Goal: Task Accomplishment & Management: Manage account settings

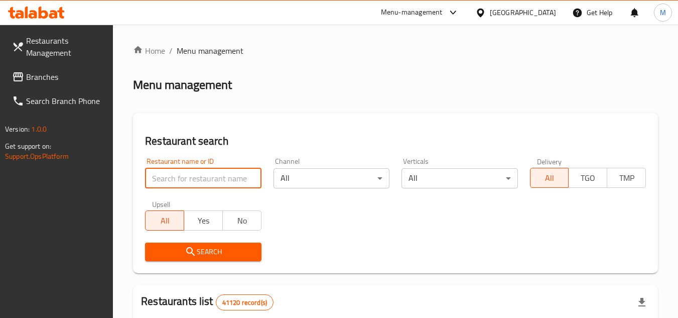
click at [225, 175] on input "search" at bounding box center [203, 178] width 116 height 20
click at [67, 80] on span "Branches" at bounding box center [65, 77] width 79 height 12
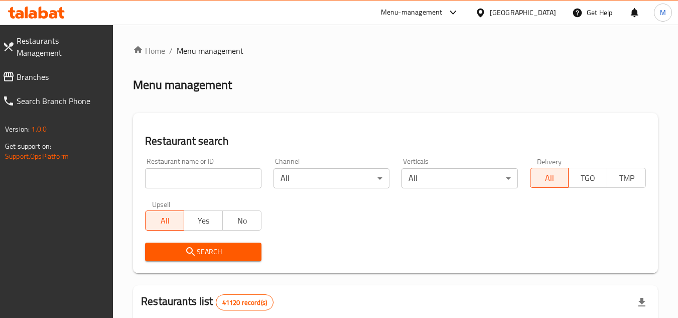
click at [227, 174] on input "search" at bounding box center [203, 178] width 116 height 20
paste input "705188"
type input "705188"
click button "Search" at bounding box center [203, 251] width 116 height 19
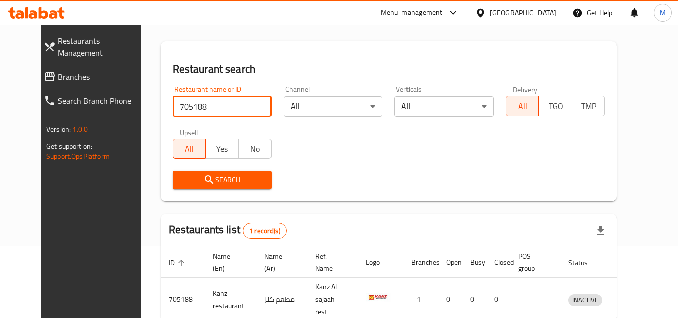
scroll to position [121, 0]
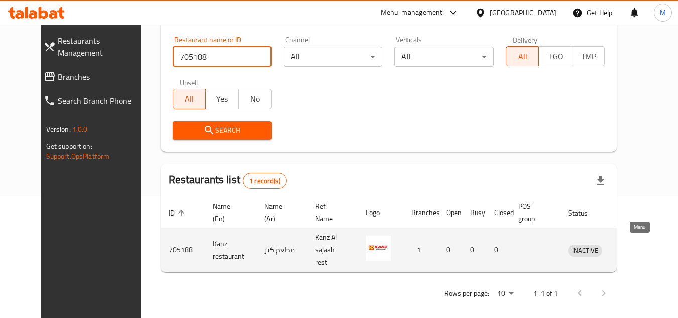
click at [634, 244] on icon "enhanced table" at bounding box center [628, 250] width 12 height 12
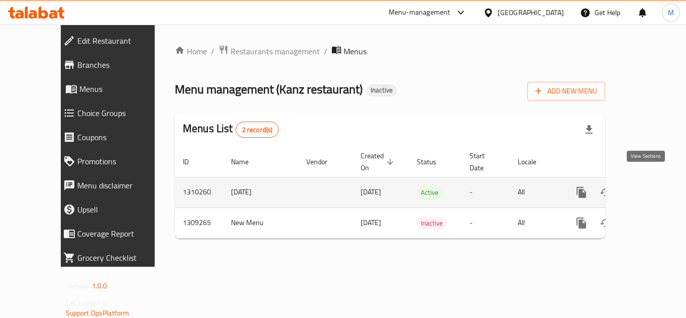
click at [649, 188] on icon "enhanced table" at bounding box center [653, 192] width 9 height 9
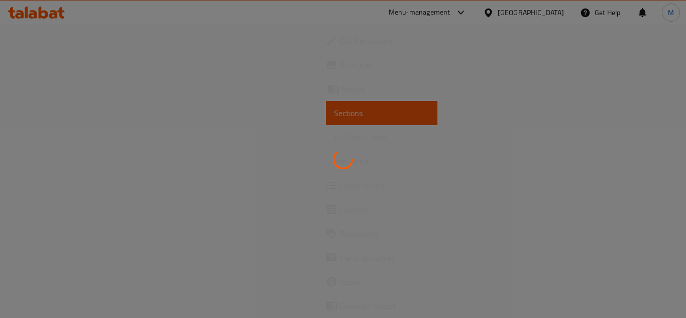
click at [648, 178] on div at bounding box center [343, 159] width 686 height 318
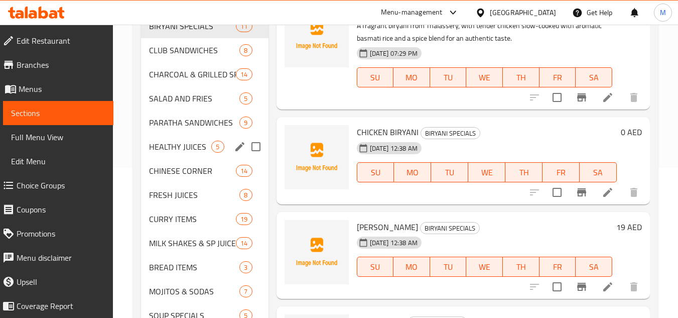
scroll to position [151, 0]
click at [183, 47] on span "CLUB SANDWICHES" at bounding box center [180, 50] width 62 height 12
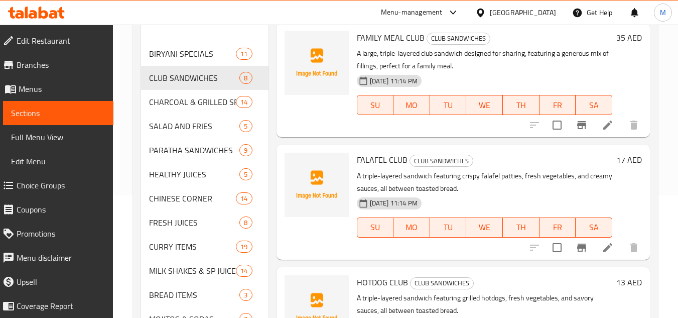
scroll to position [100, 0]
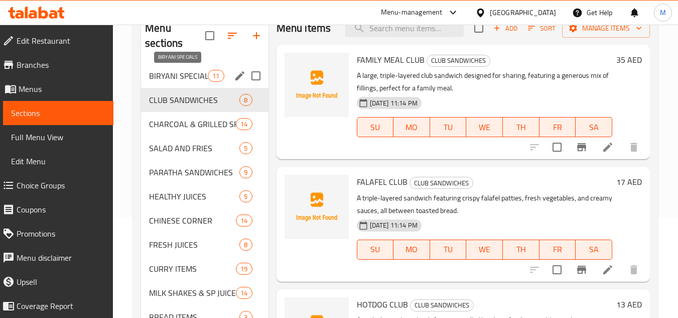
click at [185, 77] on span "BIRYANI SPECIALS" at bounding box center [178, 76] width 59 height 12
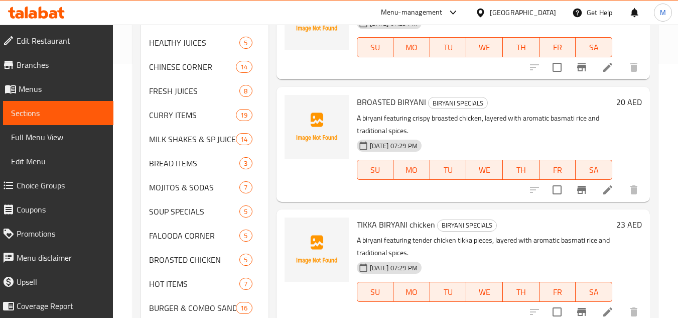
scroll to position [288, 0]
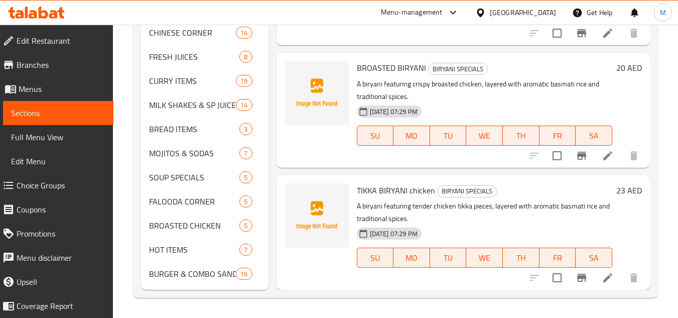
click at [662, 77] on div "Home / Restaurants management / Menus / Sections Kanz restaurant Inactive impor…" at bounding box center [395, 27] width 565 height 581
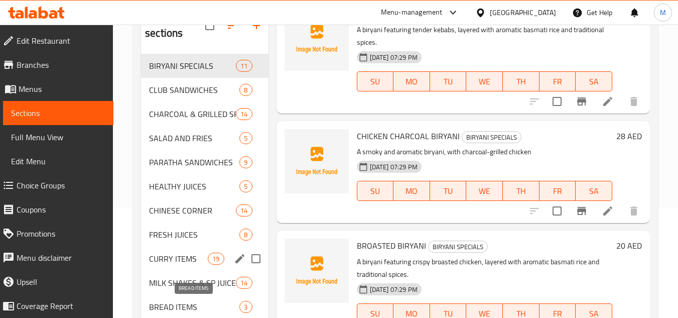
scroll to position [87, 0]
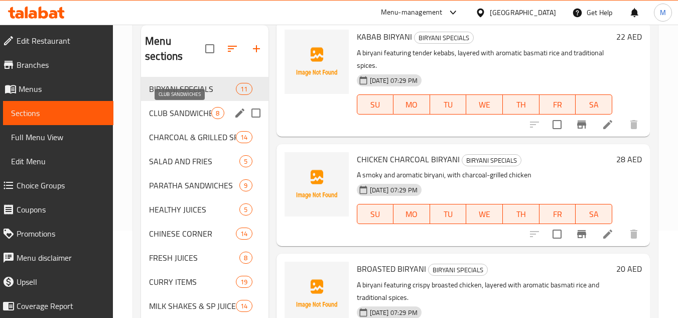
click at [193, 112] on span "CLUB SANDWICHES" at bounding box center [180, 113] width 62 height 12
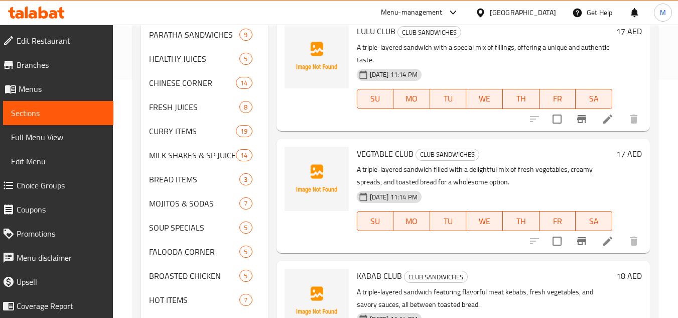
scroll to position [552, 0]
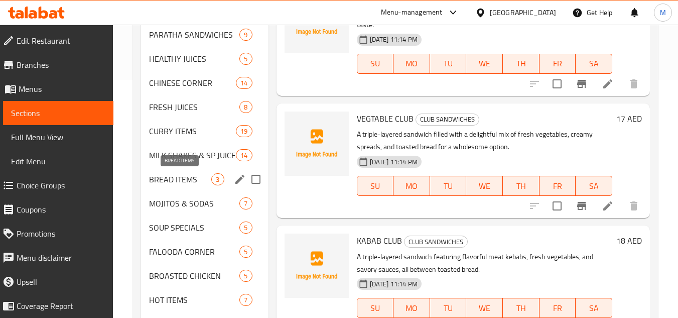
click at [180, 178] on span "BREAD ITEMS" at bounding box center [180, 179] width 62 height 12
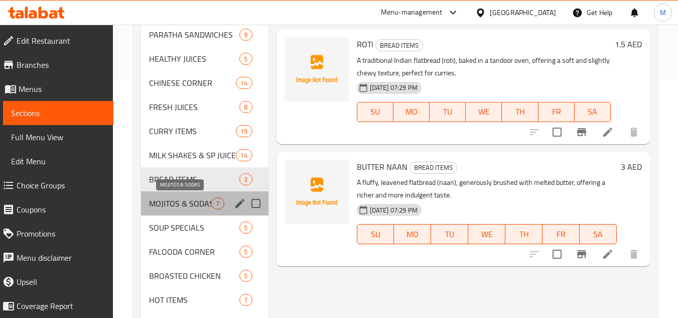
click at [157, 200] on span "MOJITOS & SODAS" at bounding box center [180, 203] width 62 height 12
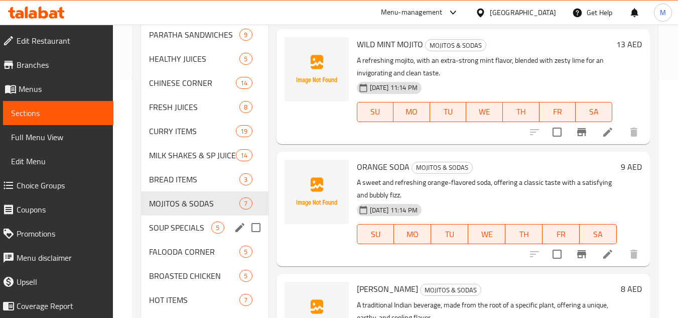
click at [162, 222] on span "SOUP SPECIALS" at bounding box center [180, 227] width 62 height 12
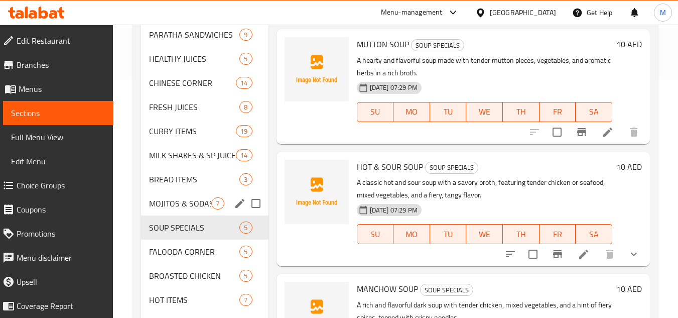
scroll to position [288, 0]
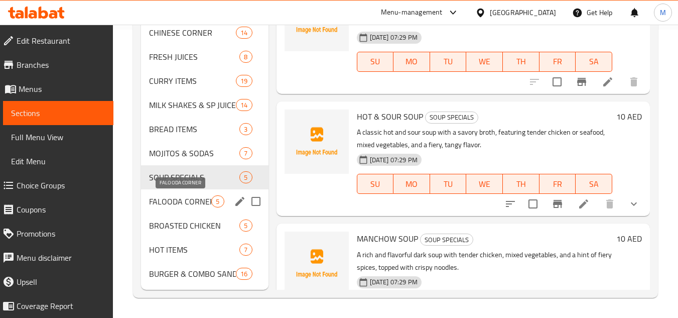
click at [164, 204] on span "FALOODA CORNER" at bounding box center [180, 201] width 62 height 12
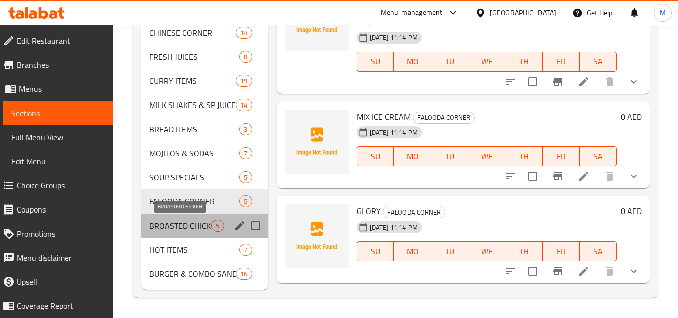
click at [168, 222] on span "BROASTED CHICKEN" at bounding box center [180, 225] width 62 height 12
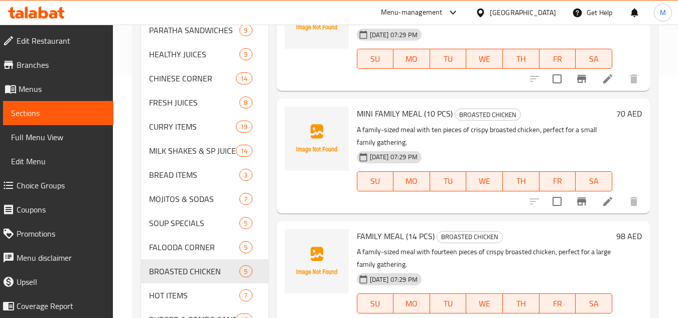
scroll to position [288, 0]
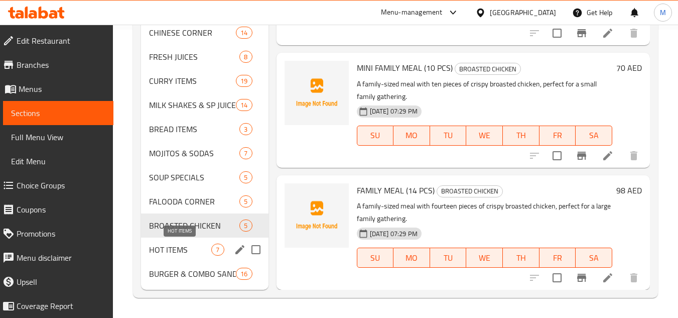
click at [186, 250] on span "HOT ITEMS" at bounding box center [180, 249] width 62 height 12
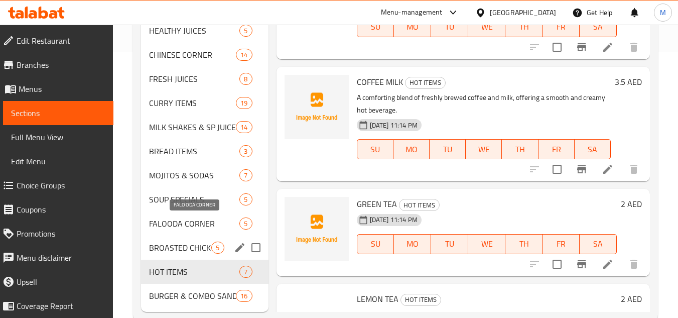
scroll to position [288, 0]
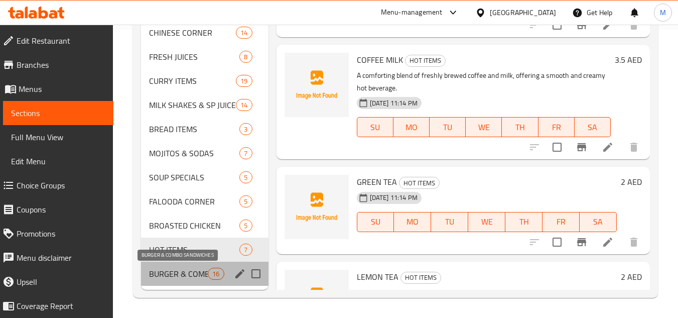
click at [176, 273] on span "BURGER & COMBO SANDWICHES" at bounding box center [178, 273] width 59 height 12
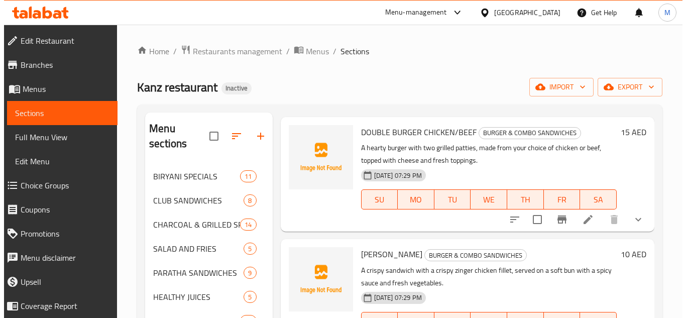
scroll to position [124, 0]
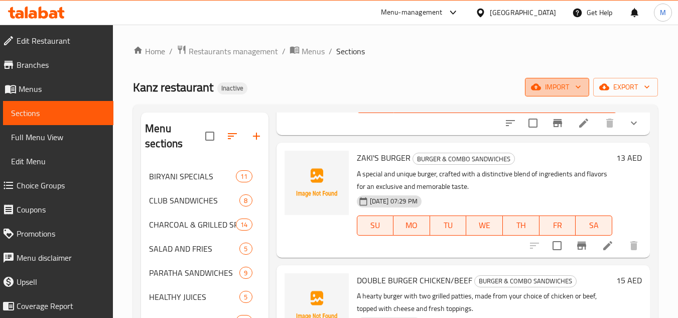
click at [582, 85] on icon "button" at bounding box center [578, 87] width 10 height 10
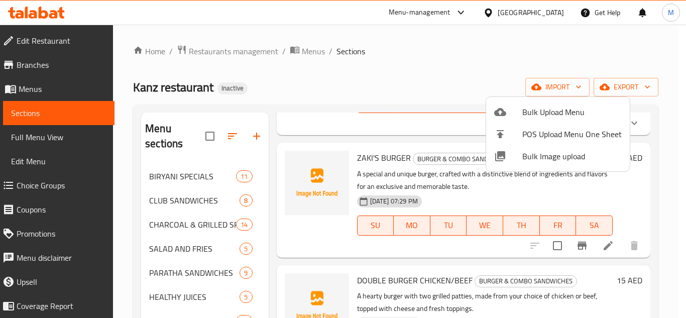
click at [531, 159] on span "Bulk Image upload" at bounding box center [571, 156] width 99 height 12
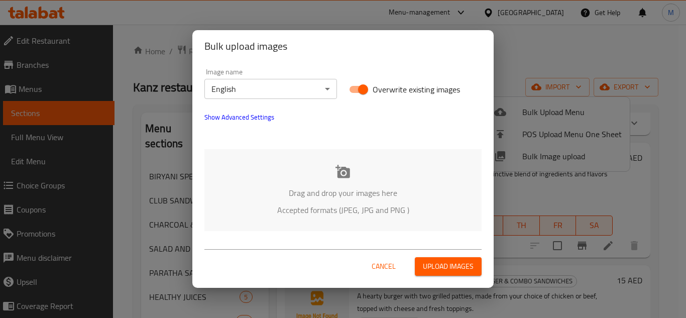
click at [287, 177] on div "Drag and drop your images here Accepted formats (JPEG, JPG and PNG )" at bounding box center [342, 190] width 277 height 82
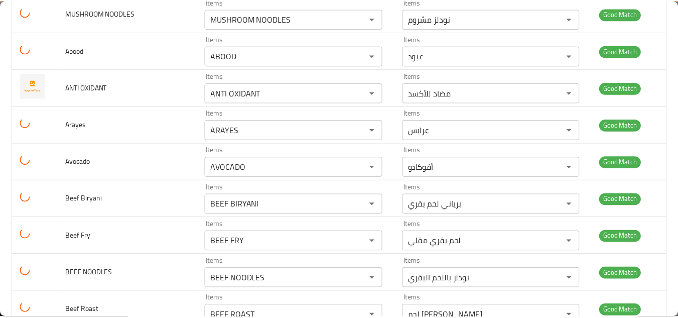
scroll to position [0, 0]
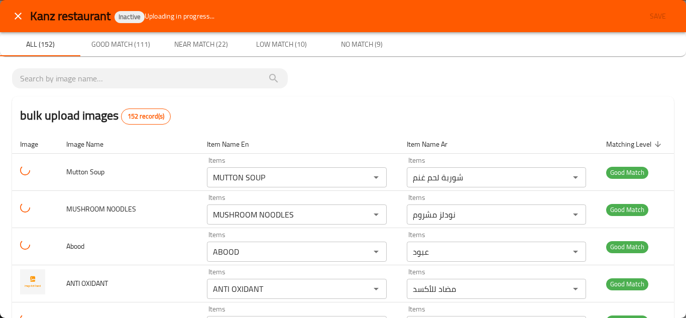
click at [20, 17] on icon "close" at bounding box center [18, 16] width 12 height 12
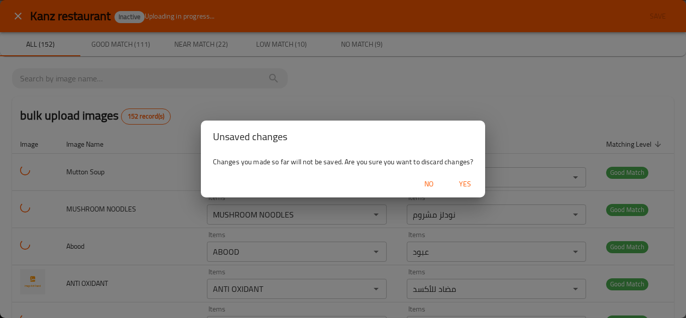
click at [462, 180] on span "Yes" at bounding box center [465, 184] width 24 height 13
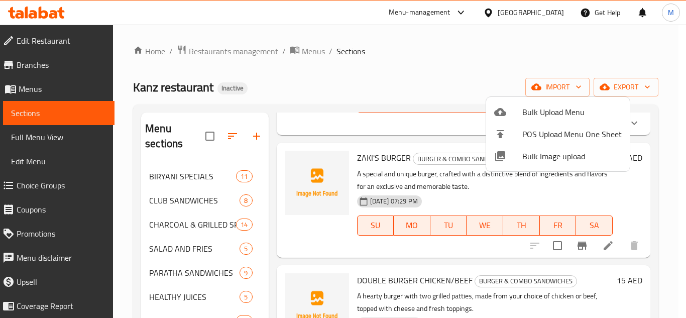
click at [390, 38] on div at bounding box center [343, 159] width 686 height 318
click at [390, 37] on div "Home / Restaurants management / Menus / Sections Kanz restaurant Inactive impor…" at bounding box center [395, 315] width 565 height 581
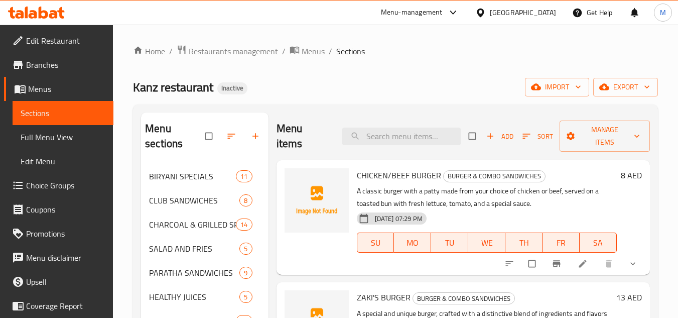
click at [442, 77] on div "Home / Restaurants management / Menus / Sections [PERSON_NAME] restaurant Inact…" at bounding box center [395, 315] width 525 height 541
click at [579, 90] on icon "button" at bounding box center [578, 87] width 10 height 10
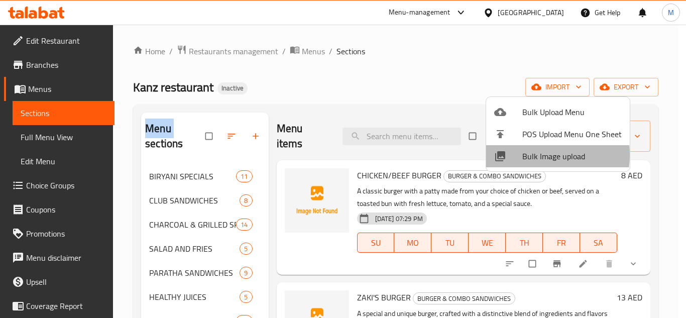
click at [531, 155] on span "Bulk Image upload" at bounding box center [571, 156] width 99 height 12
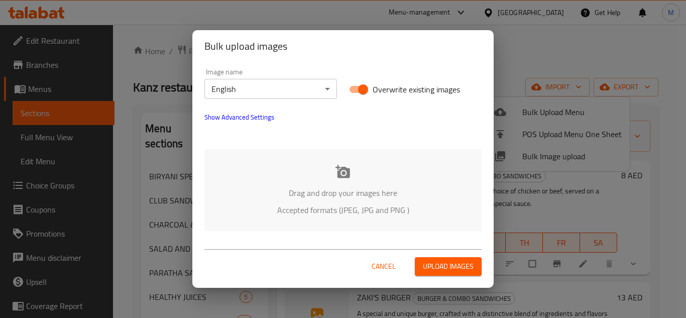
click at [298, 176] on div "Drag and drop your images here Accepted formats (JPEG, JPG and PNG )" at bounding box center [342, 190] width 277 height 82
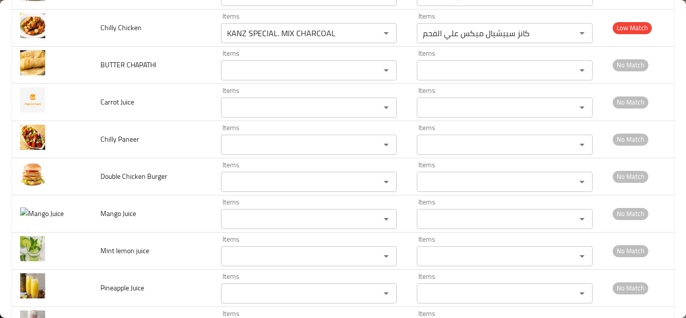
scroll to position [5512, 0]
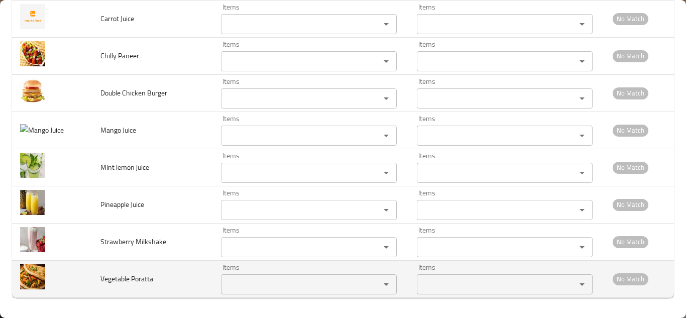
click at [229, 278] on Poratta "Items" at bounding box center [294, 284] width 140 height 14
click at [226, 282] on Poratta "Items" at bounding box center [294, 284] width 140 height 14
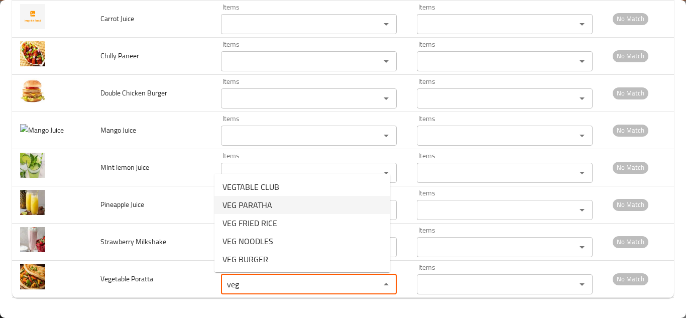
click at [249, 203] on span "VEG PARATHA" at bounding box center [247, 205] width 50 height 12
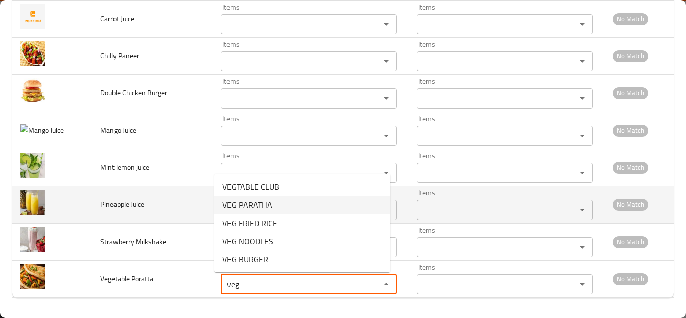
type Poratta "VEG PARATHA"
type Poratta-ar "باراتا نباتية"
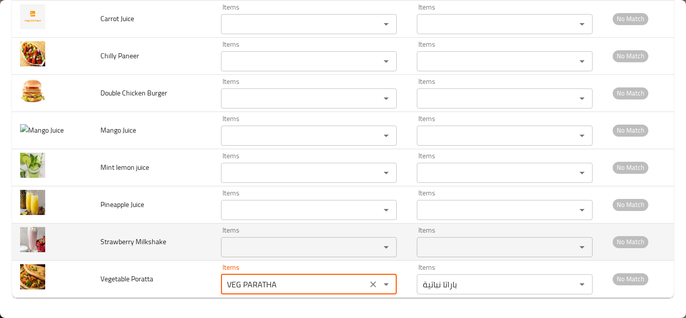
type Poratta "VEG PARATHA"
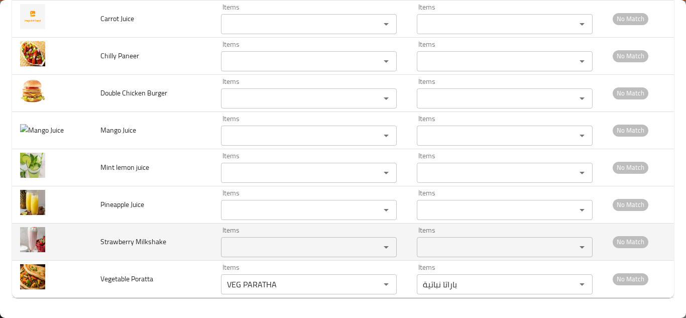
click at [181, 245] on td "Strawberry Milkshake" at bounding box center [152, 241] width 121 height 37
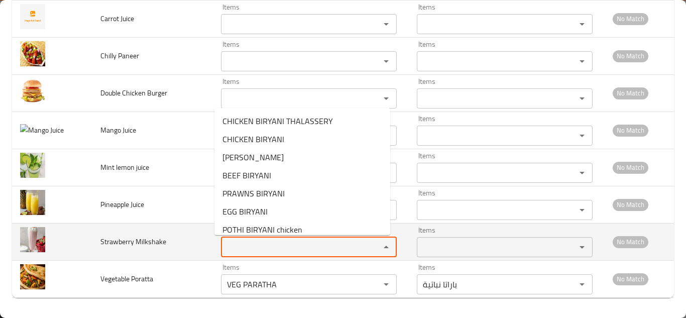
click at [234, 242] on Milkshake "Items" at bounding box center [294, 247] width 140 height 14
type Milkshake "s"
click at [135, 242] on span "Strawberry Milkshake" at bounding box center [133, 241] width 66 height 13
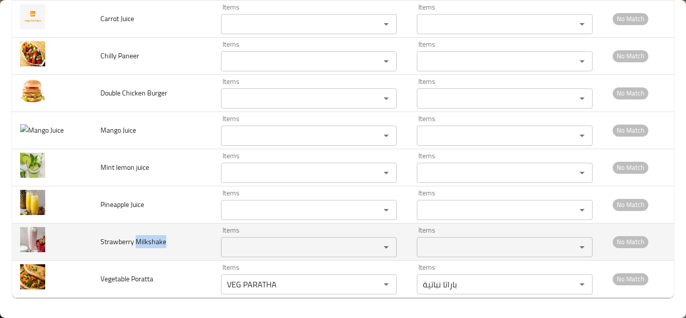
click at [134, 241] on span "Strawberry Milkshake" at bounding box center [133, 241] width 66 height 13
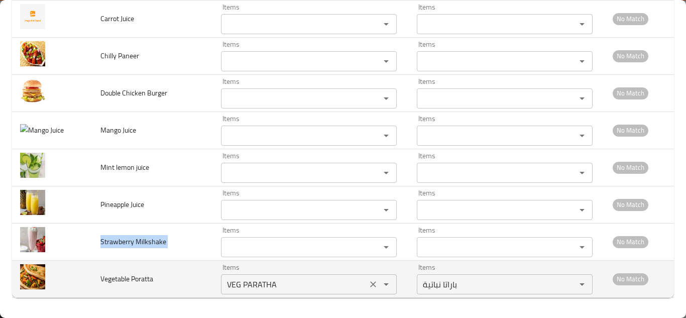
copy span "Strawberry Milkshake"
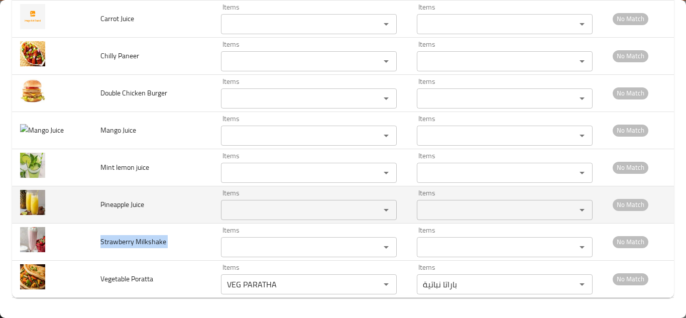
click at [213, 210] on td "Items Items" at bounding box center [311, 204] width 196 height 37
click at [232, 205] on Juice "Items" at bounding box center [294, 210] width 140 height 14
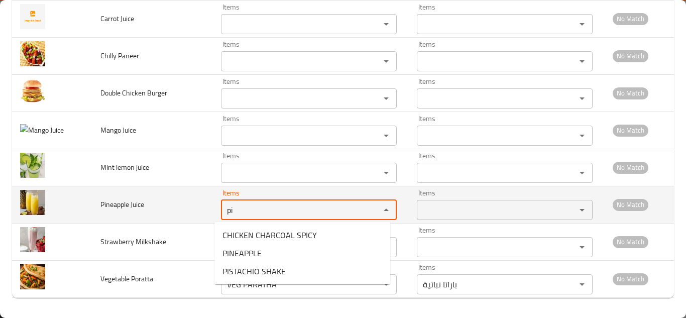
type Juice "p"
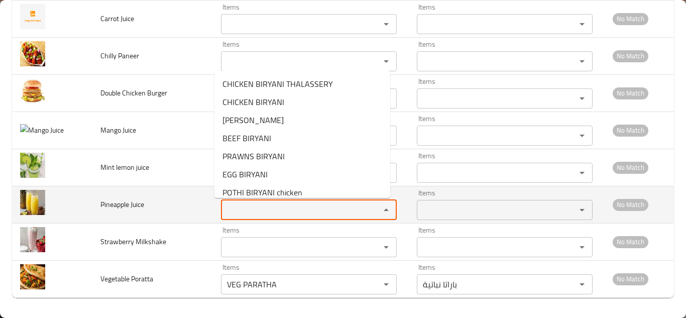
click at [110, 198] on span "Pineapple Juice" at bounding box center [122, 204] width 44 height 13
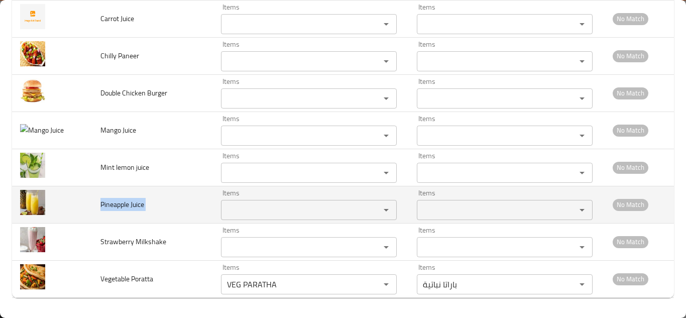
click at [109, 198] on span "Pineapple Juice" at bounding box center [122, 204] width 44 height 13
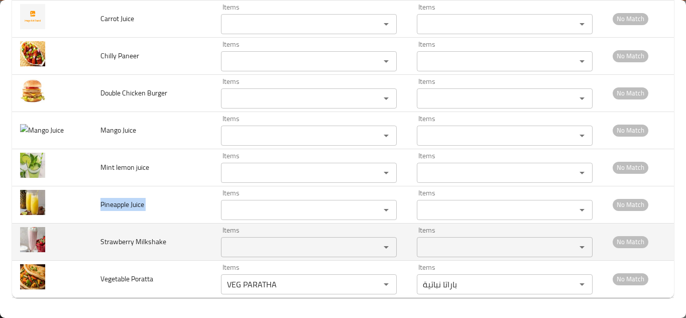
copy span "Pineapple Juice"
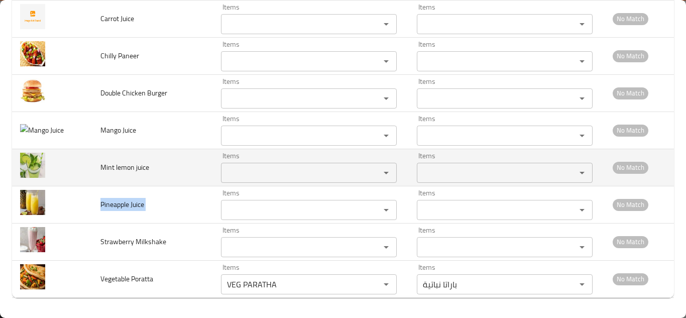
click at [258, 175] on juice "Items" at bounding box center [294, 173] width 140 height 14
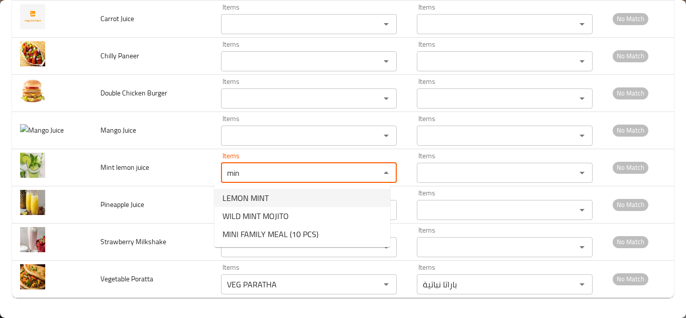
click at [285, 191] on juice-option-0 "LEMON MINT" at bounding box center [302, 198] width 176 height 18
click at [285, 191] on div "Items Items" at bounding box center [309, 204] width 176 height 31
type juice "LEMON MINT"
type juice-ar "ليمون نعناع"
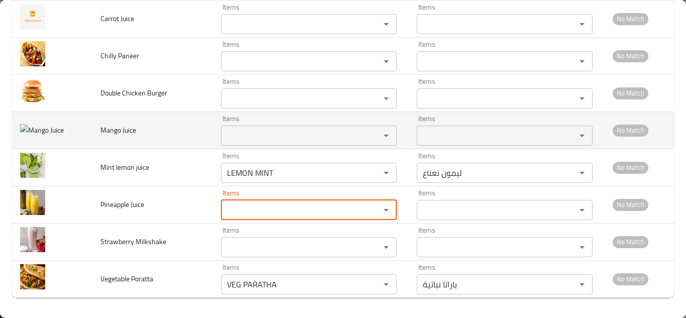
click at [178, 126] on td "Mango Juice" at bounding box center [152, 129] width 121 height 37
click at [246, 132] on Juice "Items" at bounding box center [294, 135] width 140 height 14
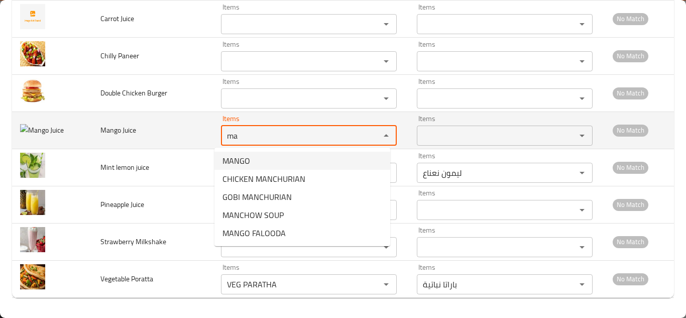
type Juice "m"
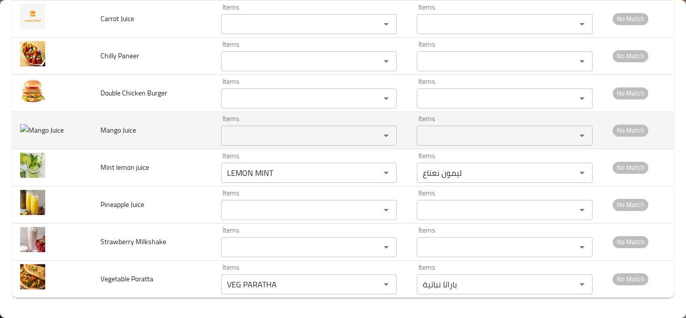
click at [114, 128] on span "Mango Juice" at bounding box center [118, 129] width 36 height 13
copy span "Mango"
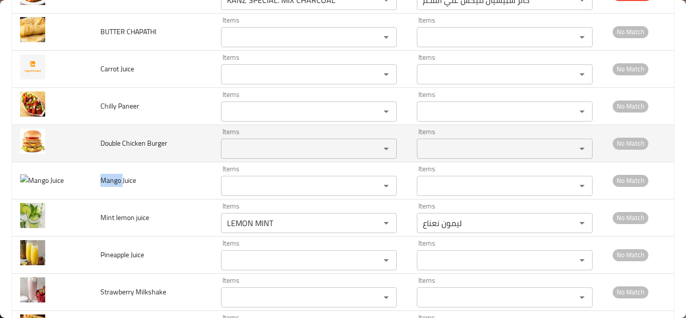
click at [238, 144] on Burger "Items" at bounding box center [294, 149] width 140 height 14
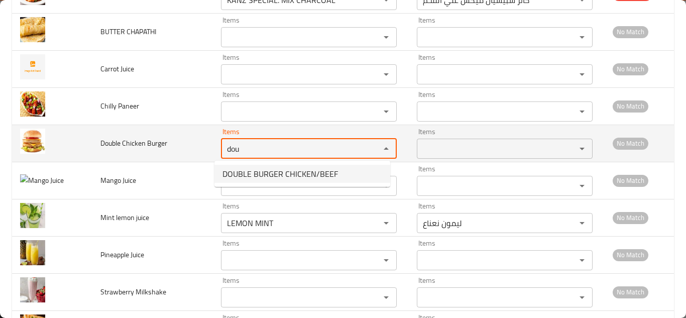
click at [245, 170] on span "DOUBLE BURGER CHICKEN/BEEF" at bounding box center [279, 174] width 115 height 12
type Burger "DOUBLE BURGER CHICKEN/BEEF"
type Burger-ar "برجر دبل (دجاج/لحم بقري)"
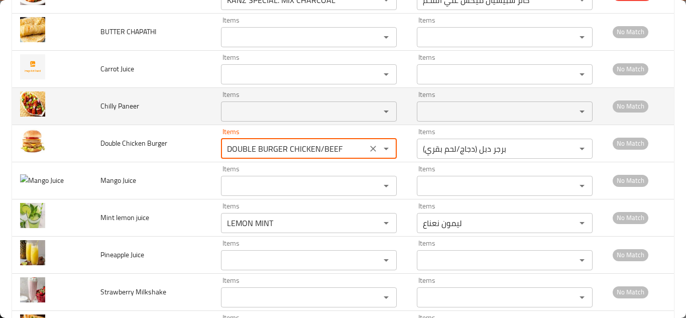
type Burger "DOUBLE BURGER CHICKEN/BEEF"
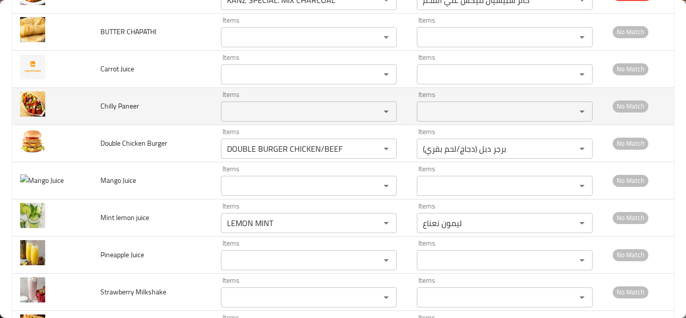
click at [176, 101] on td "Chilly Paneer" at bounding box center [152, 105] width 121 height 37
click at [242, 114] on Paneer "Items" at bounding box center [294, 111] width 140 height 14
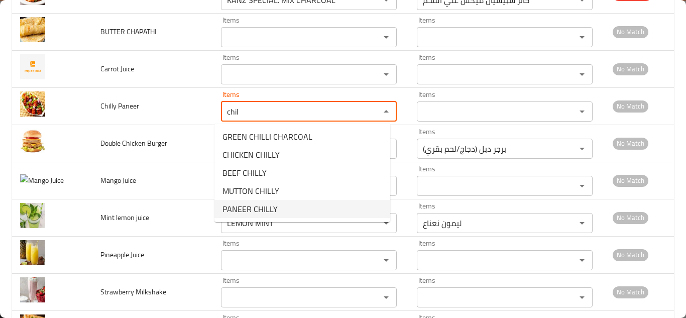
click at [277, 207] on Paneer-option-4 "PANEER CHILLY" at bounding box center [302, 209] width 176 height 18
type Paneer "PANEER CHILLY"
type Paneer-ar "بانير تشيلي"
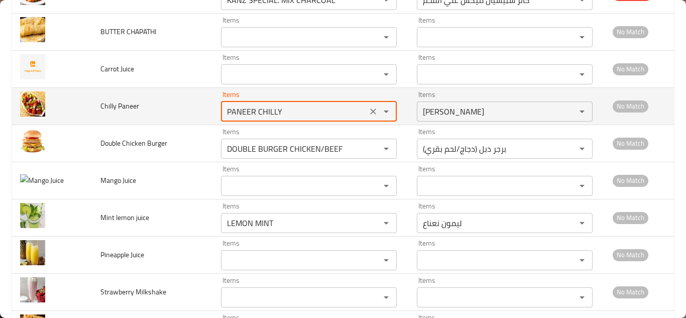
type Paneer "PANEER CHILLY"
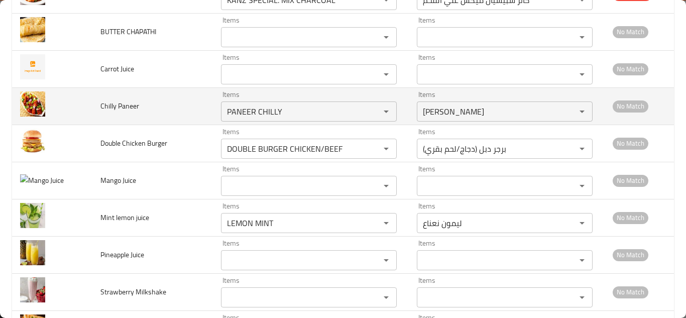
click at [203, 106] on td "Chilly Paneer" at bounding box center [152, 105] width 121 height 37
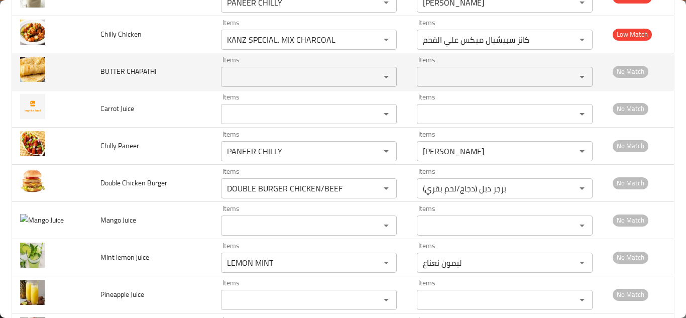
scroll to position [5362, 0]
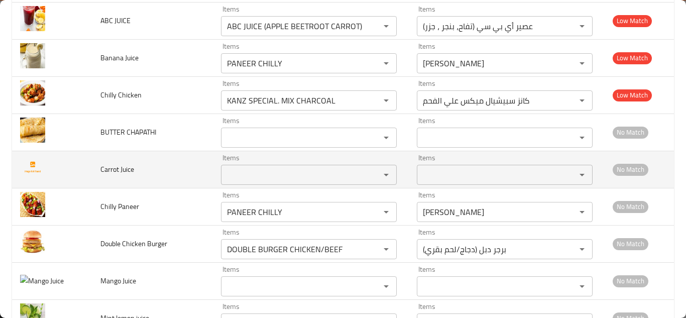
click at [99, 170] on td "Carrot Juice" at bounding box center [152, 169] width 121 height 37
click at [107, 169] on span "Carrot Juice" at bounding box center [117, 169] width 34 height 13
copy span "Carrot"
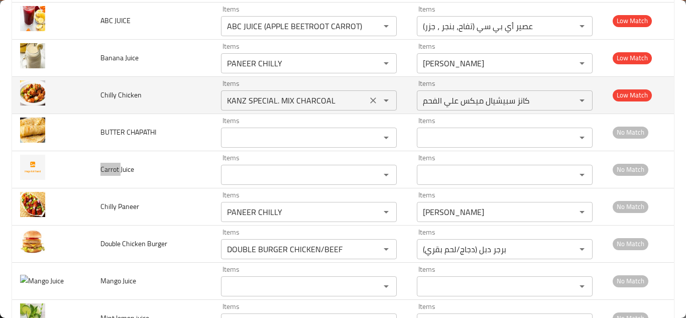
scroll to position [5312, 0]
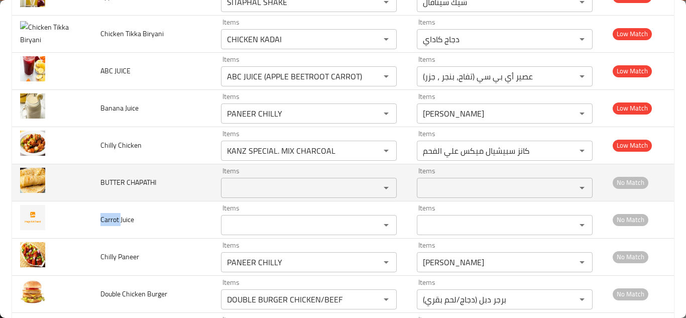
click at [252, 188] on CHAPATHI "Items" at bounding box center [294, 188] width 140 height 14
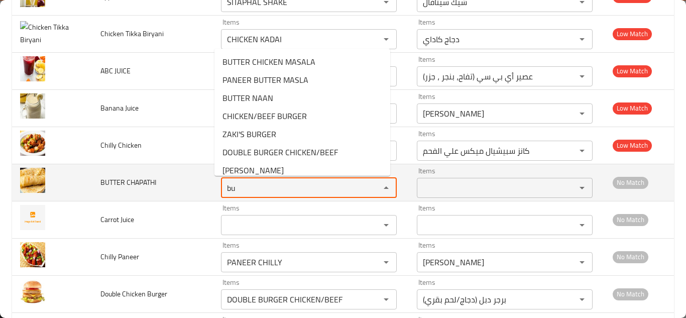
type CHAPATHI "b"
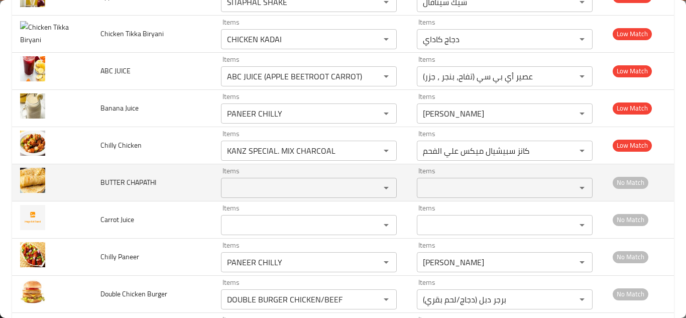
click at [110, 183] on span "BUTTER CHAPATHI" at bounding box center [128, 182] width 56 height 13
copy span "BUTTER CHAPATHI"
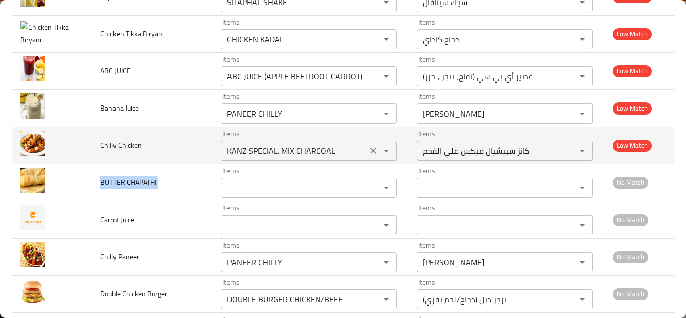
click at [283, 151] on Chicken "KANZ SPECIAL. MIX CHARCOAL" at bounding box center [294, 151] width 140 height 14
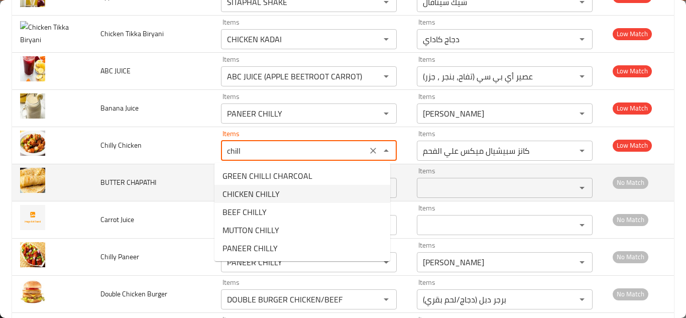
click at [296, 192] on Chicken-option-1 "CHICKEN CHILLY" at bounding box center [302, 194] width 176 height 18
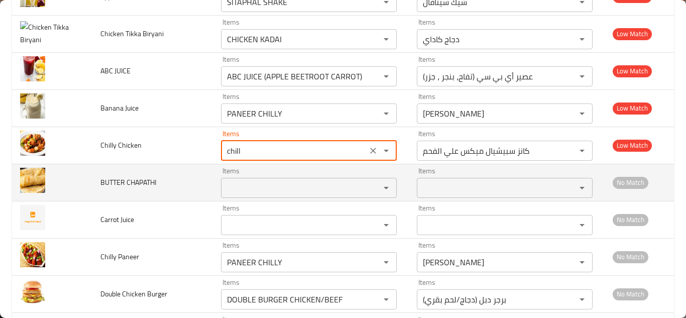
type Chicken "CHICKEN CHILLY"
type Chicken-ar "دجاج تشيلي"
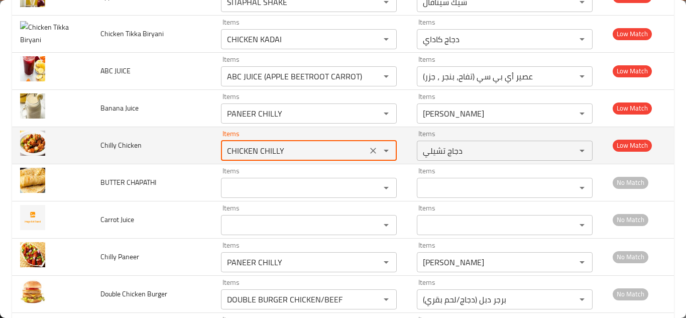
type Chicken "CHICKEN CHILLY"
click at [196, 143] on td "Chilly Chicken" at bounding box center [152, 144] width 121 height 37
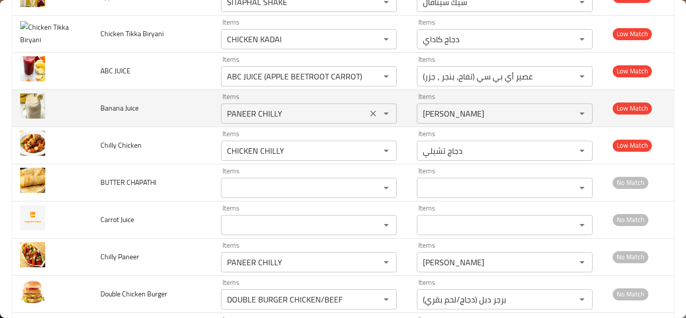
click at [264, 109] on Juice "PANEER CHILLY" at bounding box center [294, 113] width 140 height 14
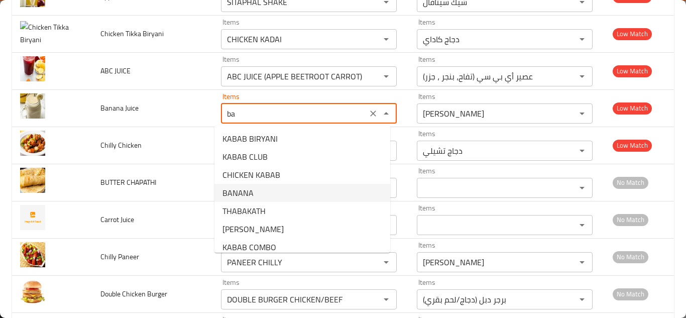
click at [252, 192] on Juice-option-3 "BANANA" at bounding box center [302, 193] width 176 height 18
type Juice "BANANA"
click at [252, 192] on CHAPATHI "Items" at bounding box center [294, 188] width 140 height 14
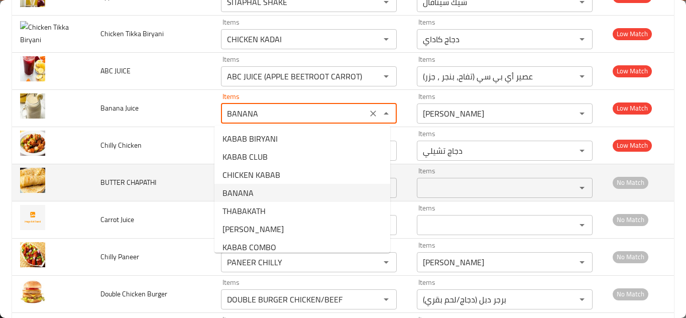
type Juice-ar "موز"
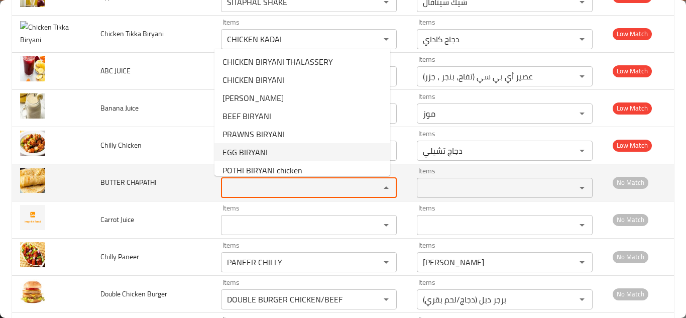
click at [265, 184] on CHAPATHI "Items" at bounding box center [294, 188] width 140 height 14
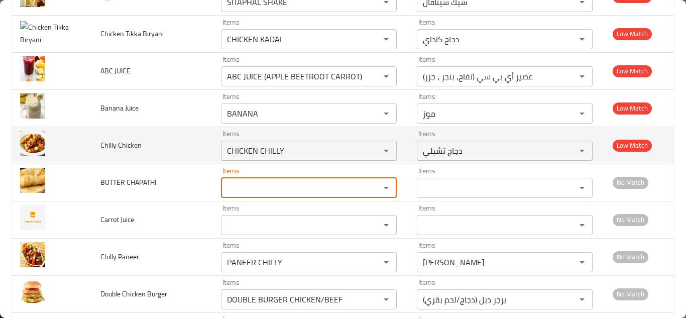
click at [213, 129] on td "Items CHICKEN CHILLY Items" at bounding box center [311, 144] width 196 height 37
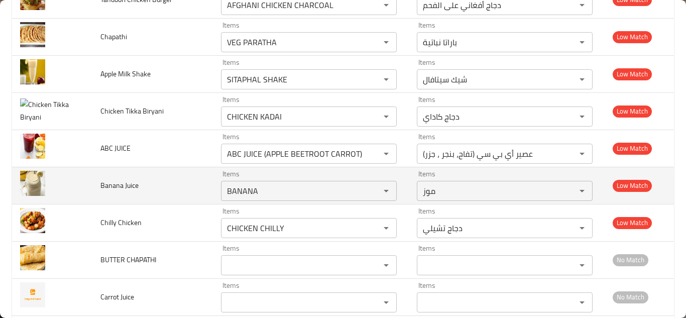
scroll to position [5211, 0]
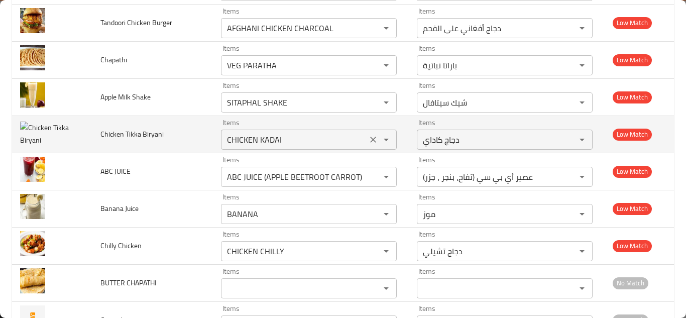
click at [258, 136] on Biryani "CHICKEN KADAI" at bounding box center [294, 139] width 140 height 14
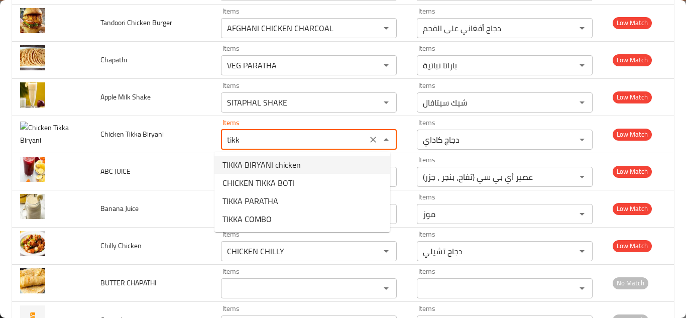
click at [305, 161] on Biryani-option-0 "TIKKA BIRYANI chicken" at bounding box center [302, 165] width 176 height 18
type Biryani "TIKKA BIRYANI chicken"
type Biryani-ar "برياني دجاج تكا"
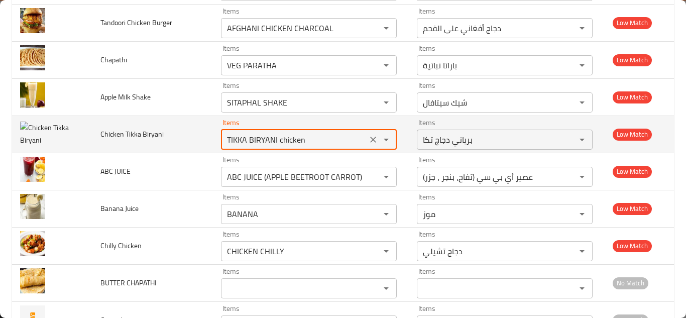
click at [268, 141] on Biryani "TIKKA BIRYANI chicken" at bounding box center [294, 139] width 140 height 14
click at [268, 140] on Biryani "TIKKA BIRYANI chicken" at bounding box center [294, 139] width 140 height 14
click at [368, 141] on icon "Clear" at bounding box center [373, 139] width 10 height 10
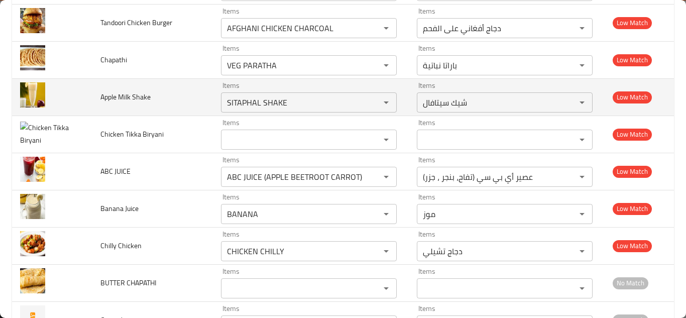
scroll to position [5161, 0]
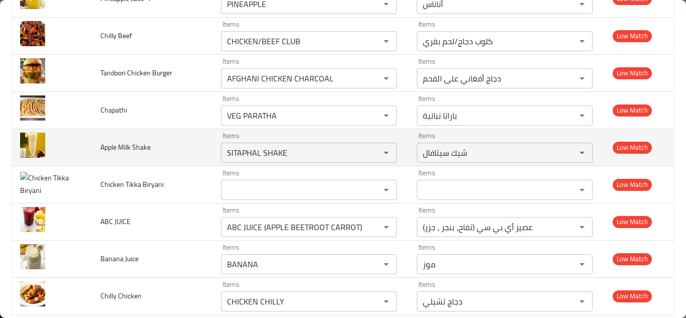
click at [183, 142] on td "Apple Milk Shake" at bounding box center [152, 146] width 121 height 37
click at [253, 149] on Shake "SITAPHAL SHAKE" at bounding box center [294, 153] width 140 height 14
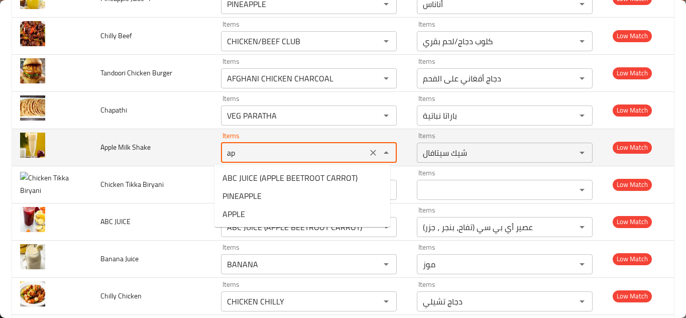
type Shake "a"
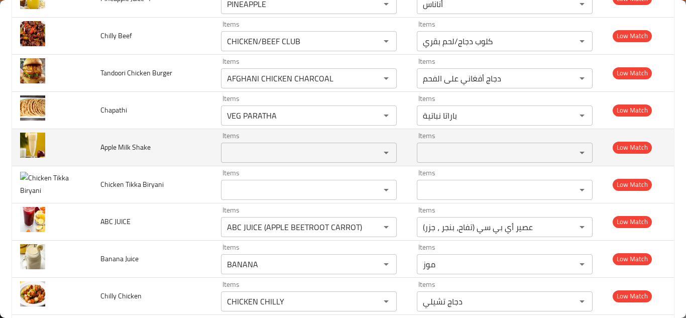
click at [112, 145] on span "Apple Milk Shake" at bounding box center [125, 147] width 50 height 13
copy span "Apple Milk Shake"
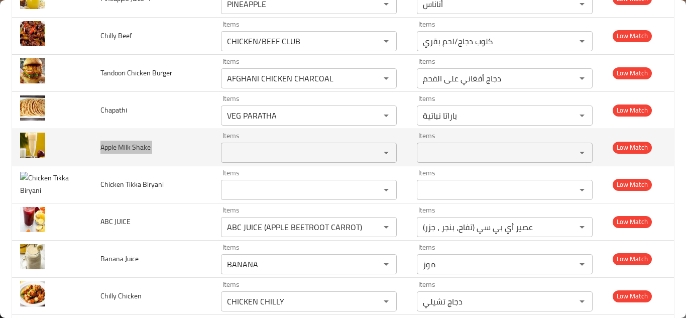
scroll to position [5111, 0]
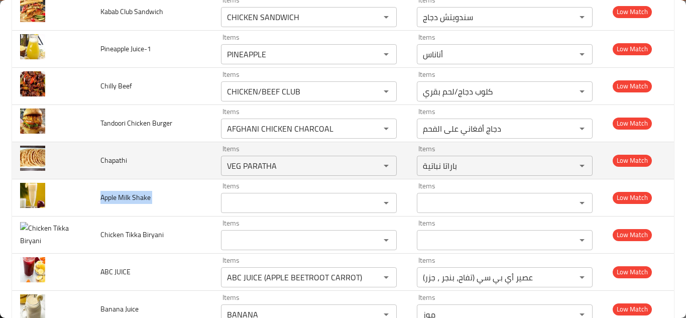
click at [160, 161] on td "Chapathi" at bounding box center [152, 160] width 121 height 37
click at [251, 166] on input "VEG PARATHA" at bounding box center [294, 166] width 140 height 14
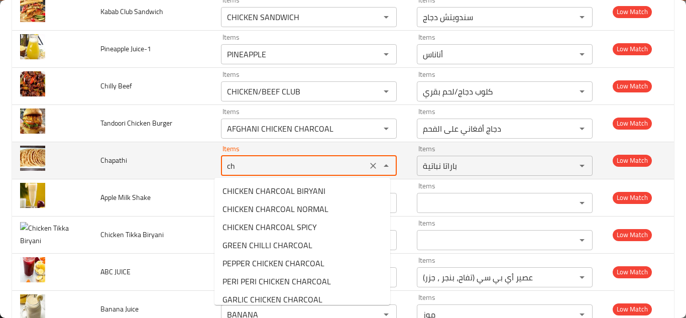
type input "c"
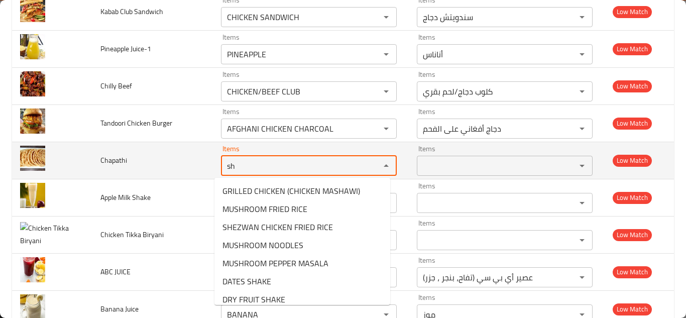
type input "s"
click at [117, 159] on span "Chapathi" at bounding box center [113, 160] width 27 height 13
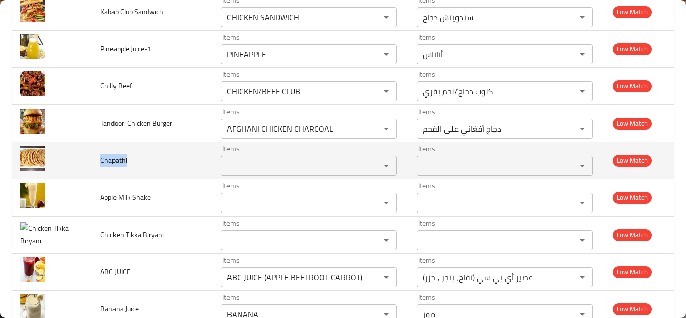
click at [117, 159] on span "Chapathi" at bounding box center [113, 160] width 27 height 13
copy span "Chapathi"
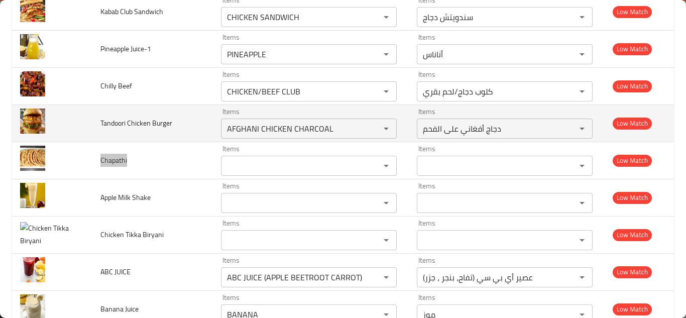
scroll to position [5061, 0]
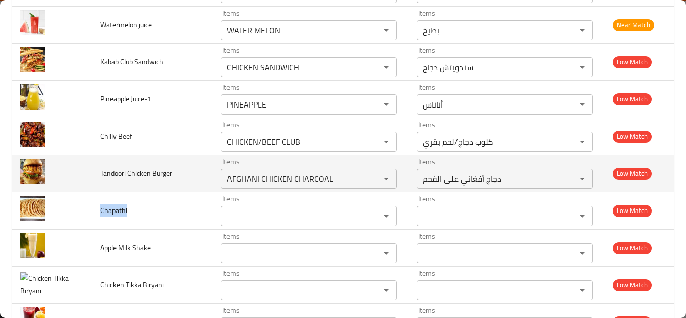
click at [192, 166] on td "Tandoori Chicken Burger" at bounding box center [152, 173] width 121 height 37
click at [271, 173] on Burger "AFGHANI CHICKEN CHARCOAL" at bounding box center [294, 179] width 140 height 14
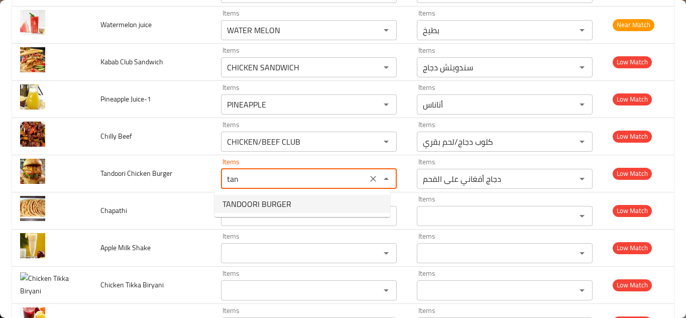
click at [302, 201] on Burger-option-0 "TANDOORI BURGER" at bounding box center [302, 204] width 176 height 18
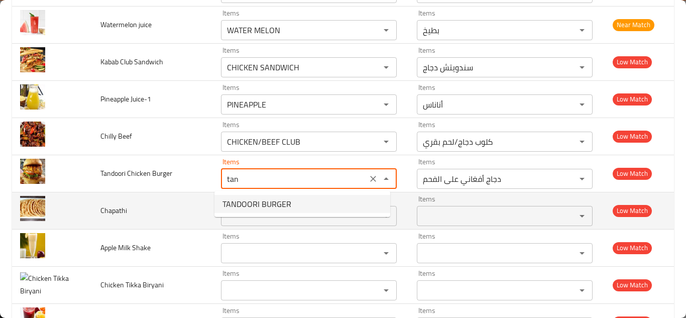
type Burger "TANDOORI BURGER"
type Burger-ar "برجر تندوري"
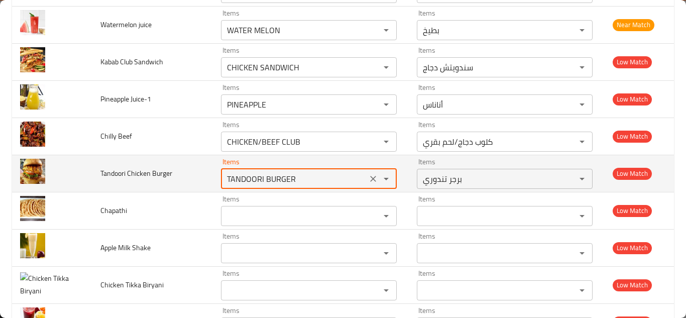
type Burger "TANDOORI BURGER"
click at [205, 167] on td "Tandoori Chicken Burger" at bounding box center [152, 173] width 121 height 37
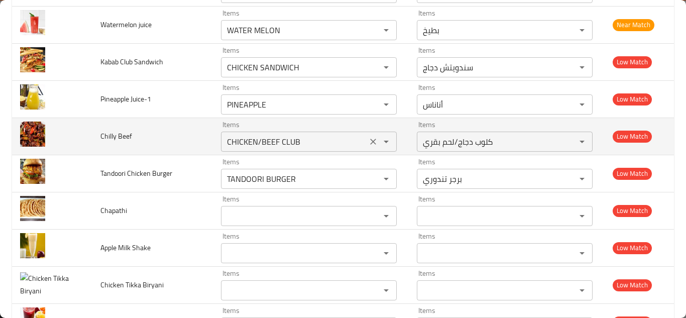
click at [265, 141] on Beef "CHICKEN/BEEF CLUB" at bounding box center [294, 141] width 140 height 14
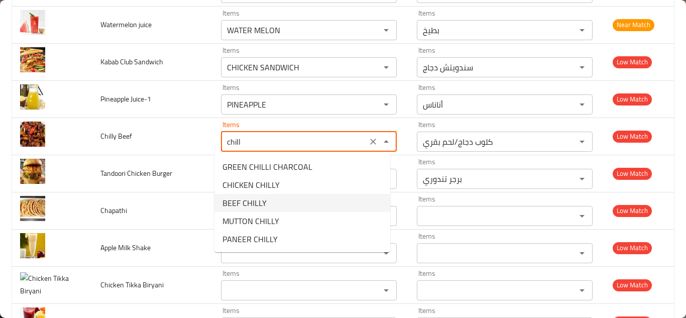
click at [274, 198] on Beef-option-2 "BEEF CHILLY" at bounding box center [302, 203] width 176 height 18
type Beef "BEEF CHILLY"
type Beef-ar "لحم بقري حارة"
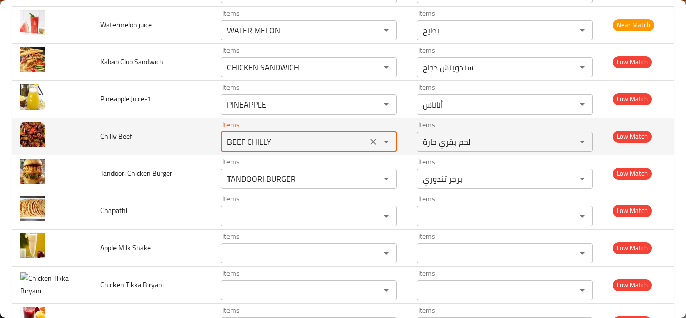
type Beef "BEEF CHILLY"
click at [192, 129] on td "Chilly Beef" at bounding box center [152, 135] width 121 height 37
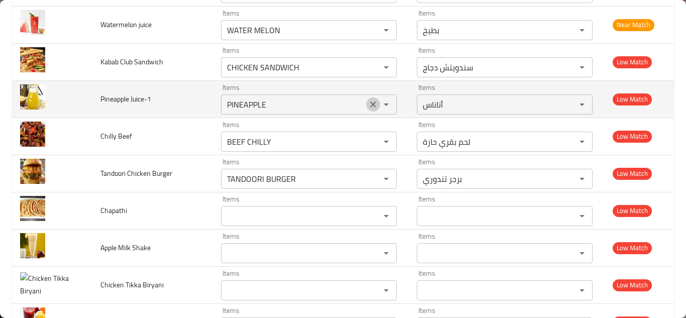
click at [368, 103] on icon "Clear" at bounding box center [373, 104] width 10 height 10
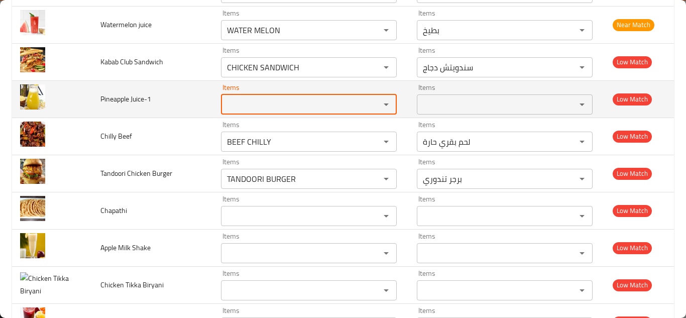
click at [105, 96] on span "Pineapple Juice-1" at bounding box center [125, 98] width 51 height 13
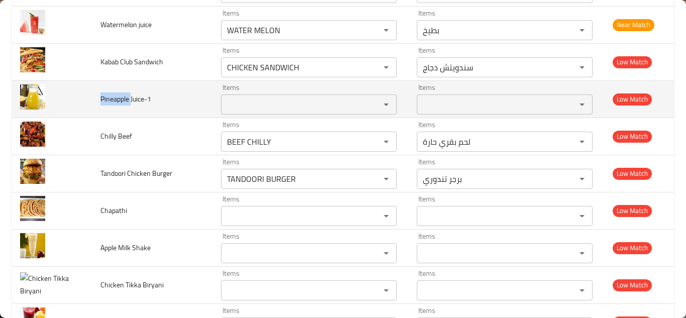
click at [105, 96] on span "Pineapple Juice-1" at bounding box center [125, 98] width 51 height 13
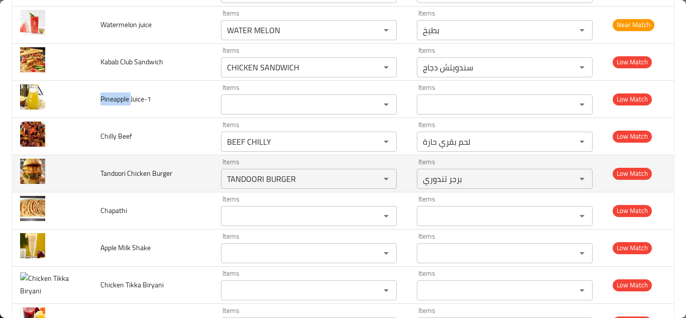
copy span "Pineapple"
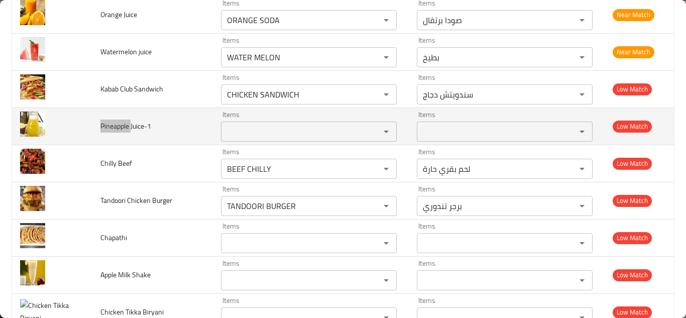
scroll to position [5011, 0]
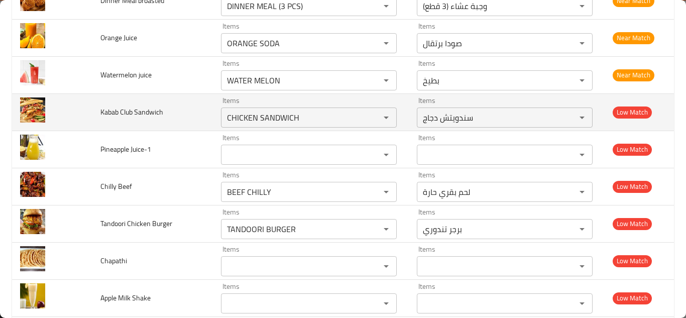
click at [184, 111] on td "Kabab Club Sandwich" at bounding box center [152, 111] width 121 height 37
click at [273, 119] on Sandwich "CHICKEN SANDWICH" at bounding box center [294, 117] width 140 height 14
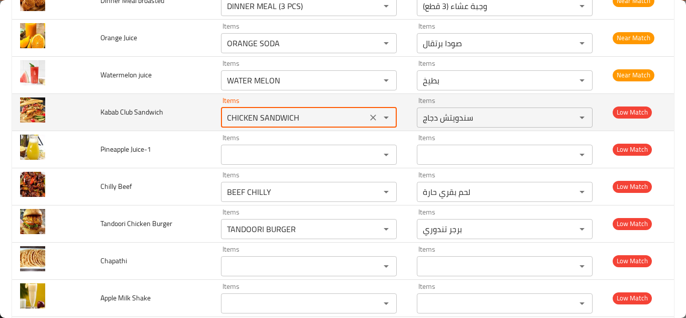
type Sandwich "l"
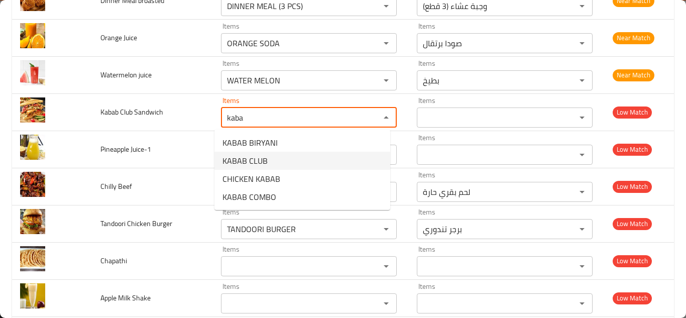
click at [294, 159] on Sandwich-option-1 "KABAB CLUB" at bounding box center [302, 161] width 176 height 18
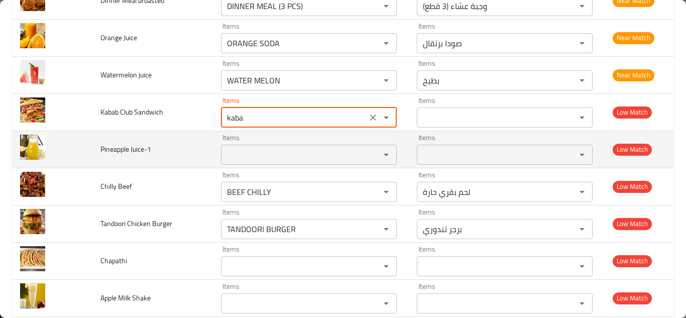
type Sandwich "KABAB CLUB"
type Sandwich-ar "كلوب كباب"
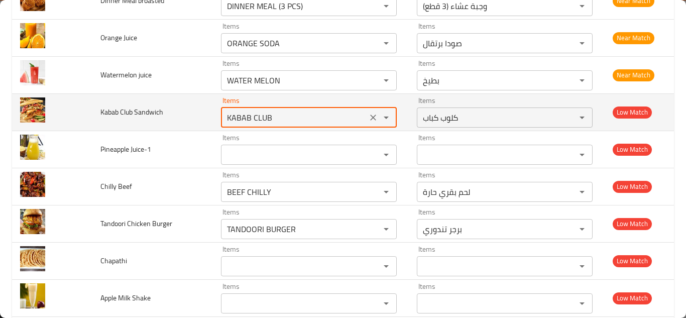
type Sandwich "KABAB CLUB"
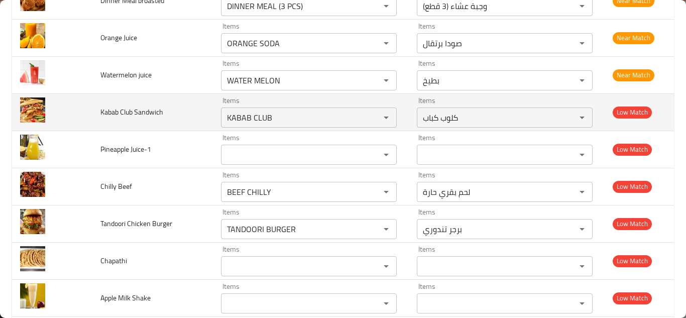
click at [178, 109] on td "Kabab Club Sandwich" at bounding box center [152, 111] width 121 height 37
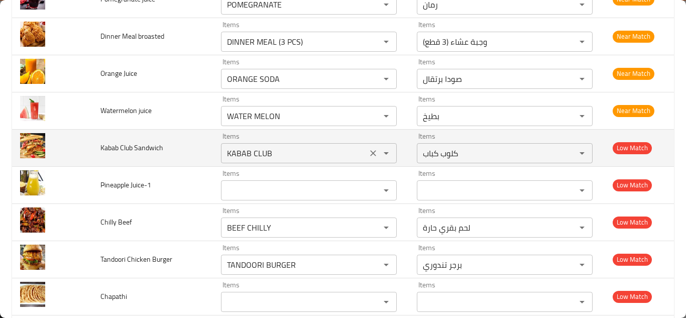
scroll to position [4960, 0]
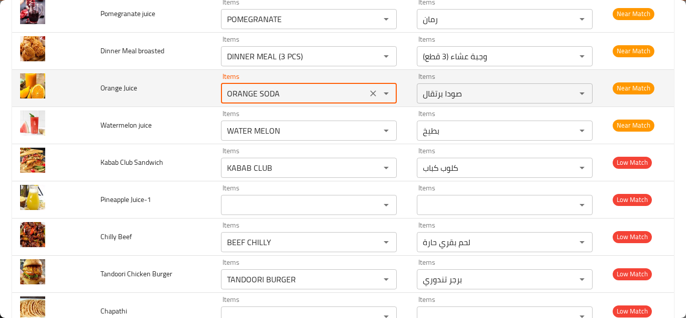
click at [291, 95] on Juice "ORANGE SODA" at bounding box center [294, 93] width 140 height 14
click at [299, 88] on Juice "ORANGE SODA" at bounding box center [294, 93] width 140 height 14
type Juice "ORANGE"
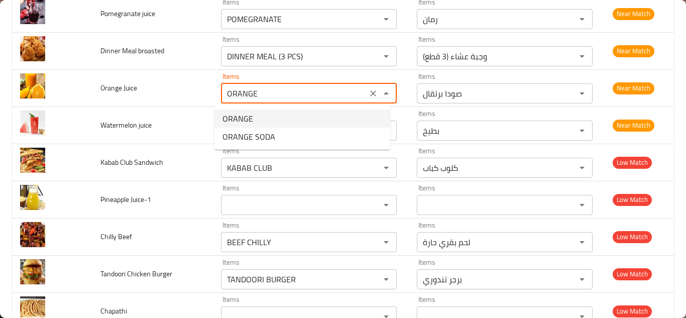
drag, startPoint x: 247, startPoint y: 117, endPoint x: 231, endPoint y: 105, distance: 20.1
click at [247, 116] on span "ORANGE" at bounding box center [237, 118] width 31 height 12
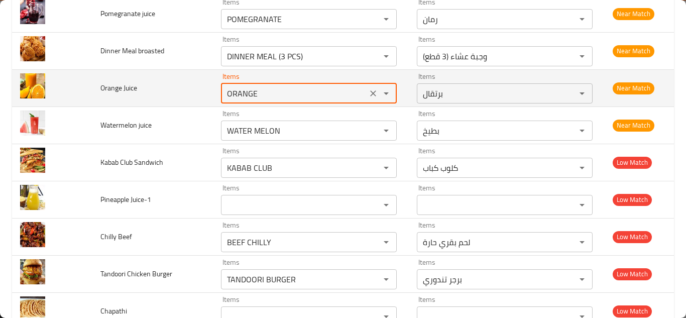
type Juice-ar "برتقال"
type Juice "ORANGE"
click at [197, 76] on td "Orange Juice" at bounding box center [152, 87] width 121 height 37
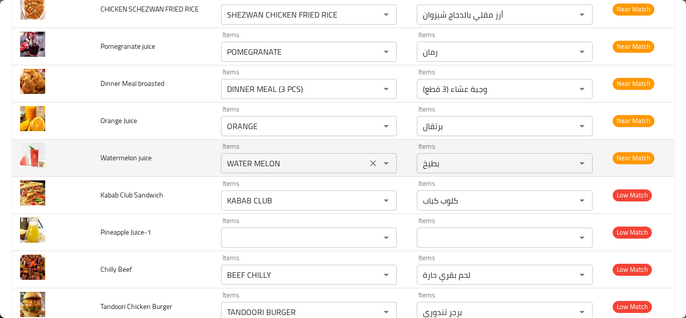
scroll to position [4910, 0]
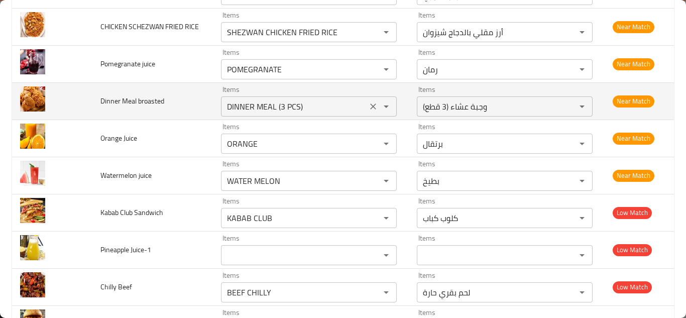
click at [321, 101] on broasted "DINNER MEAL (3 PCS)" at bounding box center [294, 106] width 140 height 14
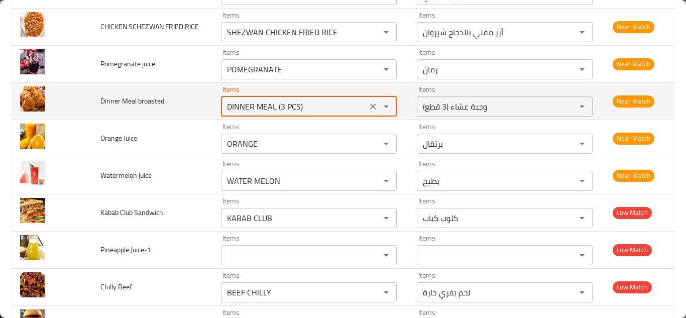
click at [323, 101] on broasted "DINNER MEAL (3 PCS)" at bounding box center [294, 106] width 140 height 14
click at [326, 102] on broasted "DINNER MEAL (3 PCS)" at bounding box center [294, 106] width 140 height 14
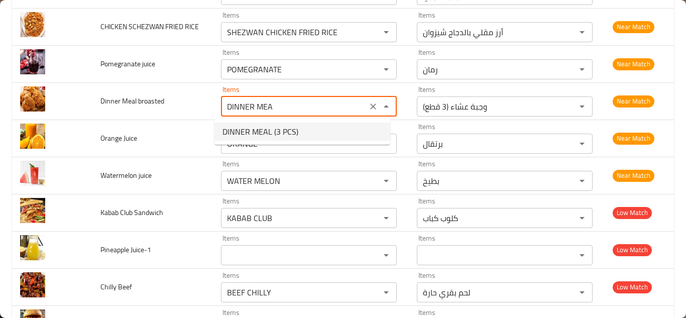
click at [272, 127] on span "DINNER MEAL (3 PCS)" at bounding box center [260, 131] width 76 height 12
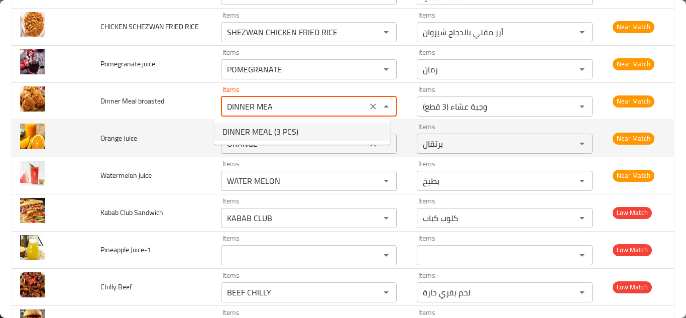
type broasted "DINNER MEAL (3 PCS)"
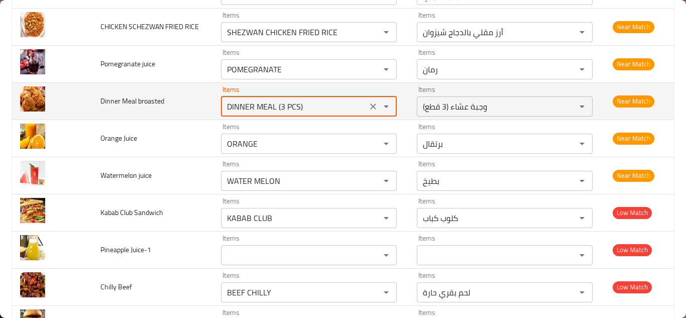
click at [190, 98] on td "Dinner Meal broasted" at bounding box center [152, 100] width 121 height 37
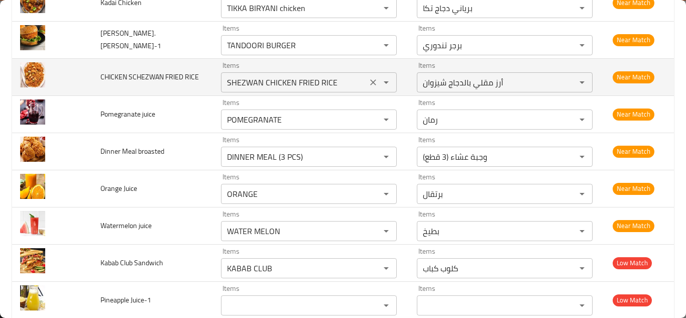
scroll to position [4810, 0]
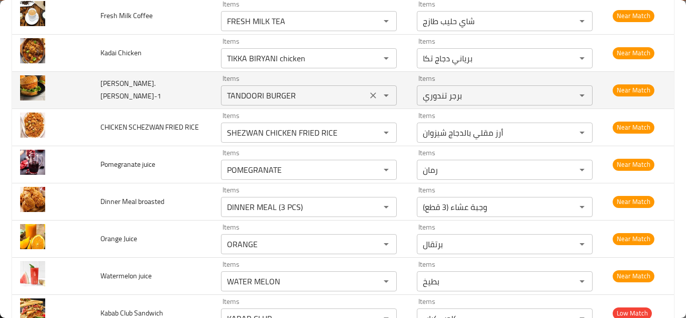
click at [253, 93] on BURGER-1 "TANDOORI BURGER" at bounding box center [294, 95] width 140 height 14
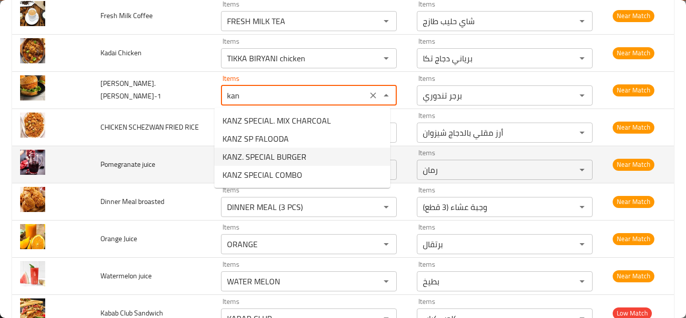
click at [280, 154] on span "KANZ. SPECIAL BURGER" at bounding box center [264, 157] width 84 height 12
type BURGER-1 "KANZ. SPECIAL BURGER"
type BURGER-1-ar "برجر كنز سبيشيال"
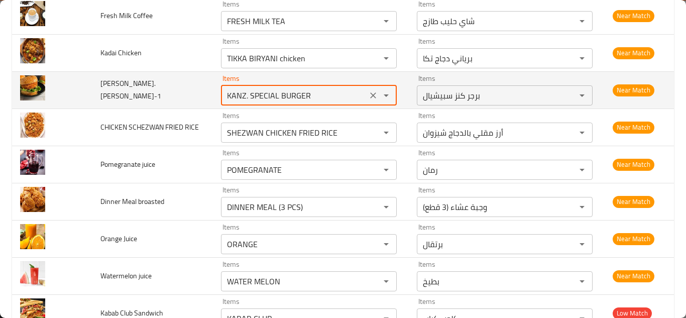
type BURGER-1 "KANZ. SPECIAL BURGER"
click at [190, 86] on td "KANZ. SP BURGER-1" at bounding box center [152, 89] width 121 height 37
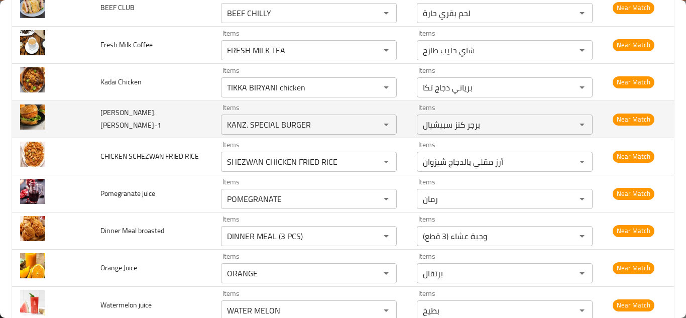
scroll to position [4760, 0]
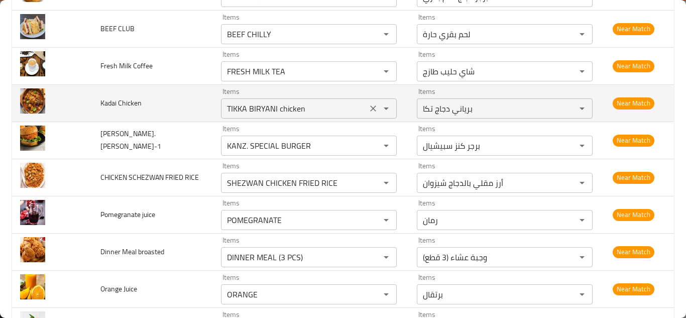
click at [248, 104] on Chicken "TIKKA BIRYANI chicken" at bounding box center [294, 108] width 140 height 14
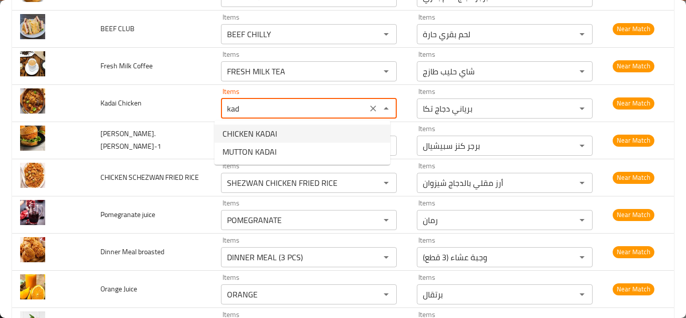
click at [297, 131] on Chicken-option-0 "CHICKEN KADAI" at bounding box center [302, 133] width 176 height 18
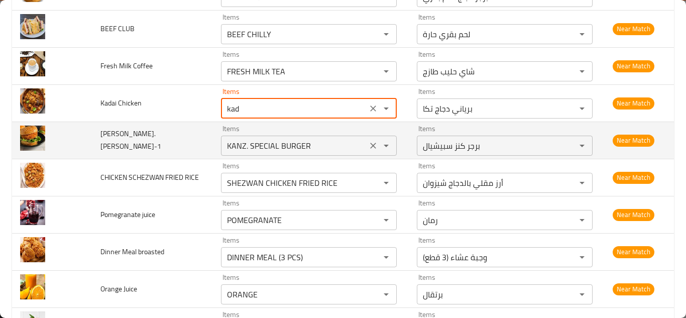
type Chicken "CHICKEN KADAI"
type Chicken-ar "دجاج كاداي"
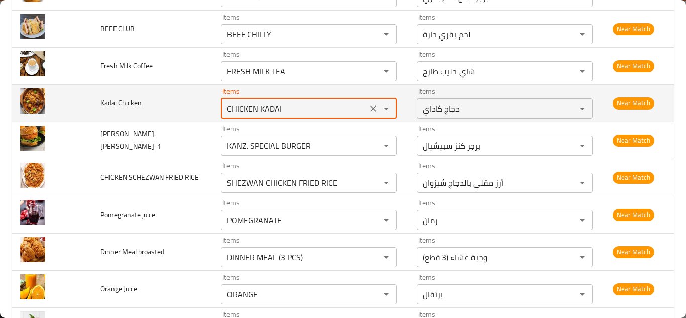
type Chicken "CHICKEN KADAI"
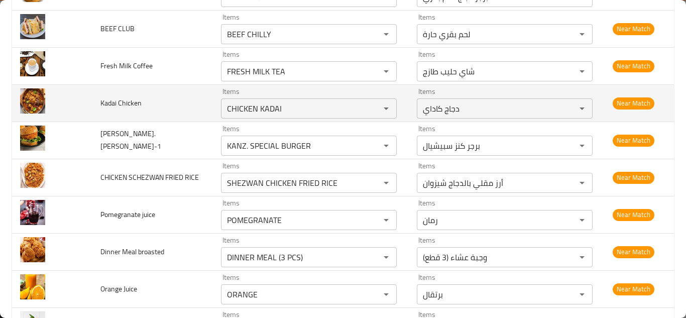
click at [188, 92] on td "Kadai Chicken" at bounding box center [152, 102] width 121 height 37
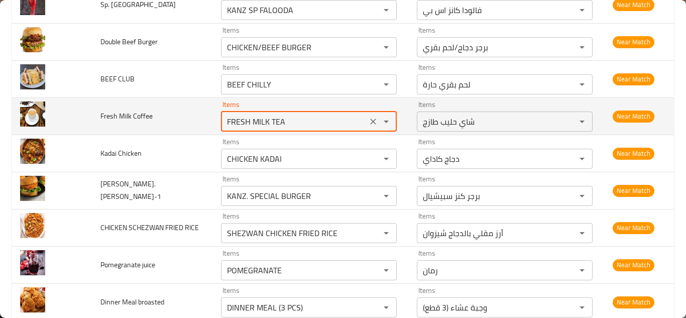
click at [283, 117] on Coffee "FRESH MILK TEA" at bounding box center [294, 121] width 140 height 14
click at [293, 116] on Coffee "FRESH MILK TEA" at bounding box center [294, 121] width 140 height 14
type Coffee "F"
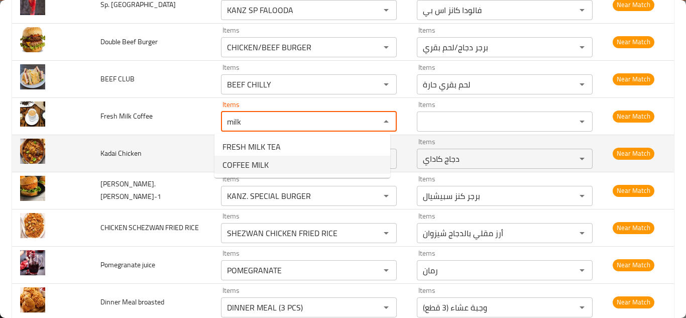
click at [271, 161] on Coffee-option-1 "COFFEE MILK" at bounding box center [302, 165] width 176 height 18
type Coffee "COFFEE MILK"
type Coffee-ar "قهوة الحليب"
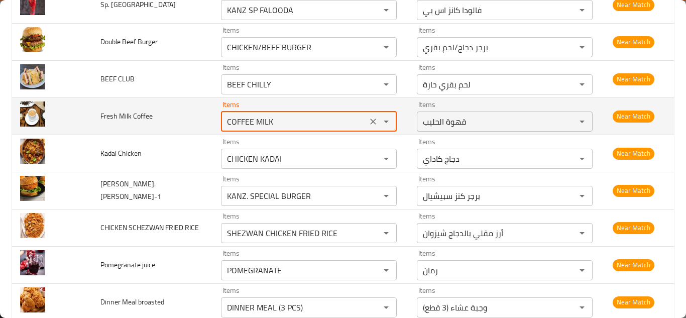
type Coffee "COFFEE MILK"
click at [189, 106] on td "Fresh Milk Coffee" at bounding box center [152, 115] width 121 height 37
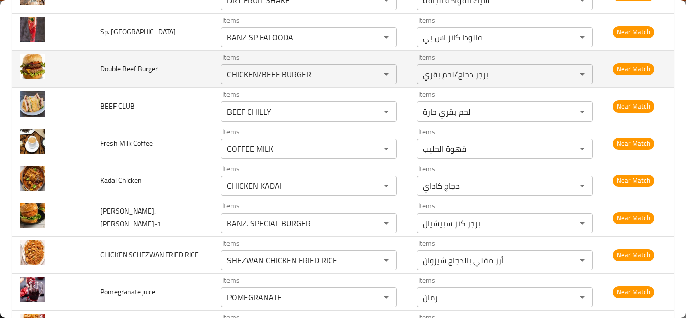
scroll to position [4659, 0]
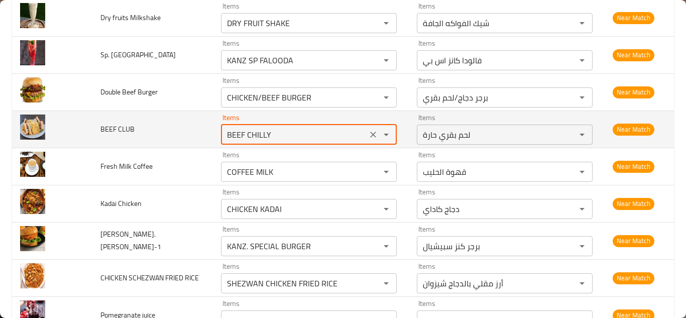
click at [273, 132] on CLUB "BEEF CHILLY" at bounding box center [294, 134] width 140 height 14
click at [296, 132] on CLUB "BEEF CHILLY" at bounding box center [294, 134] width 140 height 14
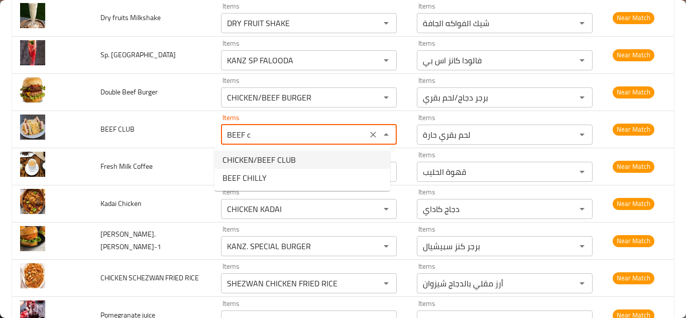
click at [302, 155] on CLUB-option-0 "CHICKEN/BEEF CLUB" at bounding box center [302, 160] width 176 height 18
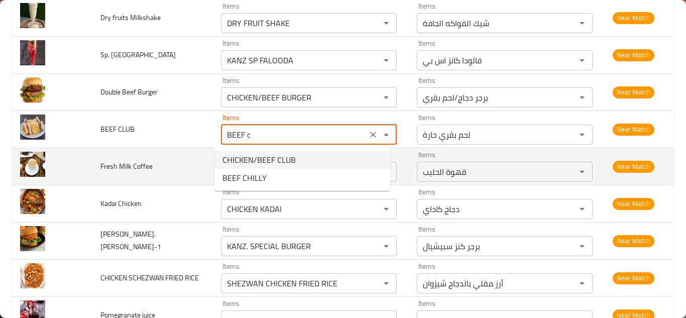
type CLUB "CHICKEN/BEEF CLUB"
type CLUB-ar "كلوب دجاج/لحم بقري"
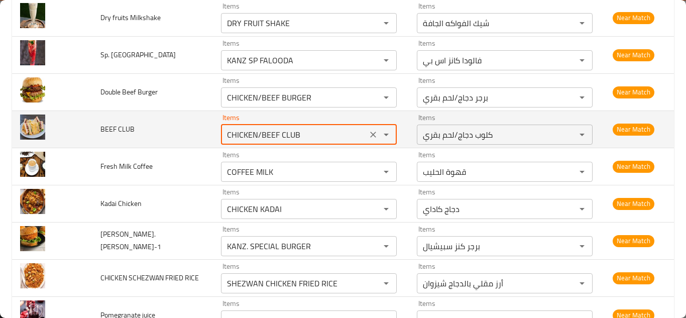
type CLUB "CHICKEN/BEEF CLUB"
click at [179, 126] on td "BEEF CLUB" at bounding box center [152, 128] width 121 height 37
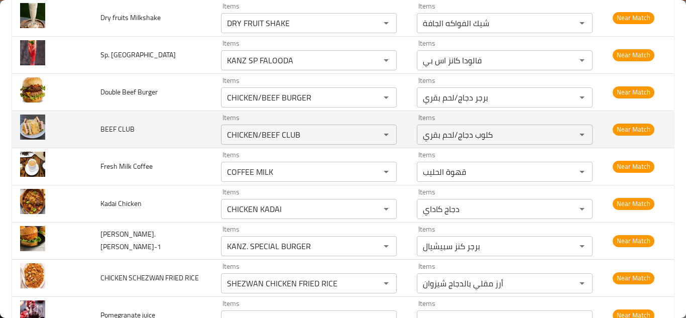
scroll to position [4609, 0]
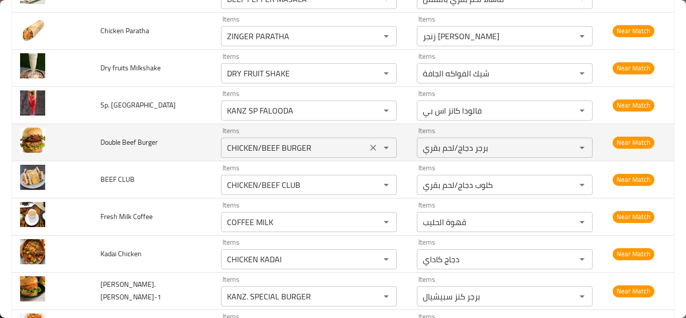
click at [271, 146] on Burger "CHICKEN/BEEF BURGER" at bounding box center [294, 148] width 140 height 14
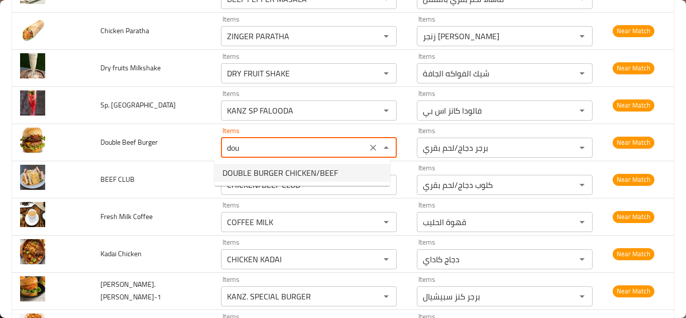
click at [275, 171] on span "DOUBLE BURGER CHICKEN/BEEF" at bounding box center [279, 173] width 115 height 12
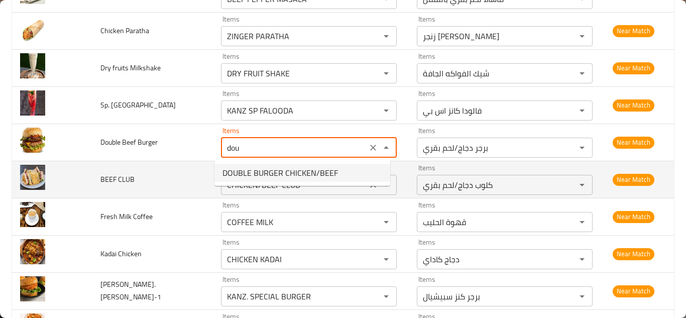
type Burger "DOUBLE BURGER CHICKEN/BEEF"
type Burger-ar "برجر دبل (دجاج/لحم بقري)"
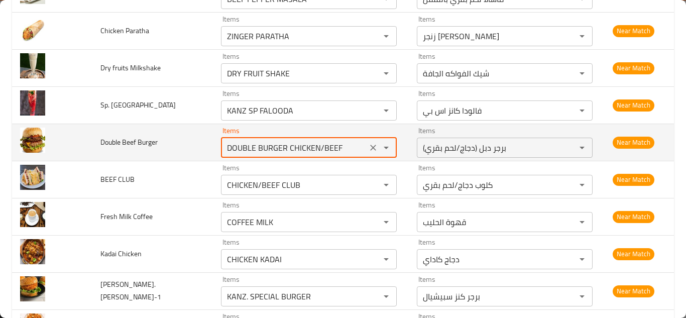
type Burger "DOUBLE BURGER CHICKEN/BEEF"
click at [194, 142] on td "Double Beef Burger" at bounding box center [152, 141] width 121 height 37
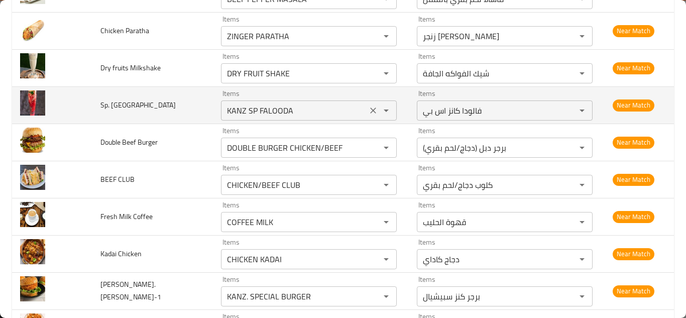
click at [284, 108] on Falooda "KANZ SP FALOODA" at bounding box center [294, 110] width 140 height 14
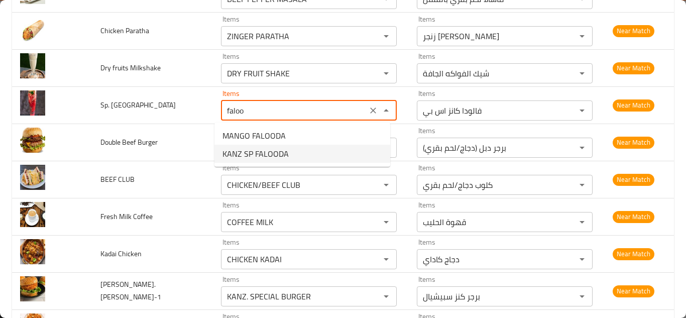
click at [301, 152] on Falooda-option-1 "KANZ SP FALOODA" at bounding box center [302, 154] width 176 height 18
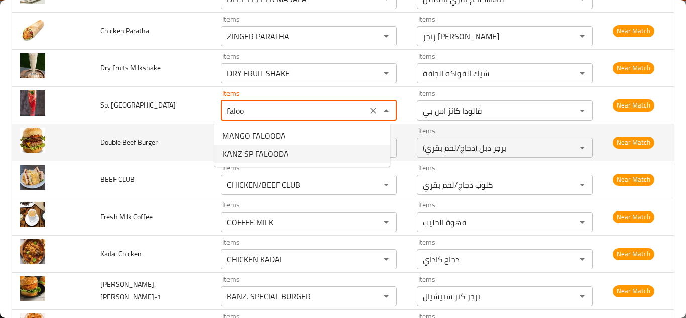
type Falooda "KANZ SP FALOODA"
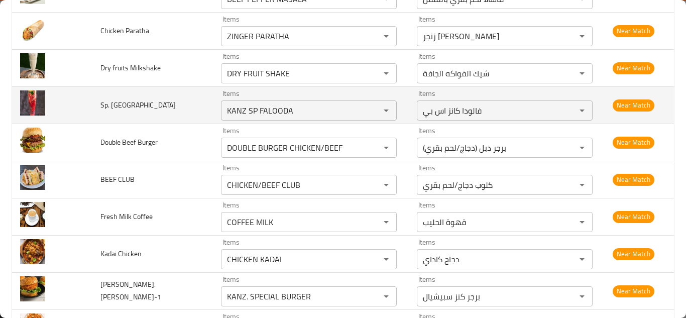
click at [190, 107] on td "Sp. Falooda" at bounding box center [152, 104] width 121 height 37
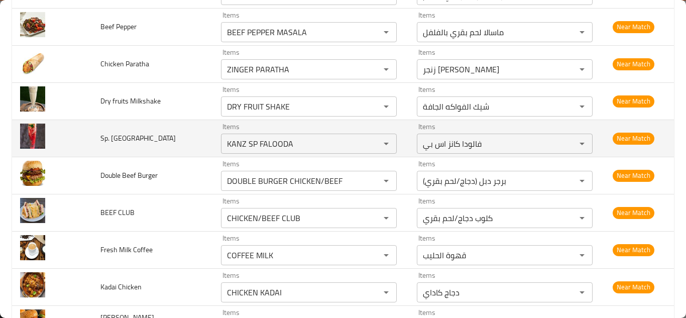
scroll to position [4559, 0]
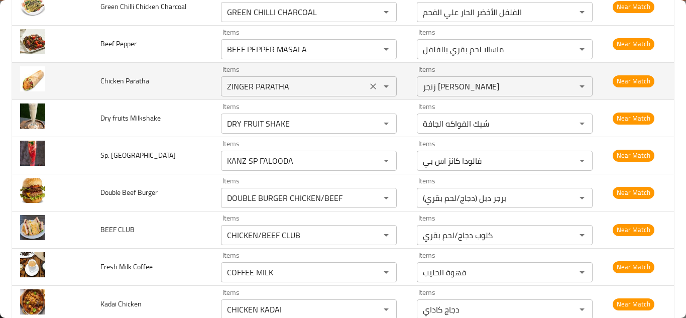
click at [252, 83] on Paratha "ZINGER PARATHA" at bounding box center [294, 86] width 140 height 14
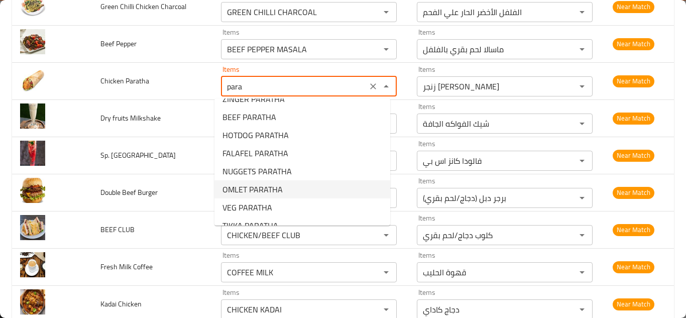
scroll to position [0, 0]
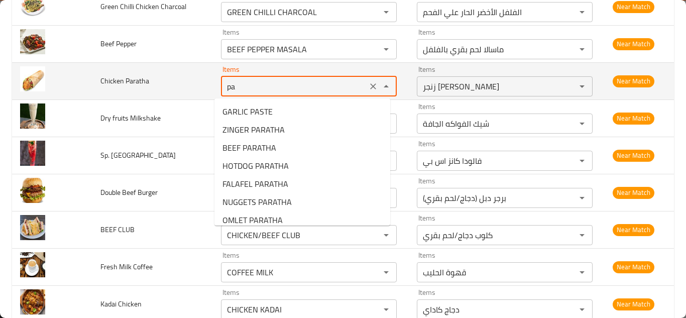
type Paratha "p"
click at [123, 79] on span "Chicken Paratha" at bounding box center [124, 80] width 49 height 13
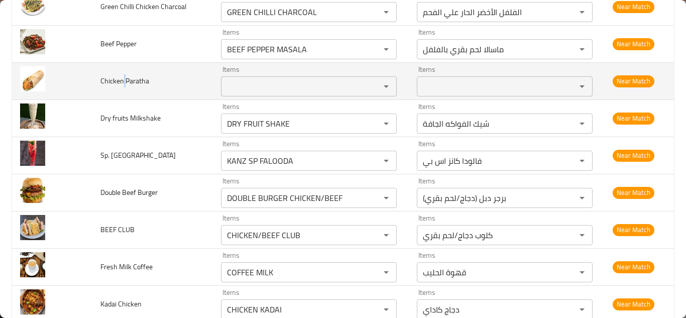
click at [123, 79] on span "Chicken Paratha" at bounding box center [124, 80] width 49 height 13
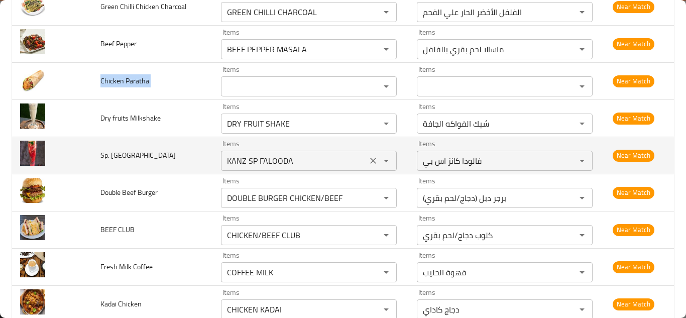
copy span "Chicken Paratha"
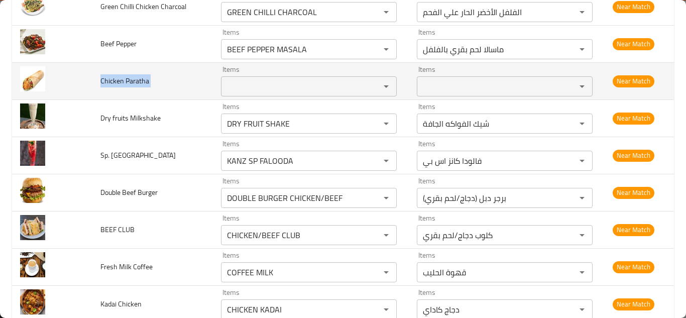
click at [182, 69] on td "Chicken Paratha" at bounding box center [152, 80] width 121 height 37
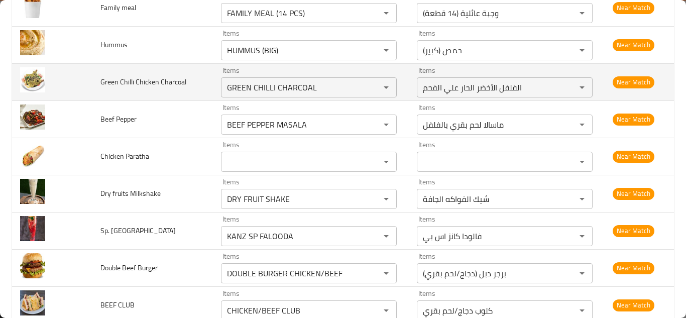
scroll to position [4459, 0]
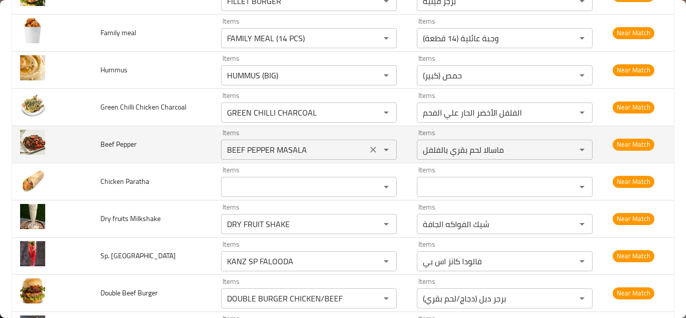
click at [307, 144] on Pepper "BEEF PEPPER MASALA" at bounding box center [294, 150] width 140 height 14
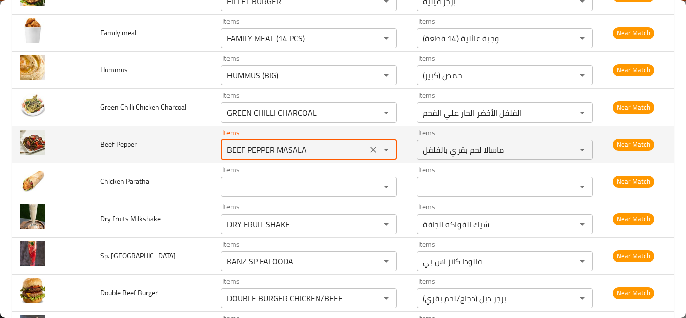
click at [311, 149] on Pepper "BEEF PEPPER MASALA" at bounding box center [294, 150] width 140 height 14
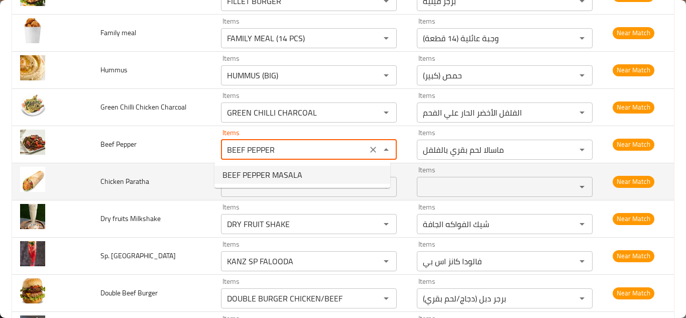
click at [291, 172] on span "BEEF PEPPER MASALA" at bounding box center [262, 175] width 80 height 12
click at [291, 172] on div "Items Items" at bounding box center [309, 181] width 176 height 31
type Pepper "BEEF PEPPER MASALA"
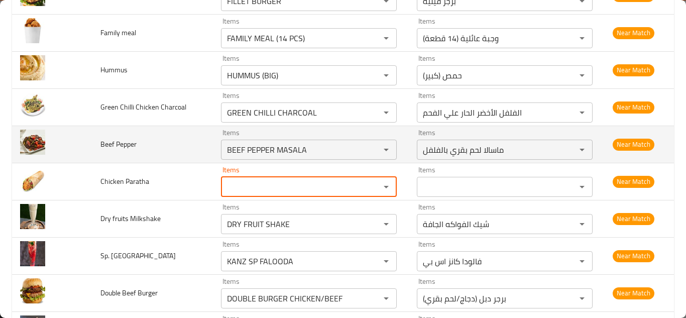
click at [175, 141] on td "Beef Pepper" at bounding box center [152, 143] width 121 height 37
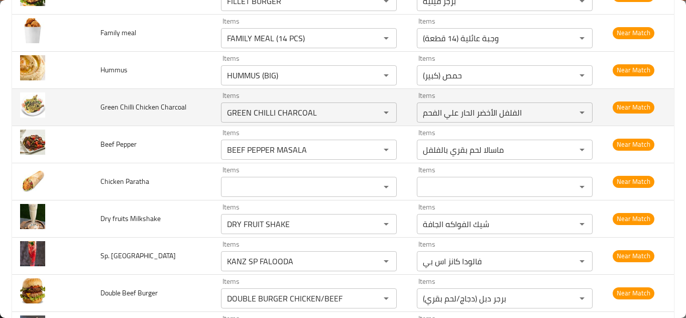
scroll to position [4408, 0]
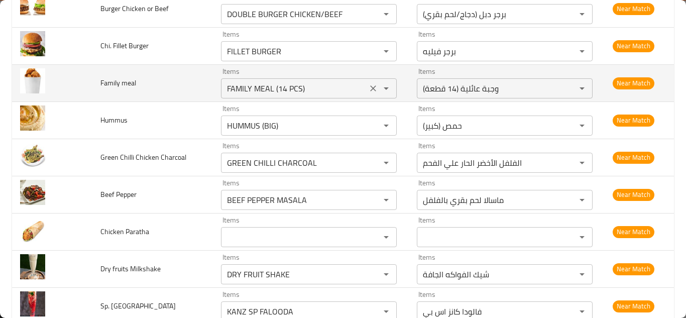
click at [318, 88] on meal "FAMILY MEAL (14 PCS)" at bounding box center [294, 88] width 140 height 14
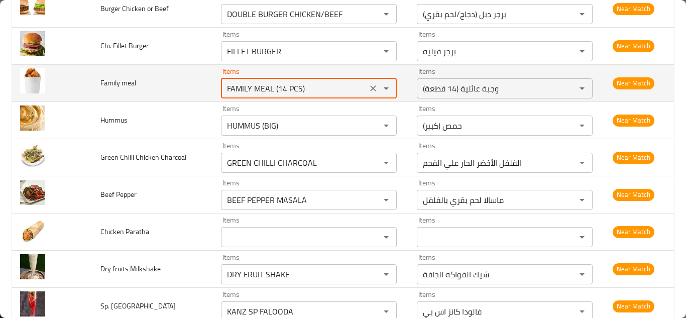
click at [319, 87] on meal "FAMILY MEAL (14 PCS)" at bounding box center [294, 88] width 140 height 14
click at [319, 84] on meal "FAMILY MEAL (14 PCS)" at bounding box center [294, 88] width 140 height 14
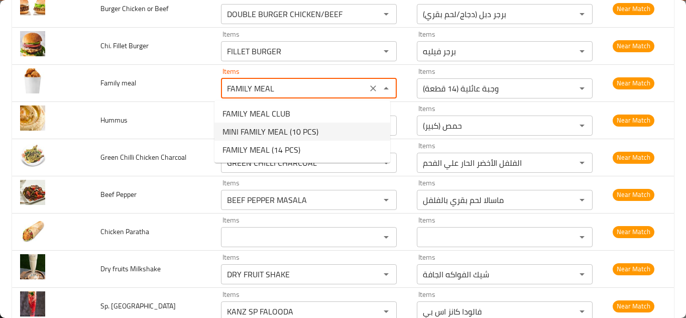
click at [297, 127] on span "MINI FAMILY MEAL (10 PCS)" at bounding box center [270, 131] width 96 height 12
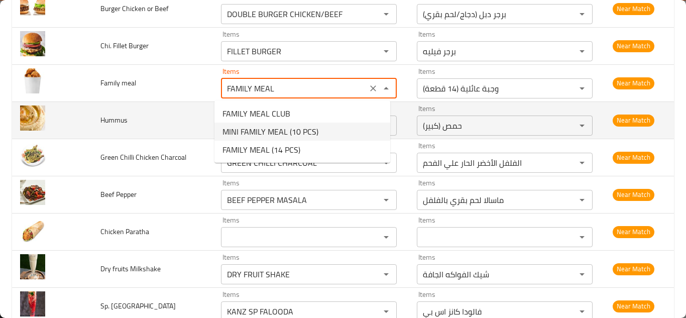
type meal "MINI FAMILY MEAL (10 PCS)"
type meal-ar "وجبة عائلية ميني (10 قطع)"
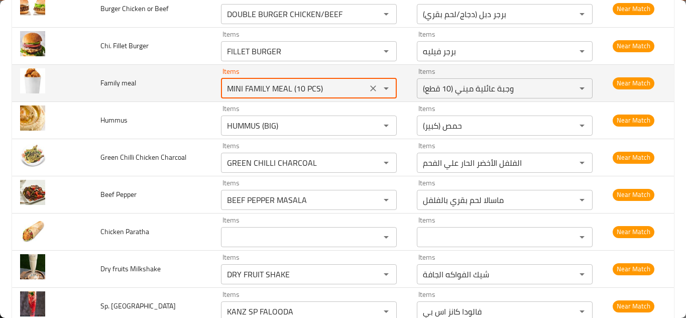
type meal "MINI FAMILY MEAL (10 PCS)"
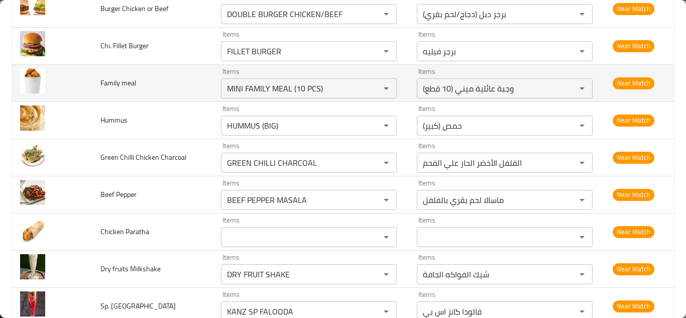
click at [196, 77] on td "Family meal" at bounding box center [152, 82] width 121 height 37
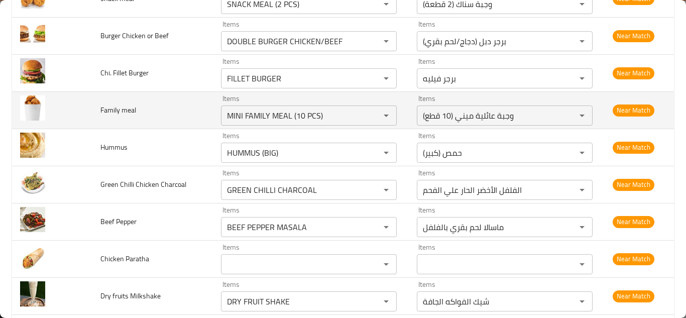
scroll to position [4358, 0]
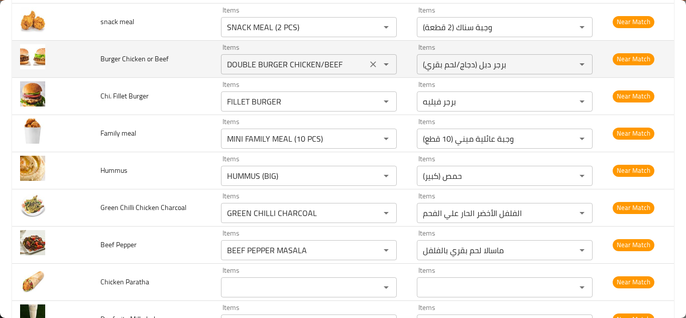
click at [368, 62] on icon "Clear" at bounding box center [373, 64] width 10 height 10
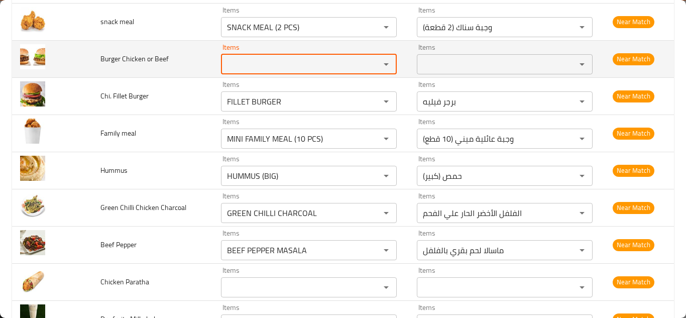
click at [246, 59] on Beef "Items" at bounding box center [294, 64] width 140 height 14
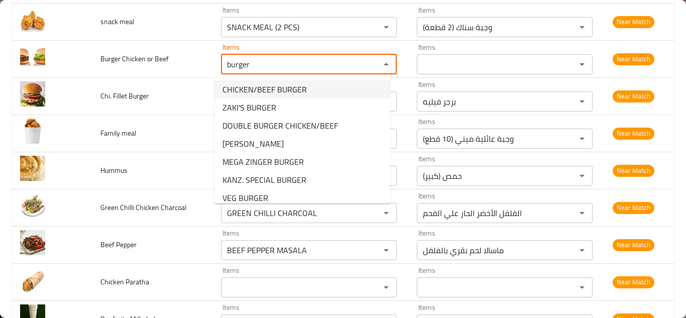
click at [290, 89] on span "CHICKEN/BEEF BURGER" at bounding box center [264, 89] width 84 height 12
type Beef "CHICKEN/BEEF BURGER"
type Beef-ar "برجر دجاج/لحم بقري"
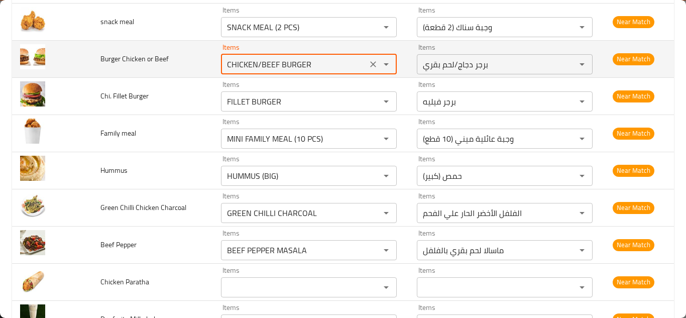
type Beef "CHICKEN/BEEF BURGER"
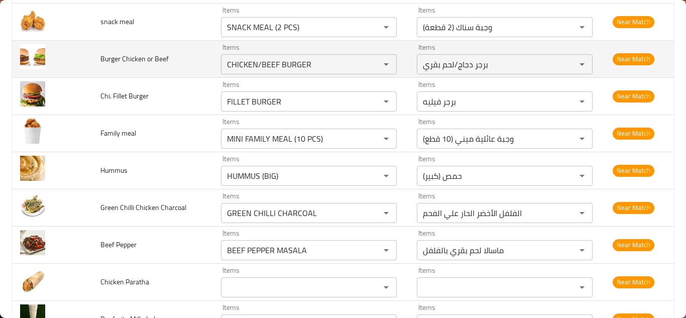
click at [191, 60] on td "Burger Chicken or Beef" at bounding box center [152, 58] width 121 height 37
click at [369, 61] on icon "Clear" at bounding box center [373, 64] width 10 height 10
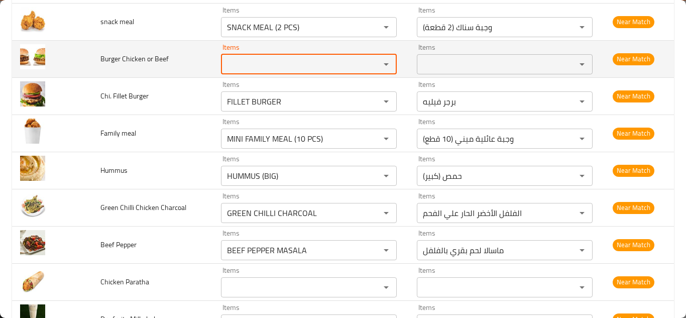
click at [145, 57] on span "Burger Chicken or Beef" at bounding box center [134, 58] width 68 height 13
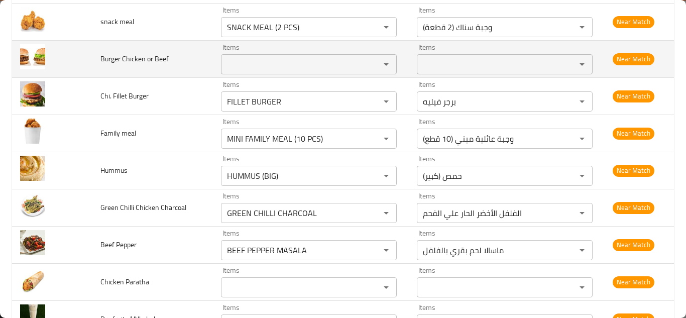
click at [145, 57] on span "Burger Chicken or Beef" at bounding box center [134, 58] width 68 height 13
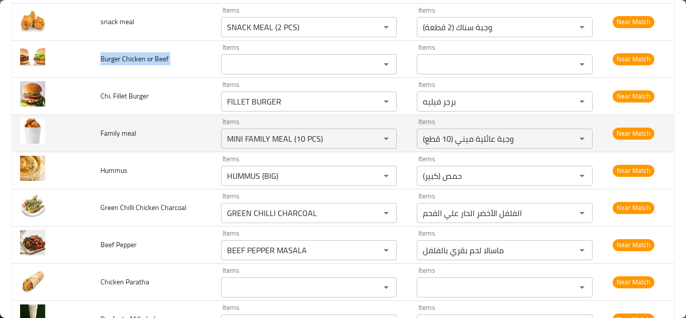
copy span "Burger Chicken or Beef"
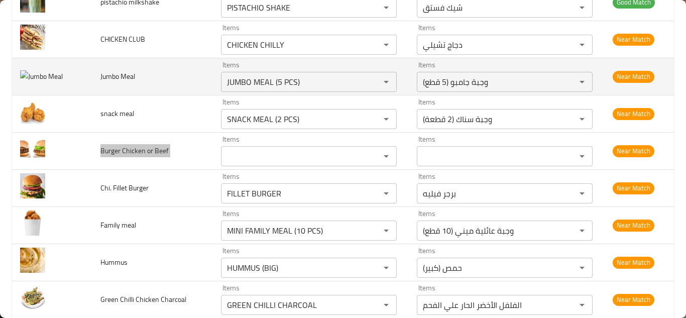
scroll to position [4258, 0]
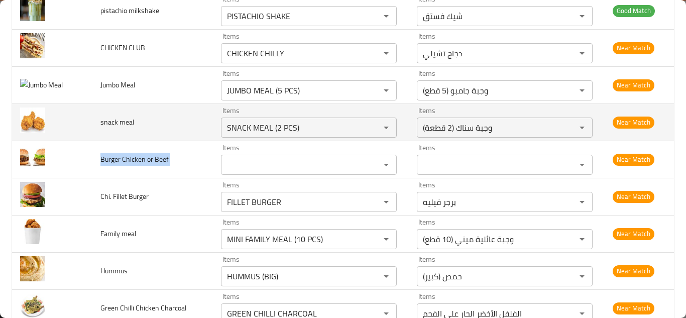
click at [192, 124] on td "snack meal" at bounding box center [152, 121] width 121 height 37
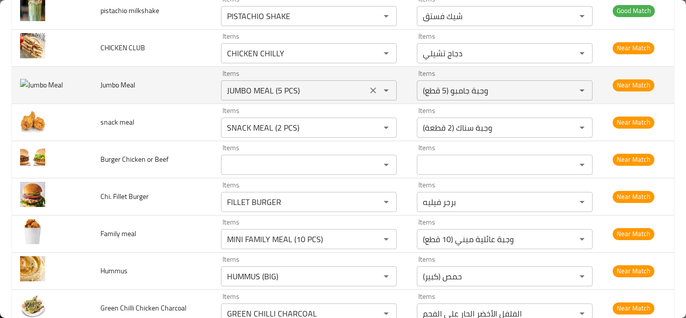
click at [313, 86] on Meal "JUMBO MEAL (5 PCS)" at bounding box center [294, 90] width 140 height 14
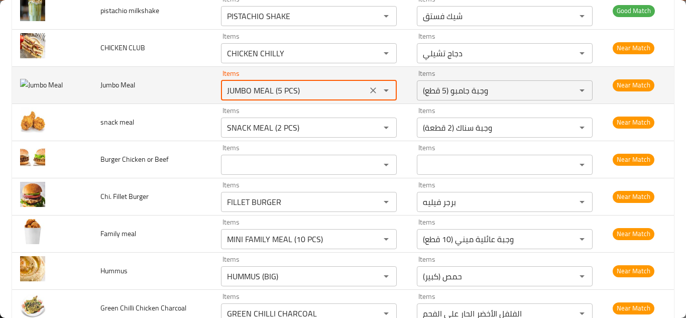
click at [322, 86] on Meal "JUMBO MEAL (5 PCS)" at bounding box center [294, 90] width 140 height 14
type Meal "J"
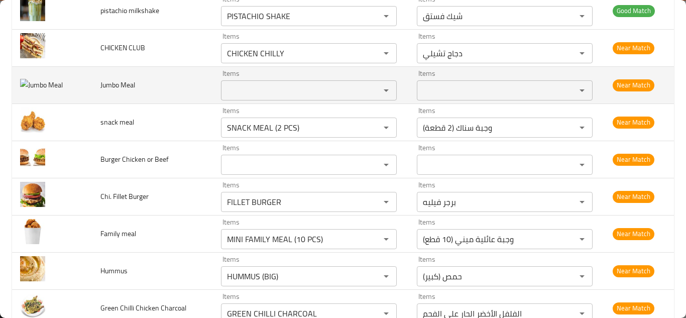
click at [127, 83] on span "Jumbo Meal" at bounding box center [117, 84] width 35 height 13
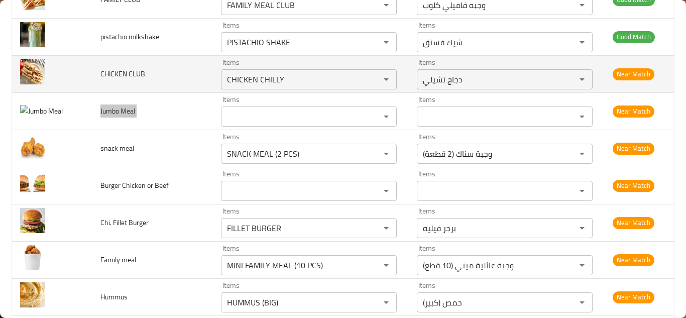
scroll to position [4208, 0]
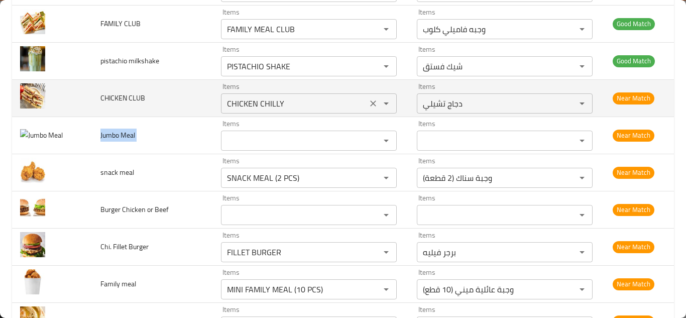
click at [251, 102] on CLUB "CHICKEN CHILLY" at bounding box center [294, 103] width 140 height 14
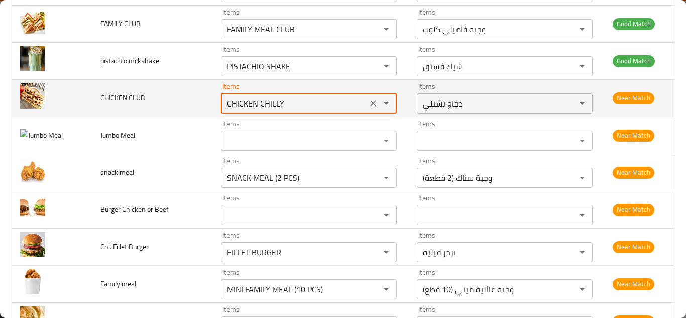
click at [284, 102] on CLUB "CHICKEN CHILLY" at bounding box center [294, 103] width 140 height 14
click at [294, 99] on CLUB "CHICKEN CHILLY" at bounding box center [294, 103] width 140 height 14
click at [302, 97] on CLUB "CHICKEN CHILLY" at bounding box center [294, 103] width 140 height 14
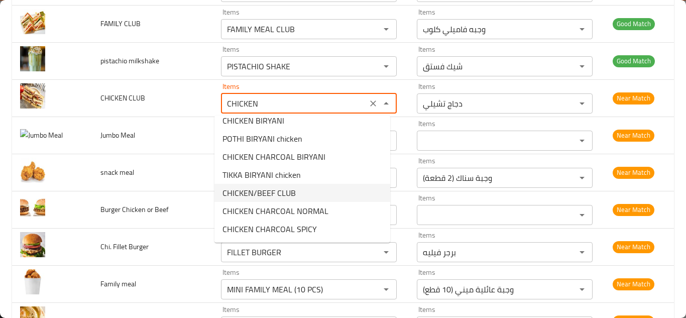
scroll to position [50, 0]
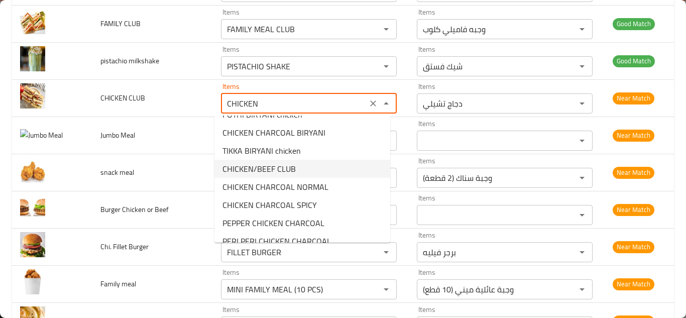
click at [299, 173] on CLUB-option-5 "CHICKEN/BEEF CLUB" at bounding box center [302, 169] width 176 height 18
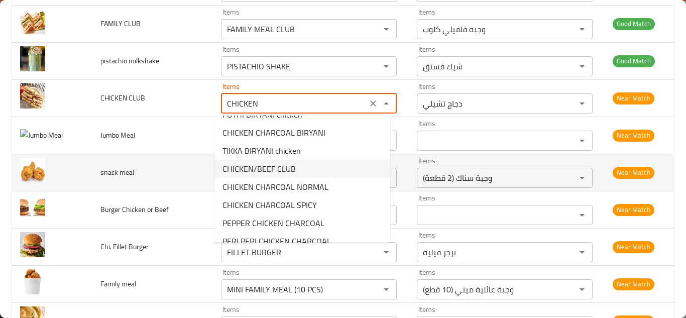
type CLUB "CHICKEN/BEEF CLUB"
type CLUB-ar "كلوب دجاج/لحم بقري"
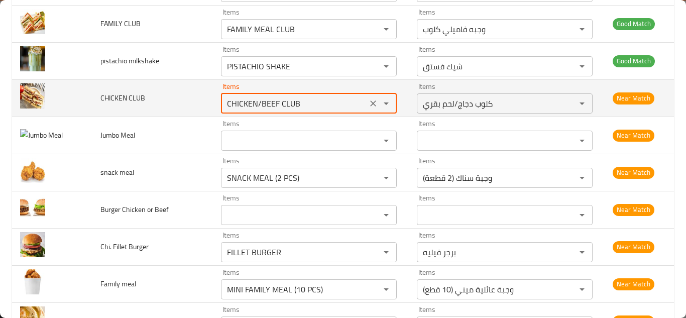
type CLUB "CHICKEN/BEEF CLUB"
click at [196, 96] on td "CHICKEN CLUB" at bounding box center [152, 97] width 121 height 37
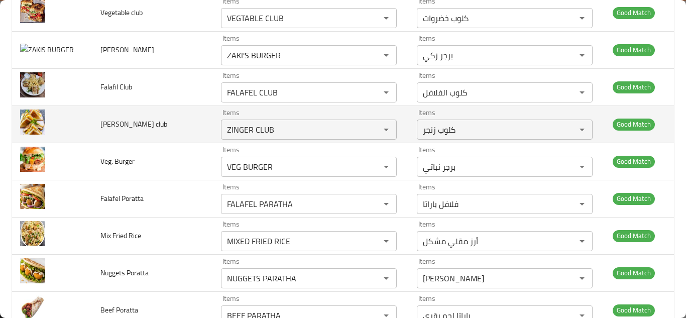
scroll to position [3756, 0]
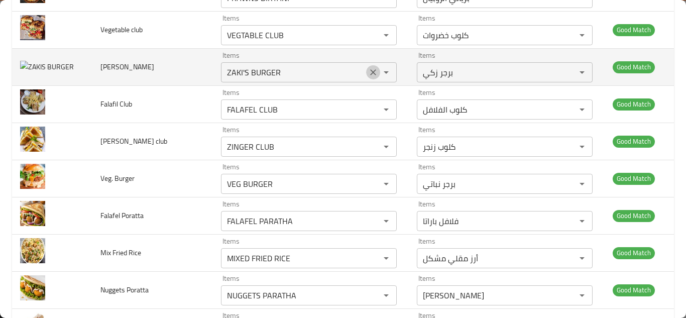
click at [370, 73] on icon "Clear" at bounding box center [373, 72] width 6 height 6
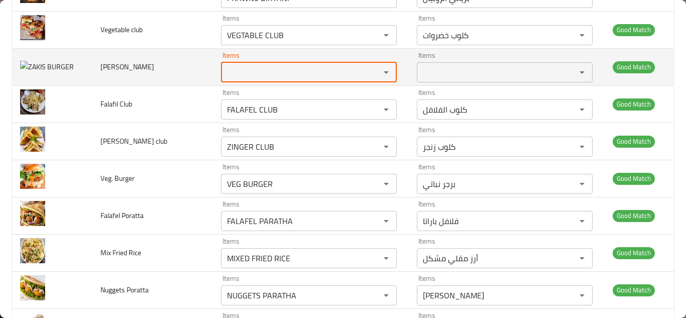
click at [131, 63] on span "ZAKIS BURGER" at bounding box center [127, 66] width 54 height 13
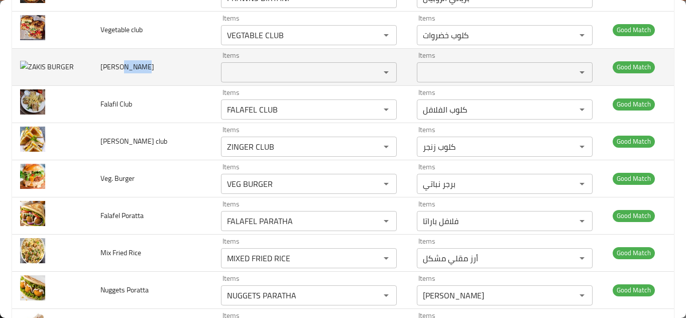
click at [131, 63] on span "ZAKIS BURGER" at bounding box center [127, 66] width 54 height 13
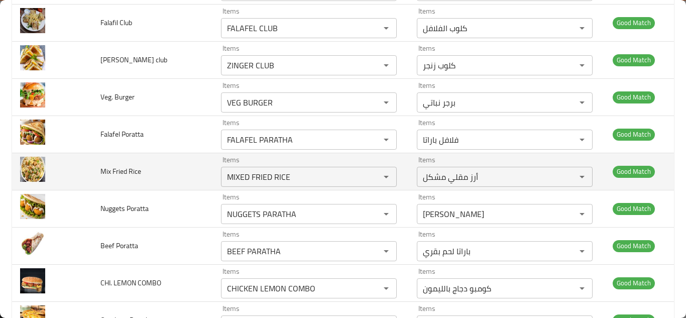
scroll to position [3806, 0]
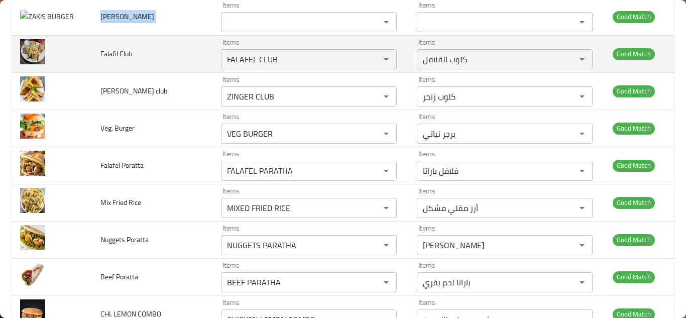
click at [184, 59] on td "Falafil Club" at bounding box center [152, 53] width 121 height 37
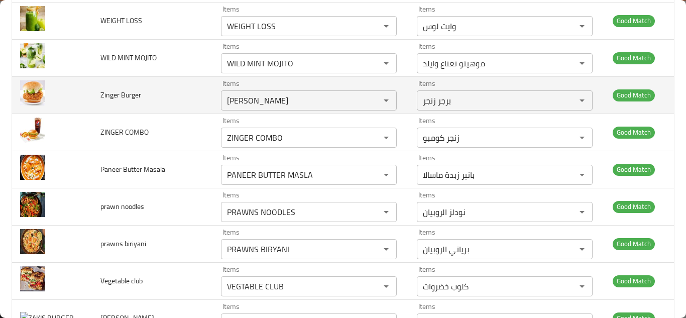
scroll to position [3455, 0]
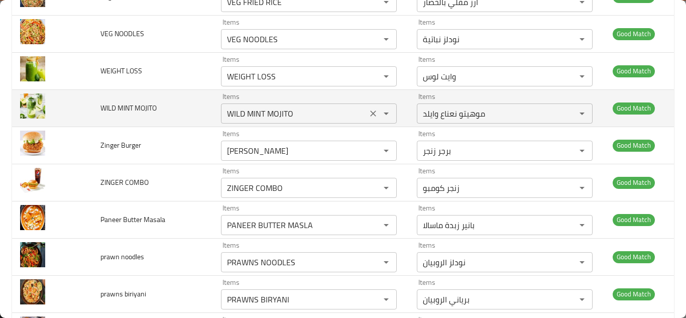
click at [248, 108] on MOJITO "WILD MINT MOJITO" at bounding box center [294, 113] width 140 height 14
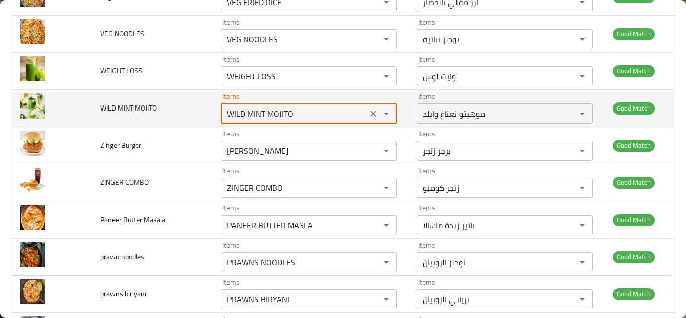
click at [248, 108] on MOJITO "WILD MINT MOJITO" at bounding box center [294, 113] width 140 height 14
click at [370, 112] on icon "Clear" at bounding box center [373, 113] width 6 height 6
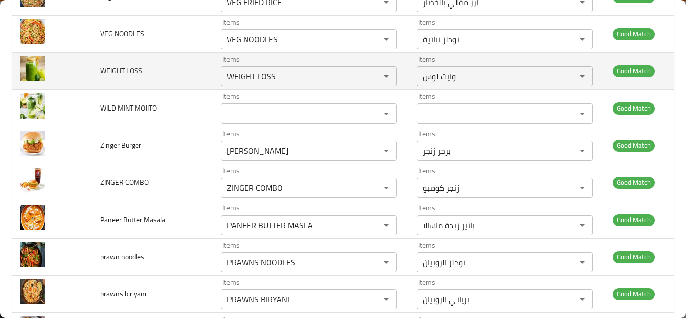
click at [191, 64] on td "WEIGHT LOSS" at bounding box center [152, 70] width 121 height 37
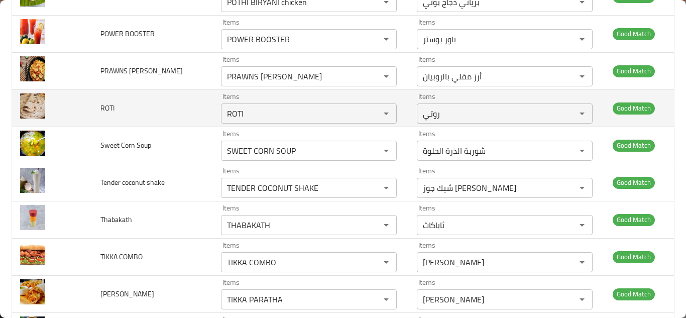
scroll to position [3104, 0]
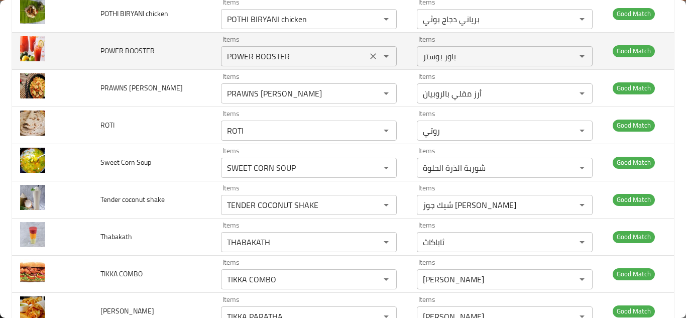
click at [236, 54] on BOOSTER "POWER BOOSTER" at bounding box center [294, 56] width 140 height 14
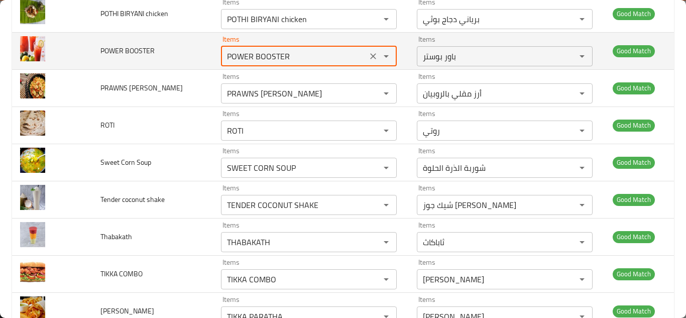
click at [368, 59] on icon "Clear" at bounding box center [373, 56] width 10 height 10
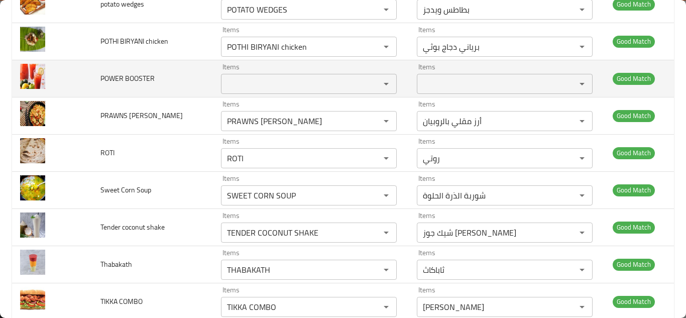
scroll to position [3053, 0]
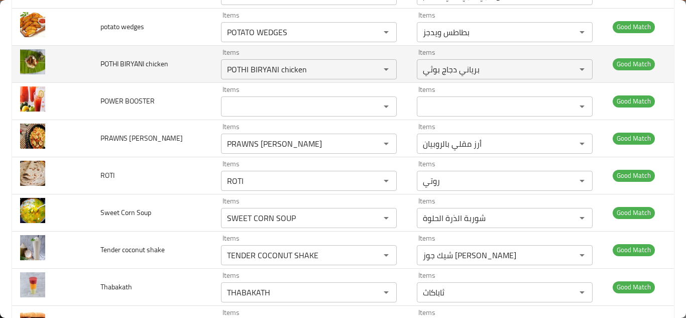
click at [195, 75] on td "POTHI BIRYANI chicken" at bounding box center [152, 63] width 121 height 37
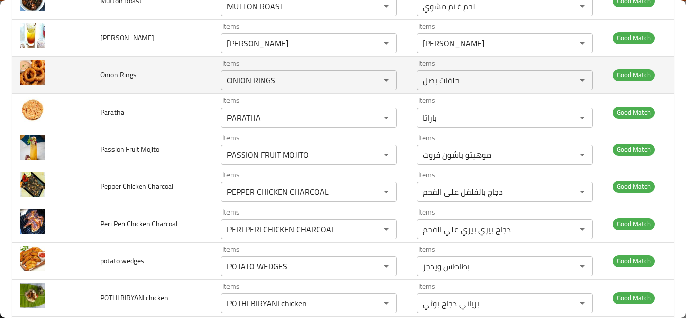
scroll to position [2802, 0]
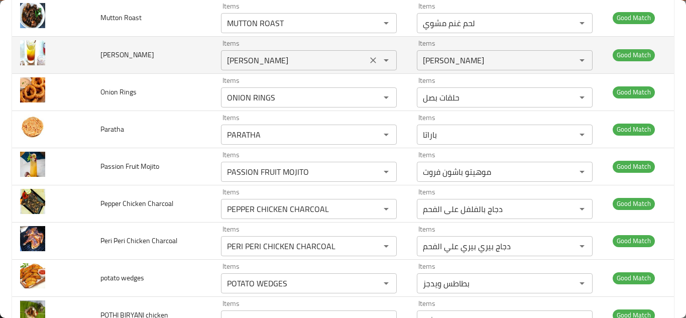
click at [277, 59] on Sarbath "NANNARI SARBATH" at bounding box center [294, 60] width 140 height 14
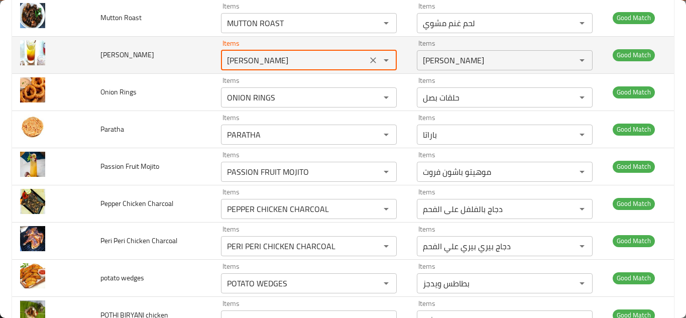
click at [366, 60] on button "Clear" at bounding box center [373, 60] width 14 height 14
click at [136, 53] on span "Nannari Sarbath" at bounding box center [127, 54] width 54 height 13
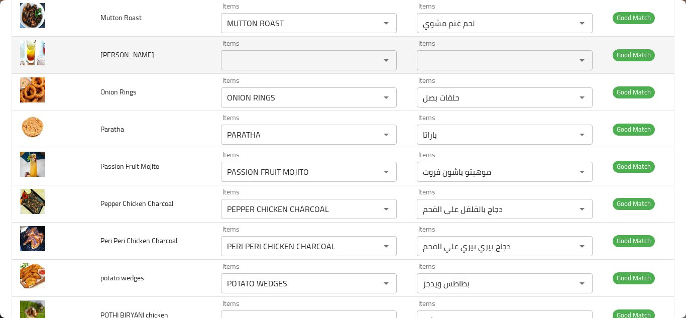
click at [136, 53] on span "Nannari Sarbath" at bounding box center [127, 54] width 54 height 13
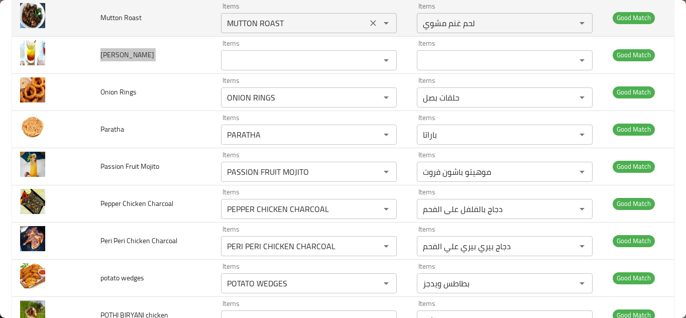
scroll to position [2752, 0]
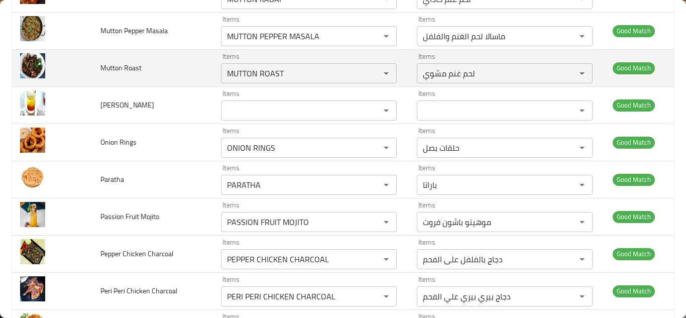
click at [186, 72] on td "Mutton Roast" at bounding box center [152, 67] width 121 height 37
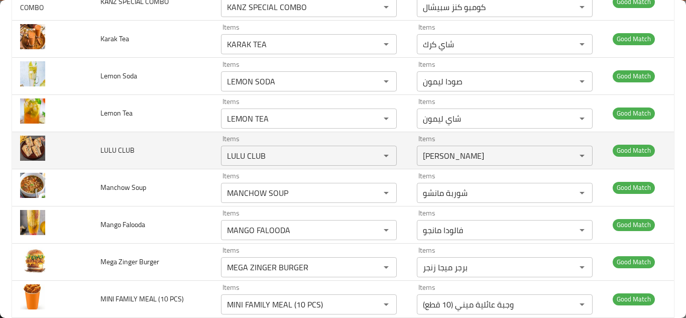
scroll to position [2100, 0]
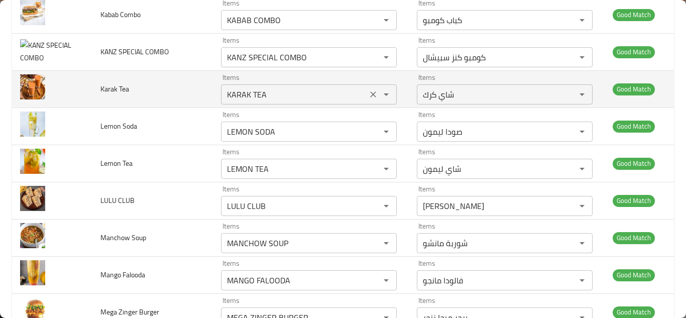
click at [368, 93] on icon "Clear" at bounding box center [373, 94] width 10 height 10
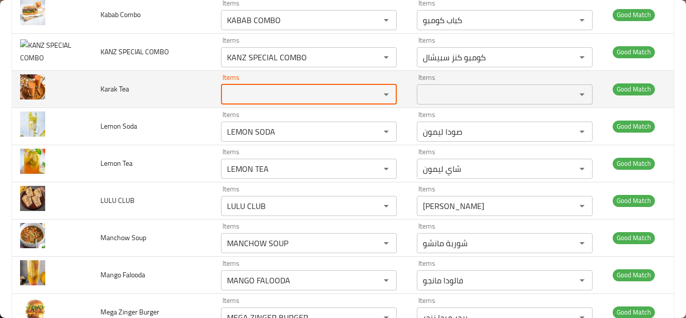
click at [114, 87] on span "Karak Tea" at bounding box center [114, 88] width 29 height 13
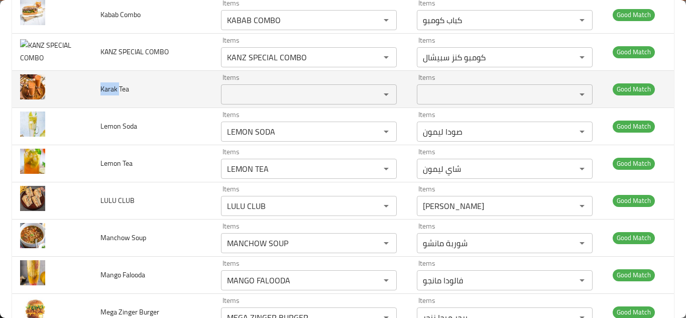
click at [114, 87] on span "Karak Tea" at bounding box center [114, 88] width 29 height 13
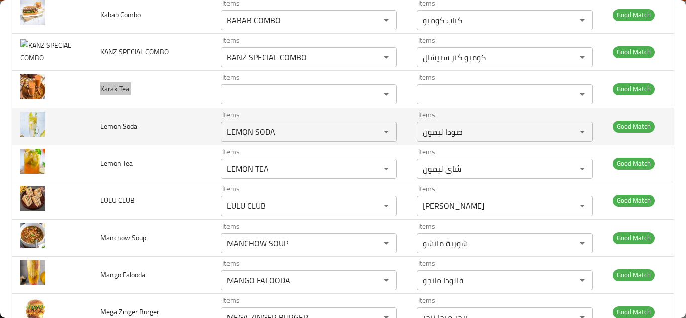
scroll to position [2050, 0]
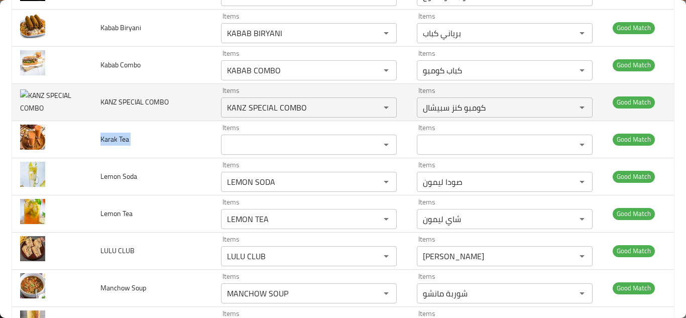
drag, startPoint x: 365, startPoint y: 109, endPoint x: 120, endPoint y: 94, distance: 244.9
click at [370, 109] on icon "Clear" at bounding box center [373, 107] width 6 height 6
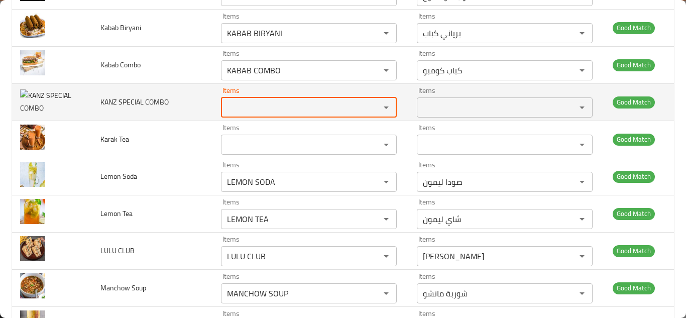
click at [123, 101] on span "KANZ SPECIAL COMBO" at bounding box center [134, 101] width 68 height 13
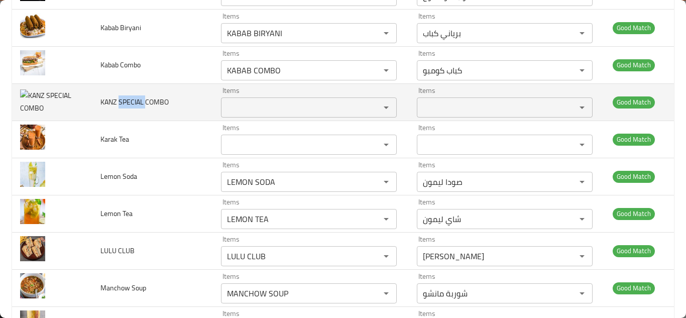
click at [123, 101] on span "KANZ SPECIAL COMBO" at bounding box center [134, 101] width 68 height 13
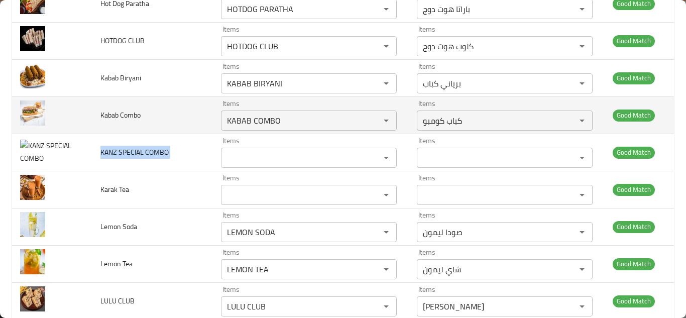
click at [189, 119] on td "Kabab Combo" at bounding box center [152, 114] width 121 height 37
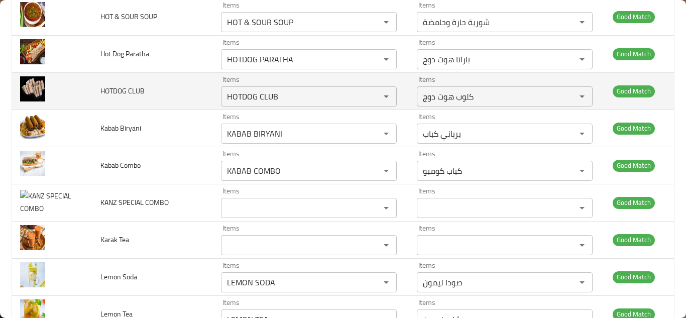
scroll to position [1899, 0]
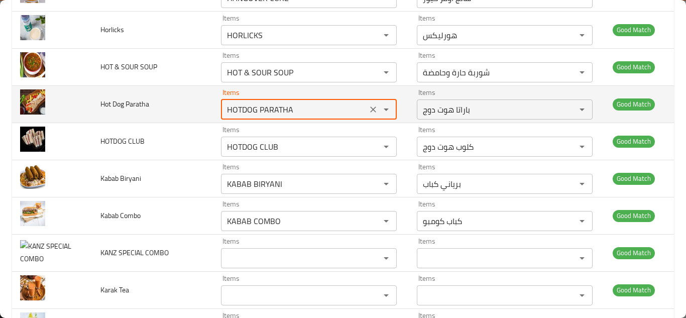
click at [250, 109] on Paratha "HOTDOG PARATHA" at bounding box center [294, 109] width 140 height 14
click at [368, 109] on icon "Clear" at bounding box center [373, 109] width 10 height 10
click at [367, 109] on div "enhanced table" at bounding box center [379, 109] width 26 height 14
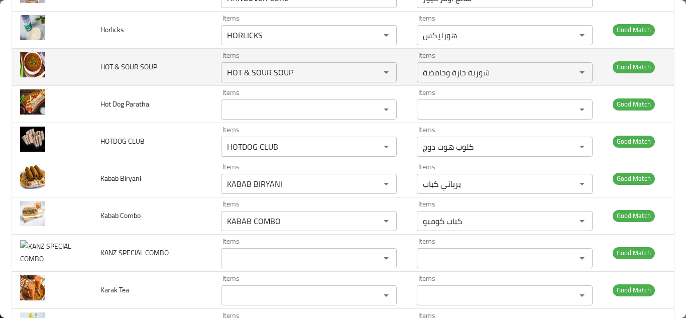
click at [194, 61] on td "HOT & SOUR SOUP" at bounding box center [152, 66] width 121 height 37
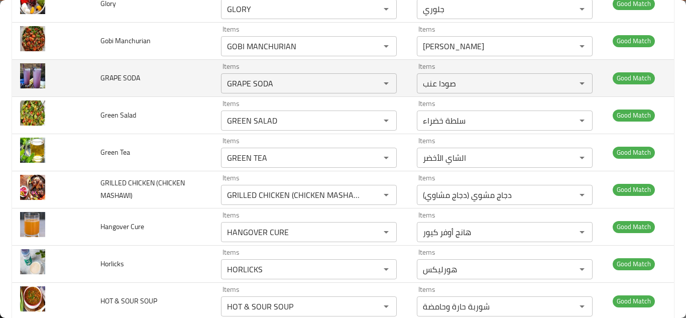
scroll to position [1648, 0]
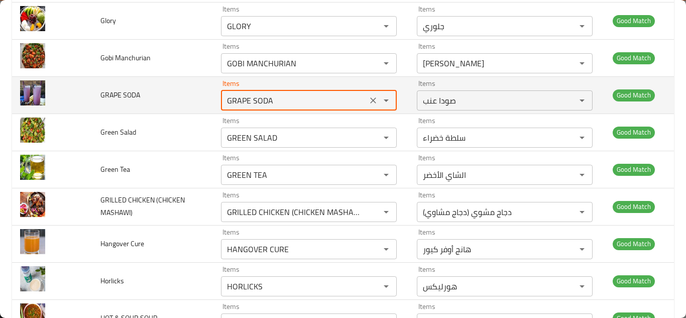
click at [241, 102] on SODA "GRAPE SODA" at bounding box center [294, 100] width 140 height 14
click at [368, 100] on icon "Clear" at bounding box center [373, 100] width 10 height 10
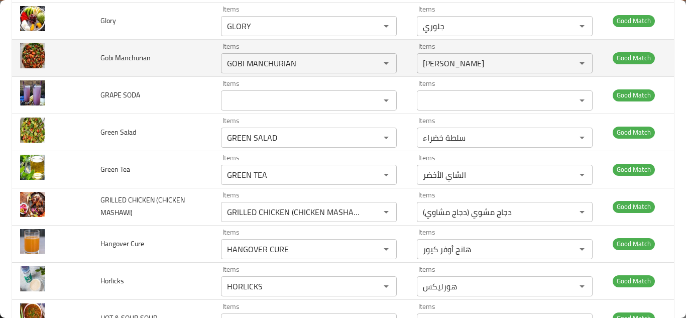
click at [193, 60] on td "Gobi Manchurian" at bounding box center [152, 57] width 121 height 37
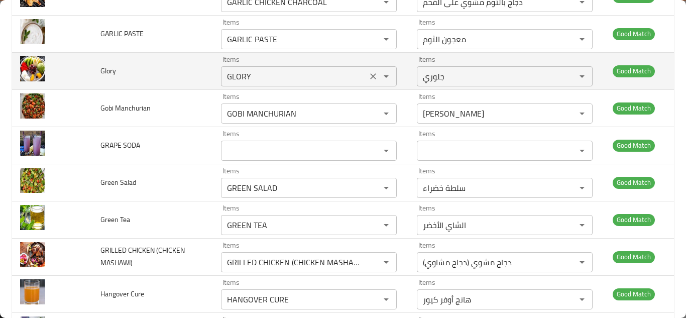
click at [227, 75] on input "GLORY" at bounding box center [294, 76] width 140 height 14
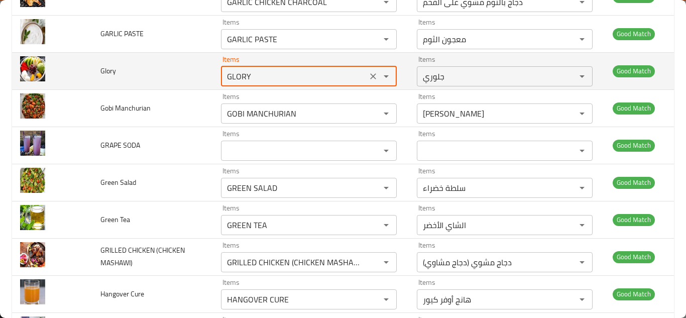
click at [368, 78] on icon "Clear" at bounding box center [373, 76] width 10 height 10
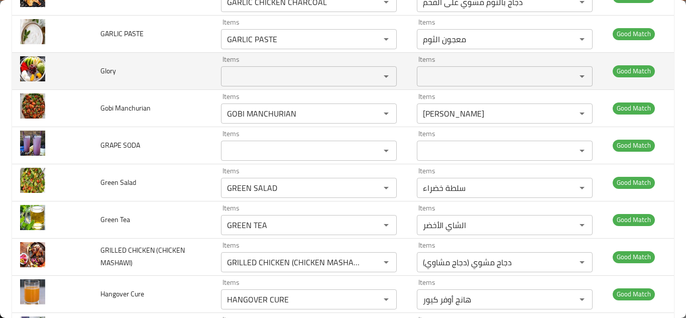
click at [106, 69] on span "Glory" at bounding box center [108, 70] width 16 height 13
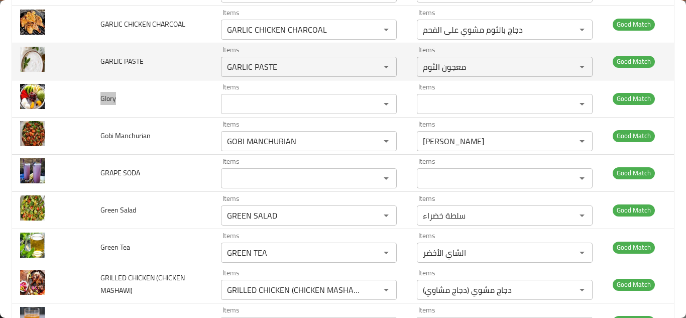
scroll to position [1548, 0]
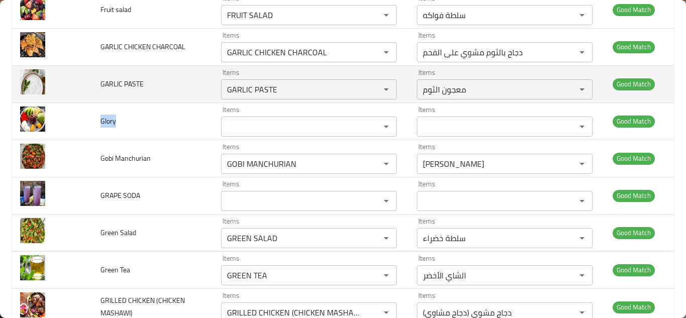
click at [164, 87] on td "GARLIC PASTE" at bounding box center [152, 83] width 121 height 37
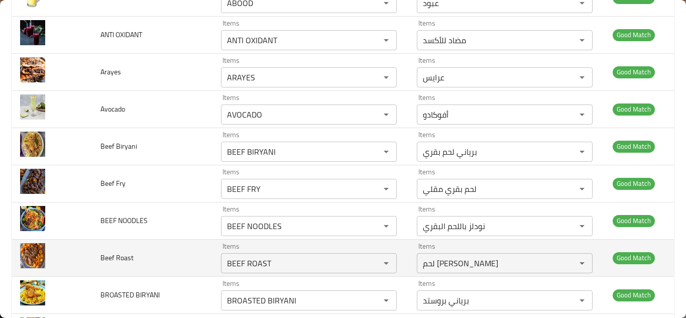
scroll to position [243, 0]
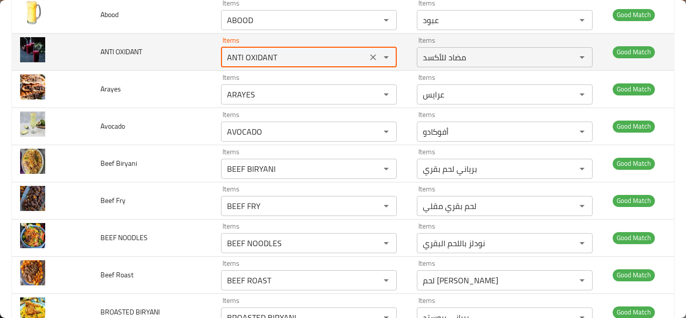
click at [233, 59] on OXIDANT "ANTI OXIDANT" at bounding box center [294, 57] width 140 height 14
click at [368, 59] on icon "Clear" at bounding box center [373, 57] width 10 height 10
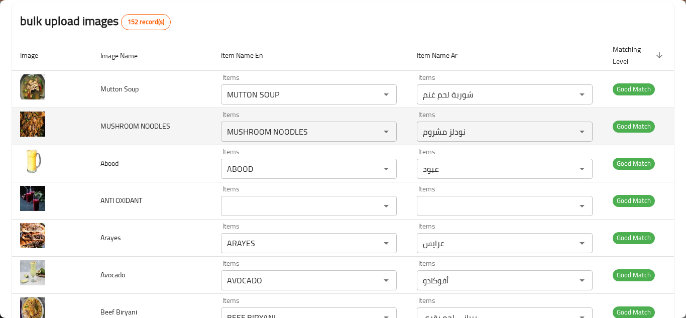
scroll to position [92, 0]
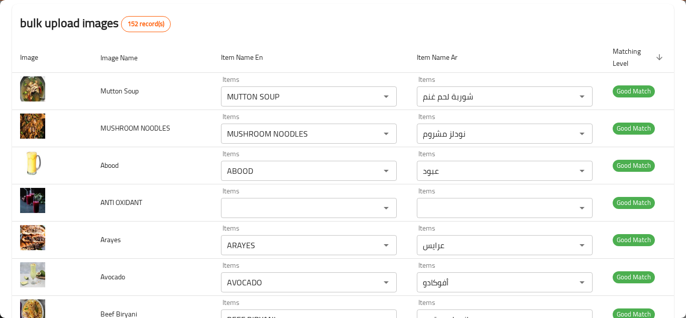
drag, startPoint x: 326, startPoint y: 34, endPoint x: 335, endPoint y: 37, distance: 10.2
click at [327, 34] on div "bulk upload images 152 record(s)" at bounding box center [342, 23] width 661 height 38
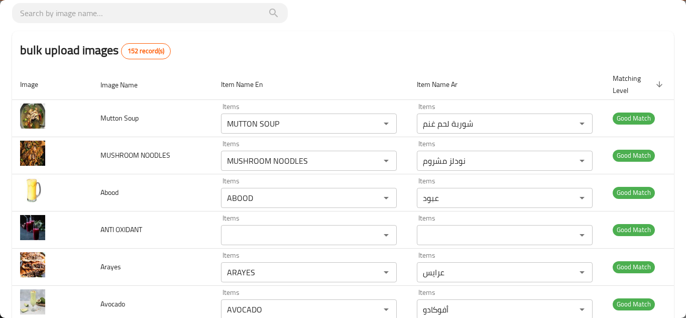
scroll to position [0, 0]
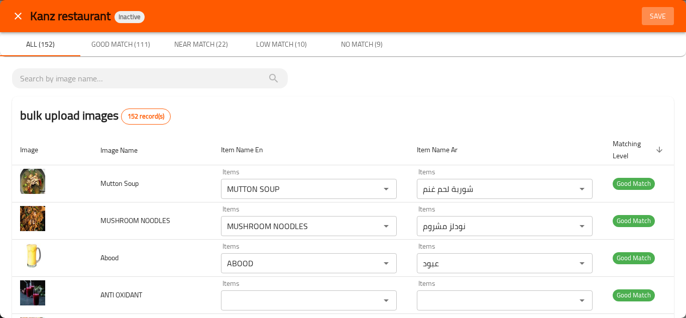
click at [652, 11] on span "Save" at bounding box center [657, 16] width 24 height 13
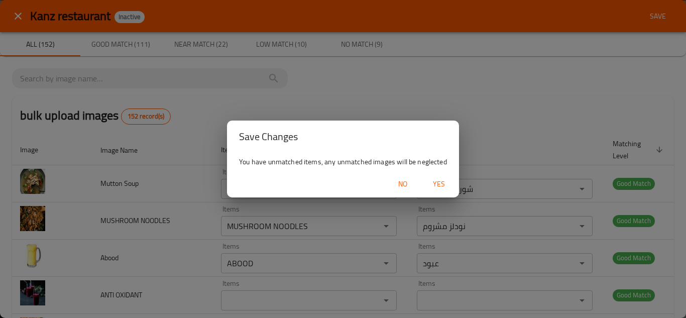
click at [436, 183] on span "Yes" at bounding box center [439, 184] width 24 height 13
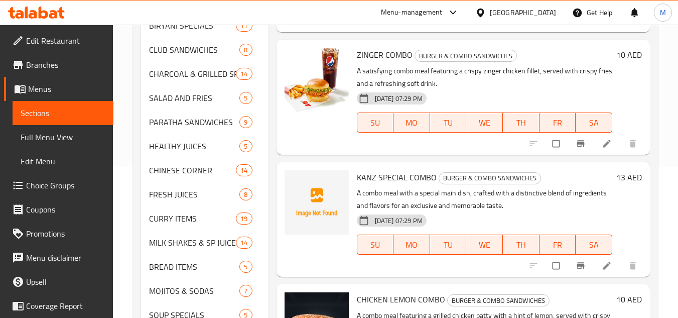
scroll to position [1255, 0]
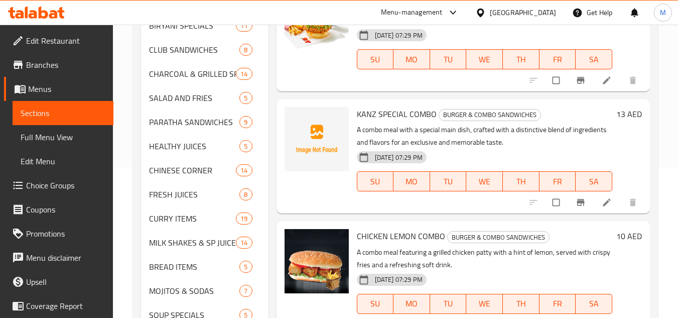
click at [452, 130] on p "A combo meal with a special main dish, crafted with a distinctive blend of ingr…" at bounding box center [484, 135] width 255 height 25
click at [295, 116] on icon "upload picture" at bounding box center [298, 121] width 10 height 10
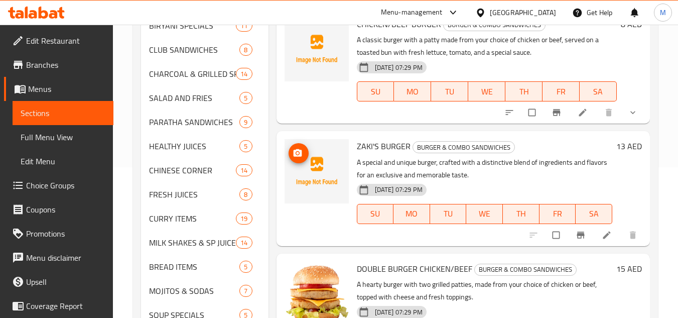
scroll to position [0, 0]
click at [403, 164] on p "A special and unique burger, crafted with a distinctive blend of ingredients an…" at bounding box center [484, 169] width 255 height 25
click at [652, 194] on div "Menu sections BIRYANI SPECIALS 11 CLUB SANDWICHES 8 CHARCOAL & GRILLED SPECIALS…" at bounding box center [395, 194] width 525 height 481
click at [602, 233] on icon at bounding box center [607, 235] width 10 height 10
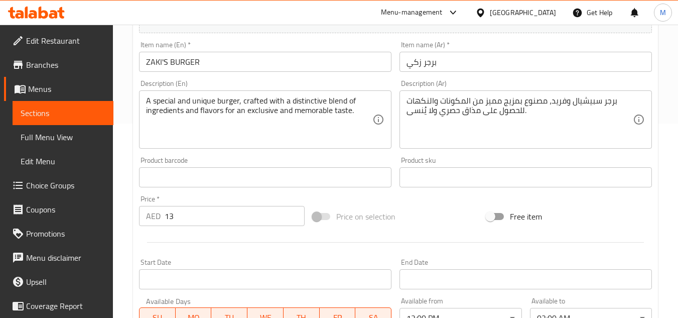
scroll to position [191, 0]
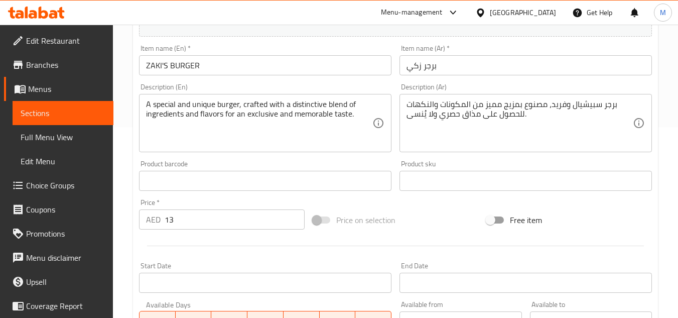
click at [71, 109] on span "Sections" at bounding box center [63, 113] width 85 height 12
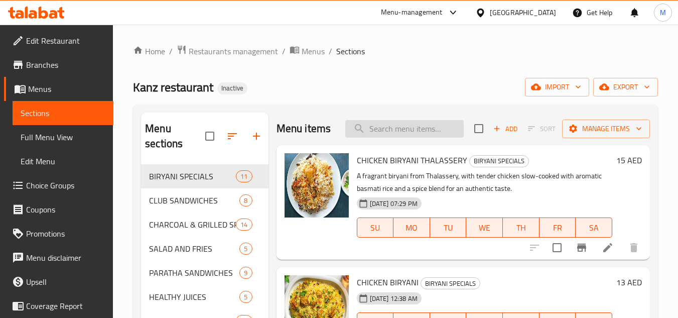
click at [373, 132] on input "search" at bounding box center [404, 129] width 118 height 18
paste input "ZAKIS BURGER"
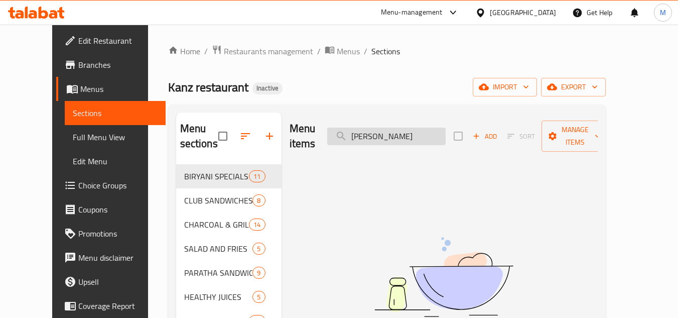
click at [391, 127] on input "ZAKIS BURGER" at bounding box center [386, 136] width 118 height 18
click at [406, 129] on input "BURGER" at bounding box center [386, 136] width 118 height 18
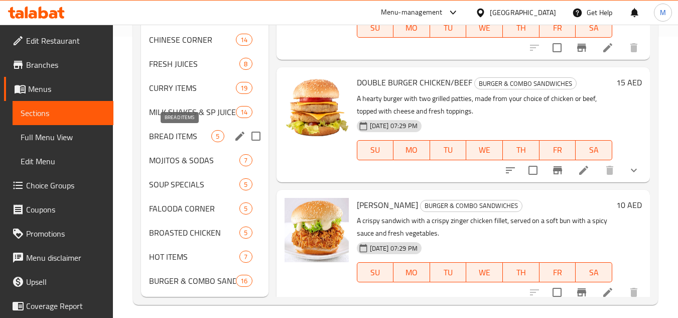
scroll to position [288, 0]
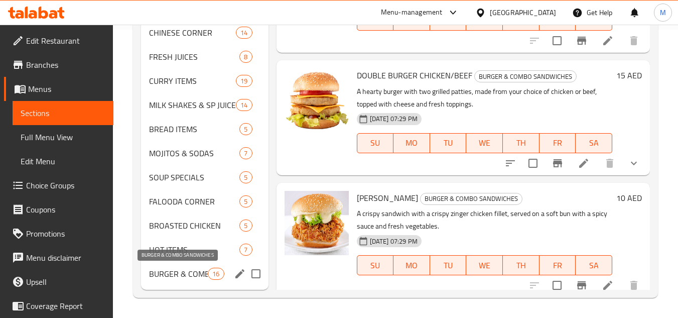
type input "BUR"
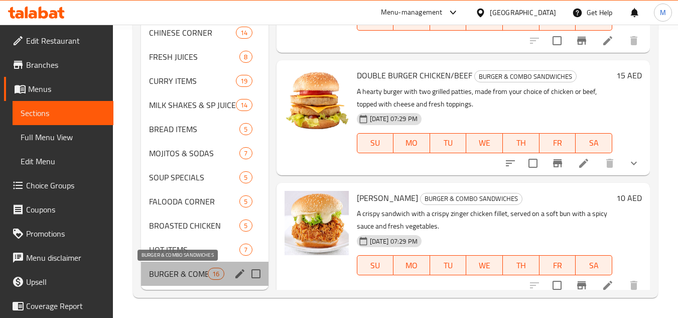
click at [173, 275] on span "BURGER & COMBO SANDWICHES" at bounding box center [178, 273] width 59 height 12
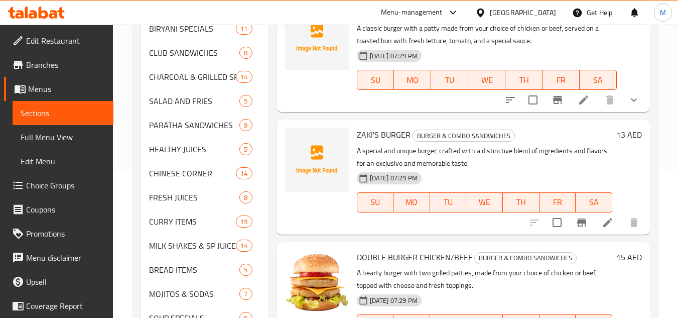
scroll to position [138, 0]
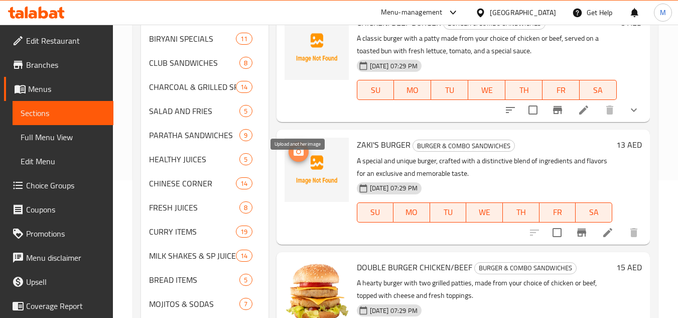
click at [300, 156] on icon "upload picture" at bounding box center [299, 151] width 10 height 9
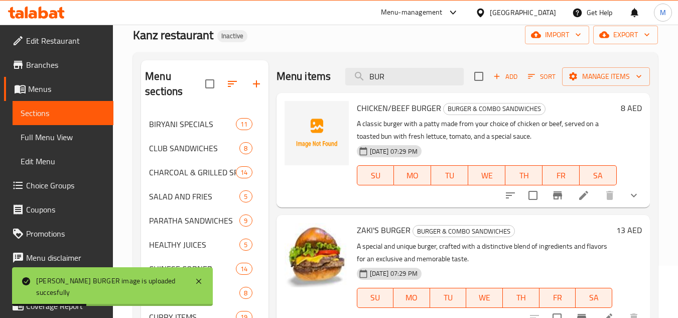
scroll to position [37, 0]
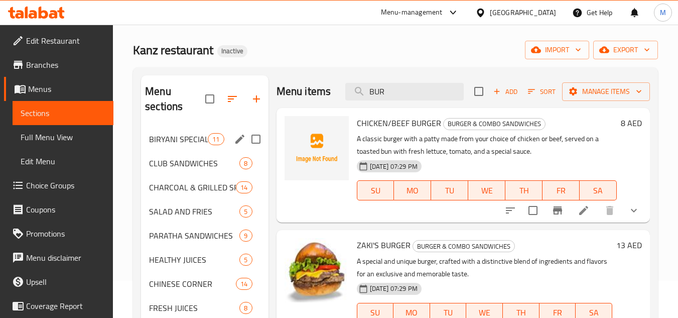
drag, startPoint x: 180, startPoint y: 128, endPoint x: 180, endPoint y: 135, distance: 6.5
click at [180, 128] on div "BIRYANI SPECIALS 11" at bounding box center [204, 139] width 127 height 24
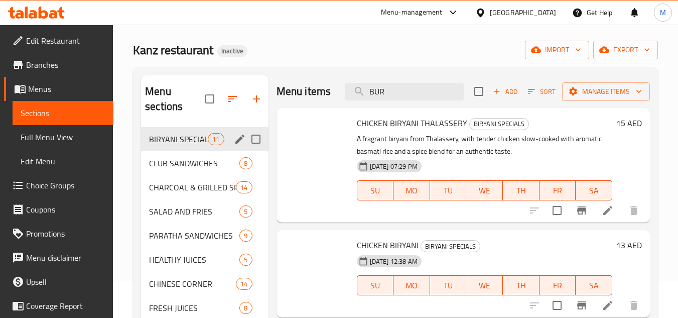
click at [180, 137] on span "BIRYANI SPECIALS" at bounding box center [178, 139] width 59 height 12
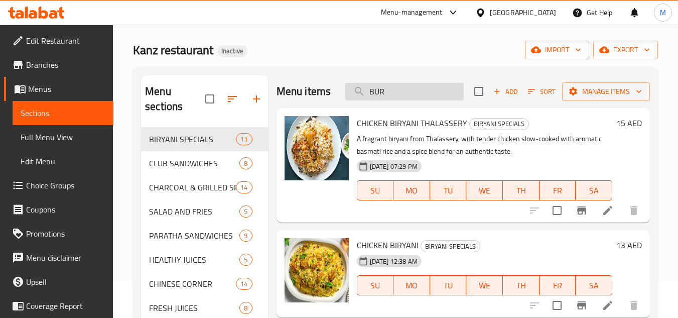
click at [375, 100] on input "BUR" at bounding box center [404, 92] width 118 height 18
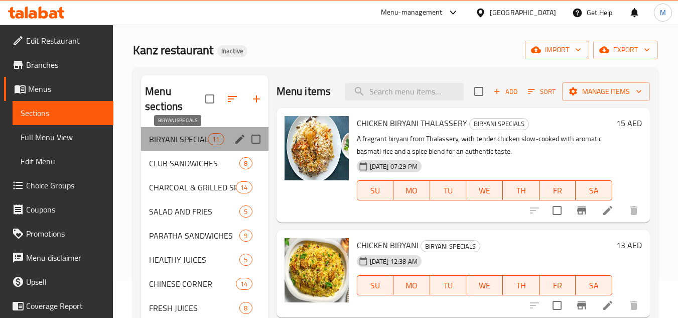
click at [191, 136] on span "BIRYANI SPECIALS" at bounding box center [178, 139] width 59 height 12
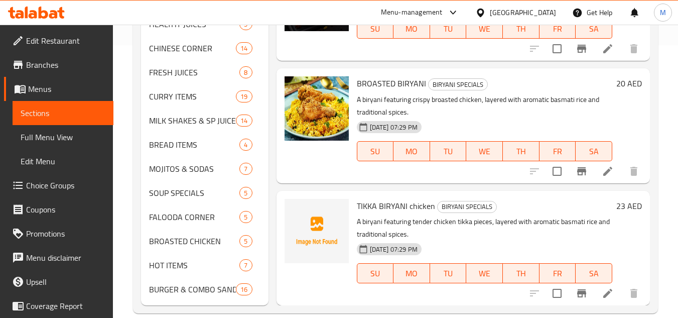
scroll to position [288, 0]
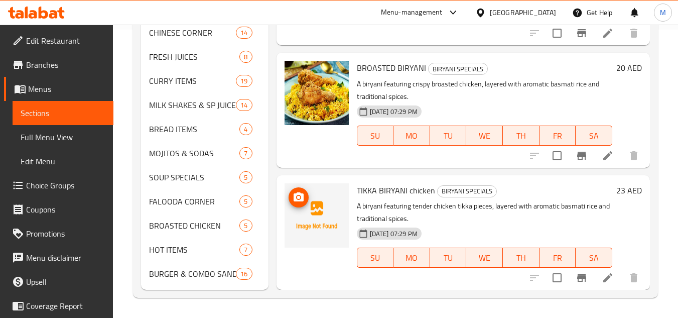
click at [293, 196] on icon "upload picture" at bounding box center [299, 197] width 12 height 12
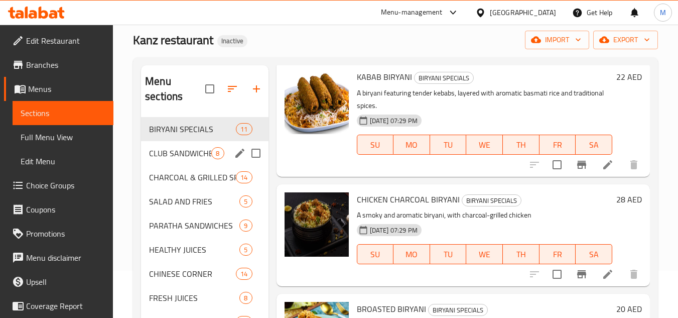
scroll to position [37, 0]
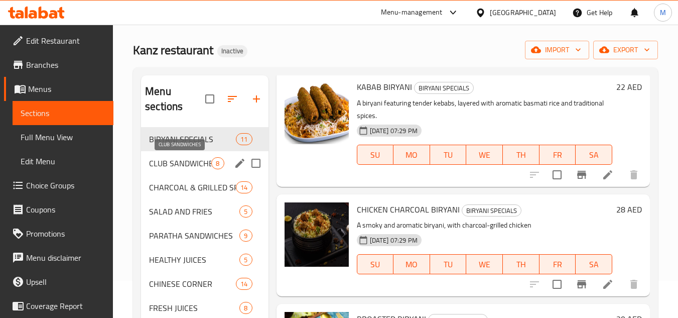
click at [178, 160] on span "CLUB SANDWICHES" at bounding box center [180, 163] width 62 height 12
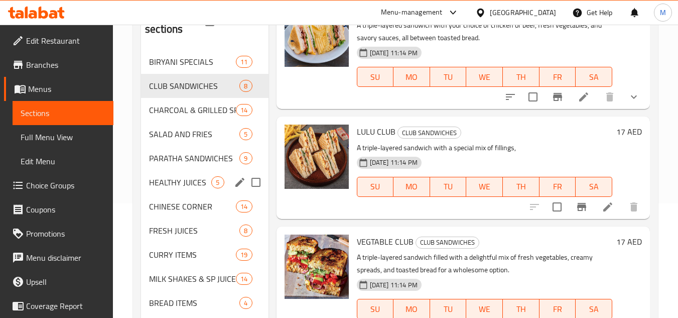
scroll to position [87, 0]
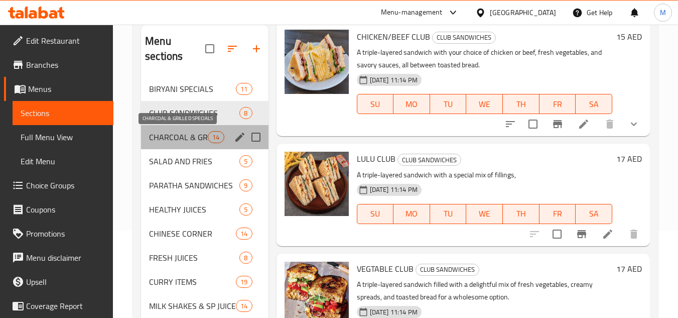
click at [162, 139] on span "CHARCOAL & GRILLED SPECIALS" at bounding box center [178, 137] width 59 height 12
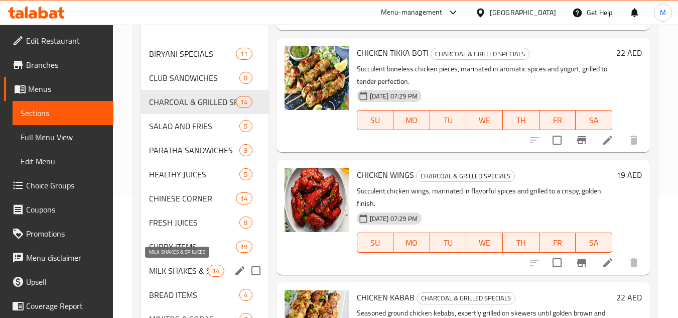
scroll to position [87, 0]
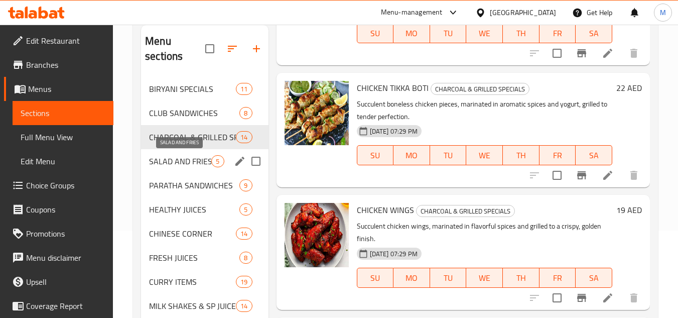
click at [162, 161] on span "SALAD AND FRIES" at bounding box center [180, 161] width 62 height 12
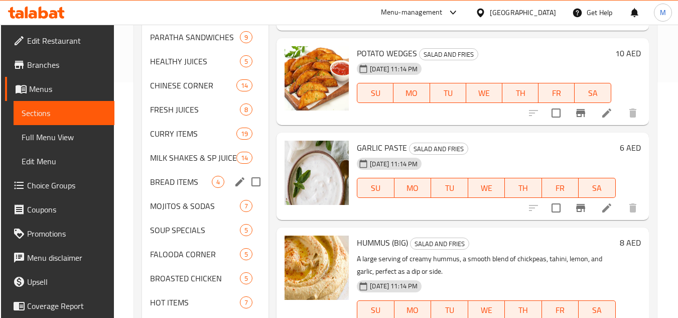
scroll to position [37, 0]
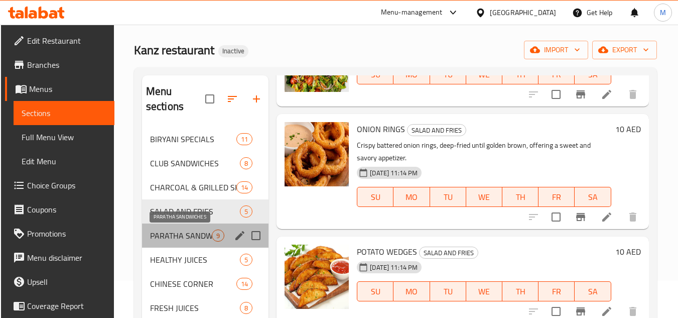
click at [172, 233] on span "PARATHA SANDWICHES" at bounding box center [181, 235] width 62 height 12
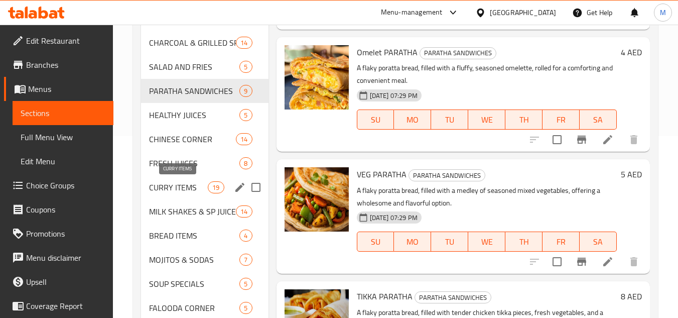
scroll to position [188, 0]
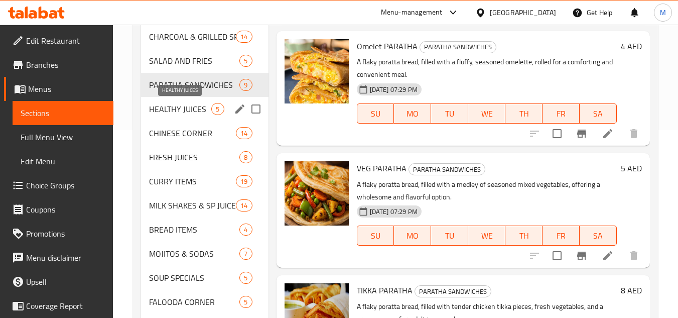
click at [160, 110] on span "HEALTHY JUICES" at bounding box center [180, 109] width 62 height 12
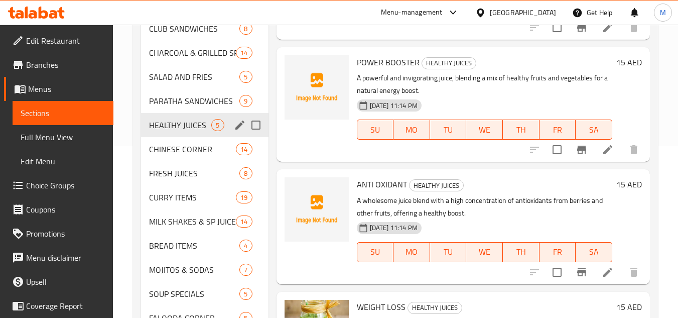
scroll to position [138, 0]
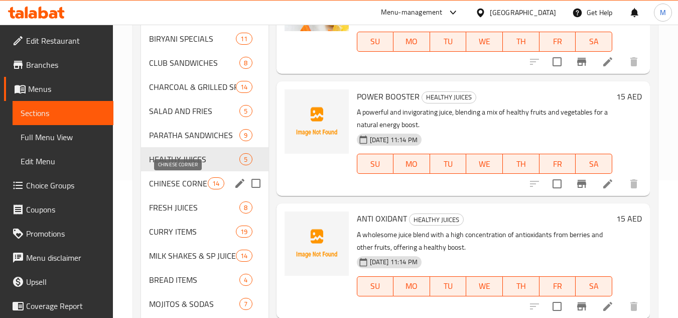
click at [172, 181] on span "CHINESE CORNER" at bounding box center [178, 183] width 59 height 12
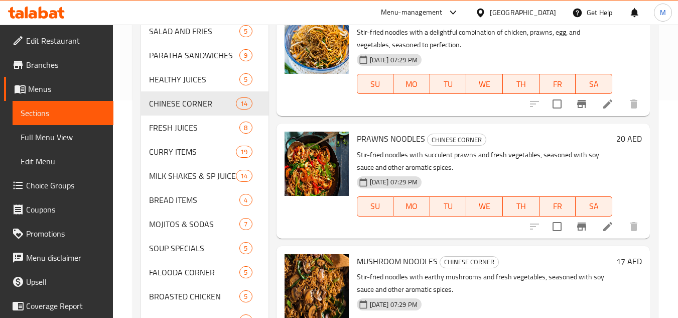
scroll to position [288, 0]
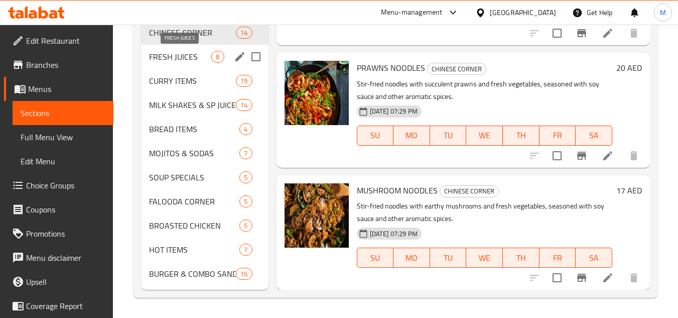
click at [185, 53] on span "FRESH JUICES" at bounding box center [180, 57] width 62 height 12
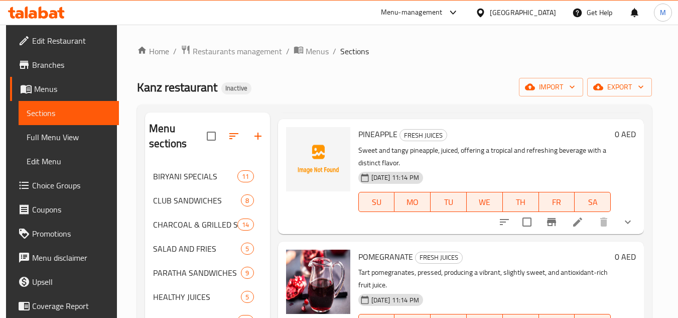
click at [374, 133] on span "PINEAPPLE" at bounding box center [377, 133] width 39 height 15
copy h6 "PINEAPPLE"
click at [661, 161] on div "Home / Restaurants management / Menus / Sections Kanz restaurant Inactive impor…" at bounding box center [394, 315] width 555 height 581
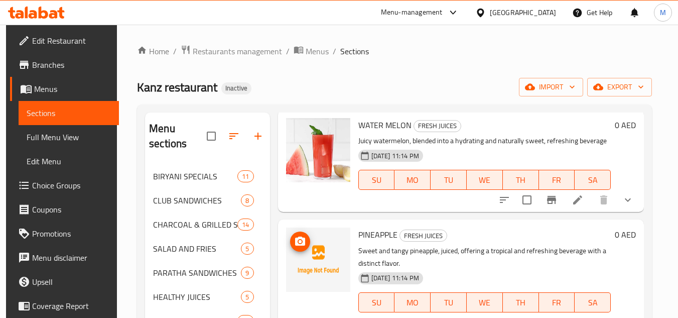
click at [301, 239] on icon "upload picture" at bounding box center [300, 240] width 10 height 9
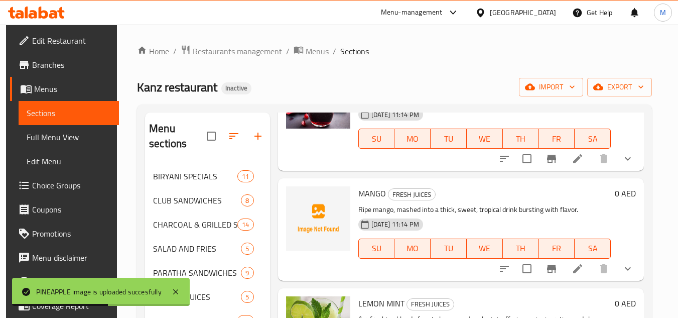
scroll to position [351, 0]
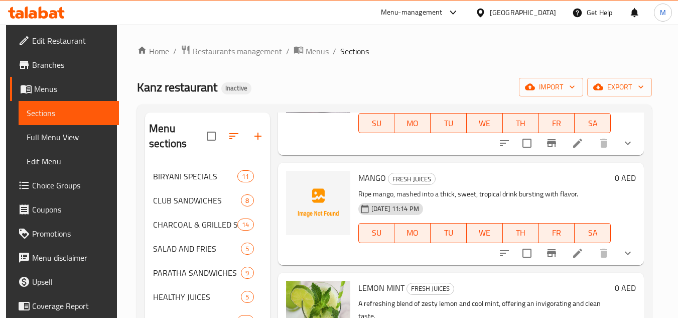
click at [444, 73] on div "Home / Restaurants management / Menus / Sections Kanz restaurant Inactive impor…" at bounding box center [394, 315] width 515 height 541
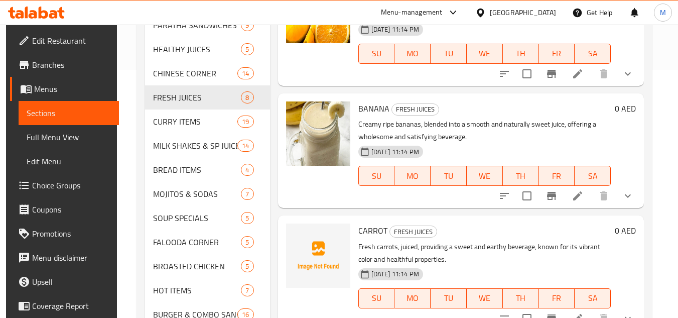
scroll to position [288, 0]
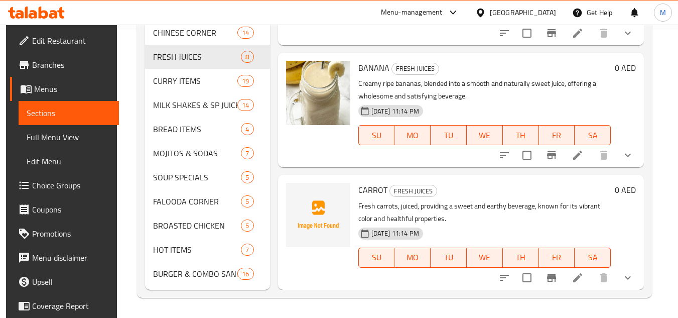
click at [364, 189] on span "CARROT" at bounding box center [372, 189] width 29 height 15
copy h6 "CARROT"
click at [669, 170] on div "Home / Restaurants management / Menus / Sections Kanz restaurant Inactive impor…" at bounding box center [394, 27] width 555 height 581
click at [297, 194] on icon "upload picture" at bounding box center [300, 196] width 10 height 9
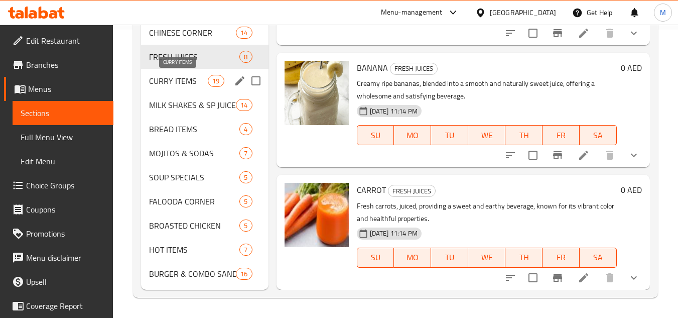
click at [167, 75] on span "CURRY ITEMS" at bounding box center [178, 81] width 59 height 12
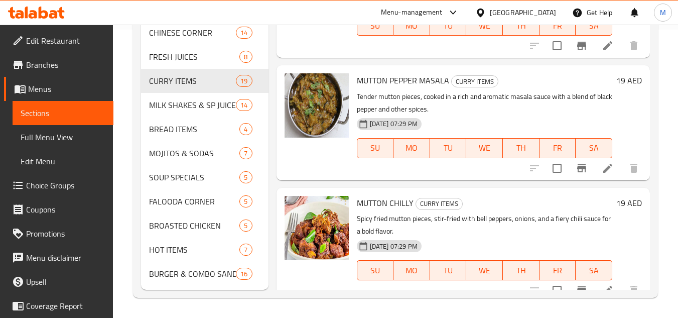
scroll to position [1244, 0]
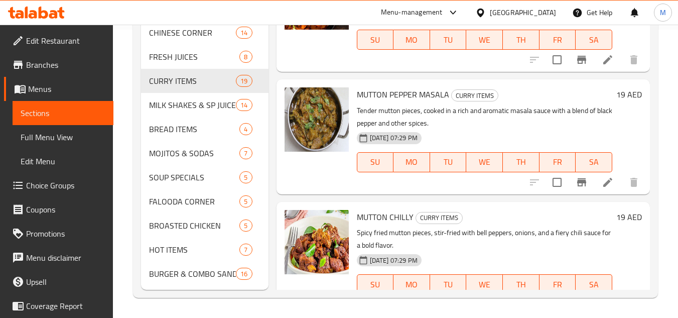
click at [379, 102] on span "MUTTON PEPPER MASALA" at bounding box center [403, 94] width 92 height 15
click at [403, 102] on span "MUTTON PEPPER MASALA" at bounding box center [403, 94] width 92 height 15
click at [394, 102] on span "MUTTON PEPPER MASALA" at bounding box center [403, 94] width 92 height 15
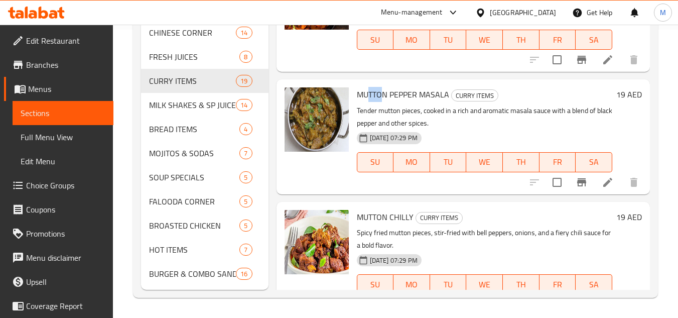
drag, startPoint x: 383, startPoint y: 108, endPoint x: 369, endPoint y: 108, distance: 14.1
click at [369, 102] on span "MUTTON PEPPER MASALA" at bounding box center [403, 94] width 92 height 15
drag, startPoint x: 418, startPoint y: 110, endPoint x: 392, endPoint y: 109, distance: 26.1
click at [399, 102] on span "MUTTON PEPPER MASALA" at bounding box center [403, 94] width 92 height 15
drag, startPoint x: 369, startPoint y: 107, endPoint x: 360, endPoint y: 106, distance: 9.1
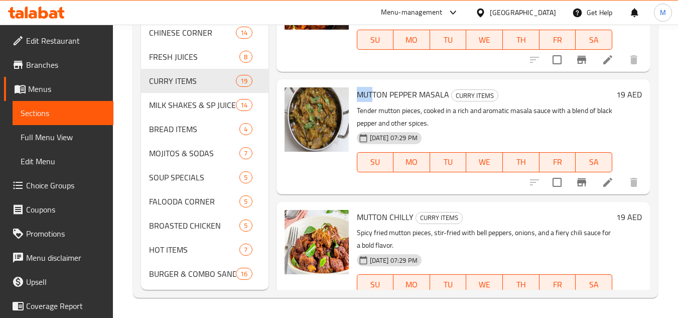
click at [360, 102] on span "MUTTON PEPPER MASALA" at bounding box center [403, 94] width 92 height 15
drag, startPoint x: 416, startPoint y: 107, endPoint x: 358, endPoint y: 108, distance: 57.7
click at [358, 102] on span "MUTTON PEPPER MASALA" at bounding box center [403, 94] width 92 height 15
copy span "MUTTON PEPPER"
click at [297, 105] on icon "upload picture" at bounding box center [299, 100] width 10 height 9
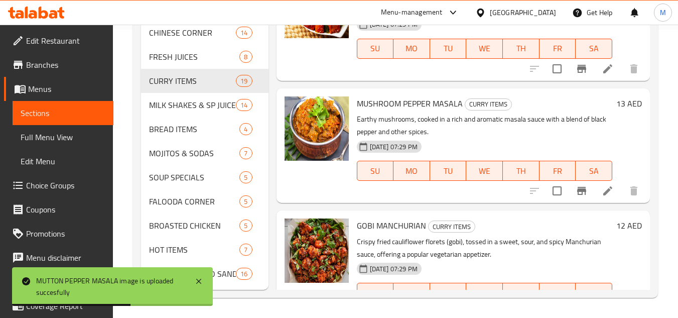
scroll to position [1896, 0]
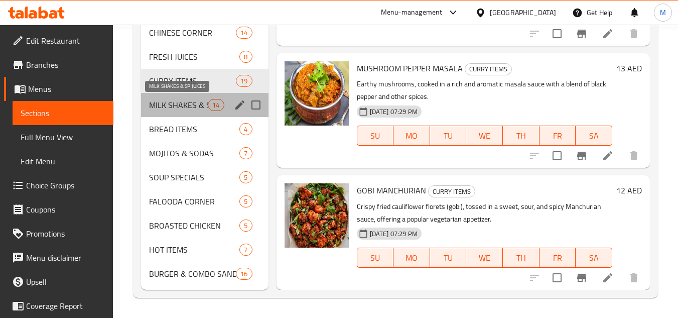
click at [178, 102] on span "MILK SHAKES & SP JUICES" at bounding box center [178, 105] width 59 height 12
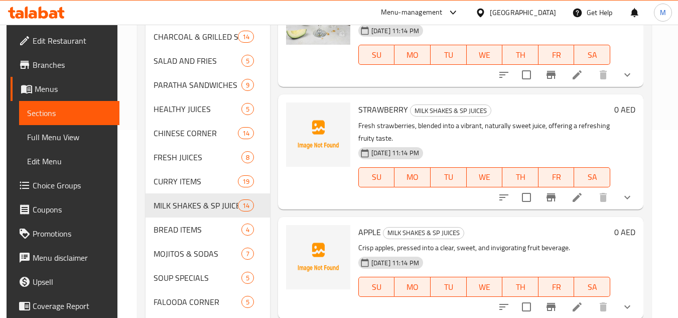
scroll to position [50, 0]
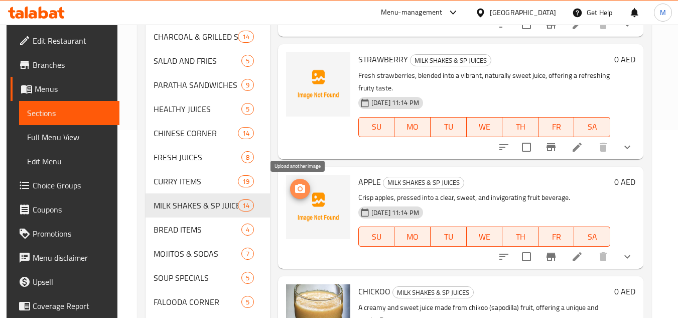
click at [298, 185] on icon "upload picture" at bounding box center [300, 188] width 10 height 9
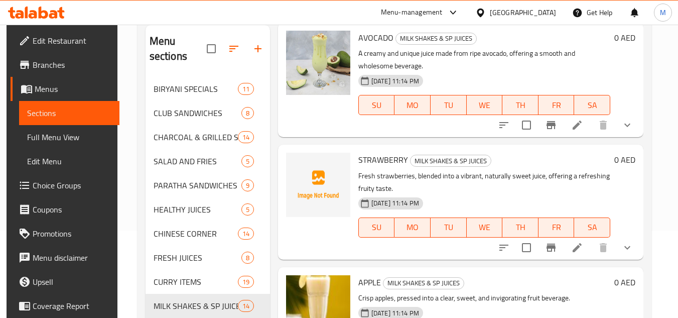
click at [663, 61] on div "Home / Restaurants management / Menus / Sections Kanz restaurant Inactive impor…" at bounding box center [394, 227] width 554 height 581
click at [303, 166] on icon "upload picture" at bounding box center [300, 166] width 10 height 9
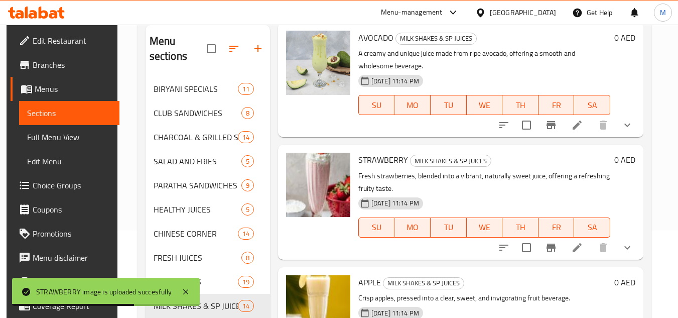
click at [512, 164] on h6 "STRAWBERRY MILK SHAKES & SP JUICES" at bounding box center [484, 160] width 252 height 14
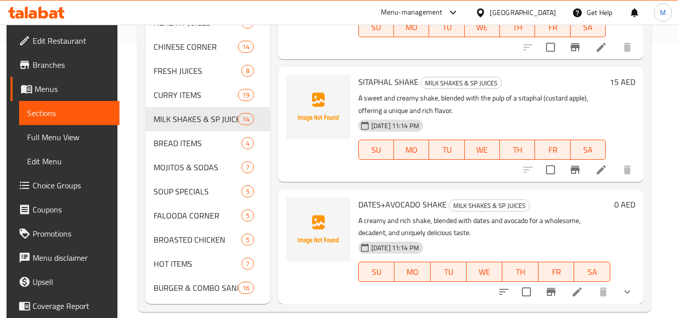
scroll to position [288, 0]
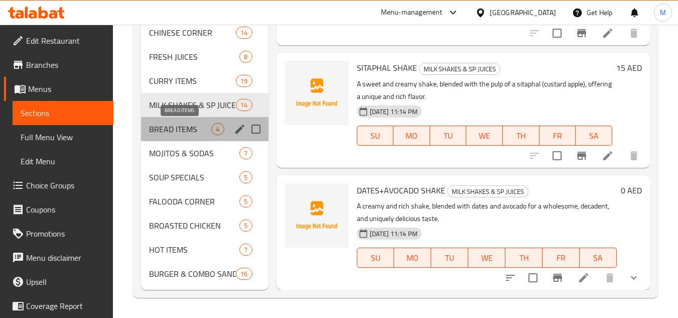
click at [186, 128] on span "BREAD ITEMS" at bounding box center [180, 129] width 62 height 12
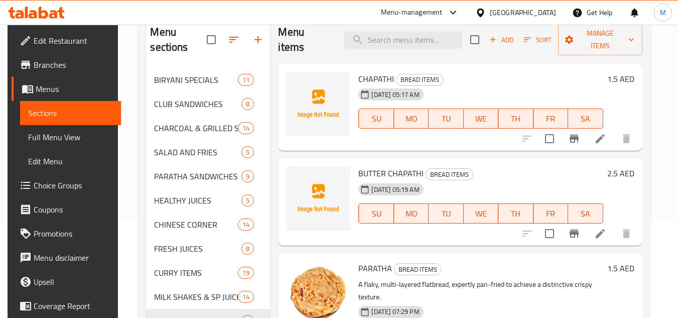
scroll to position [100, 0]
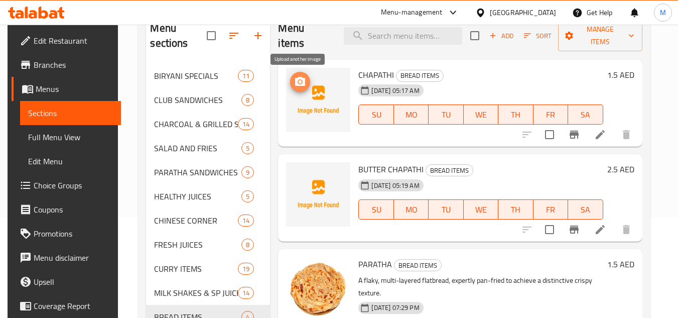
click at [297, 81] on icon "upload picture" at bounding box center [300, 82] width 12 height 12
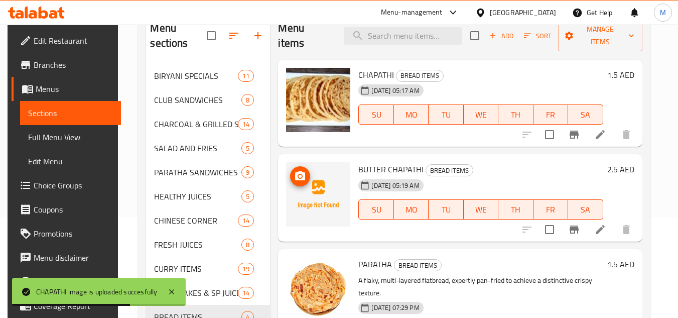
click at [301, 166] on button "upload picture" at bounding box center [300, 176] width 20 height 20
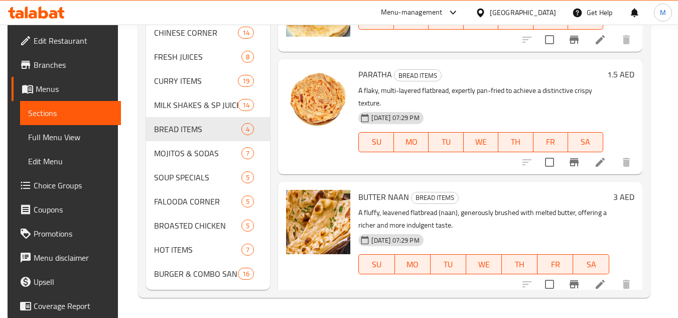
scroll to position [0, 0]
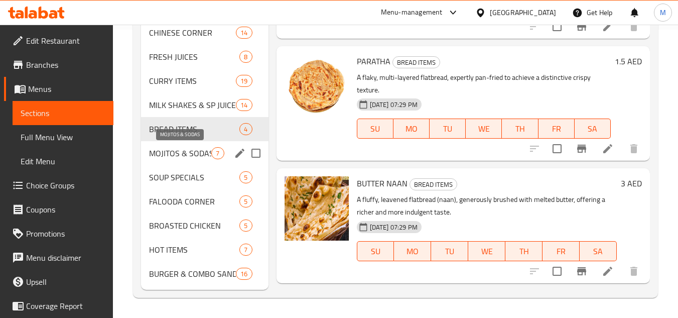
click at [189, 152] on span "MOJITOS & SODAS" at bounding box center [180, 153] width 62 height 12
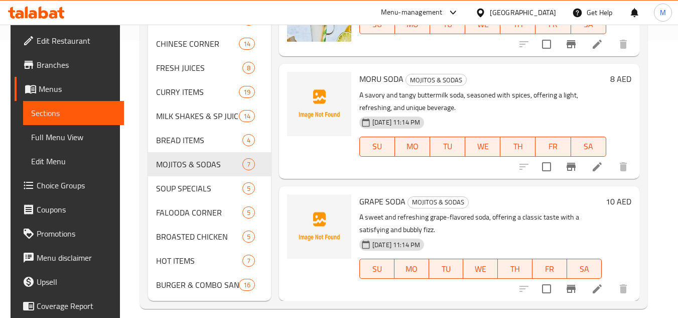
scroll to position [288, 0]
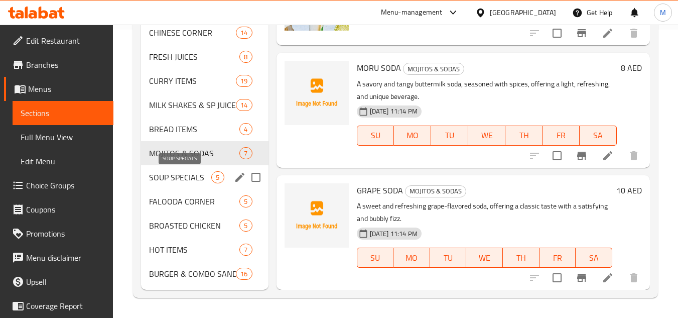
click at [183, 178] on span "SOUP SPECIALS" at bounding box center [180, 177] width 62 height 12
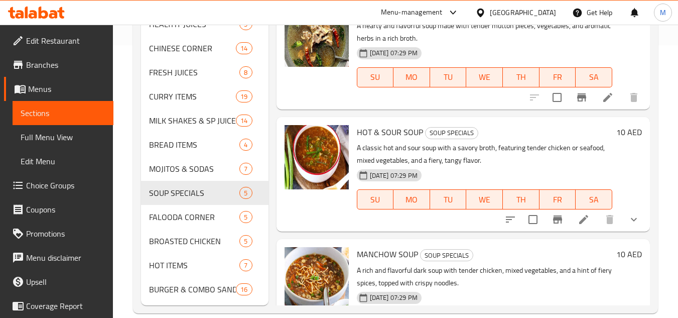
scroll to position [288, 0]
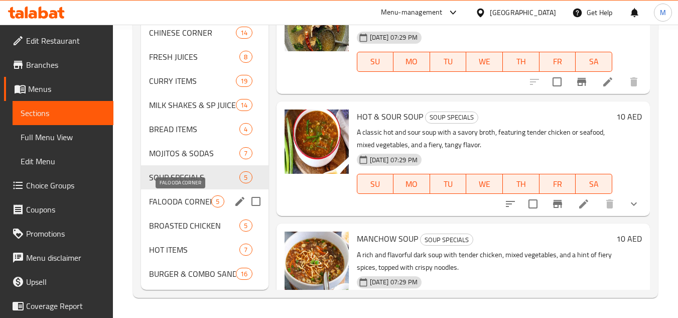
click at [177, 201] on span "FALOODA CORNER" at bounding box center [180, 201] width 62 height 12
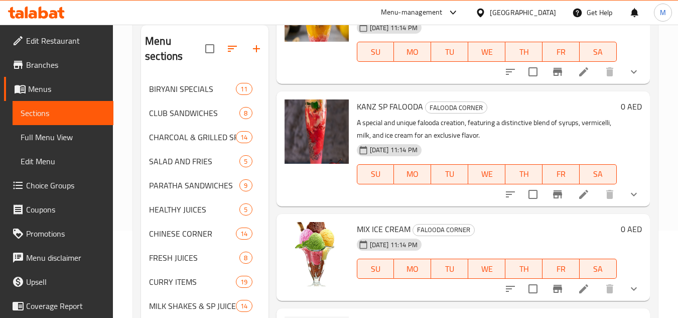
scroll to position [288, 0]
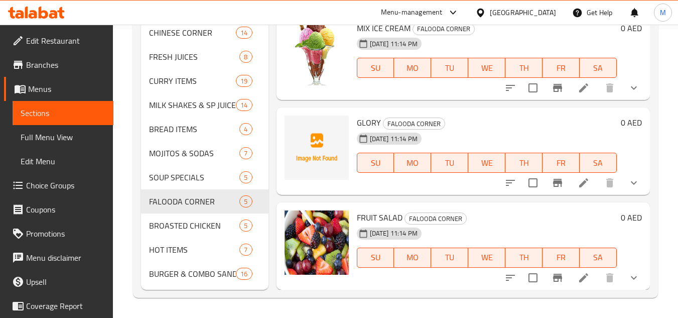
click at [364, 121] on span "GLORY" at bounding box center [369, 122] width 24 height 15
copy h6 "GLORY"
click at [651, 128] on div "Menu sections BIRYANI SPECIALS 11 CLUB SANDWICHES 8 CHARCOAL & GRILLED SPECIALS…" at bounding box center [395, 56] width 525 height 481
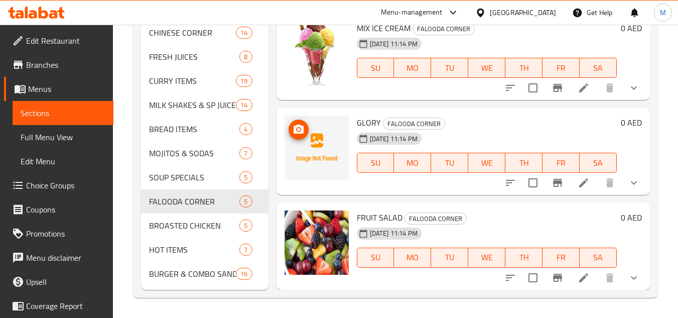
click at [298, 124] on icon "upload picture" at bounding box center [299, 129] width 12 height 12
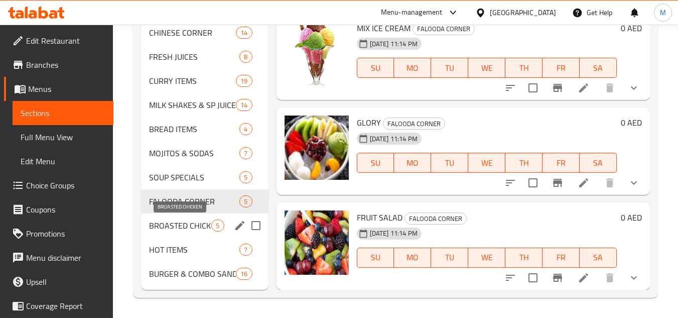
click at [173, 223] on span "BROASTED CHICKEN" at bounding box center [180, 225] width 62 height 12
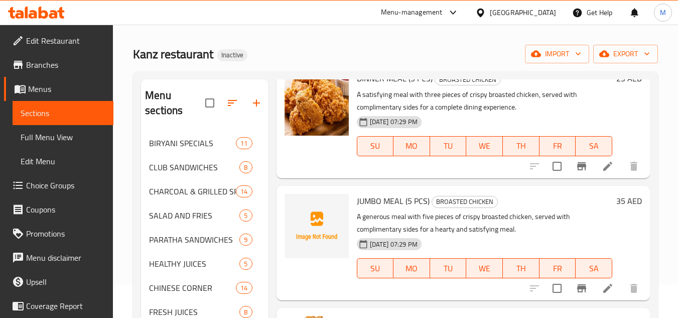
scroll to position [50, 0]
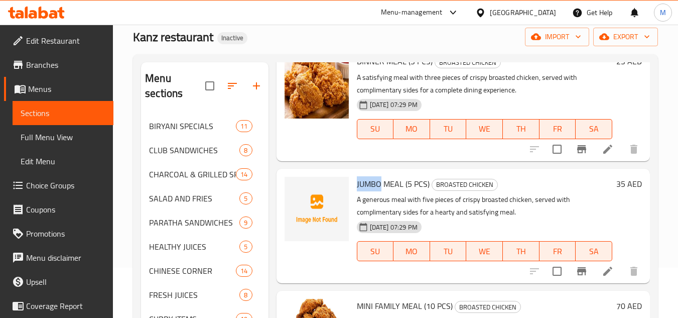
drag, startPoint x: 381, startPoint y: 183, endPoint x: 355, endPoint y: 180, distance: 26.3
click at [355, 180] on div "JUMBO MEAL (5 PCS) BROASTED CHICKEN A generous meal with five pieces of crispy …" at bounding box center [484, 226] width 263 height 106
copy span "JUMBO"
click at [293, 188] on icon "upload picture" at bounding box center [299, 191] width 12 height 12
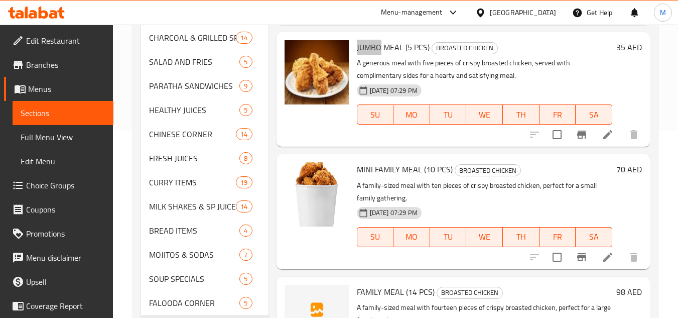
scroll to position [188, 0]
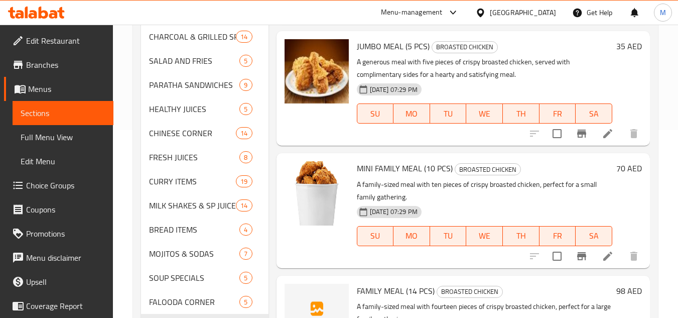
click at [465, 190] on p "A family-sized meal with ten pieces of crispy broasted chicken, perfect for a s…" at bounding box center [484, 190] width 255 height 25
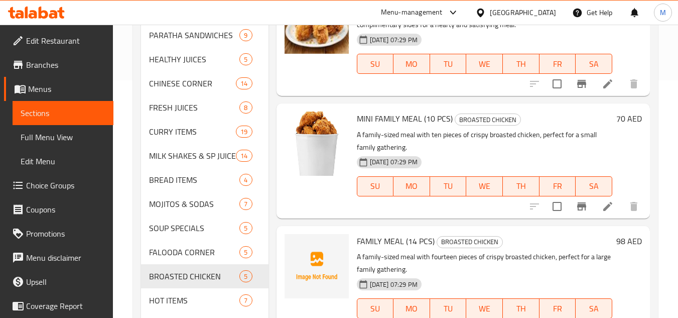
scroll to position [238, 0]
click at [368, 240] on span "FAMILY MEAL (14 PCS)" at bounding box center [396, 240] width 78 height 15
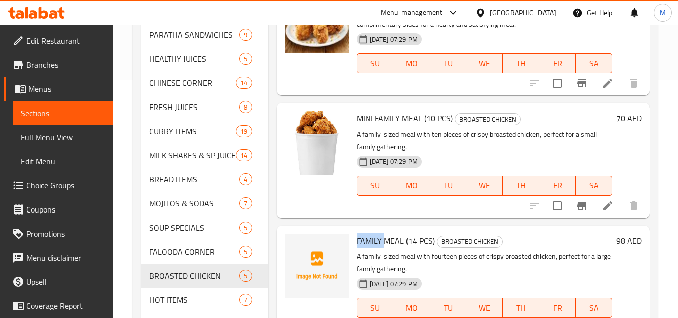
click at [368, 240] on span "FAMILY MEAL (14 PCS)" at bounding box center [396, 240] width 78 height 15
click at [384, 240] on span "FAMILY MEAL (14 PCS)" at bounding box center [396, 240] width 78 height 15
drag, startPoint x: 358, startPoint y: 238, endPoint x: 364, endPoint y: 238, distance: 6.0
click at [364, 238] on span "FAMILY MEAL (14 PCS)" at bounding box center [396, 240] width 78 height 15
drag, startPoint x: 403, startPoint y: 239, endPoint x: 398, endPoint y: 240, distance: 5.1
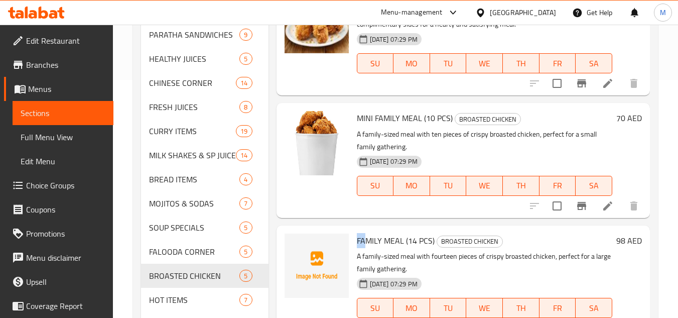
click at [403, 239] on span "FAMILY MEAL (14 PCS)" at bounding box center [396, 240] width 78 height 15
drag, startPoint x: 394, startPoint y: 240, endPoint x: 374, endPoint y: 239, distance: 20.1
click at [374, 239] on span "FAMILY MEAL (14 PCS)" at bounding box center [396, 240] width 78 height 15
drag, startPoint x: 402, startPoint y: 237, endPoint x: 383, endPoint y: 237, distance: 18.6
click at [385, 237] on span "FAMILY MEAL (14 PCS)" at bounding box center [396, 240] width 78 height 15
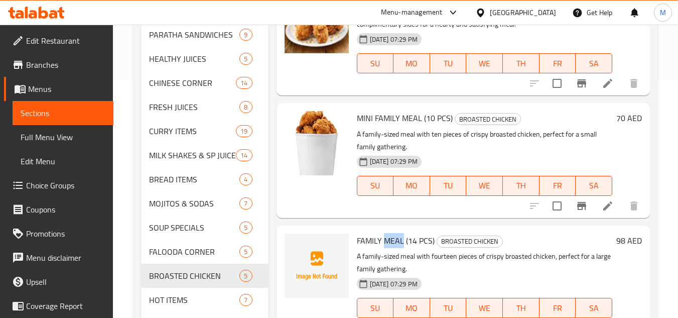
click at [371, 237] on span "FAMILY MEAL (14 PCS)" at bounding box center [396, 240] width 78 height 15
click at [360, 236] on span "FAMILY MEAL (14 PCS)" at bounding box center [396, 240] width 78 height 15
click at [370, 238] on span "FAMILY MEAL (14 PCS)" at bounding box center [396, 240] width 78 height 15
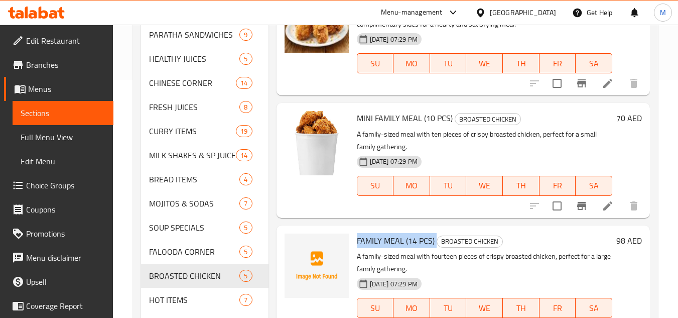
click at [370, 238] on span "FAMILY MEAL (14 PCS)" at bounding box center [396, 240] width 78 height 15
copy span "FAMILY"
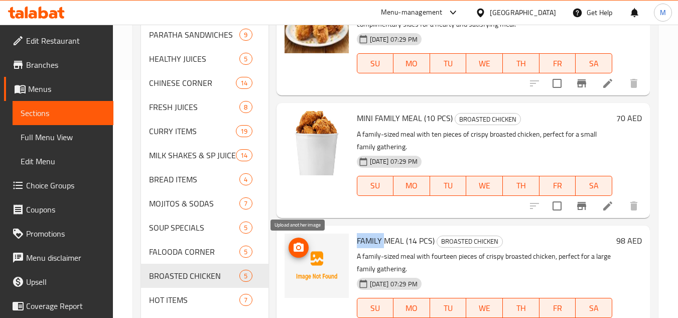
click at [301, 247] on icon "upload picture" at bounding box center [299, 246] width 10 height 9
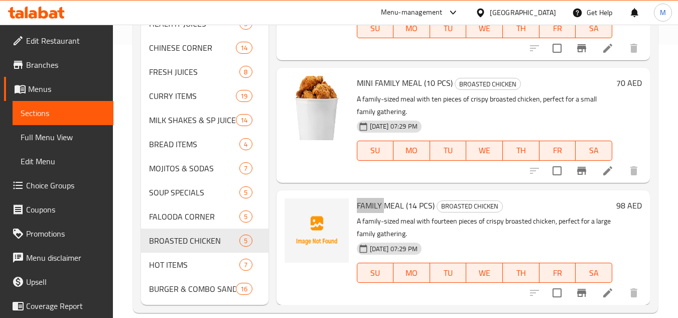
scroll to position [288, 0]
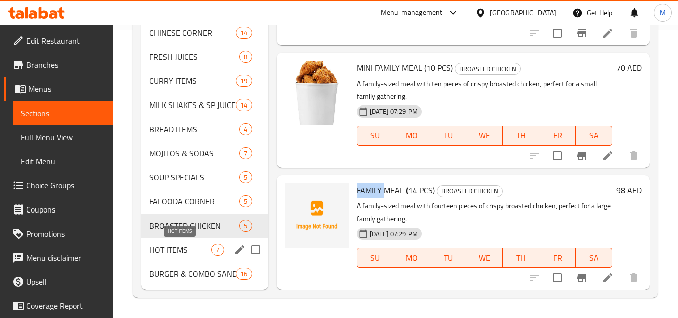
click at [169, 253] on span "HOT ITEMS" at bounding box center [180, 249] width 62 height 12
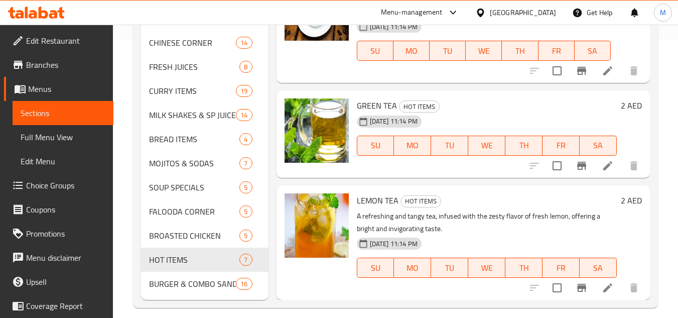
scroll to position [288, 0]
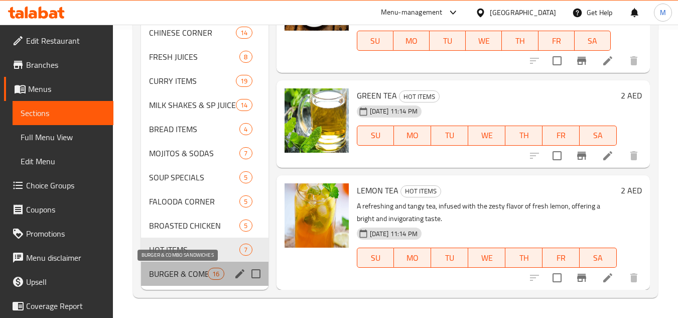
click at [159, 272] on span "BURGER & COMBO SANDWICHES" at bounding box center [178, 273] width 59 height 12
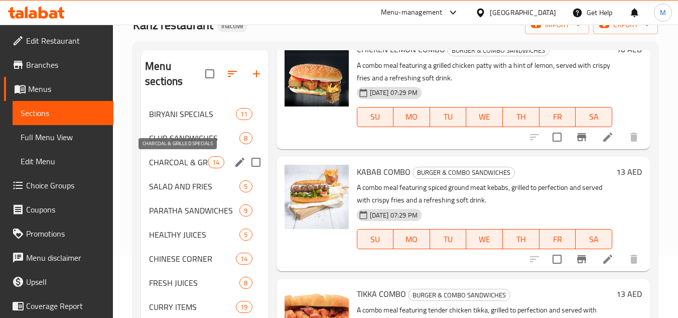
scroll to position [87, 0]
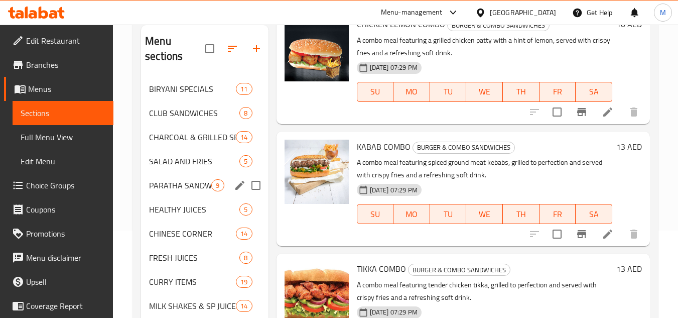
click at [174, 175] on div "PARATHA SANDWICHES 9" at bounding box center [204, 185] width 127 height 24
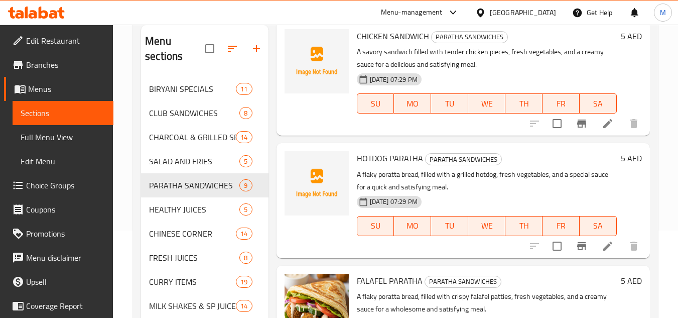
scroll to position [273, 0]
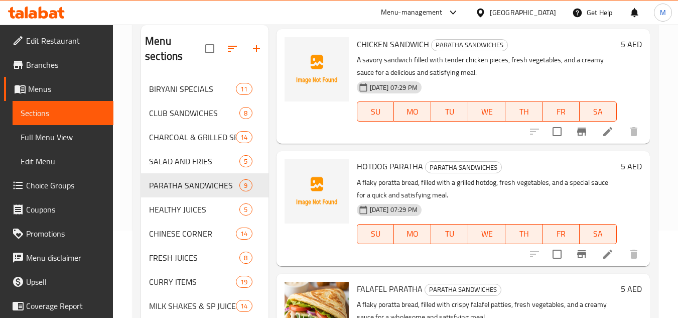
click at [375, 174] on span "HOTDOG PARATHA" at bounding box center [390, 166] width 66 height 15
click at [373, 174] on span "HOTDOG PARATHA" at bounding box center [390, 166] width 66 height 15
copy span "HOTDOG"
click at [590, 79] on p "A savory sandwich filled with tender chicken pieces, fresh vegetables, and a cr…" at bounding box center [487, 66] width 260 height 25
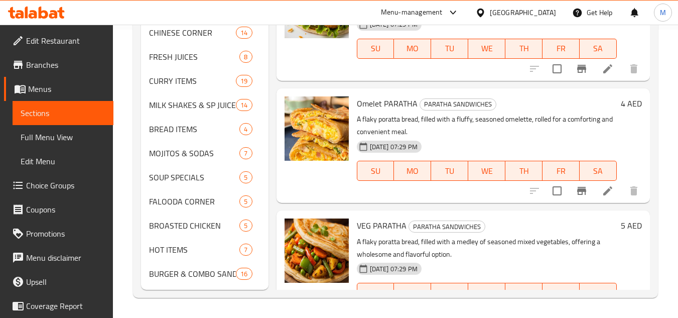
scroll to position [675, 0]
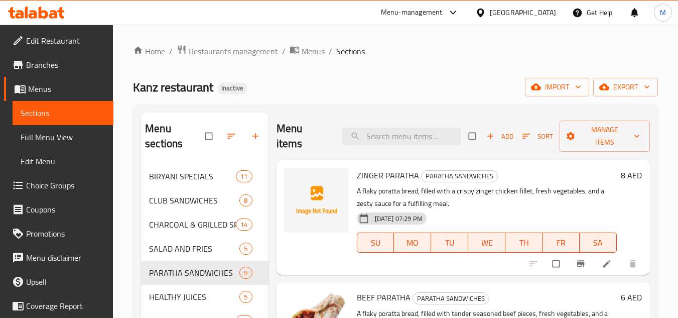
drag, startPoint x: 72, startPoint y: 134, endPoint x: 108, endPoint y: 160, distance: 44.3
click at [73, 134] on span "Full Menu View" at bounding box center [63, 137] width 85 height 12
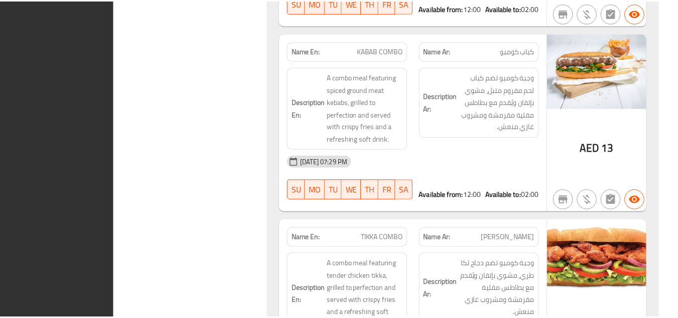
scroll to position [29875, 0]
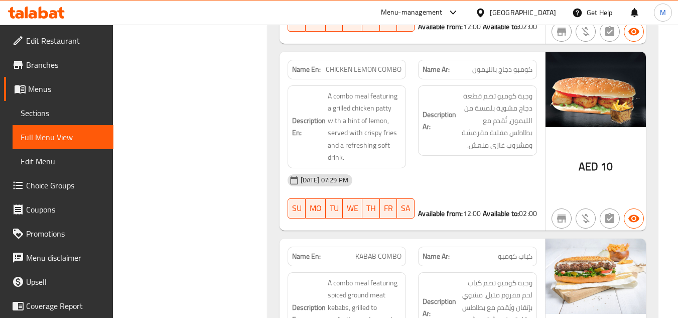
click at [76, 114] on span "Sections" at bounding box center [63, 113] width 85 height 12
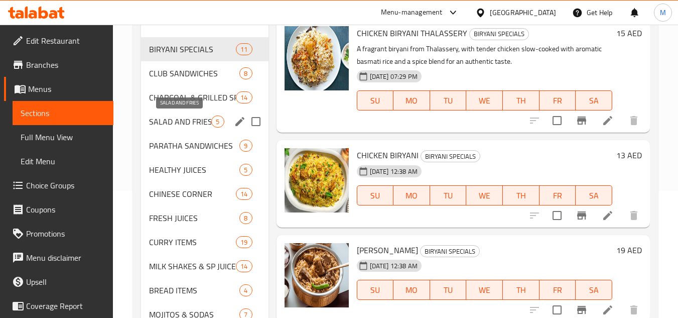
scroll to position [144, 0]
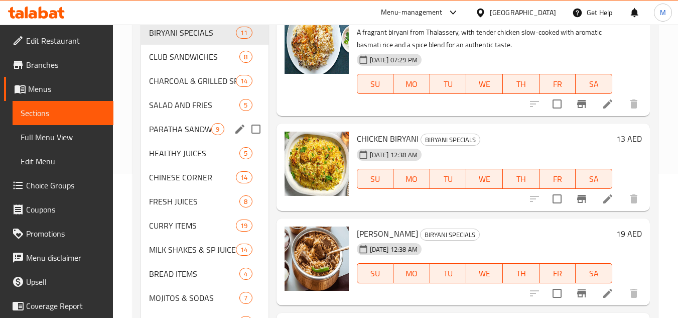
click at [173, 123] on span "PARATHA SANDWICHES" at bounding box center [180, 129] width 62 height 12
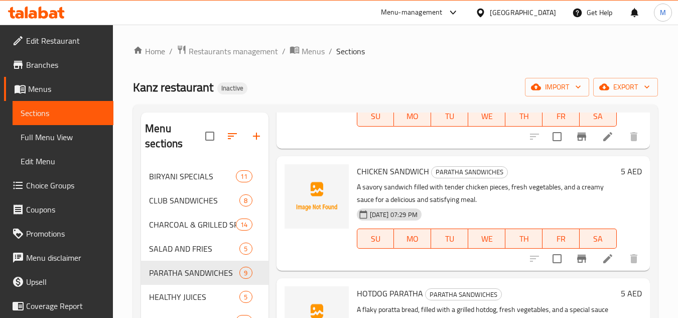
scroll to position [251, 0]
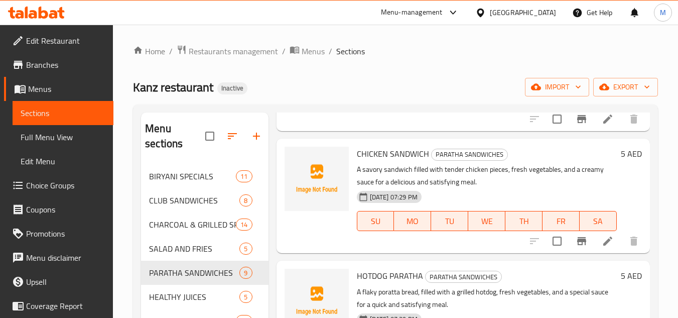
click at [449, 77] on div "Home / Restaurants management / Menus / Sections Kanz restaurant Inactive impor…" at bounding box center [395, 315] width 525 height 541
click at [297, 167] on icon "upload picture" at bounding box center [299, 161] width 12 height 12
click at [591, 161] on h6 "CHICKEN SANDWICH PARATHA SANDWICHES" at bounding box center [487, 154] width 260 height 14
click at [302, 165] on icon "upload picture" at bounding box center [299, 160] width 10 height 9
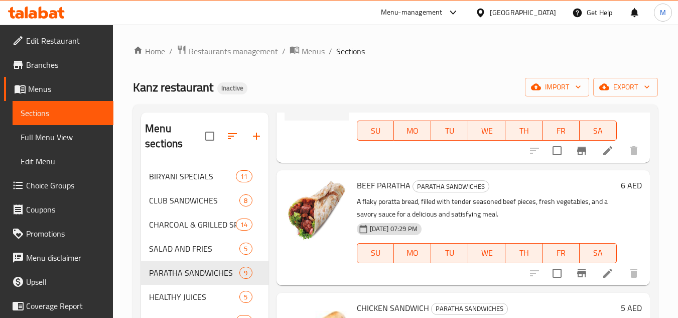
scroll to position [100, 0]
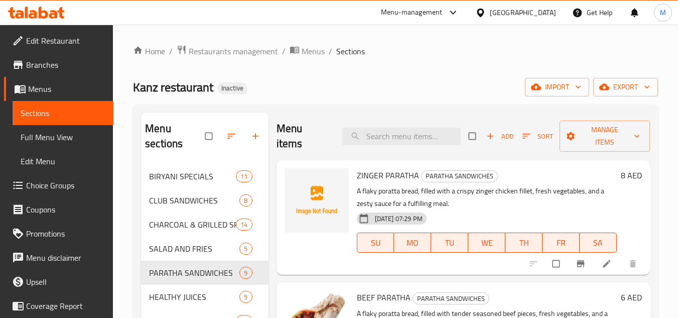
click at [396, 90] on div "Kanz restaurant Inactive import export" at bounding box center [395, 87] width 525 height 19
click at [74, 137] on span "Full Menu View" at bounding box center [63, 137] width 85 height 12
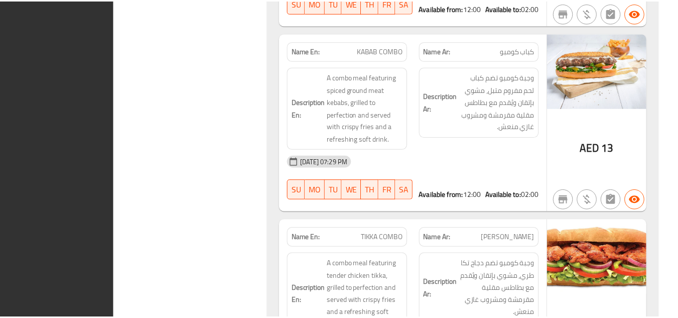
scroll to position [29875, 0]
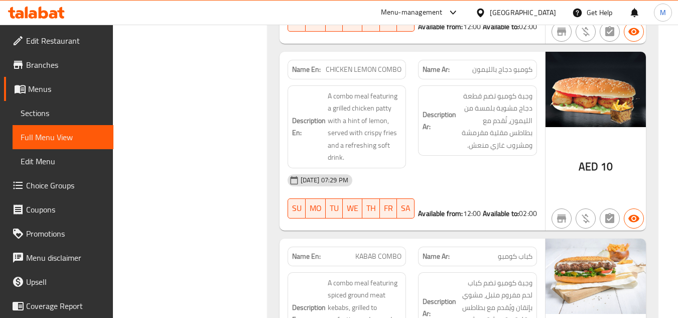
click at [52, 4] on div at bounding box center [36, 13] width 73 height 20
click at [26, 10] on icon at bounding box center [26, 13] width 3 height 12
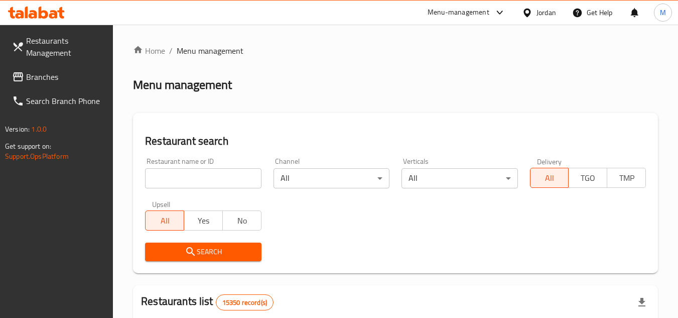
scroll to position [1, 0]
click at [76, 78] on span "Branches" at bounding box center [65, 77] width 79 height 12
click at [250, 174] on input "search" at bounding box center [203, 178] width 116 height 20
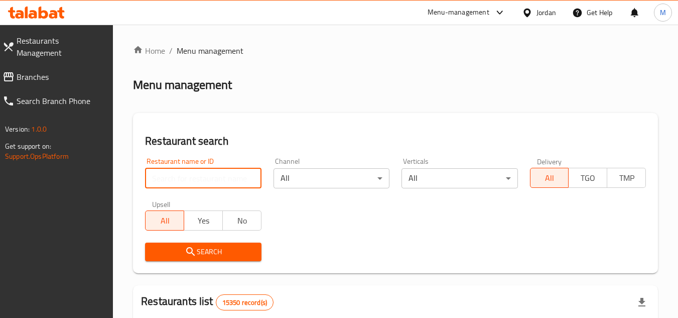
paste input "705386"
type input "705386"
click button "Search" at bounding box center [203, 251] width 116 height 19
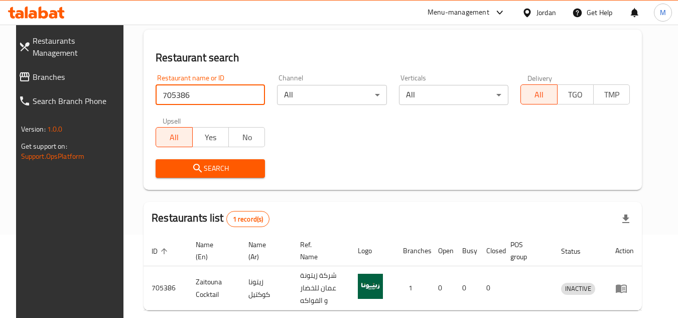
scroll to position [121, 0]
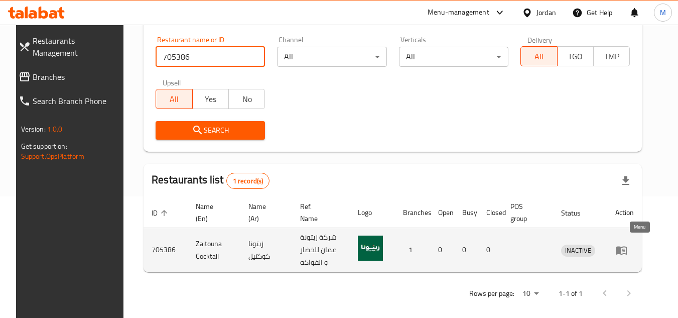
click at [627, 244] on icon "enhanced table" at bounding box center [621, 250] width 12 height 12
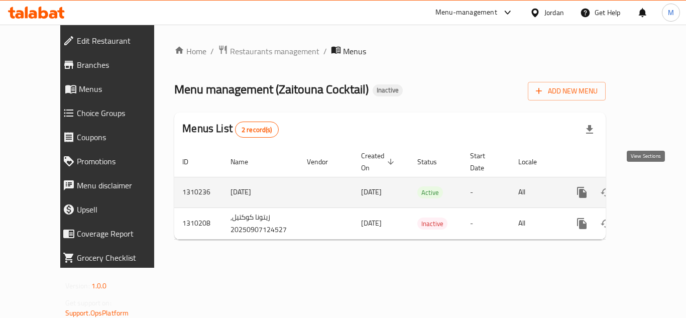
click at [647, 180] on link "enhanced table" at bounding box center [654, 192] width 24 height 24
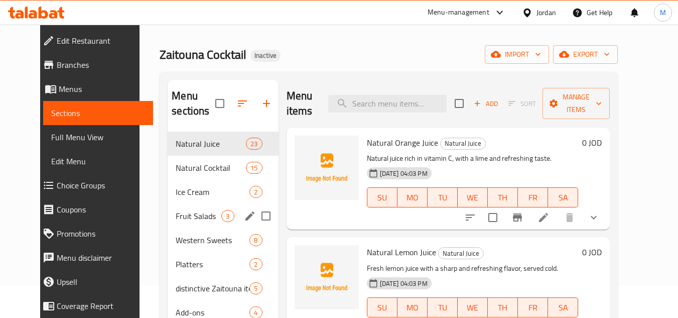
scroll to position [50, 0]
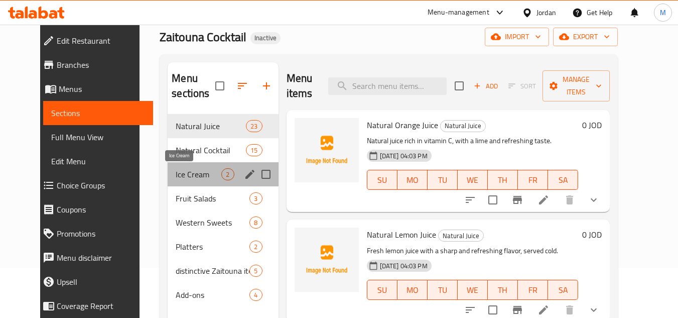
click at [180, 176] on span "Ice Cream" at bounding box center [199, 174] width 46 height 12
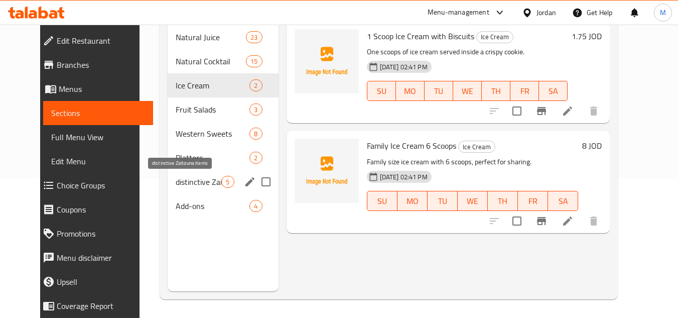
scroll to position [141, 0]
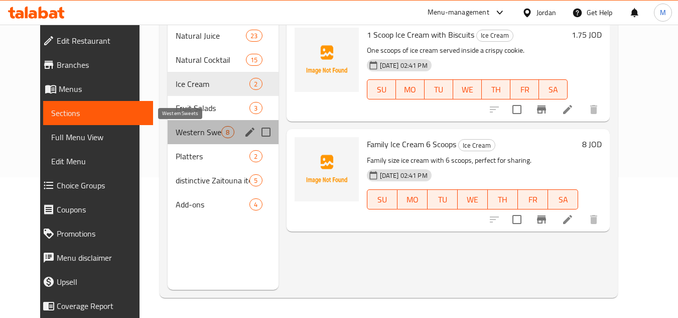
click at [186, 136] on span "Western Sweets" at bounding box center [199, 132] width 46 height 12
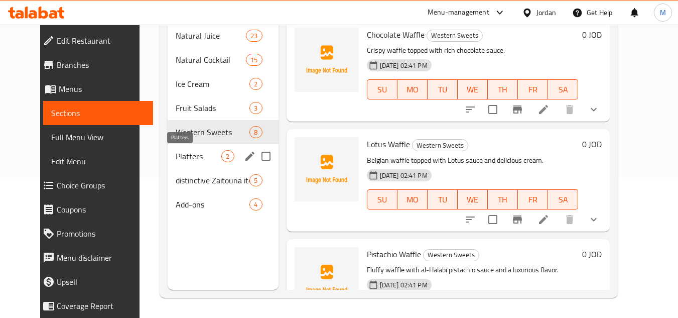
click at [183, 157] on span "Platters" at bounding box center [199, 156] width 46 height 12
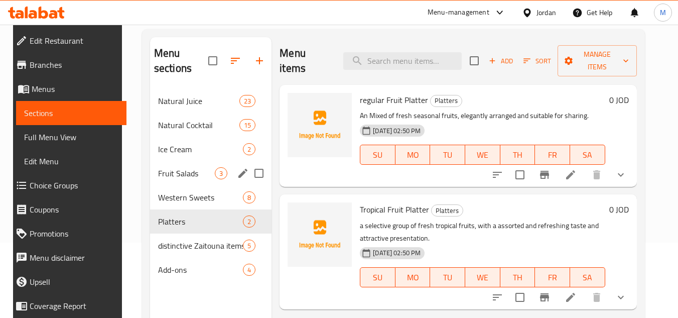
scroll to position [141, 0]
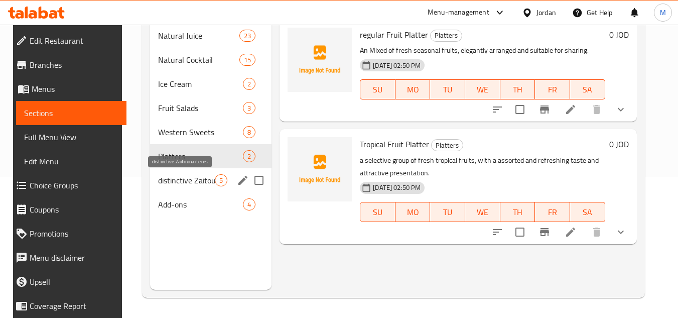
click at [162, 177] on span "distinctive Zaitouna items" at bounding box center [186, 180] width 57 height 12
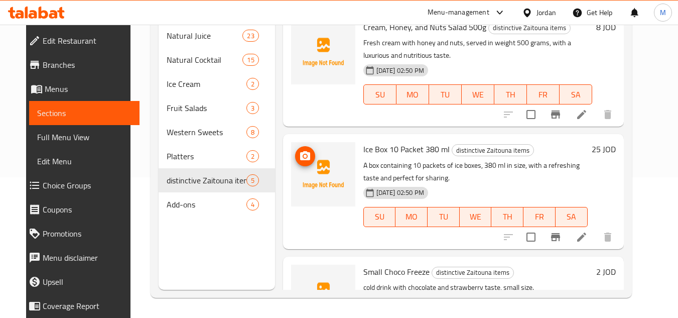
scroll to position [7, 0]
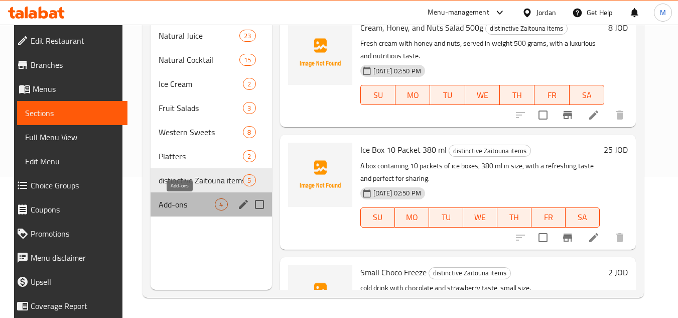
click at [181, 202] on span "Add-ons" at bounding box center [187, 204] width 57 height 12
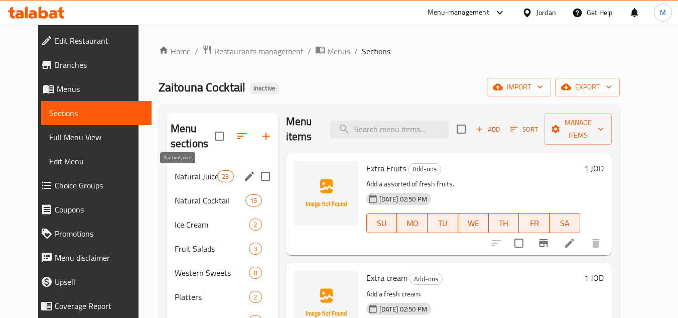
click at [181, 178] on span "Natural Juice" at bounding box center [196, 176] width 43 height 12
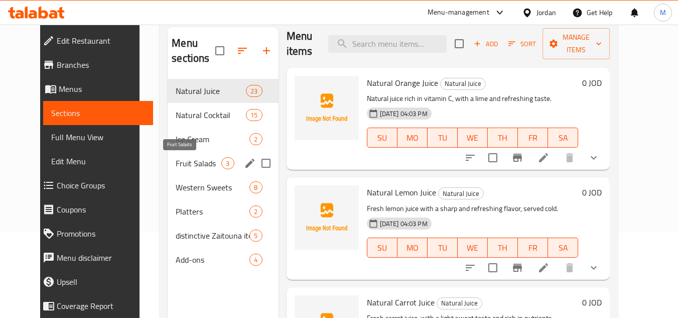
scroll to position [100, 0]
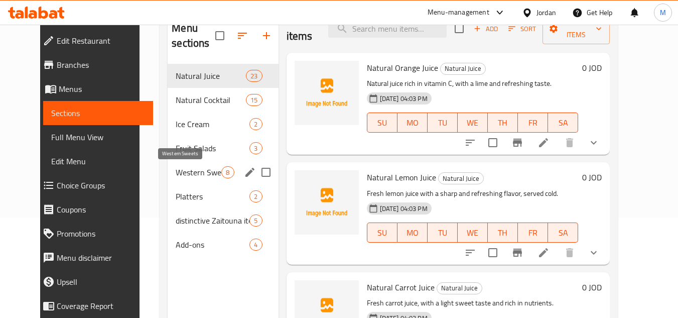
click at [178, 170] on span "Western Sweets" at bounding box center [199, 172] width 46 height 12
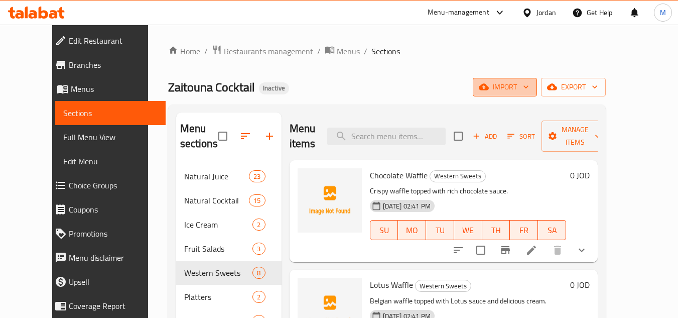
click at [531, 84] on icon "button" at bounding box center [526, 87] width 10 height 10
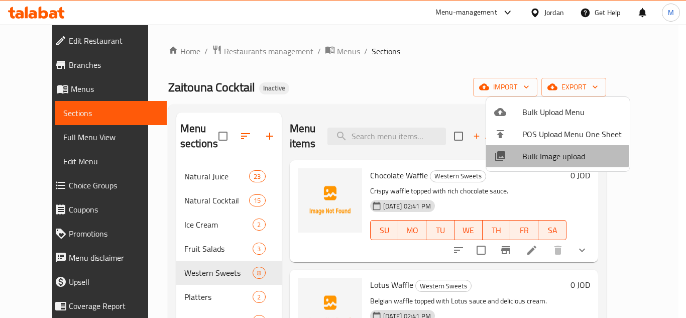
click at [525, 156] on span "Bulk Image upload" at bounding box center [571, 156] width 99 height 12
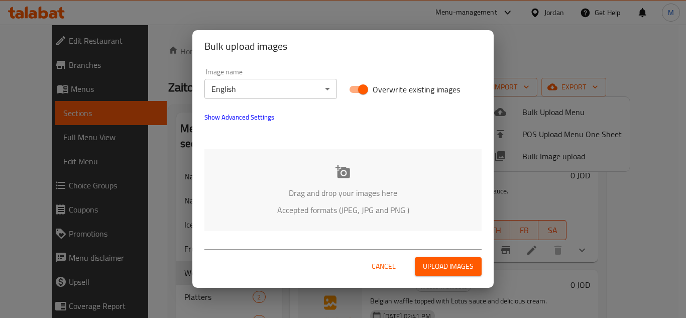
click at [306, 90] on body "​ Menu-management Jordan Get Help M Edit Restaurant Branches Menus Sections Ful…" at bounding box center [343, 171] width 686 height 293
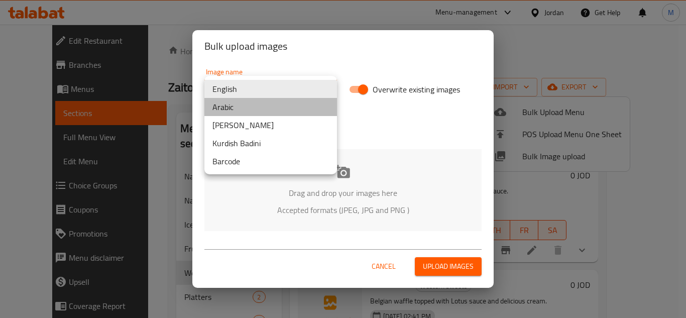
click at [268, 108] on li "Arabic" at bounding box center [270, 107] width 132 height 18
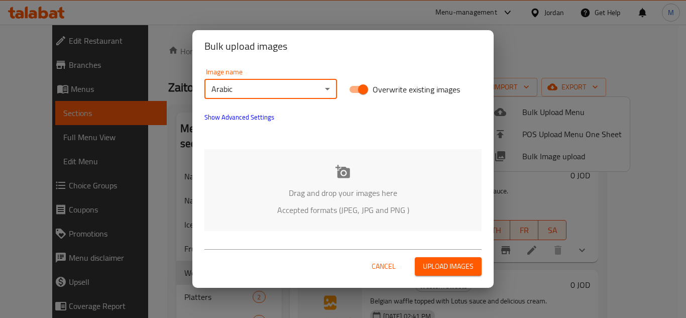
click at [268, 160] on div "Drag and drop your images here Accepted formats (JPEG, JPG and PNG )" at bounding box center [342, 190] width 277 height 82
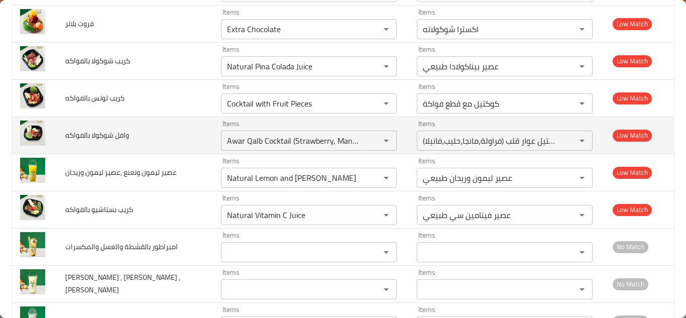
scroll to position [1799, 0]
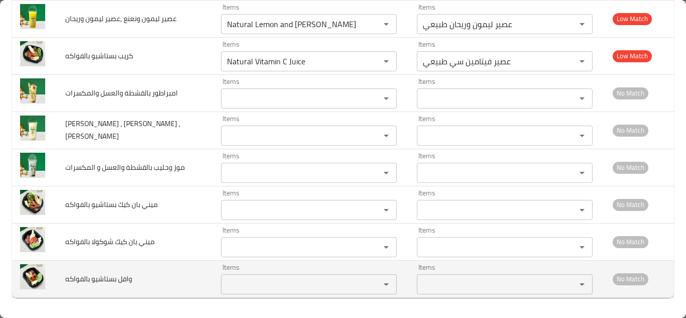
click at [270, 279] on بالفواكه "Items" at bounding box center [294, 284] width 140 height 14
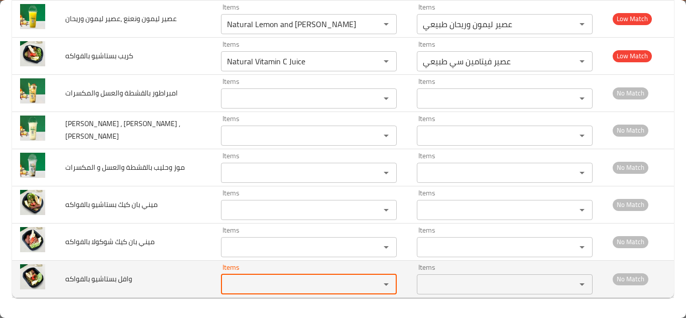
click at [270, 279] on بالفواكه "Items" at bounding box center [294, 284] width 140 height 14
click at [261, 278] on بالفواكه "Items" at bounding box center [294, 284] width 140 height 14
type بالفواكه "p"
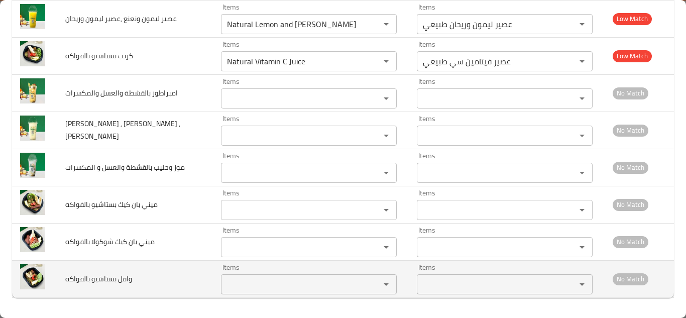
click at [108, 280] on span "وافل بستاشيو بالفواكه" at bounding box center [98, 278] width 67 height 13
click at [108, 279] on span "وافل بستاشيو بالفواكه" at bounding box center [98, 278] width 67 height 13
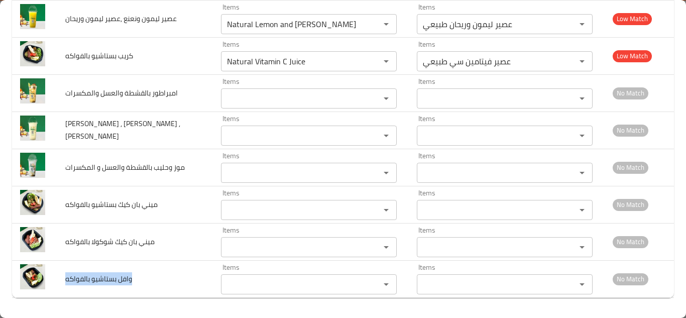
copy span "وافل بستاشيو بالفواكه"
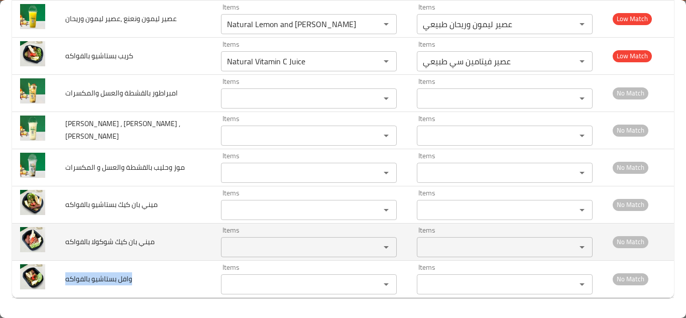
click at [255, 240] on بالفواكه "Items" at bounding box center [294, 247] width 140 height 14
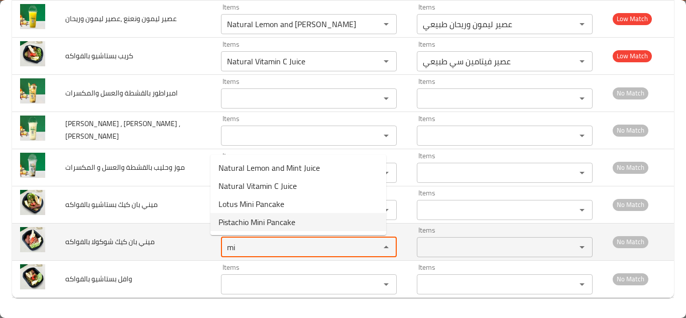
type بالفواكه "m"
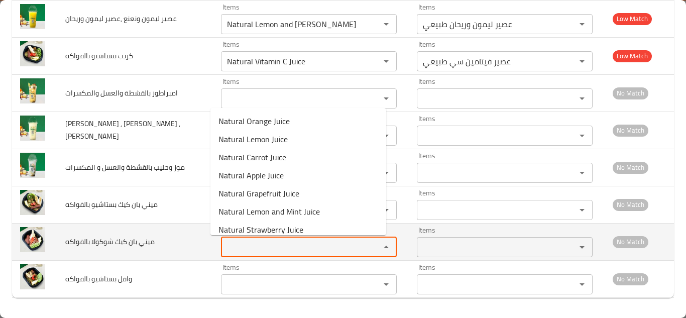
click at [143, 240] on span "ميني بان كيك شوكولا بالفواكه" at bounding box center [109, 241] width 89 height 13
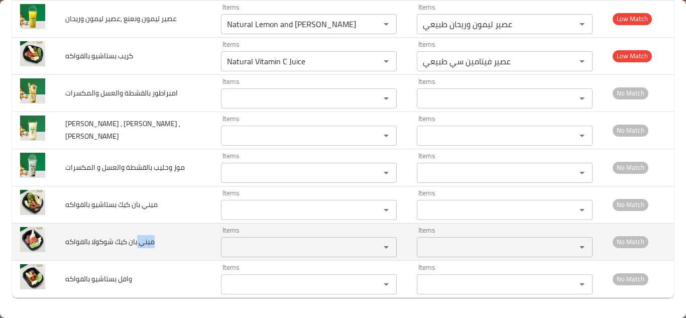
click at [143, 239] on span "ميني بان كيك شوكولا بالفواكه" at bounding box center [109, 241] width 89 height 13
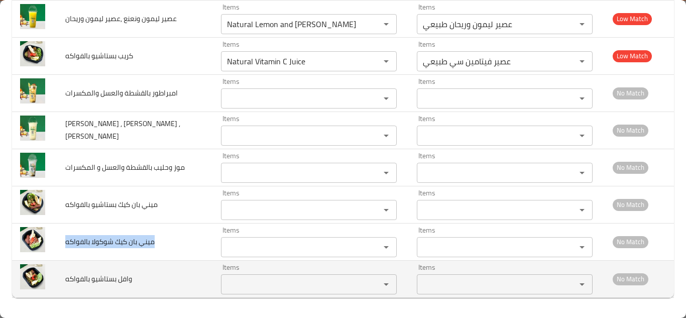
copy span "ميني بان كيك شوكولا بالفواكه"
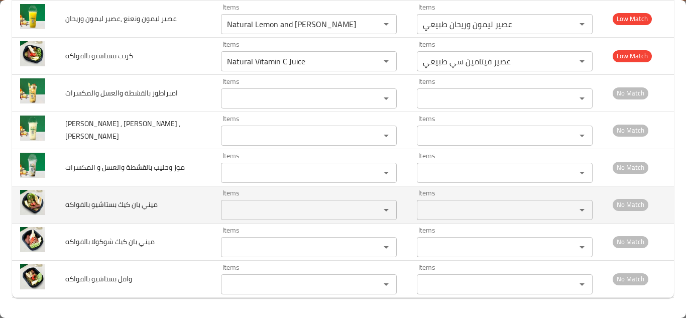
click at [138, 202] on span "ميني بان كيك بستاشيو بالفواكه" at bounding box center [111, 204] width 92 height 13
copy span "ميني بان كيك بستاشيو بالفواكه"
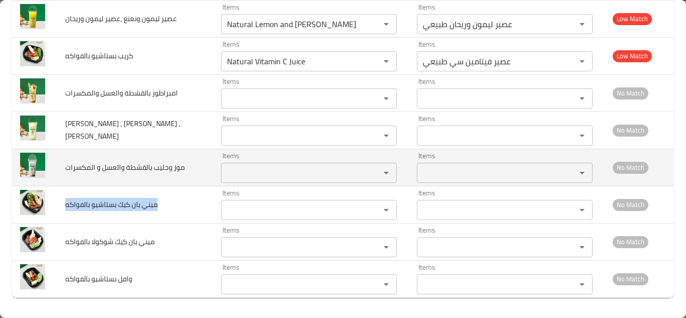
click at [240, 168] on المكسرات "Items" at bounding box center [294, 173] width 140 height 14
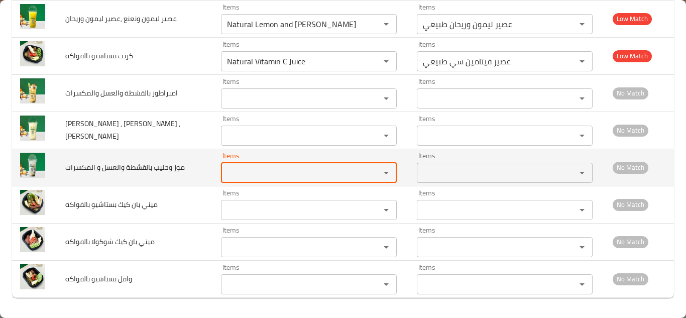
click at [241, 168] on المكسرات "Items" at bounding box center [294, 173] width 140 height 14
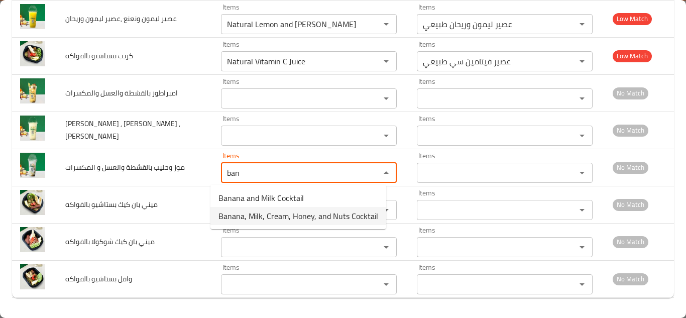
click at [280, 218] on span "Banana, Milk, Cream, Honey, and Nuts Cocktail" at bounding box center [298, 216] width 160 height 12
type المكسرات "Banana, Milk, Cream, Honey, and Nuts Cocktail"
type المكسرات-ar "كوكتيل موز وحليب وقشطة وعسل ومكسرات"
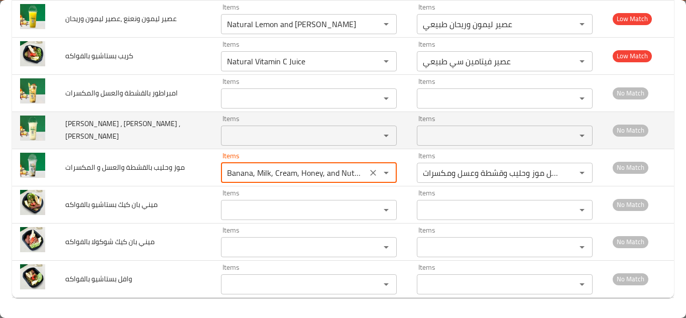
type المكسرات "Banana, Milk, Cream, Honey, and Nuts Cocktail"
click at [230, 130] on وكيوي "Items" at bounding box center [294, 135] width 140 height 14
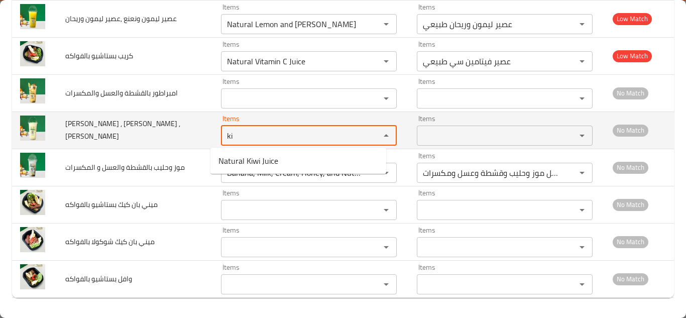
type وكيوي "ki"
click at [196, 131] on td "عصير كيوي , كيوي وليمون , اناناس وكيوي" at bounding box center [135, 129] width 156 height 37
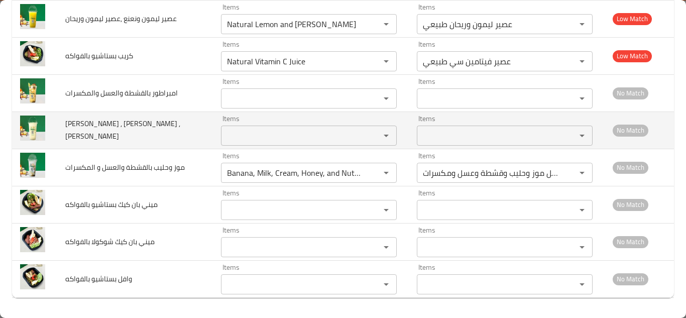
click at [153, 128] on span "عصير كيوي , كيوي وليمون , اناناس وكيوي" at bounding box center [122, 130] width 115 height 26
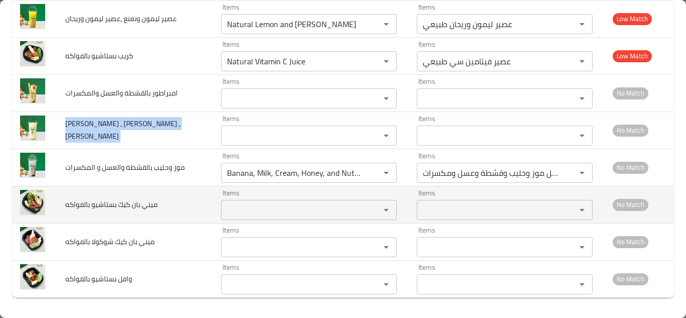
copy span "عصير كيوي , كيوي وليمون , اناناس وكيوي"
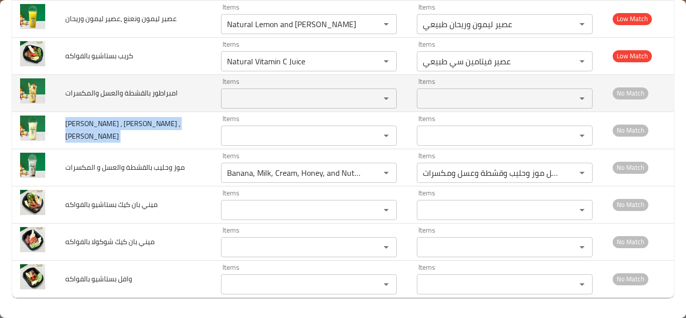
click at [230, 98] on والمكسرات "Items" at bounding box center [294, 98] width 140 height 14
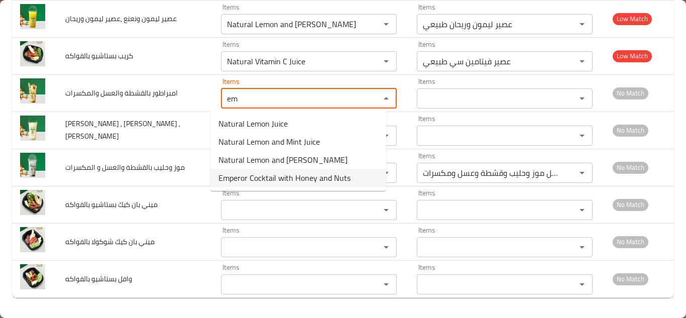
click at [267, 179] on span "Emperor Cocktail with Honey and Nuts" at bounding box center [284, 178] width 132 height 12
type والمكسرات "Emperor Cocktail with Honey and Nuts"
type والمكسرات-ar "كوكتيل امبراطور مع عسل ومكسرات"
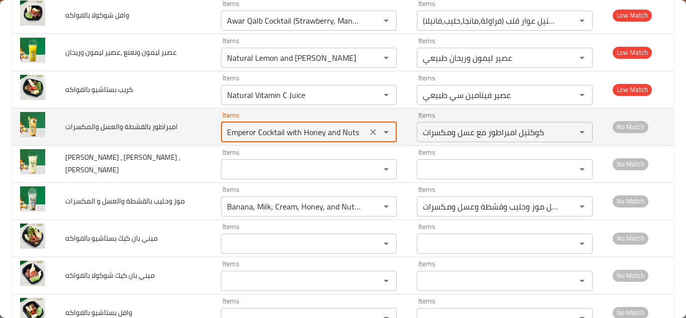
scroll to position [1748, 0]
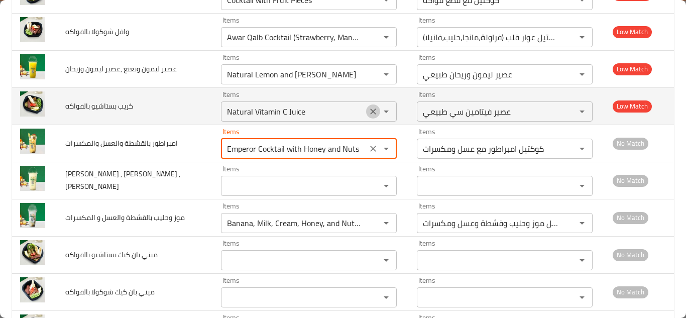
click at [368, 108] on icon "Clear" at bounding box center [373, 111] width 10 height 10
type والمكسرات "Emperor Cocktail with Honey and Nuts"
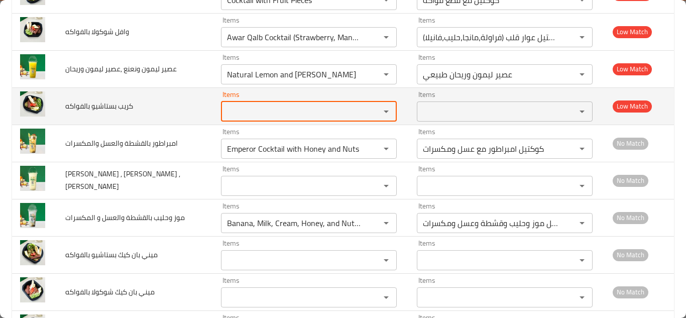
click at [124, 106] on span "كريب بستاشيو بالفواكه" at bounding box center [99, 105] width 68 height 13
click at [123, 106] on span "كريب بستاشيو بالفواكه" at bounding box center [99, 105] width 68 height 13
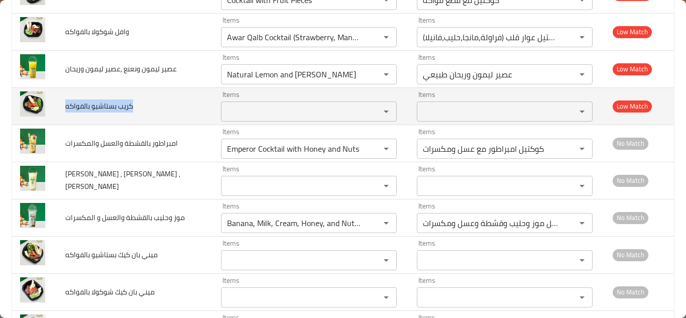
click at [123, 106] on span "كريب بستاشيو بالفواكه" at bounding box center [99, 105] width 68 height 13
copy span "كريب بستاشيو بالفواكه"
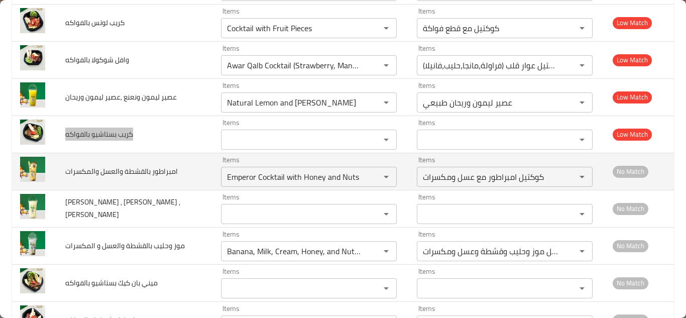
scroll to position [1698, 0]
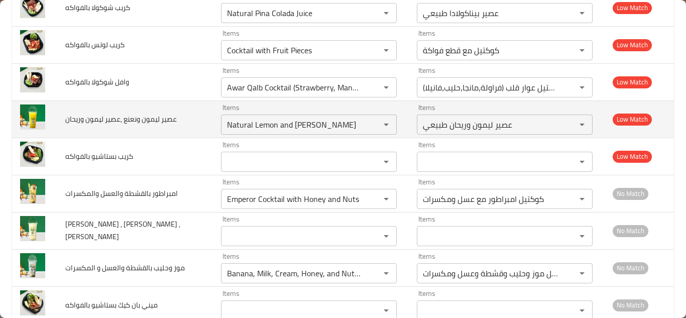
click at [213, 122] on td "Items Natural Lemon and Basil Juice Items" at bounding box center [311, 118] width 196 height 37
click at [297, 123] on وريحان "Natural Lemon and [PERSON_NAME]" at bounding box center [294, 124] width 140 height 14
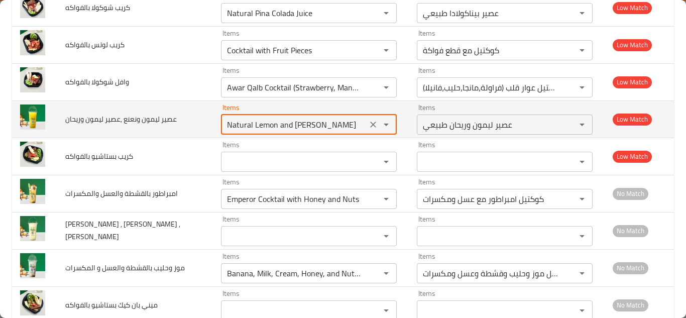
click at [277, 126] on وريحان "Natural Lemon and [PERSON_NAME]" at bounding box center [294, 124] width 140 height 14
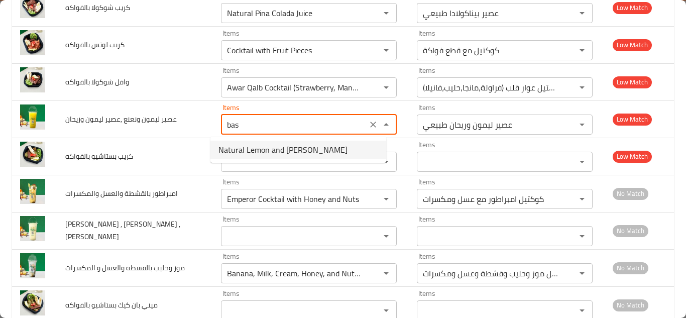
click at [288, 145] on span "Natural Lemon and [PERSON_NAME]" at bounding box center [282, 150] width 129 height 12
type وريحان "Natural Lemon and [PERSON_NAME]"
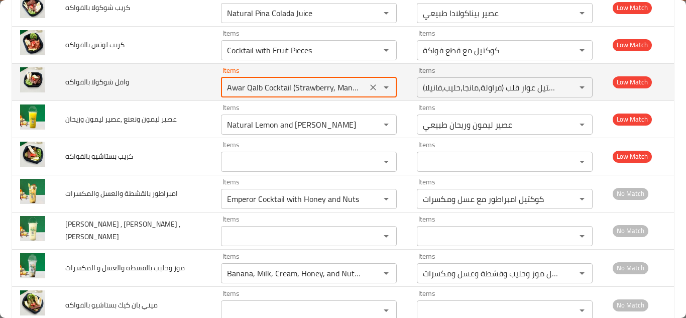
click at [294, 80] on بالفواكه "Awar Qalb Cocktail (Strawberry, Mango, Milk, Vanilla)" at bounding box center [294, 87] width 140 height 14
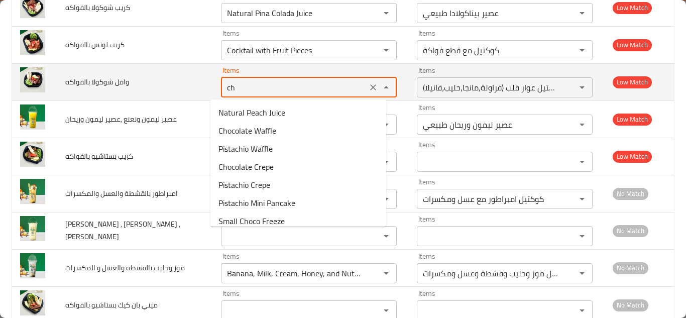
type بالفواكه "c"
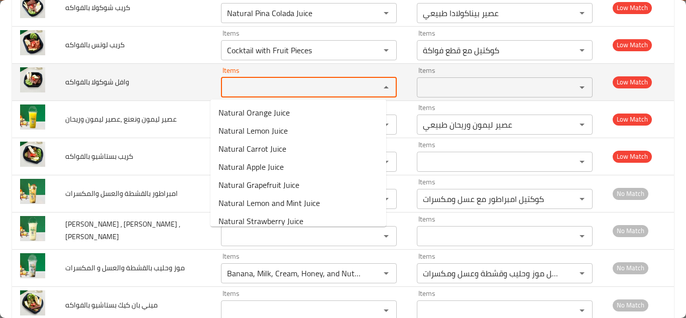
click at [113, 80] on span "وافل شوكولا بالفواكه" at bounding box center [97, 81] width 64 height 13
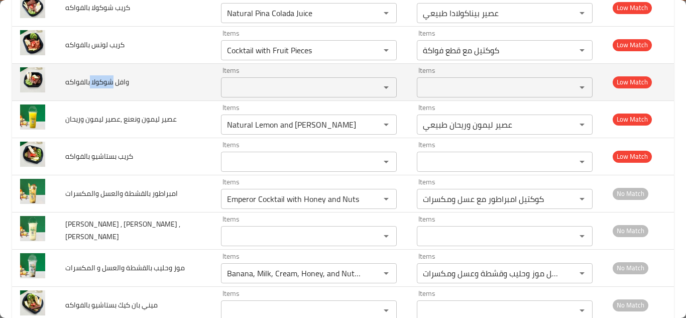
click at [113, 80] on span "وافل شوكولا بالفواكه" at bounding box center [97, 81] width 64 height 13
click at [113, 79] on span "وافل شوكولا بالفواكه" at bounding box center [97, 81] width 64 height 13
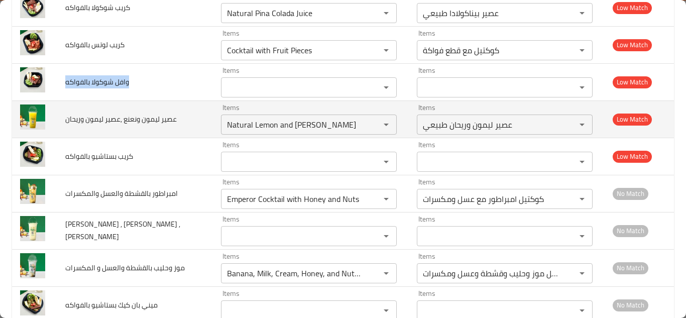
copy span "وافل شوكولا بالفواكه"
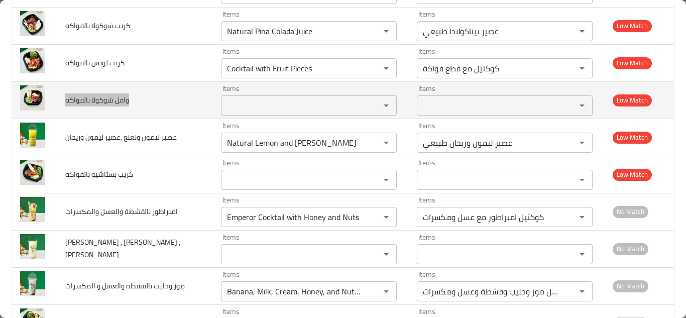
scroll to position [1648, 0]
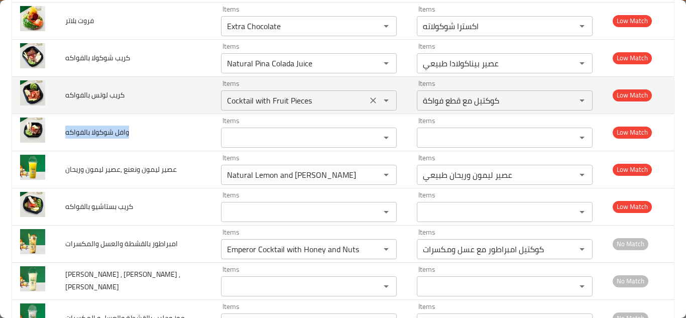
click at [252, 100] on بالفواكه "Cocktail with Fruit Pieces" at bounding box center [294, 100] width 140 height 14
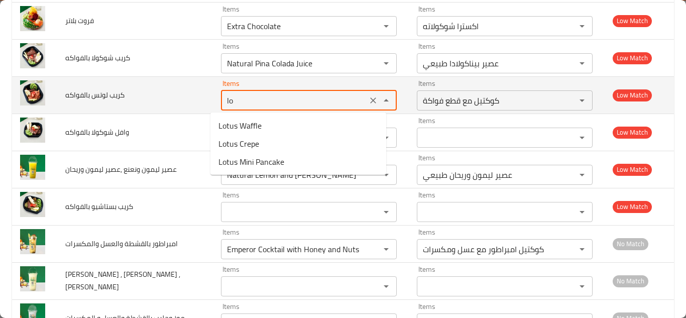
type بالفواكه "l"
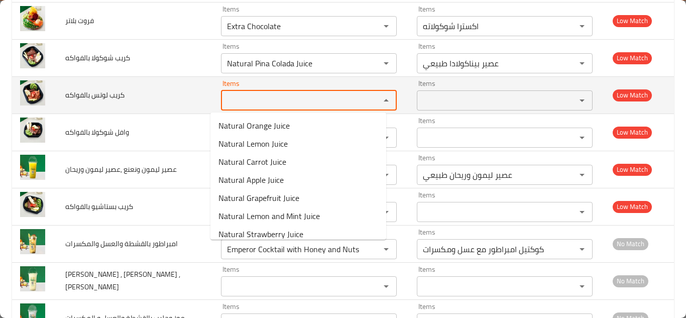
click at [116, 93] on span "كريب لوتس بالفواكه" at bounding box center [94, 94] width 59 height 13
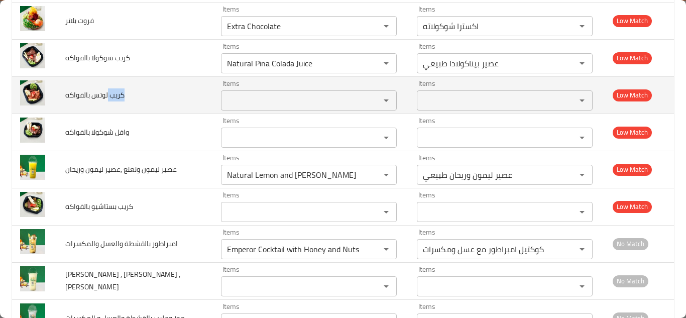
click at [116, 93] on span "كريب لوتس بالفواكه" at bounding box center [94, 94] width 59 height 13
copy span "كريب لوتس بالفواكه"
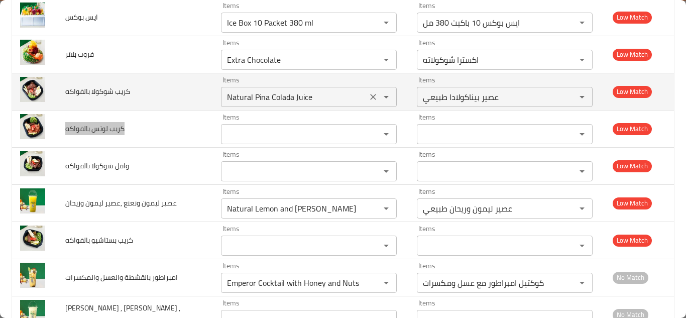
scroll to position [1598, 0]
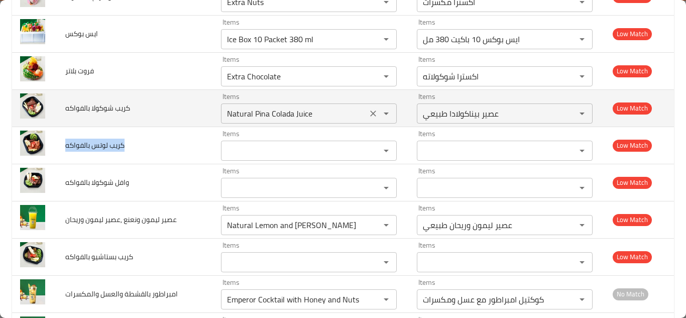
drag, startPoint x: 360, startPoint y: 114, endPoint x: 286, endPoint y: 108, distance: 74.0
click at [368, 114] on icon "Clear" at bounding box center [373, 113] width 10 height 10
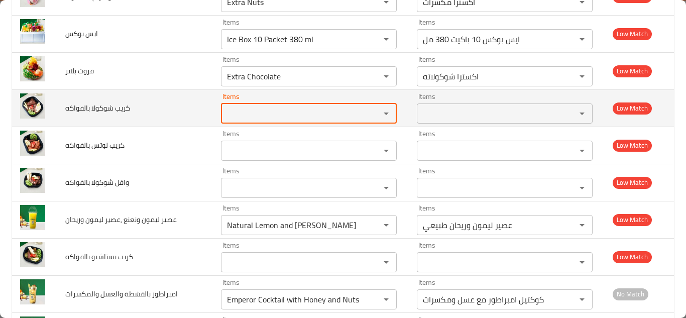
click at [109, 106] on span "كريب شوكولا بالفواكه" at bounding box center [97, 107] width 65 height 13
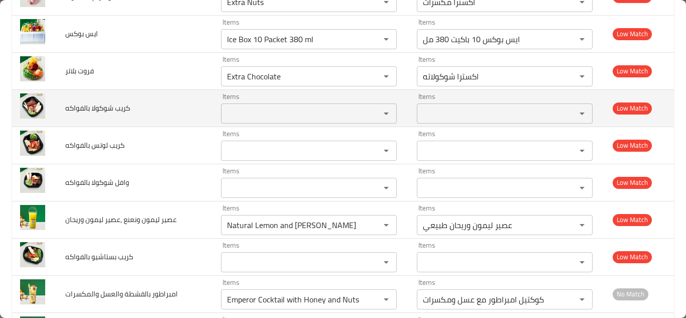
click at [109, 106] on span "كريب شوكولا بالفواكه" at bounding box center [97, 107] width 65 height 13
copy span "كريب شوكولا بالفواكه"
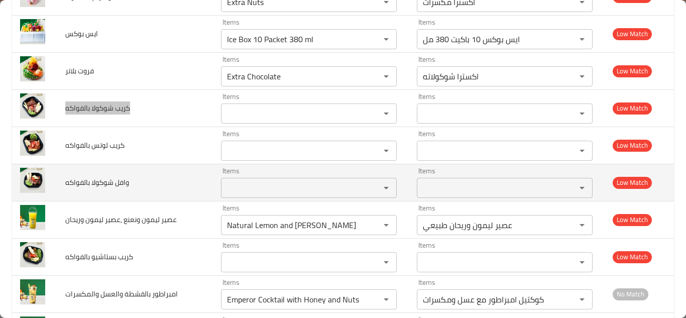
scroll to position [1548, 0]
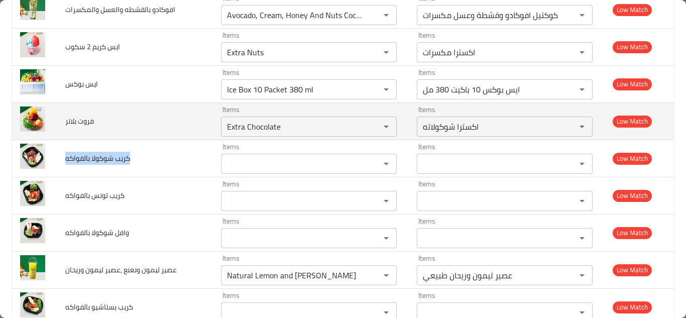
click at [185, 120] on td "فروت بلاتر" at bounding box center [135, 120] width 156 height 37
click at [261, 131] on بلاتر "Extra Chocolate" at bounding box center [294, 126] width 140 height 14
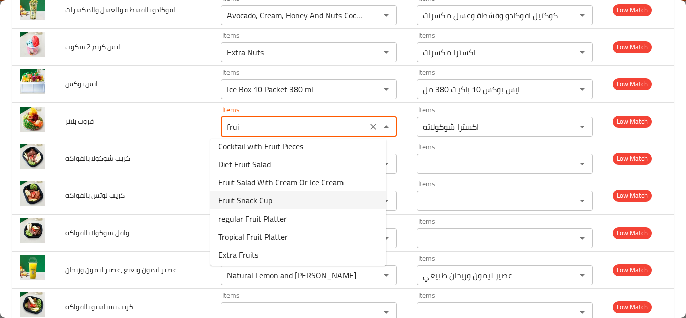
scroll to position [62, 0]
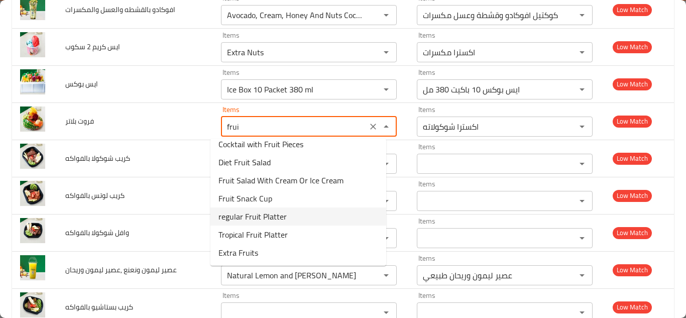
click at [253, 219] on span "regular Fruit Platter" at bounding box center [252, 216] width 68 height 12
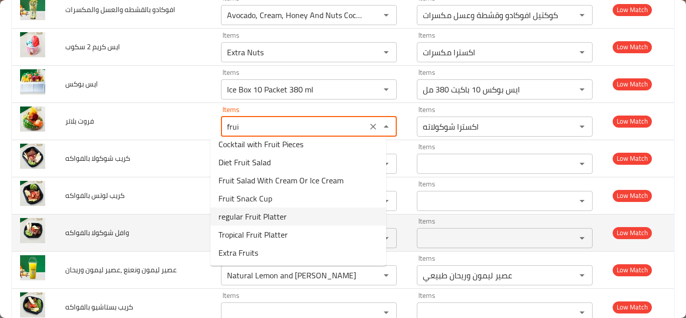
type بلاتر "regular Fruit Platter"
type بلاتر-ar "بلاتر فواكه عادي"
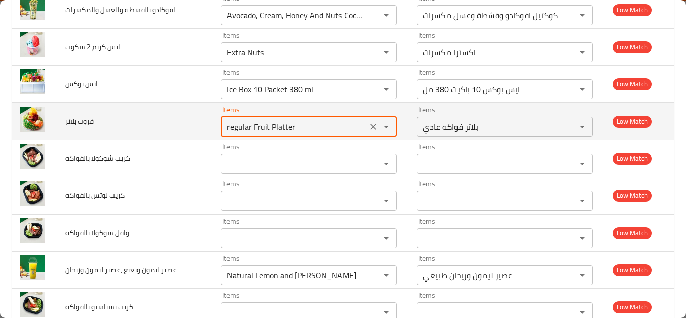
type بلاتر "regular Fruit Platter"
click at [176, 122] on td "فروت بلاتر" at bounding box center [135, 120] width 156 height 37
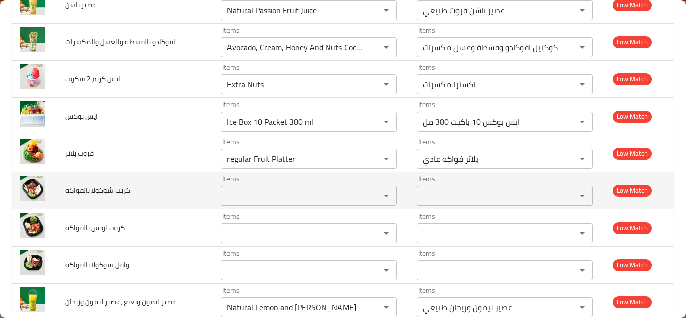
scroll to position [1498, 0]
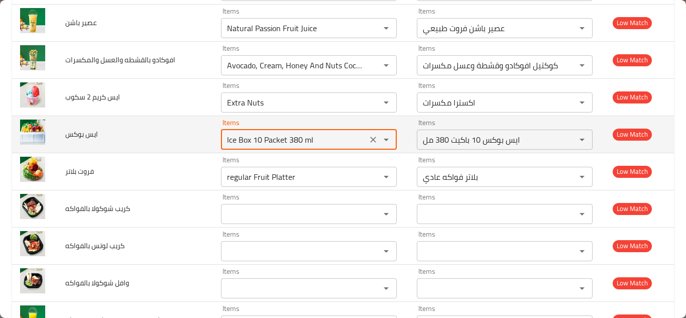
click at [316, 136] on بوكس "Ice Box 10 Packet 380 ml" at bounding box center [294, 139] width 140 height 14
click at [326, 136] on بوكس "Ice Box 10 Packet 380 ml" at bounding box center [294, 139] width 140 height 14
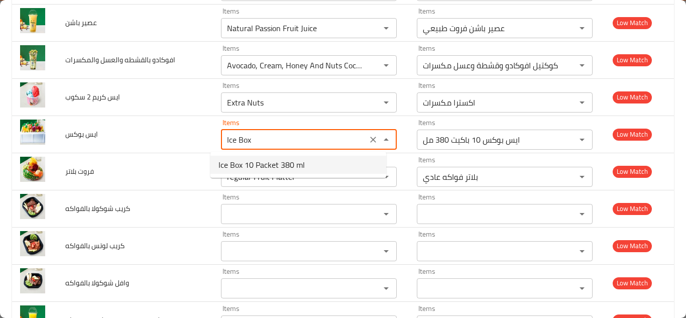
click at [278, 162] on span "Ice Box 10 Packet 380 ml" at bounding box center [261, 165] width 86 height 12
type بوكس "Ice Box 10 Packet 380 ml"
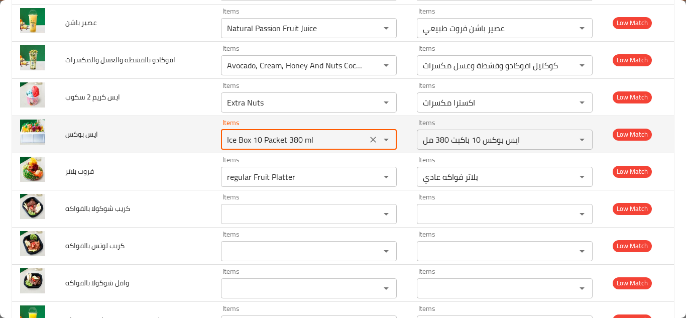
click at [180, 130] on td "ايس بوكس" at bounding box center [135, 133] width 156 height 37
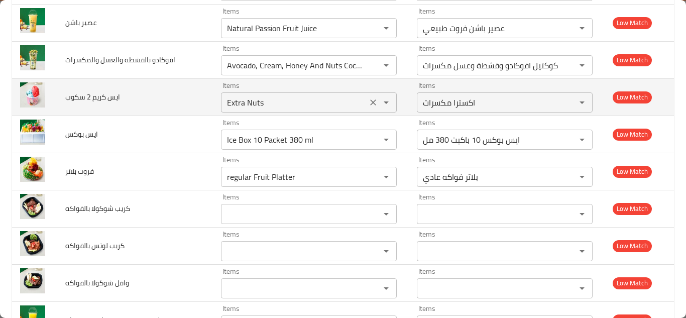
click at [247, 102] on سكوب "Extra Nuts" at bounding box center [294, 102] width 140 height 14
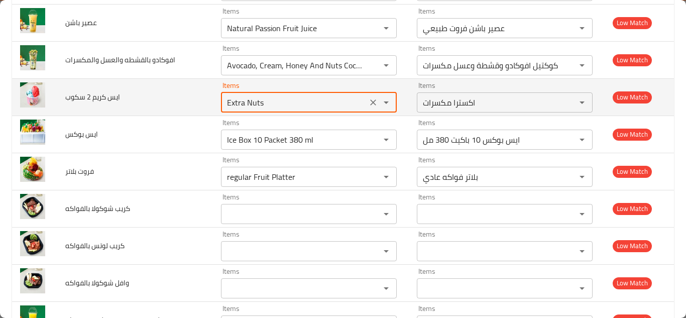
type سكوب "2"
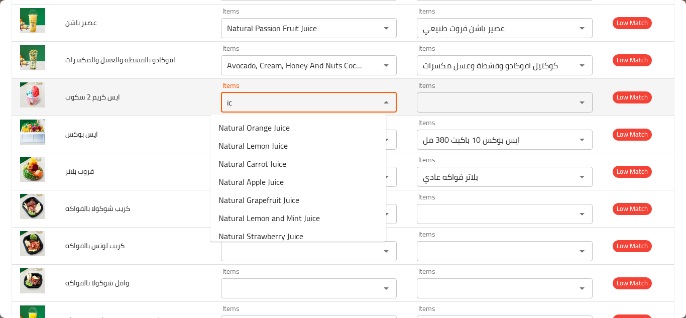
type سكوب "i"
click at [109, 96] on span "ايس كريم 2 سكوب" at bounding box center [92, 96] width 55 height 13
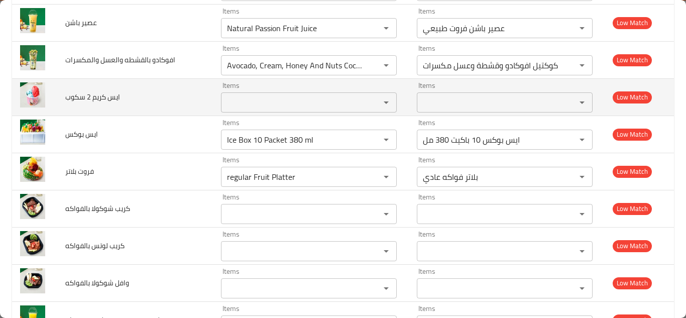
click at [109, 96] on span "ايس كريم 2 سكوب" at bounding box center [92, 96] width 55 height 13
copy span "ايس كريم 2 سكوب"
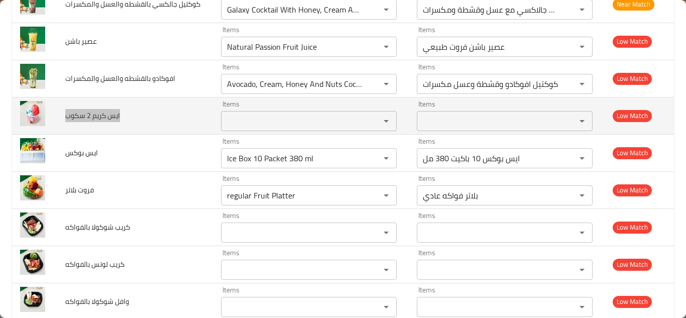
scroll to position [1447, 0]
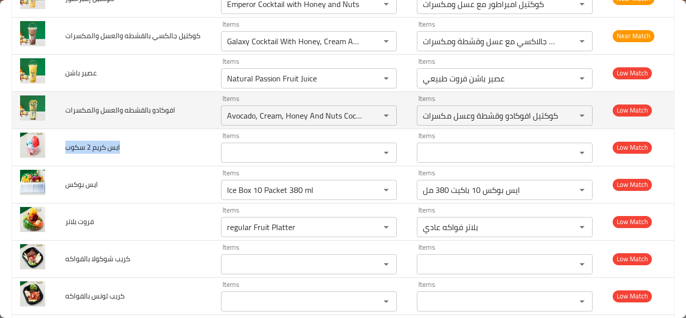
click at [200, 115] on td "افوكادو بالقشطه والعسل والمكسرات" at bounding box center [135, 109] width 156 height 37
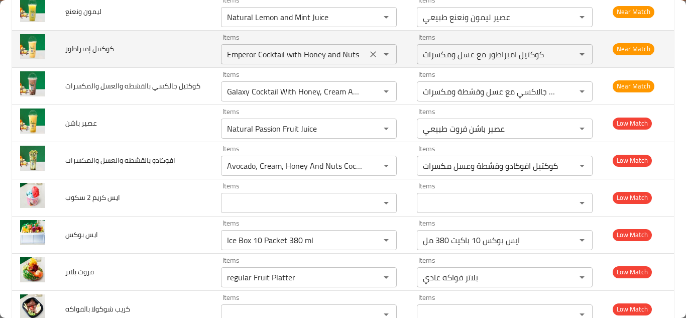
click at [345, 50] on إمبراطور "Emperor Cocktail with Honey and Nuts" at bounding box center [294, 54] width 140 height 14
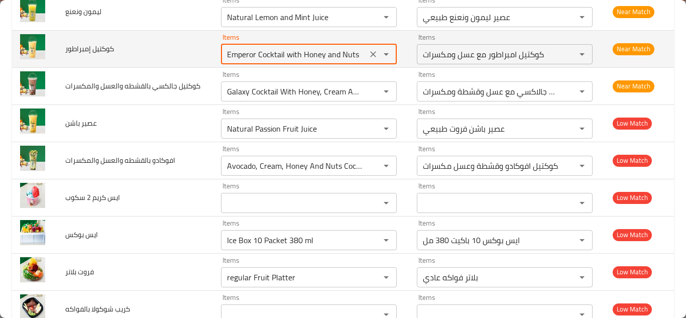
click at [346, 53] on إمبراطور "Emperor Cocktail with Honey and Nuts" at bounding box center [294, 54] width 140 height 14
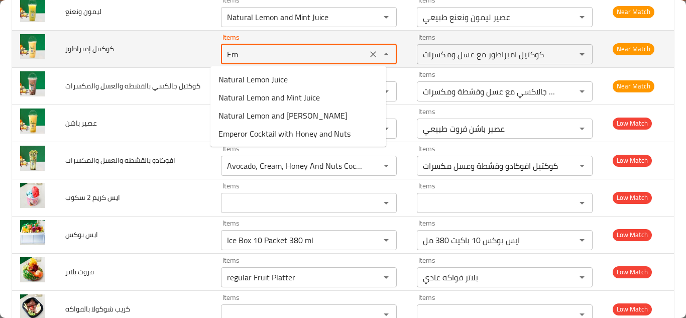
type إمبراطور "E"
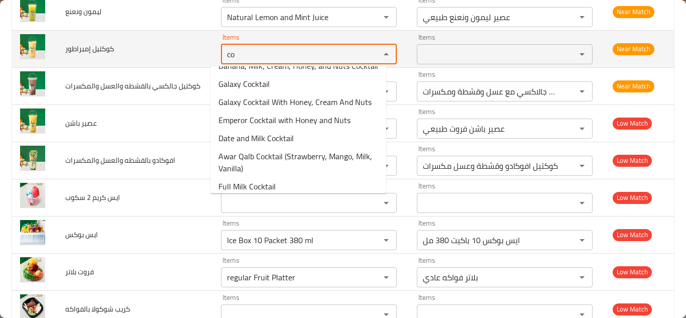
scroll to position [0, 0]
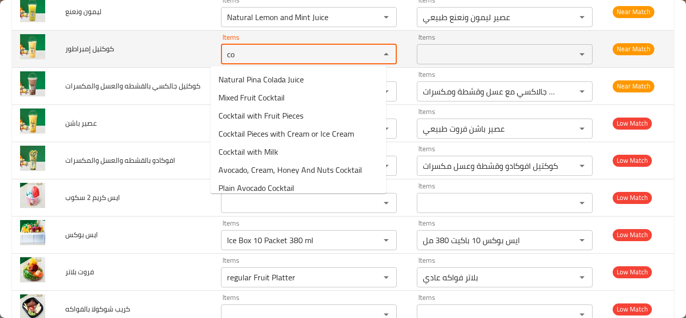
type إمبراطور "c"
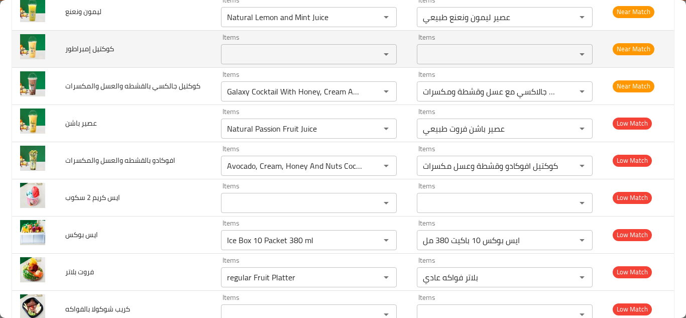
click at [101, 49] on span "كوكتيل إمبراطور" at bounding box center [89, 48] width 49 height 13
click at [100, 49] on span "كوكتيل إمبراطور" at bounding box center [89, 48] width 49 height 13
copy span "كوكتيل إمبراطور"
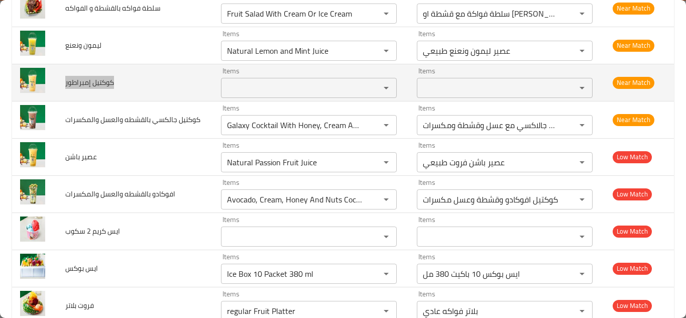
scroll to position [1347, 0]
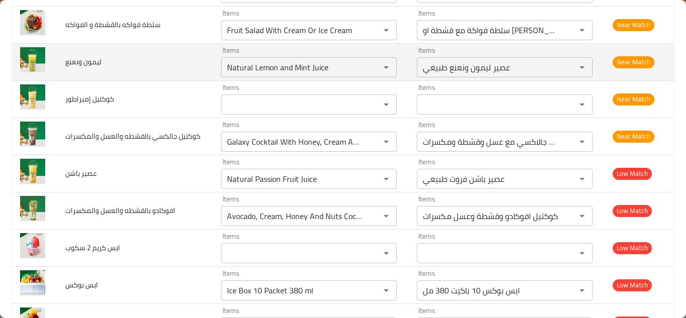
click at [178, 59] on td "ليمون ونعنع" at bounding box center [135, 61] width 156 height 37
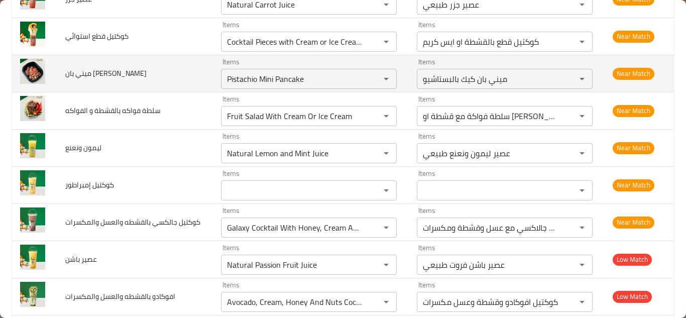
scroll to position [1247, 0]
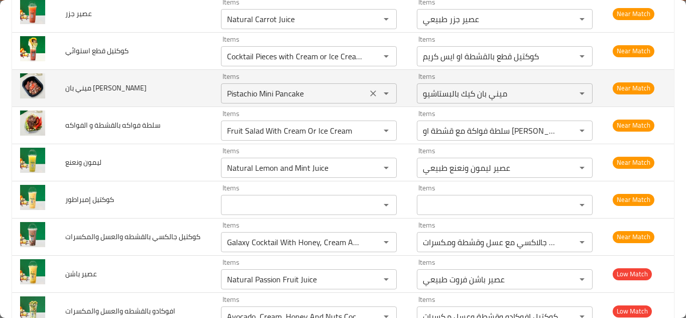
click at [259, 93] on شوكولا "Pistachio Mini Pancake" at bounding box center [294, 93] width 140 height 14
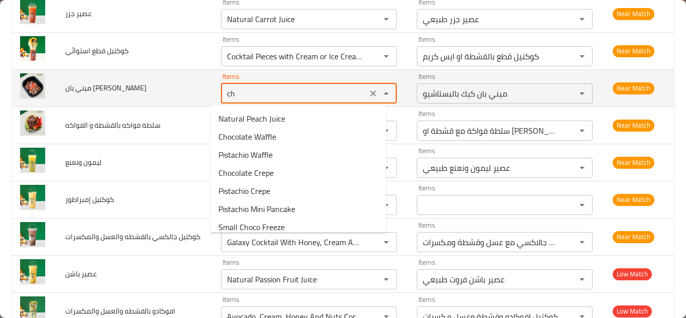
type شوكولا "c"
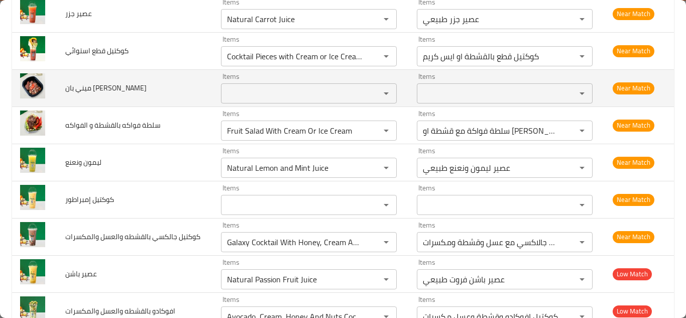
click at [120, 88] on span "ميني بان كيك شوكولا" at bounding box center [105, 87] width 81 height 13
click at [121, 88] on span "ميني بان كيك شوكولا" at bounding box center [105, 87] width 81 height 13
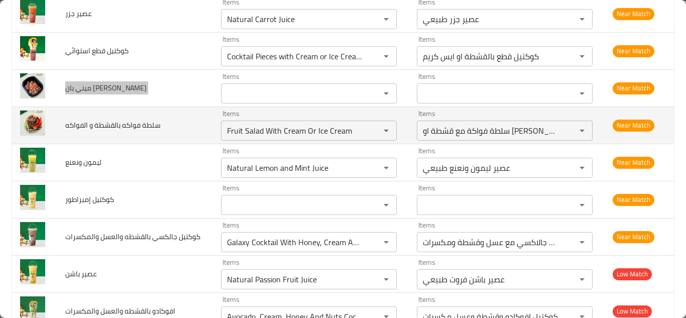
scroll to position [1196, 0]
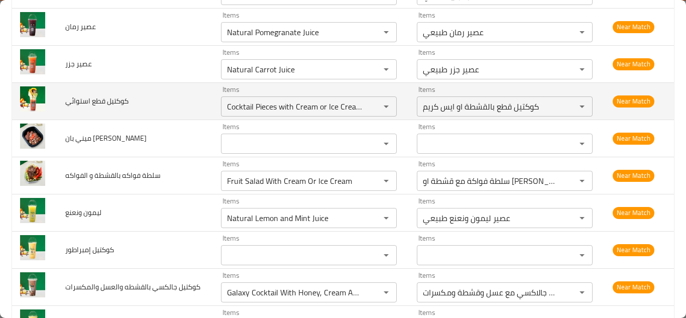
click at [189, 104] on td "كوكتيل قطع استوائي" at bounding box center [135, 100] width 156 height 37
click at [260, 107] on استوائي "Cocktail Pieces with Cream or Ice Cream" at bounding box center [294, 106] width 140 height 14
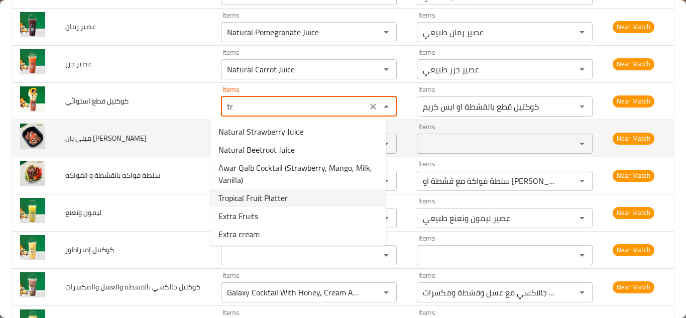
type استوائي "t"
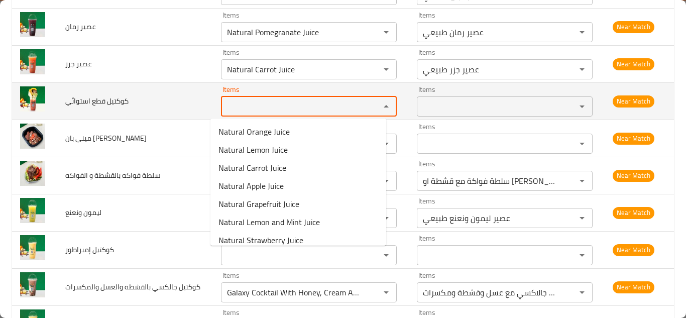
click at [121, 97] on span "كوكتيل قطع استوائي" at bounding box center [96, 100] width 63 height 13
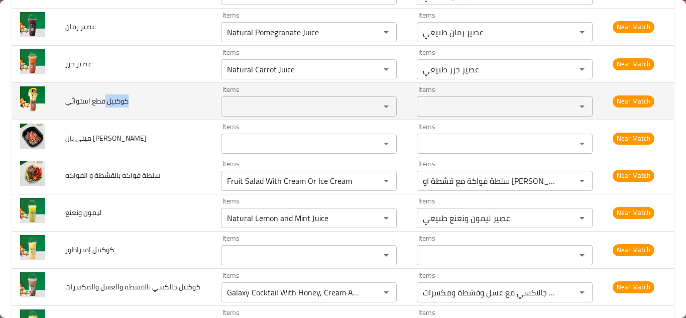
click at [120, 96] on span "كوكتيل قطع استوائي" at bounding box center [96, 100] width 63 height 13
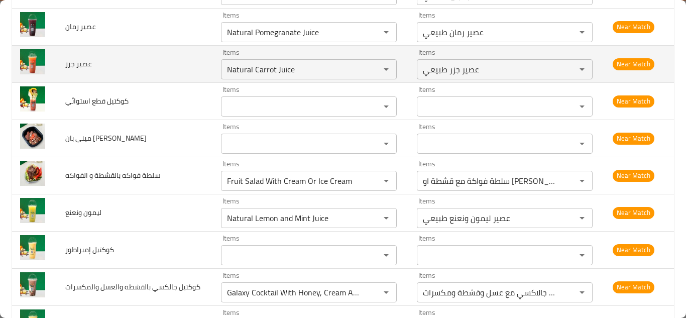
click at [145, 66] on td "عصير جزر" at bounding box center [135, 63] width 156 height 37
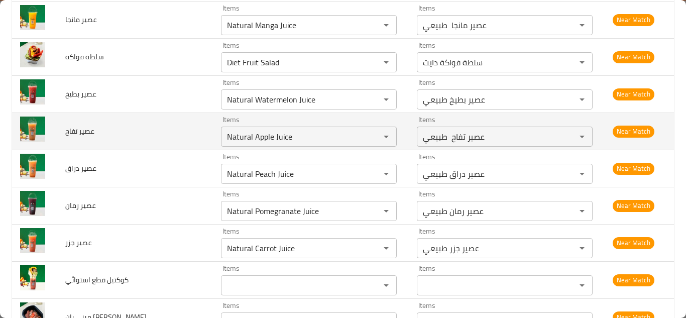
scroll to position [996, 0]
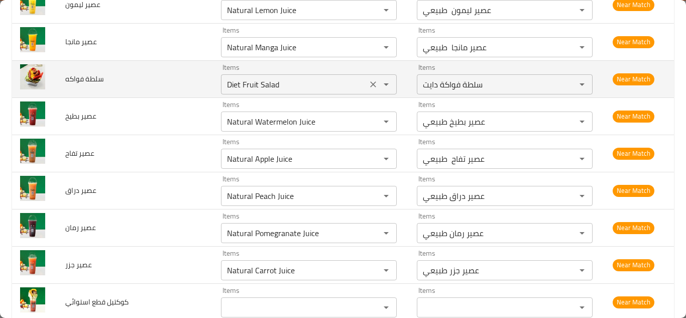
click at [242, 84] on فواكه "Diet Fruit Salad" at bounding box center [294, 84] width 140 height 14
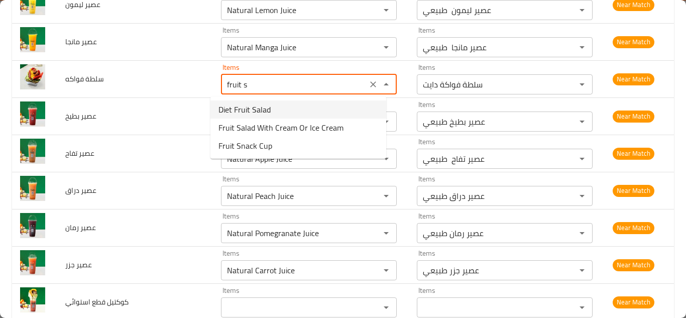
click at [272, 104] on فواكه-option-0 "Diet Fruit Salad" at bounding box center [298, 109] width 176 height 18
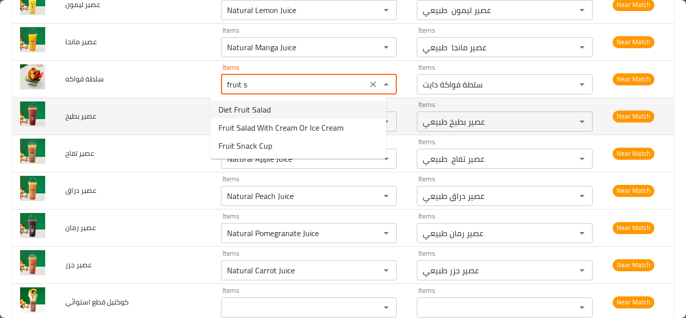
type فواكه "Diet Fruit Salad"
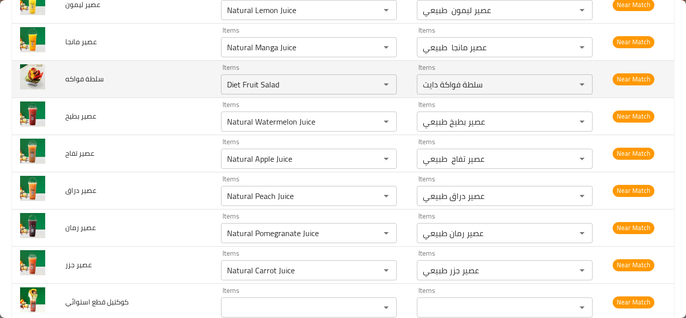
click at [178, 73] on td "سلطة فواكه" at bounding box center [135, 78] width 156 height 37
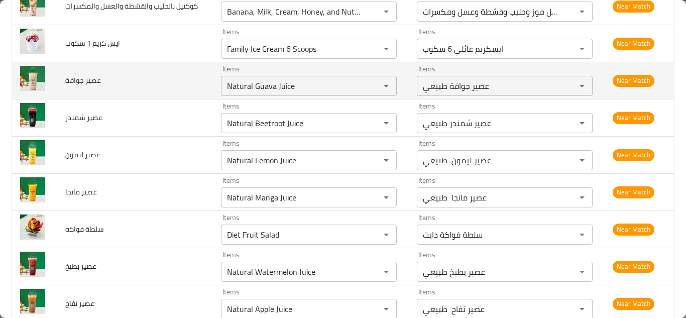
scroll to position [845, 0]
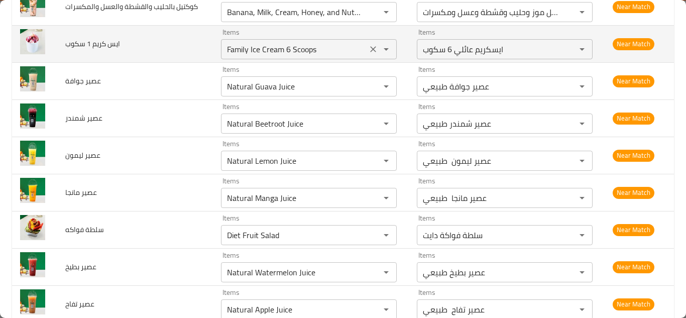
click at [320, 45] on سكوب "Family Ice Cream 6 Scoops" at bounding box center [294, 49] width 140 height 14
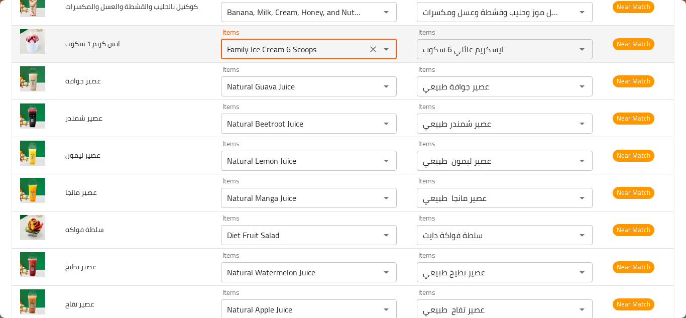
click at [321, 43] on سكوب "Family Ice Cream 6 Scoops" at bounding box center [294, 49] width 140 height 14
type سكوب "F"
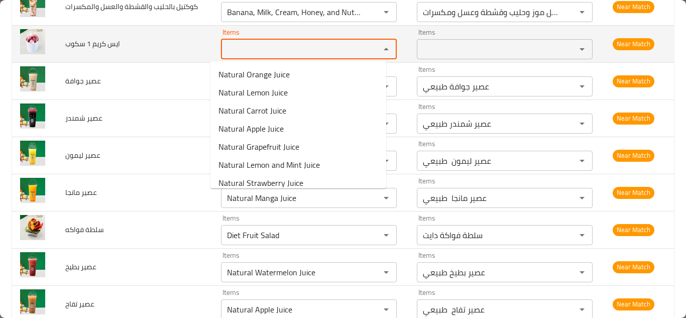
type سكوب "1"
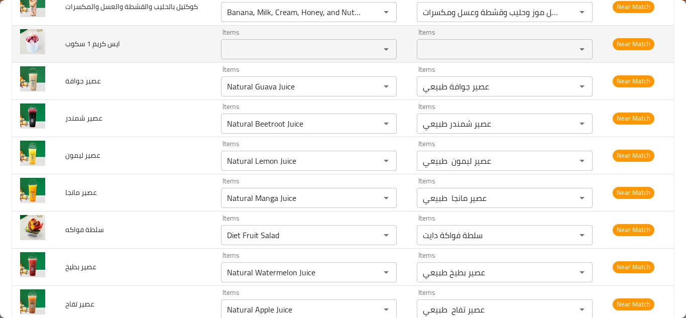
click at [111, 43] on span "ايس كريم 1 سكوب" at bounding box center [92, 43] width 55 height 13
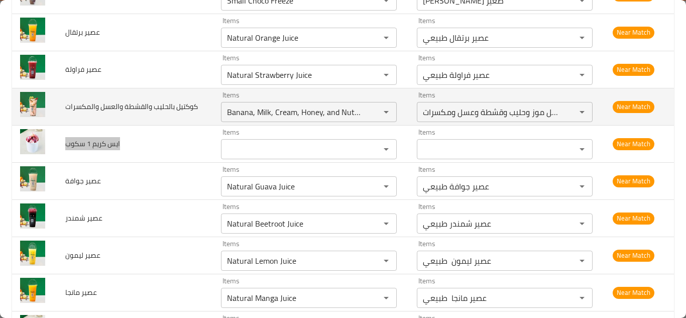
scroll to position [745, 0]
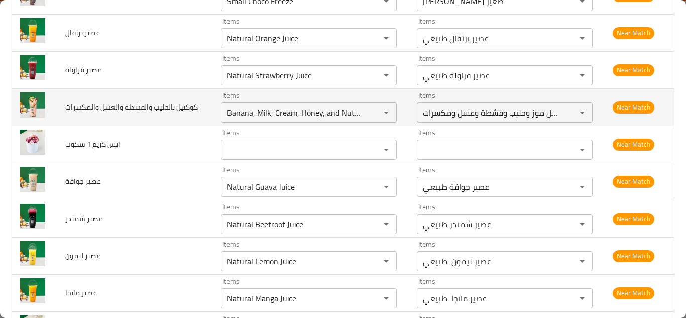
click at [183, 107] on td "كوكتيل بالحليب والقشطة والعسل والمكسرات" at bounding box center [135, 106] width 156 height 37
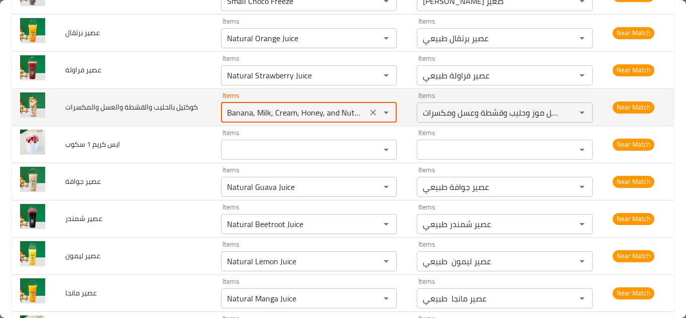
click at [286, 110] on والمكسرات "Banana, Milk, Cream, Honey, and Nuts Cocktail" at bounding box center [294, 112] width 140 height 14
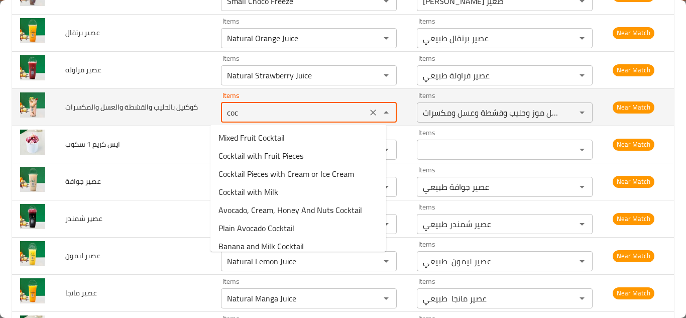
type والمكسرات "cock"
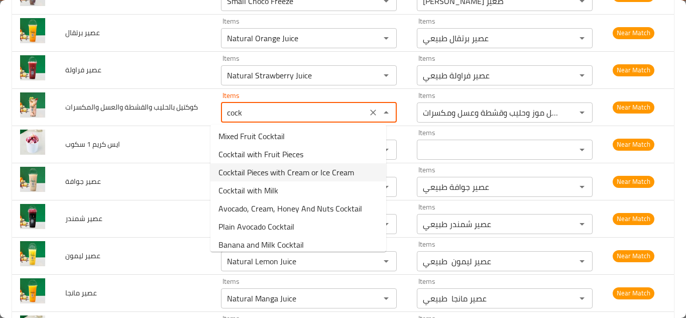
scroll to position [0, 0]
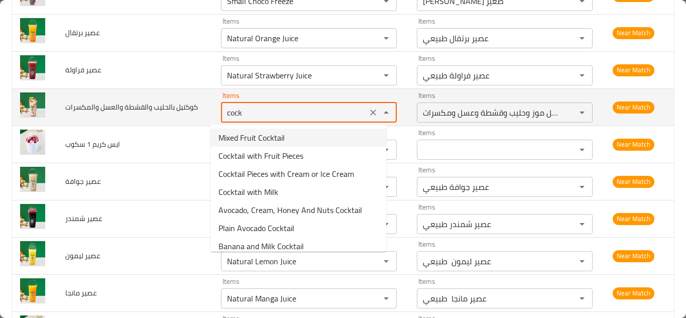
click at [370, 111] on icon "Clear" at bounding box center [373, 112] width 6 height 6
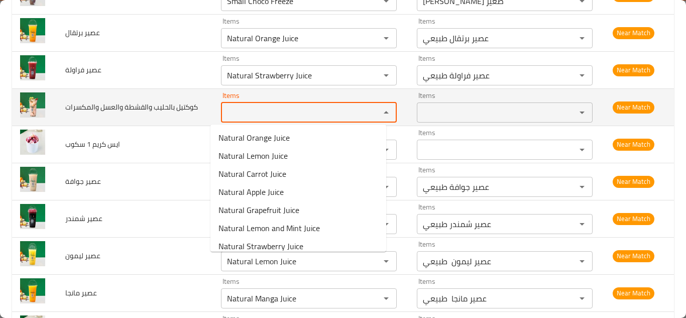
click at [141, 102] on span "كوكتيل بالحليب والقشطة والعسل والمكسرات" at bounding box center [131, 106] width 132 height 13
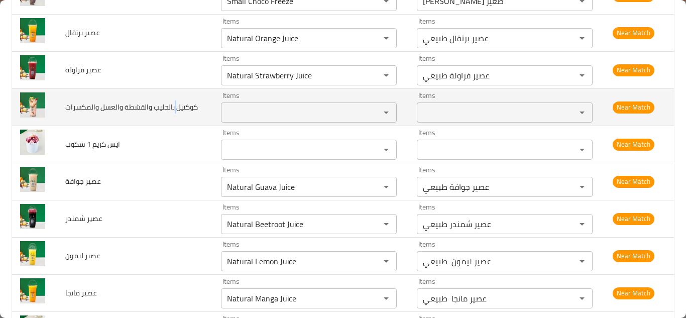
click at [141, 102] on span "كوكتيل بالحليب والقشطة والعسل والمكسرات" at bounding box center [131, 106] width 132 height 13
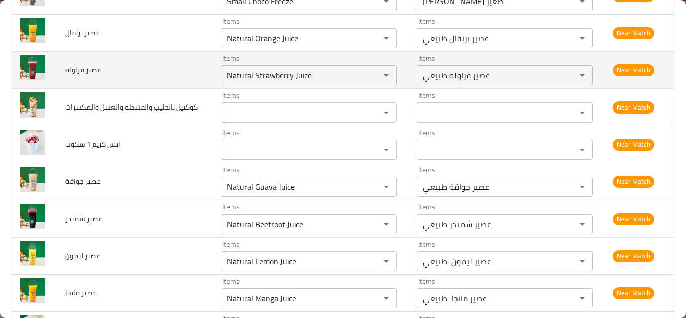
click at [197, 63] on td "عصير فراولة" at bounding box center [135, 69] width 156 height 37
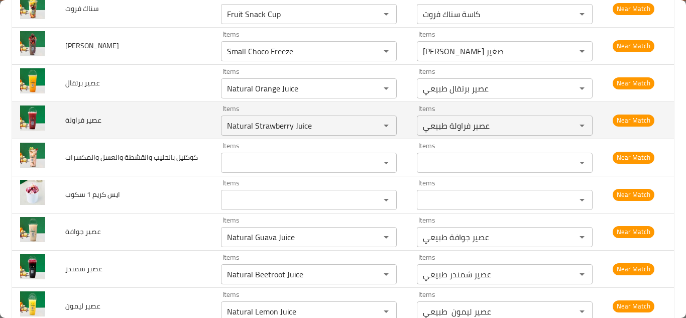
scroll to position [644, 0]
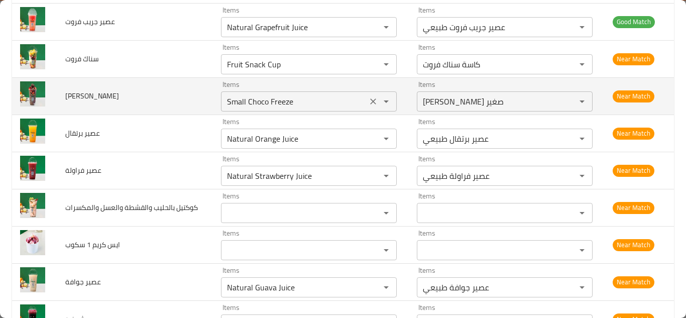
click at [265, 99] on فريز "Small Choco Freeze" at bounding box center [294, 101] width 140 height 14
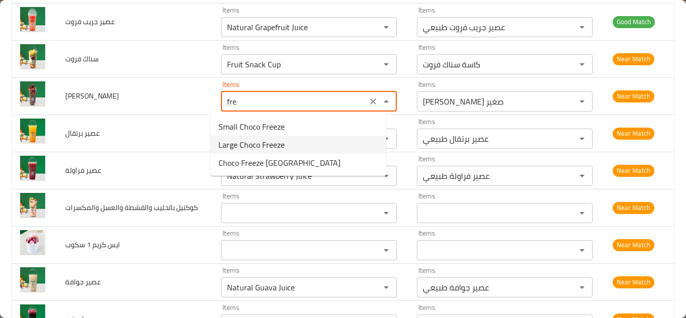
click at [291, 142] on فريز-option-1 "Large Choco Freeze" at bounding box center [298, 145] width 176 height 18
type فريز "Large Choco Freeze"
type فريز-ar "شوكو فريز كبير"
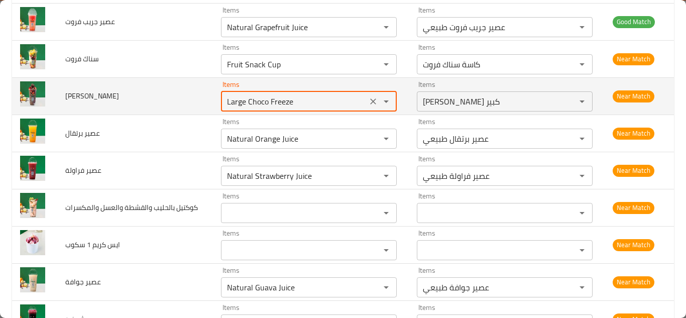
type فريز "Large Choco Freeze"
click at [189, 100] on td "شوكو فريز" at bounding box center [135, 95] width 156 height 37
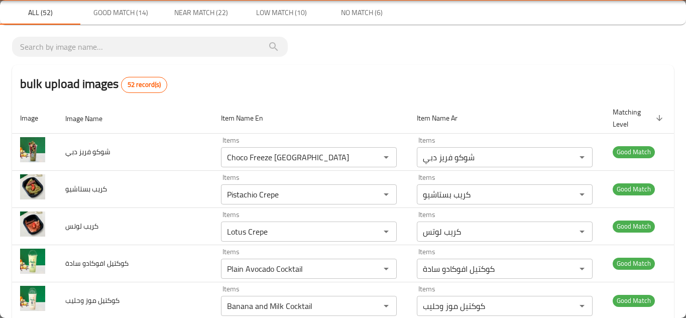
scroll to position [0, 0]
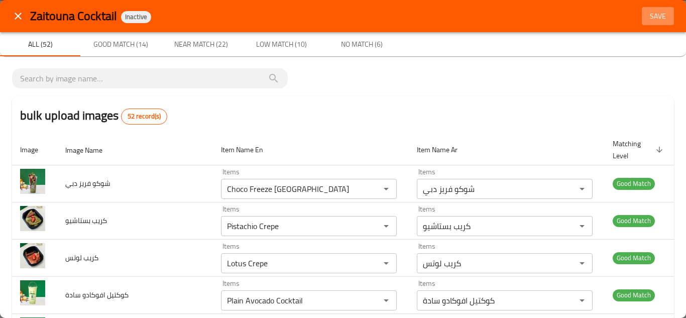
click at [647, 15] on span "Save" at bounding box center [657, 16] width 24 height 13
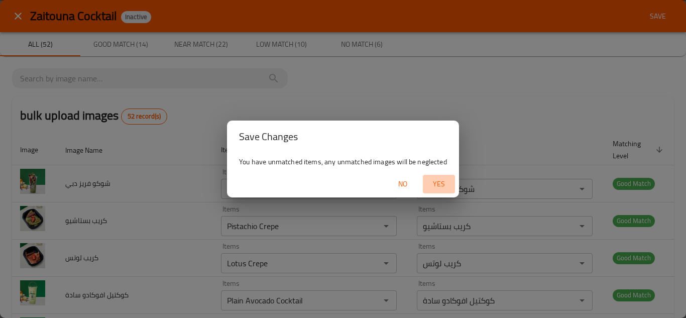
click at [438, 181] on span "Yes" at bounding box center [439, 184] width 24 height 13
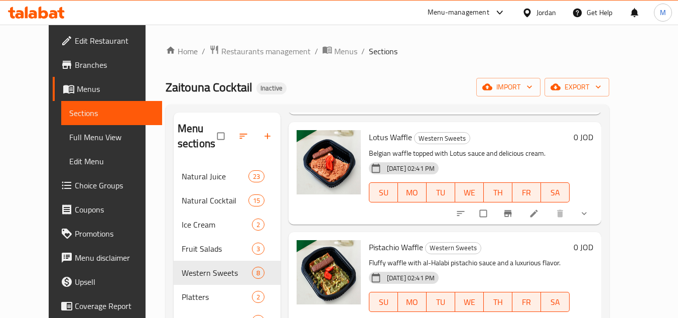
scroll to position [151, 0]
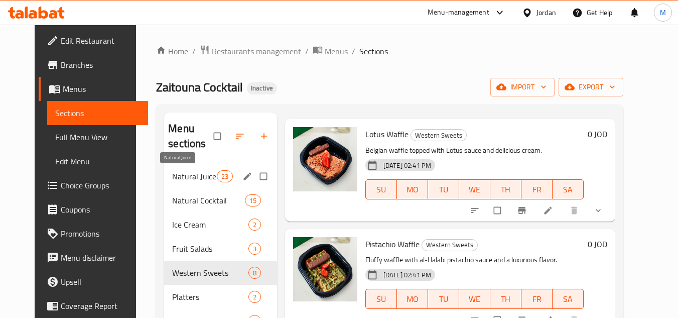
click at [175, 180] on span "Natural Juice" at bounding box center [194, 176] width 44 height 12
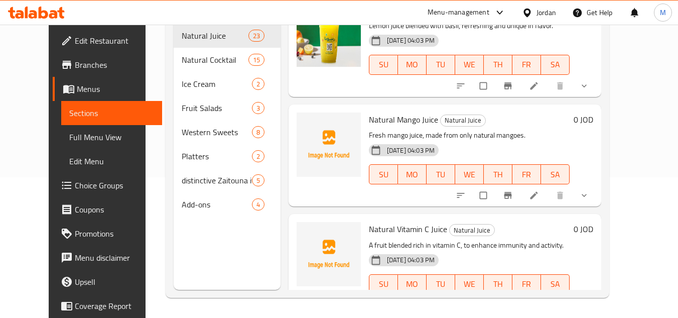
scroll to position [2244, 0]
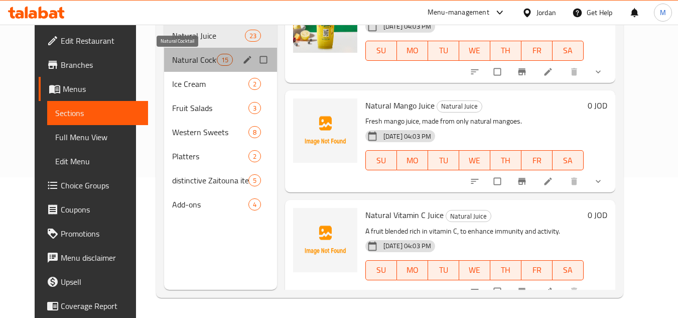
click at [172, 59] on span "Natural Cocktail" at bounding box center [194, 60] width 44 height 12
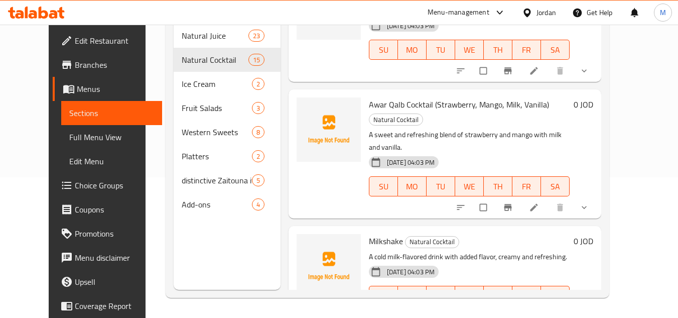
scroll to position [1367, 0]
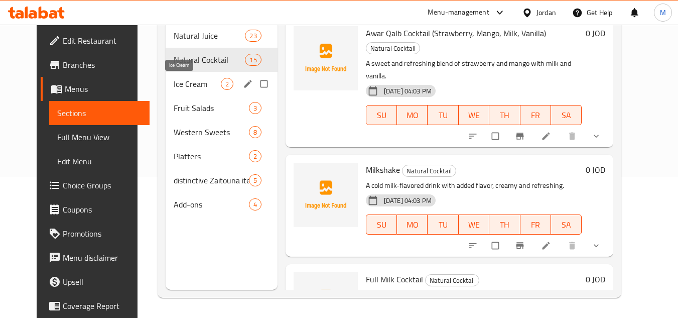
click at [176, 81] on span "Ice Cream" at bounding box center [197, 84] width 47 height 12
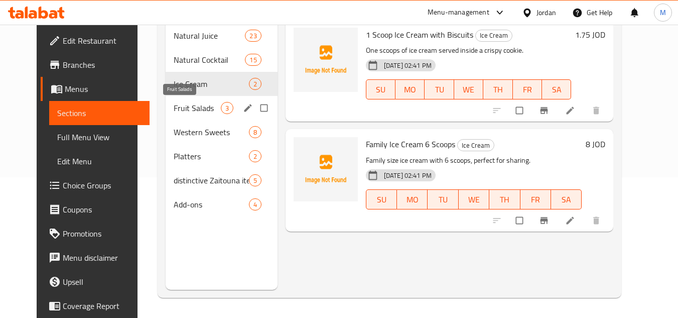
click at [187, 110] on span "Fruit Salads" at bounding box center [197, 108] width 47 height 12
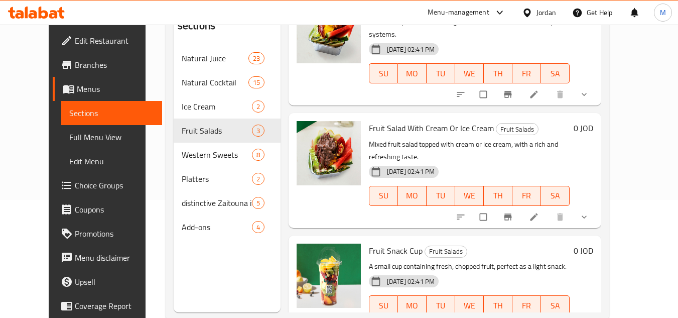
scroll to position [141, 0]
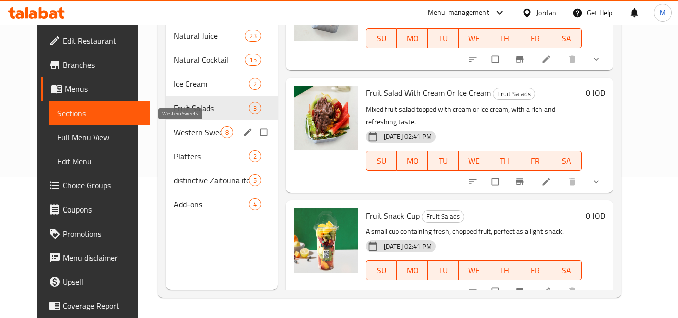
click at [180, 128] on span "Western Sweets" at bounding box center [197, 132] width 47 height 12
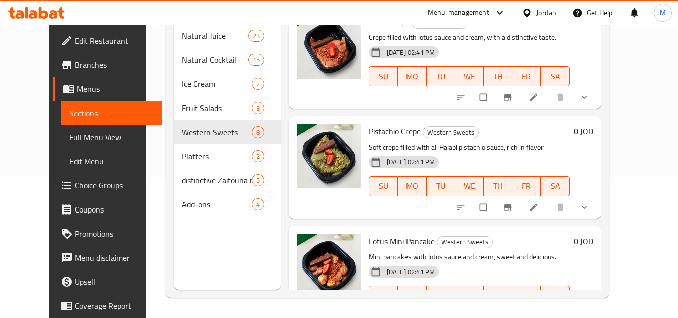
scroll to position [600, 0]
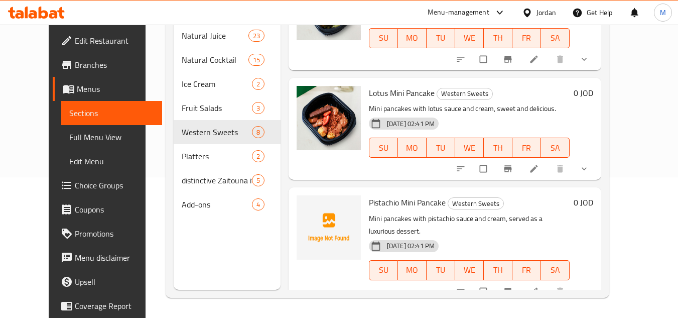
click at [508, 193] on div "Pistachio Mini Pancake Western Sweets Mini pancakes with pistachio sauce and cr…" at bounding box center [469, 244] width 209 height 106
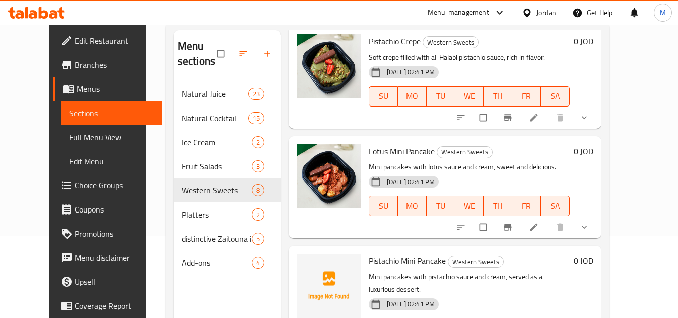
scroll to position [141, 0]
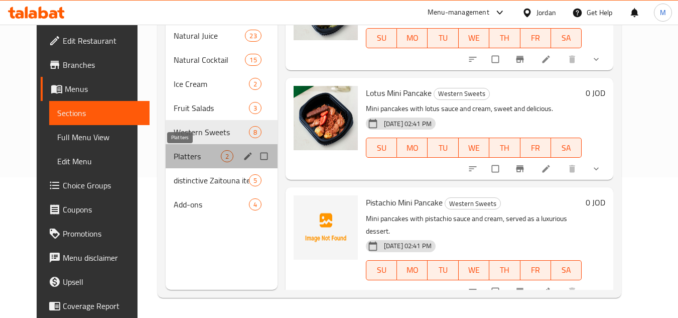
click at [174, 158] on span "Platters" at bounding box center [197, 156] width 47 height 12
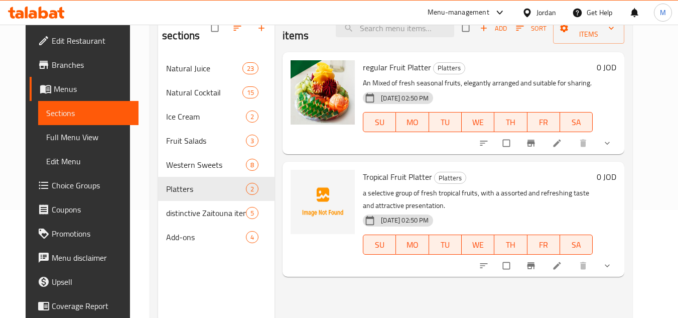
scroll to position [90, 0]
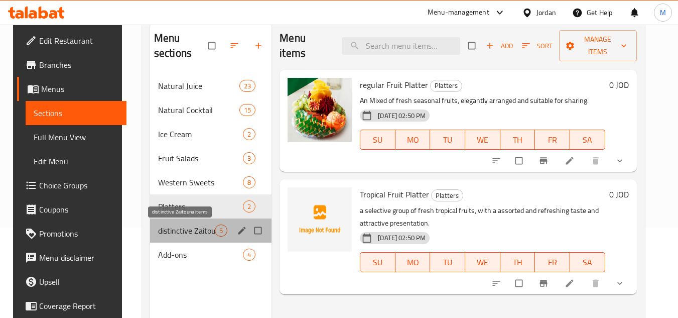
click at [174, 229] on span "distinctive Zaitouna items" at bounding box center [186, 230] width 57 height 12
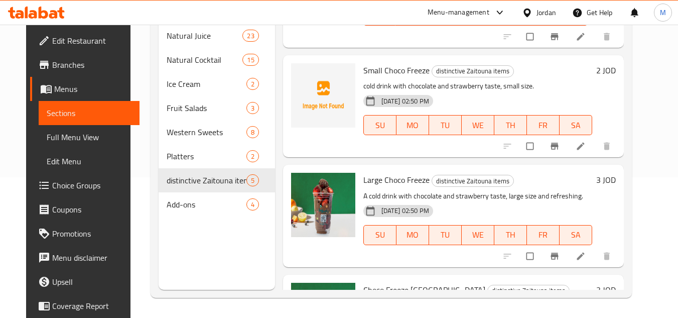
scroll to position [208, 0]
click at [392, 69] on span "Small Choco Freeze" at bounding box center [396, 71] width 66 height 15
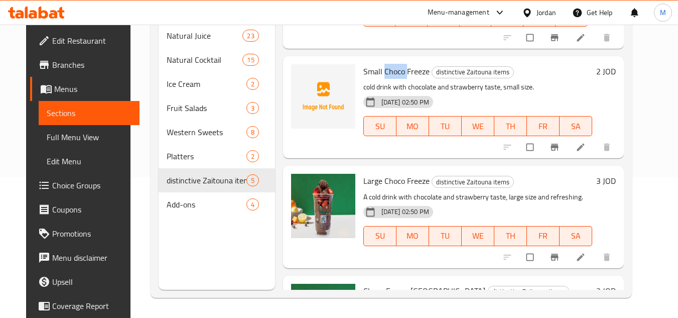
click at [392, 69] on span "Small Choco Freeze" at bounding box center [396, 71] width 66 height 15
copy span "Choco"
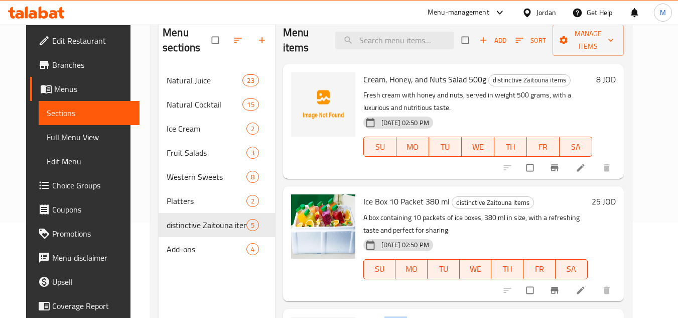
scroll to position [100, 0]
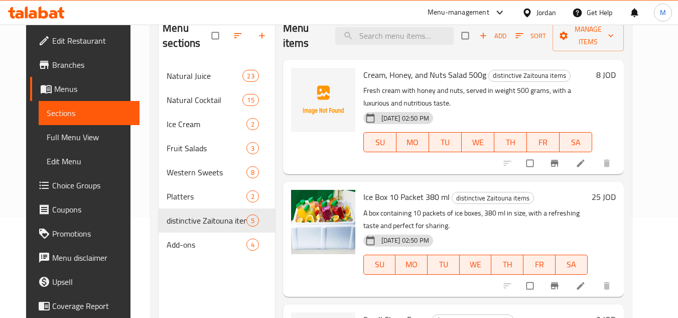
click at [652, 68] on div "Home / Restaurants management / Menus / Sections Zaitouna Cocktail Inactive imp…" at bounding box center [390, 141] width 521 height 434
click at [300, 79] on icon "upload picture" at bounding box center [304, 82] width 9 height 8
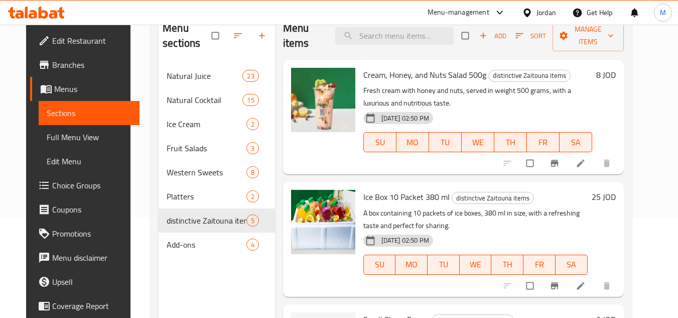
click at [368, 48] on div "Menu items Add Sort Manage items" at bounding box center [453, 36] width 341 height 48
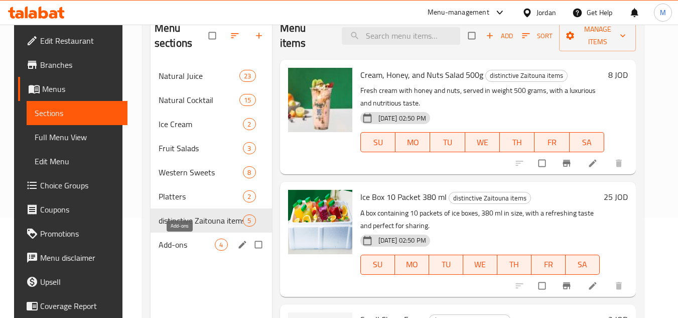
click at [172, 240] on span "Add-ons" at bounding box center [187, 244] width 57 height 12
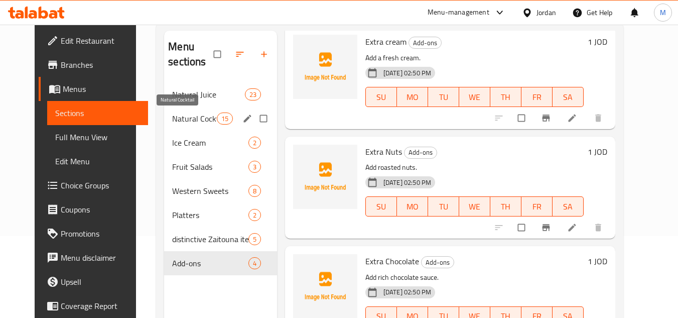
scroll to position [40, 0]
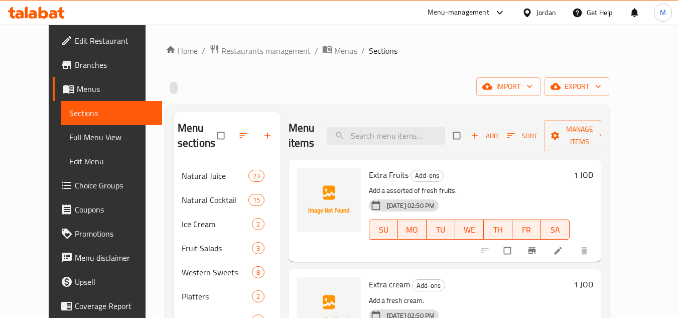
scroll to position [50, 0]
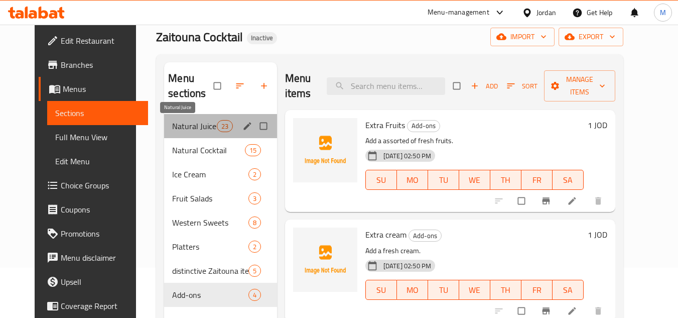
click at [188, 124] on span "Natural Juice" at bounding box center [194, 126] width 44 height 12
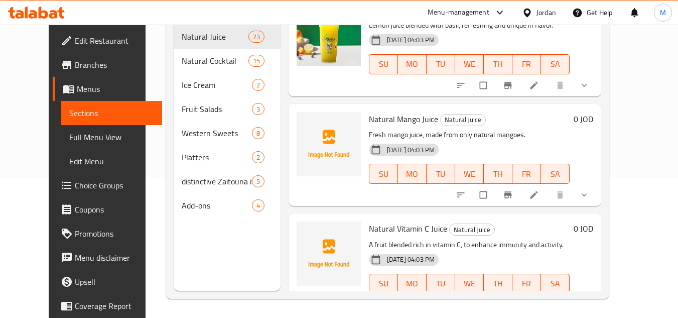
scroll to position [141, 0]
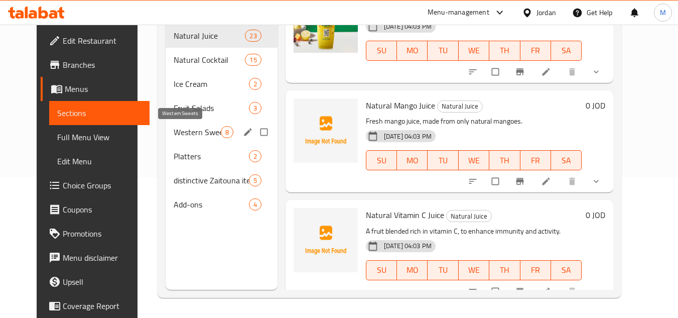
click at [179, 129] on span "Western Sweets" at bounding box center [197, 132] width 47 height 12
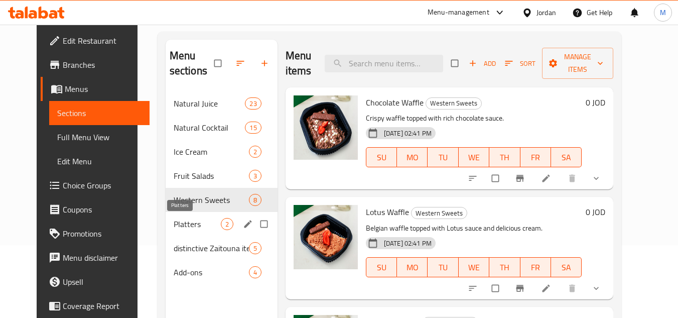
scroll to position [90, 0]
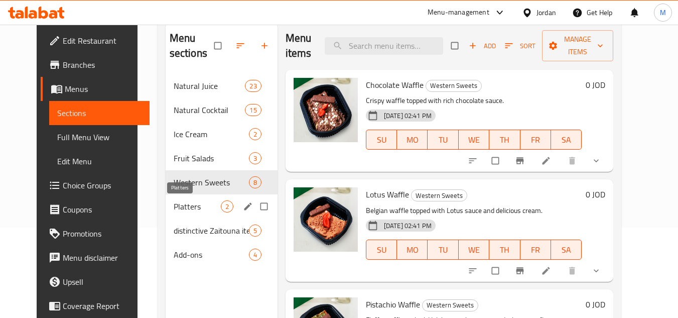
click at [174, 202] on span "Platters" at bounding box center [197, 206] width 47 height 12
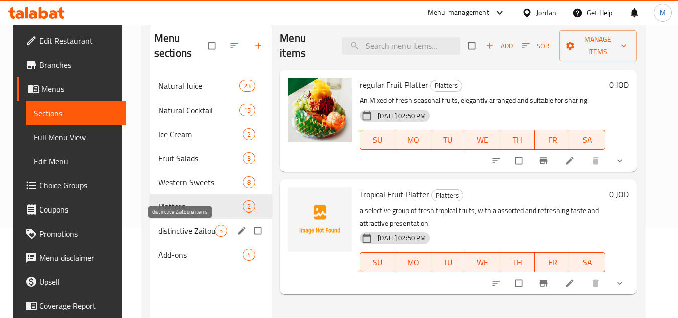
click at [183, 226] on span "distinctive Zaitouna items" at bounding box center [186, 230] width 57 height 12
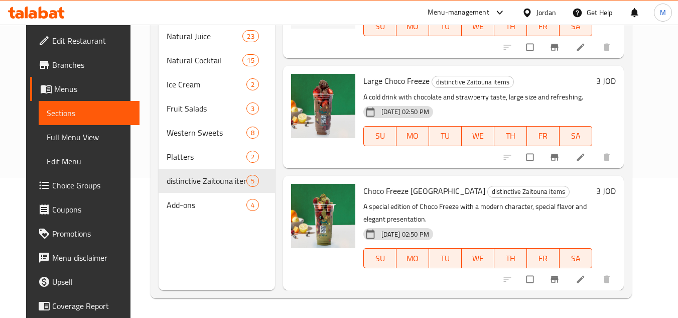
scroll to position [141, 0]
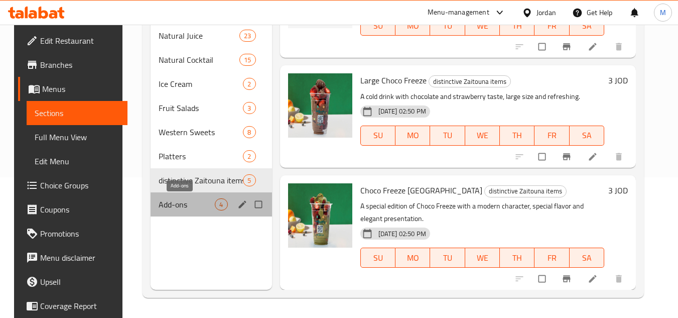
click at [176, 202] on span "Add-ons" at bounding box center [187, 204] width 57 height 12
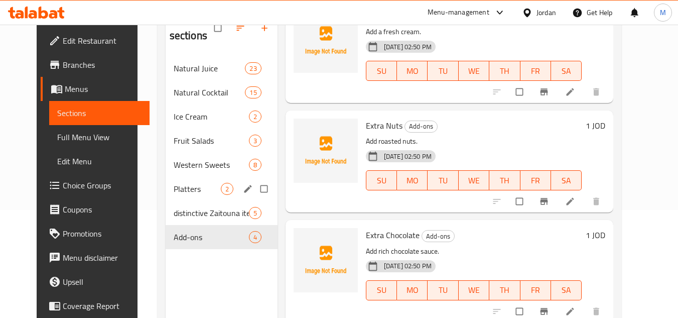
scroll to position [90, 0]
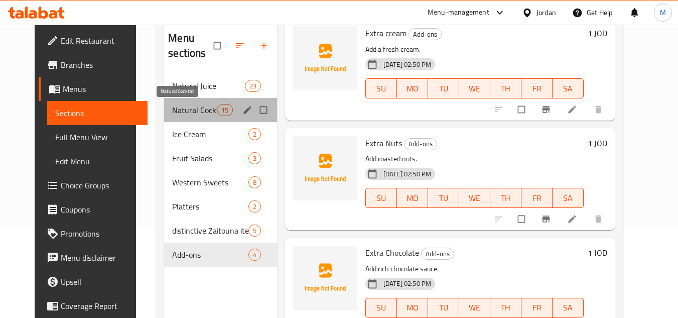
click at [172, 106] on span "Natural Cocktail" at bounding box center [194, 110] width 44 height 12
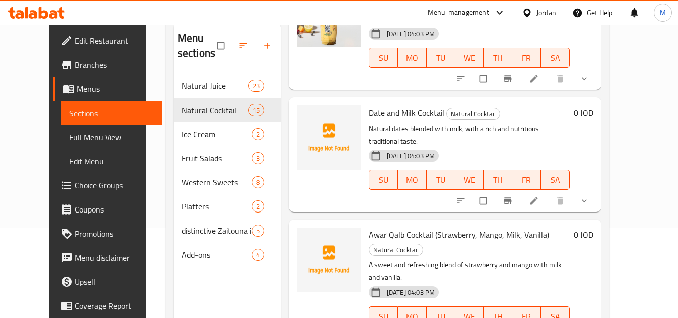
scroll to position [1367, 0]
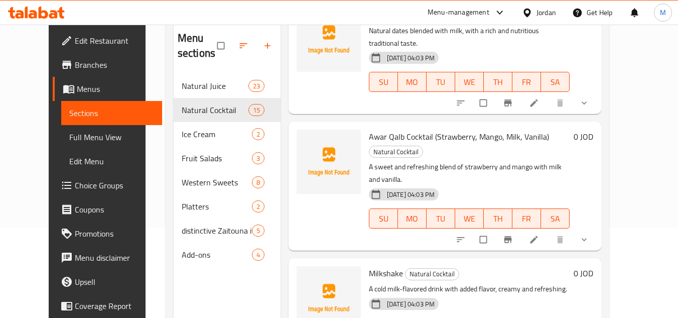
click at [81, 136] on span "Full Menu View" at bounding box center [111, 137] width 85 height 12
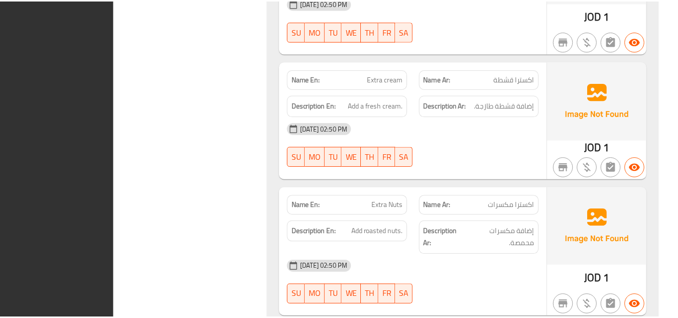
scroll to position [12500, 0]
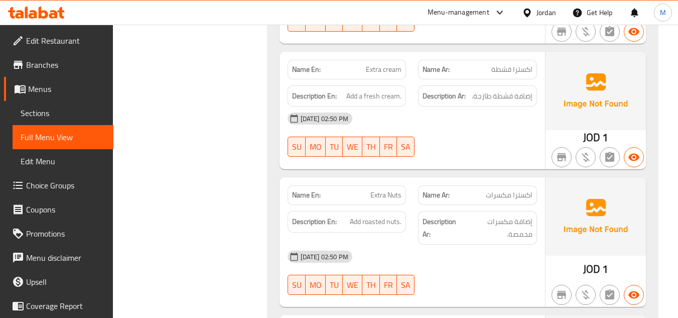
click at [80, 35] on span "Edit Restaurant" at bounding box center [65, 41] width 79 height 12
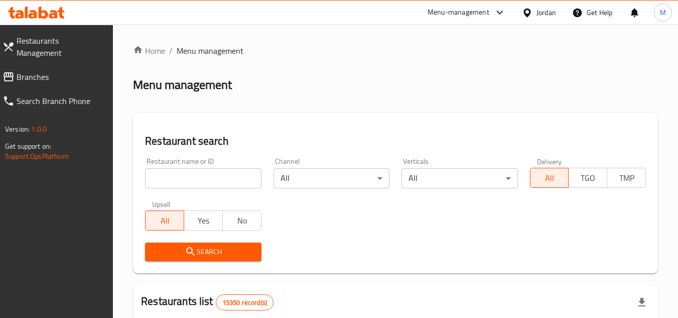
click at [56, 71] on span "Branches" at bounding box center [61, 77] width 89 height 12
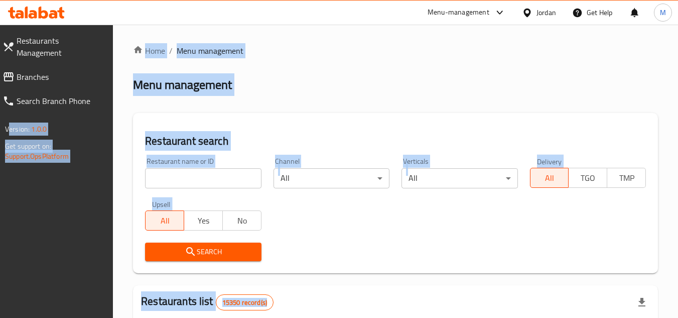
click at [392, 139] on h2 "Restaurant search" at bounding box center [395, 140] width 501 height 15
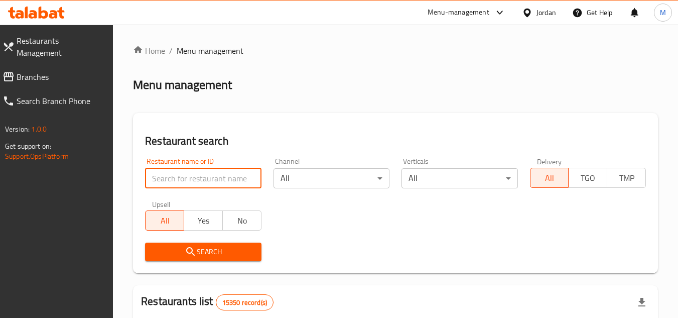
click at [230, 182] on input "search" at bounding box center [203, 178] width 116 height 20
paste input "705391"
type input "705391"
click button "Search" at bounding box center [203, 251] width 116 height 19
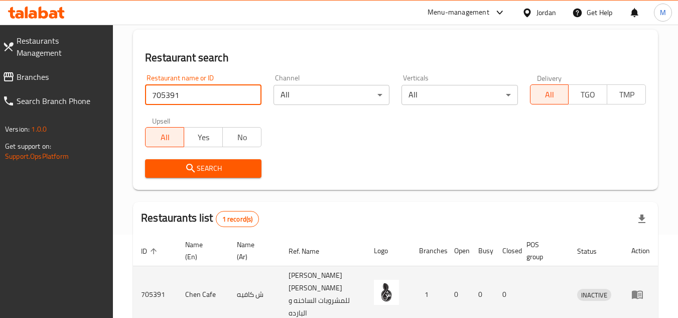
scroll to position [130, 0]
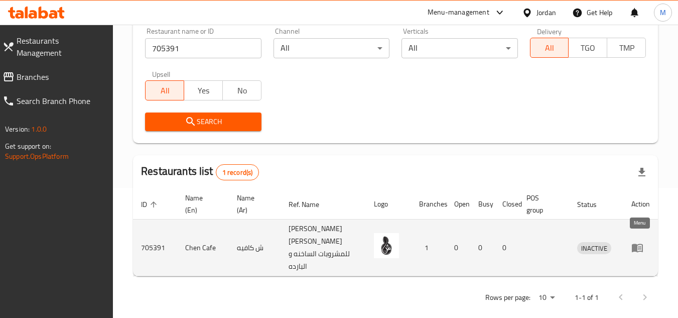
click at [640, 246] on icon "enhanced table" at bounding box center [640, 248] width 4 height 4
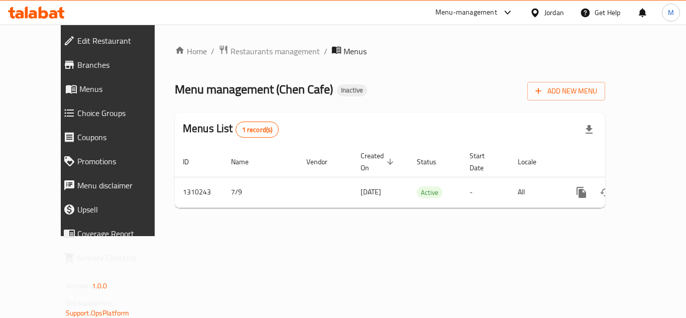
click at [77, 42] on span "Edit Restaurant" at bounding box center [122, 41] width 90 height 12
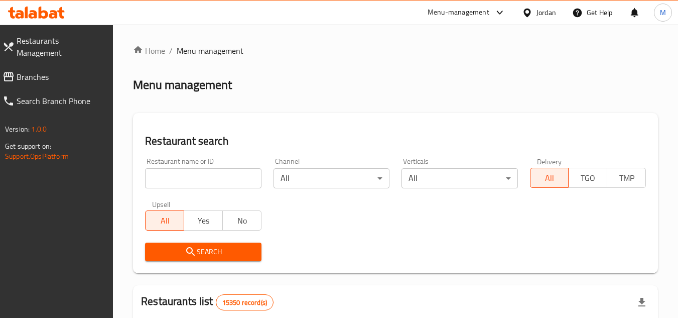
click at [41, 7] on icon at bounding box center [36, 13] width 57 height 12
click at [251, 174] on input "search" at bounding box center [203, 178] width 116 height 20
paste input "705391"
type input "705391"
click button "Search" at bounding box center [203, 251] width 116 height 19
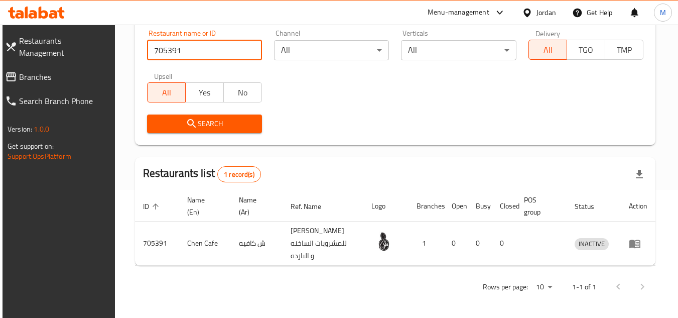
scroll to position [130, 0]
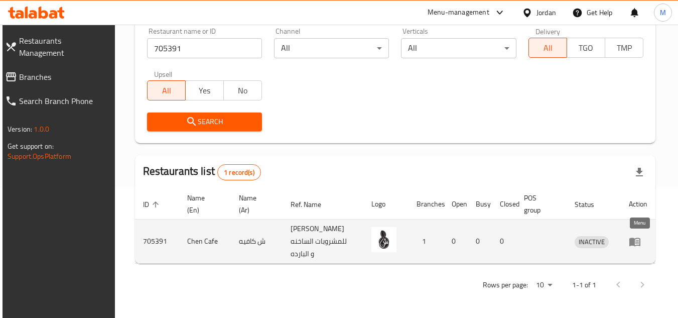
click at [638, 236] on icon "enhanced table" at bounding box center [635, 241] width 12 height 12
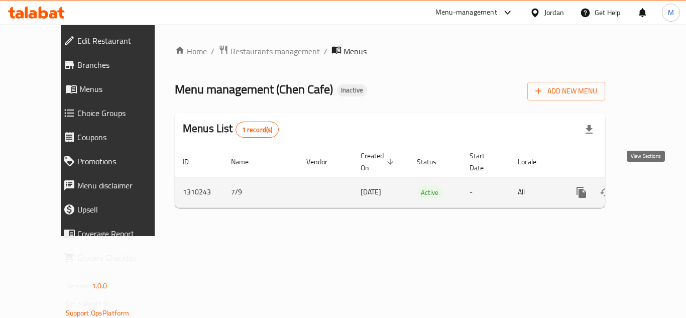
click at [647, 186] on icon "enhanced table" at bounding box center [653, 192] width 12 height 12
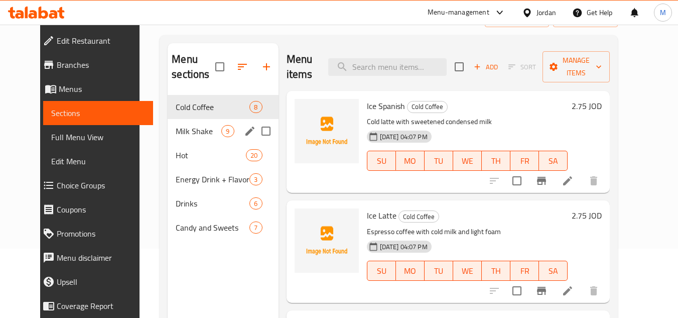
scroll to position [100, 0]
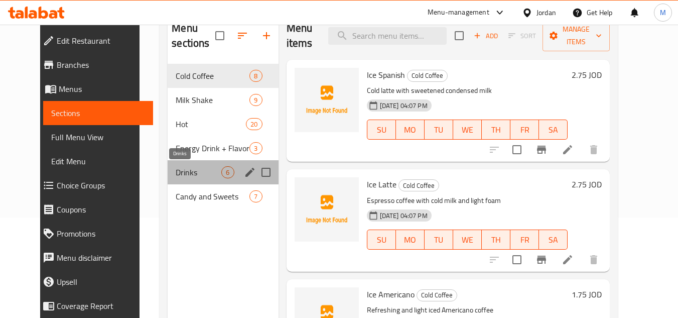
click at [189, 176] on span "Drinks" at bounding box center [199, 172] width 46 height 12
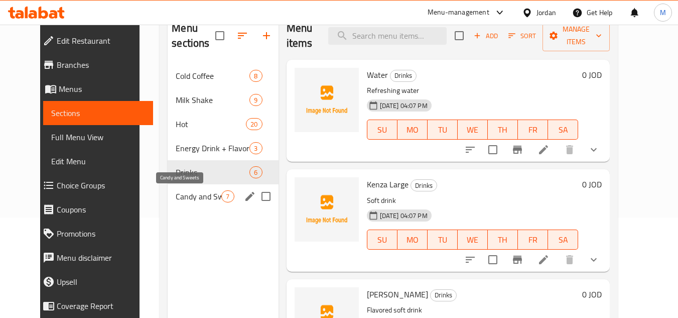
click at [189, 194] on span "Candy and Sweets" at bounding box center [199, 196] width 46 height 12
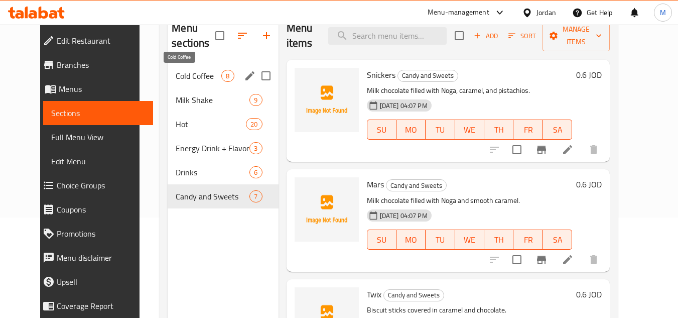
click at [188, 74] on span "Cold Coffee" at bounding box center [199, 76] width 46 height 12
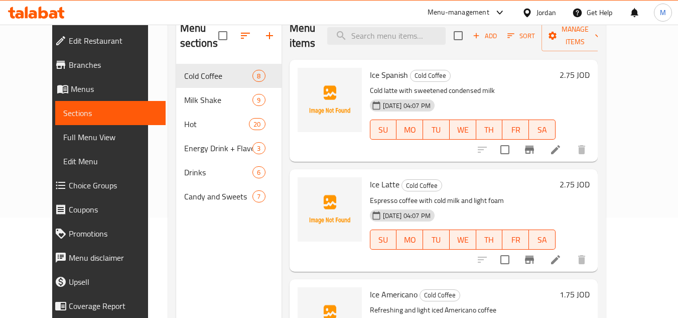
click at [606, 148] on div "Menu sections Cold Coffee 8 Milk Shake 9 Hot 20 Energy Drink + Flavor 3 Drinks …" at bounding box center [387, 171] width 438 height 334
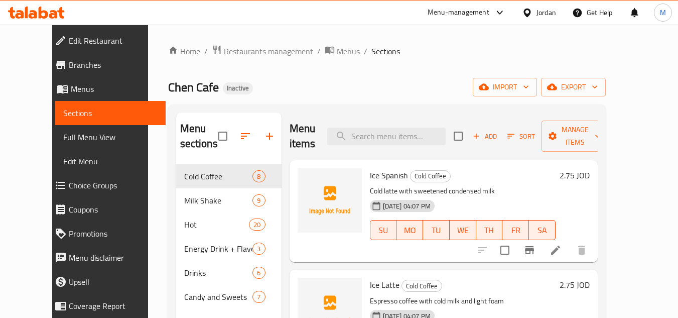
click at [479, 31] on div "Home / Restaurants management / Menus / Sections Chen Cafe Inactive import expo…" at bounding box center [387, 242] width 478 height 434
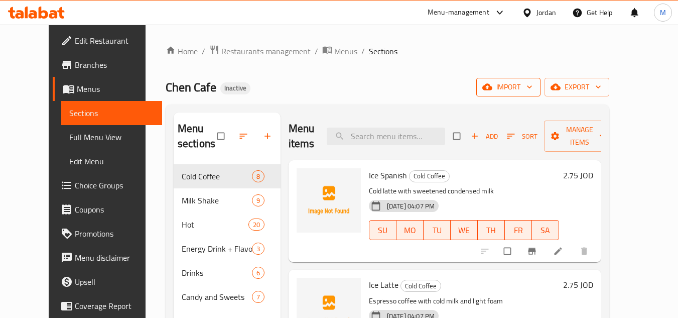
drag, startPoint x: 496, startPoint y: 70, endPoint x: 531, endPoint y: 80, distance: 36.5
click at [496, 70] on div "Home / Restaurants management / Menus / Sections Chen Cafe Inactive import expo…" at bounding box center [388, 241] width 444 height 393
click at [534, 92] on icon "button" at bounding box center [529, 87] width 10 height 10
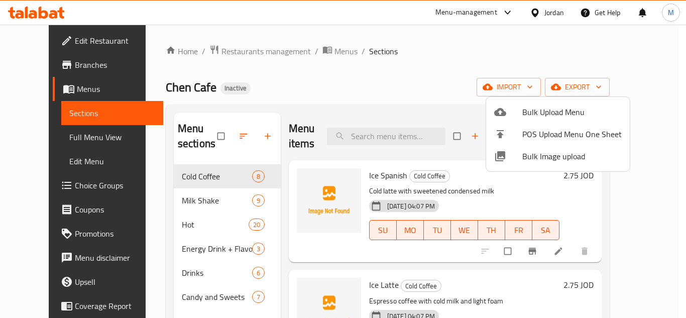
click at [532, 155] on span "Bulk Image upload" at bounding box center [571, 156] width 99 height 12
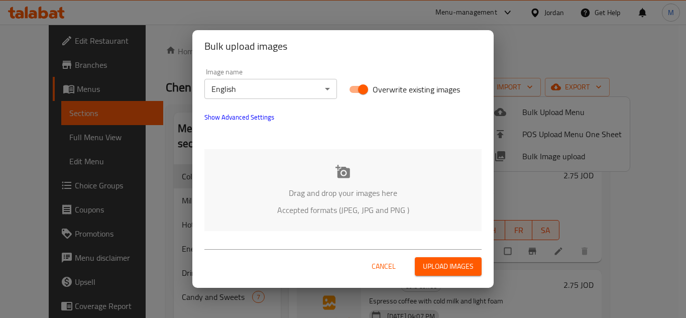
click at [319, 82] on body "​ Menu-management Jordan Get Help M Edit Restaurant Branches Menus Sections Ful…" at bounding box center [343, 171] width 686 height 293
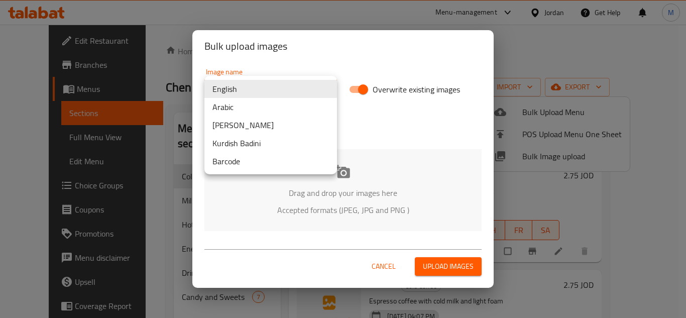
click at [281, 103] on li "Arabic" at bounding box center [270, 107] width 132 height 18
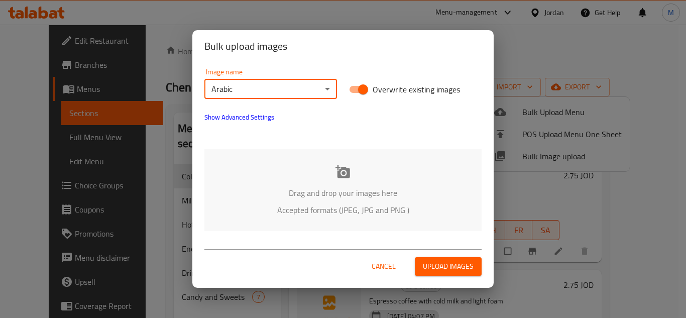
click at [290, 176] on div "Drag and drop your images here Accepted formats (JPEG, JPG and PNG )" at bounding box center [342, 190] width 277 height 82
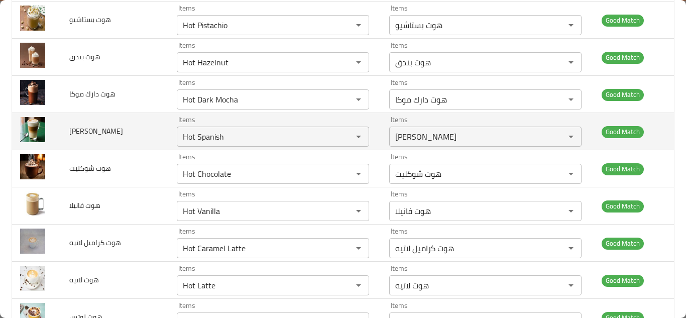
scroll to position [1586, 0]
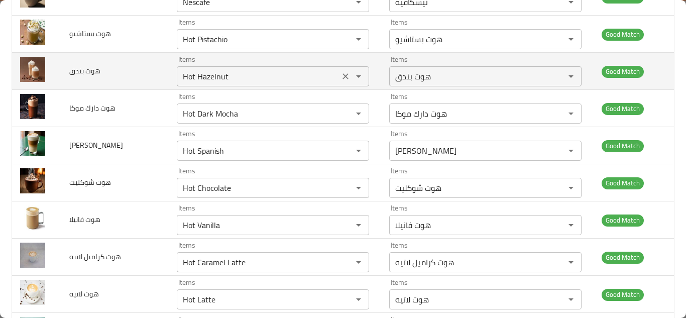
click at [340, 72] on icon "Clear" at bounding box center [345, 76] width 10 height 10
click at [85, 69] on span "هوت بندق" at bounding box center [84, 70] width 31 height 13
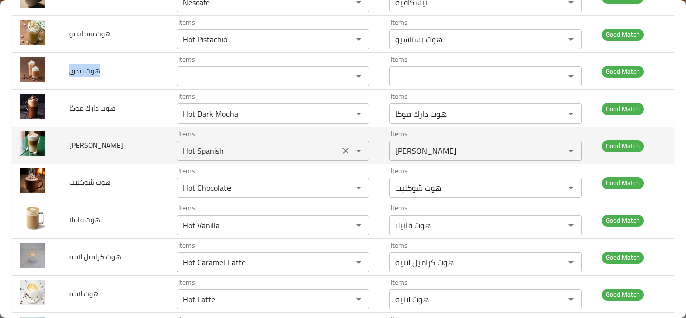
copy span "هوت بندق"
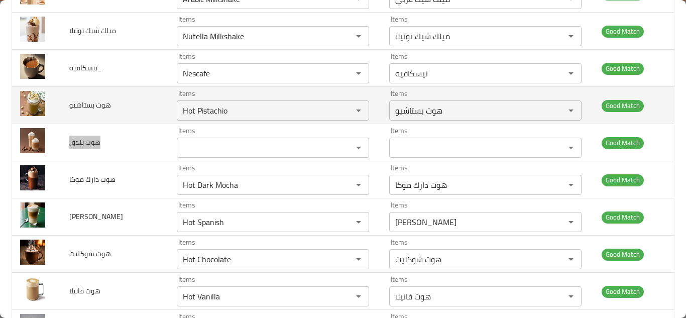
scroll to position [1486, 0]
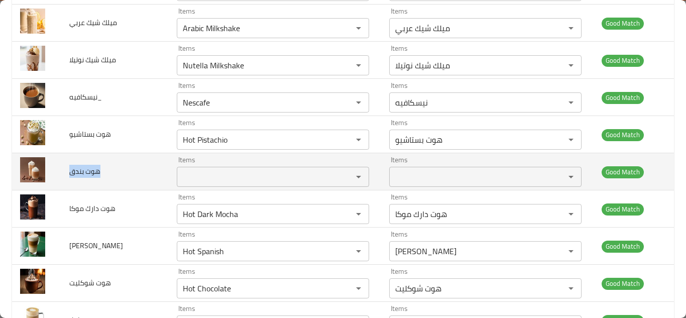
click at [146, 169] on td "هوت بندق" at bounding box center [115, 171] width 108 height 37
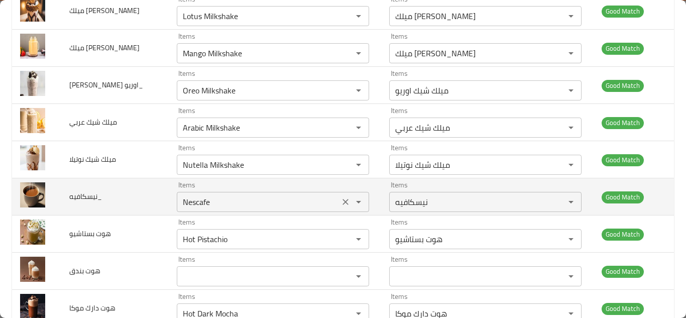
scroll to position [1386, 0]
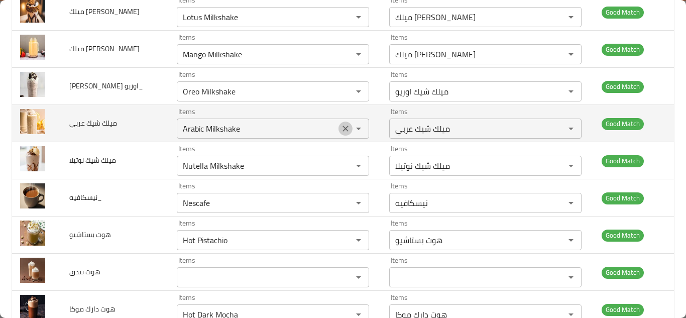
click at [344, 126] on icon "Clear" at bounding box center [345, 128] width 6 height 6
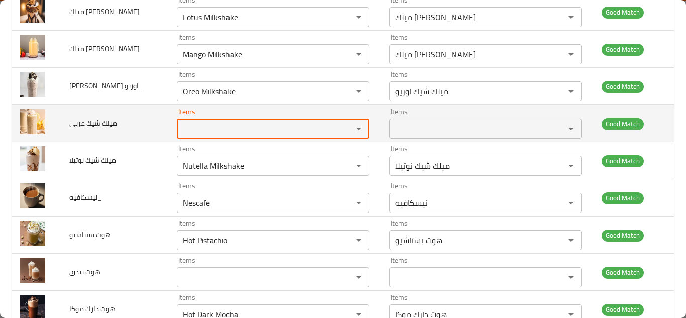
click at [111, 126] on span "ميلك شيك عربي" at bounding box center [93, 122] width 48 height 13
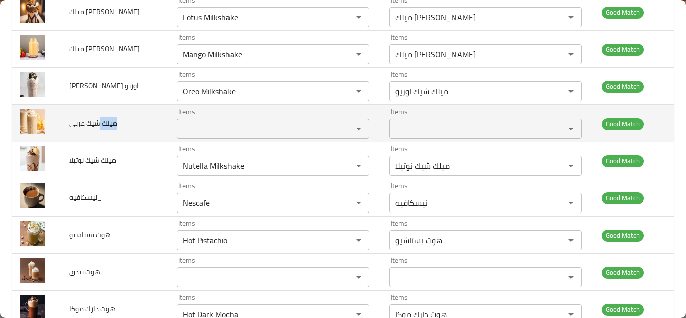
click at [111, 126] on span "ميلك شيك عربي" at bounding box center [93, 122] width 48 height 13
copy span "ميلك شيك عربي"
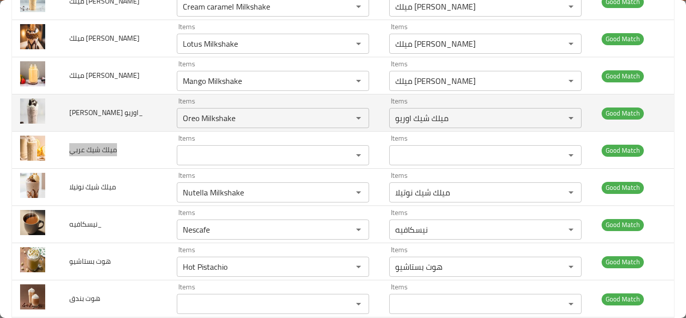
scroll to position [1335, 0]
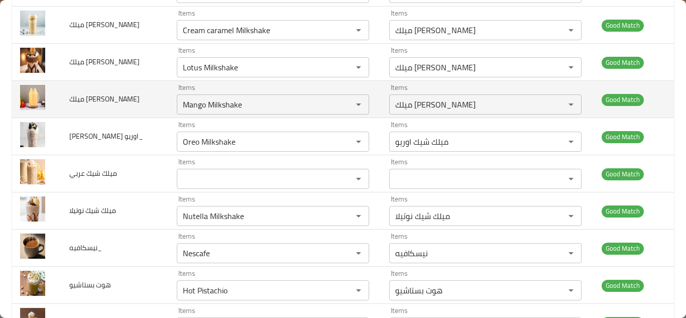
click at [133, 98] on td "ميلك شيك مانجو" at bounding box center [115, 99] width 108 height 37
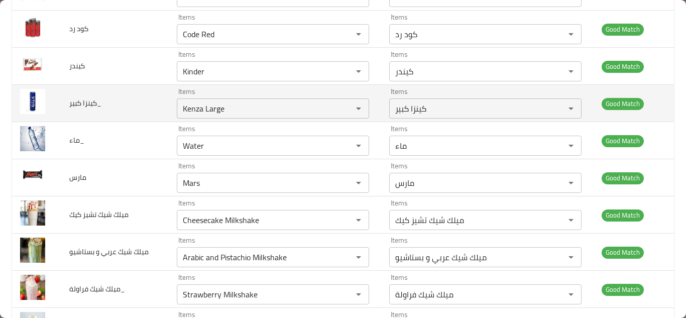
scroll to position [984, 0]
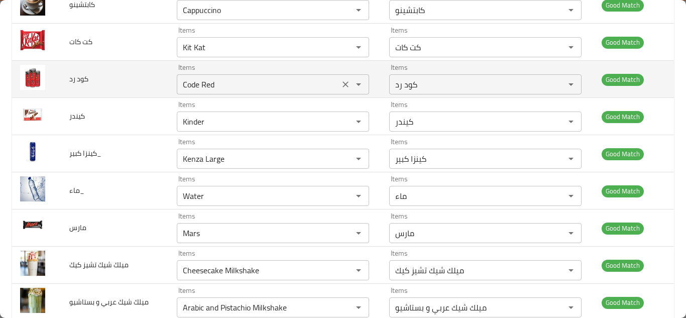
click at [340, 82] on icon "Clear" at bounding box center [345, 84] width 10 height 10
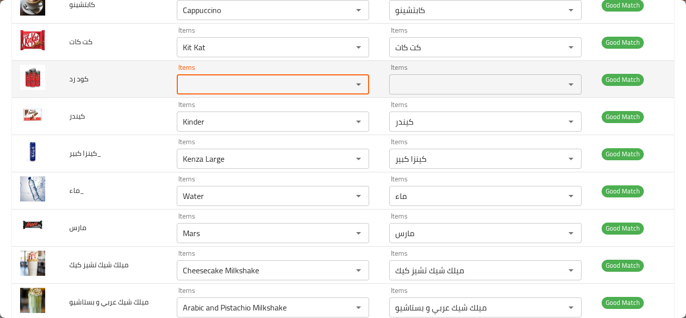
click at [85, 77] on span "كود رد" at bounding box center [78, 78] width 19 height 13
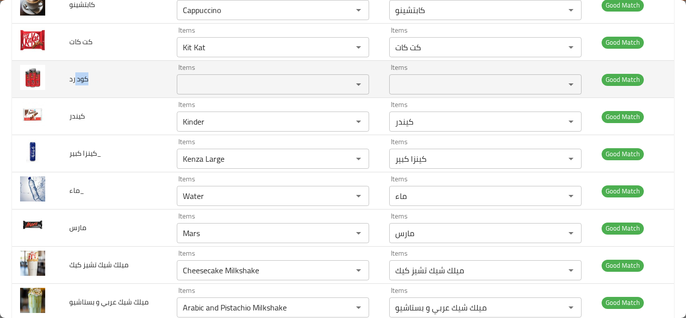
click at [85, 77] on span "كود رد" at bounding box center [78, 78] width 19 height 13
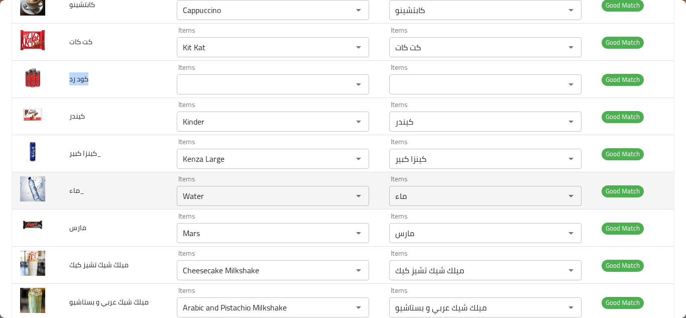
copy span "كود رد"
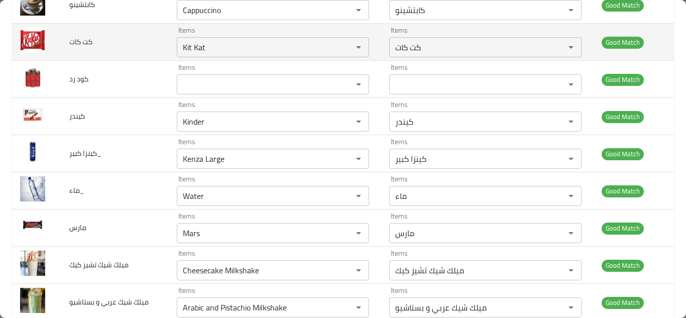
click at [136, 43] on td "كت كات" at bounding box center [115, 42] width 108 height 37
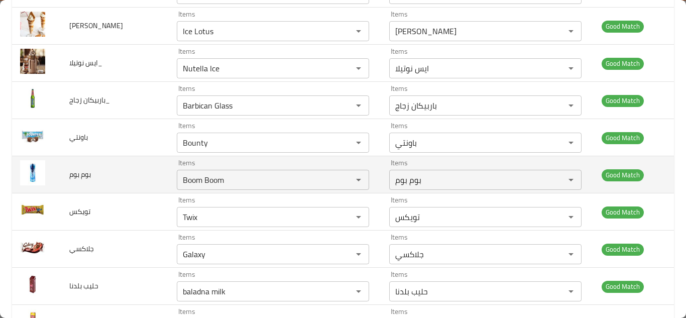
scroll to position [282, 0]
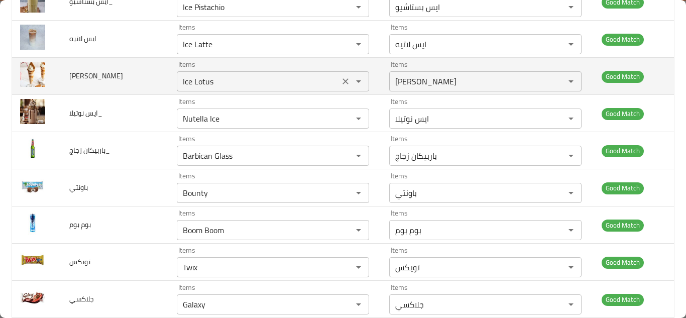
click at [345, 80] on icon "Clear" at bounding box center [345, 81] width 10 height 10
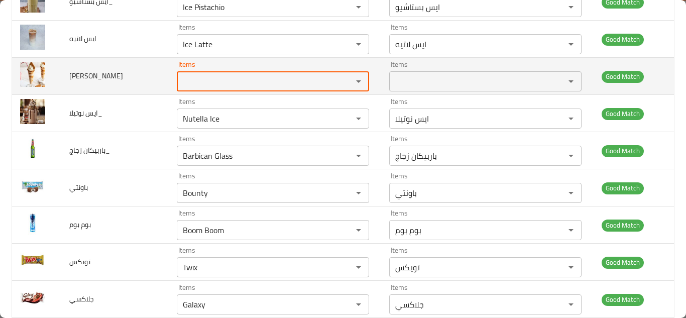
click at [90, 76] on span "ايس لوتس" at bounding box center [96, 75] width 54 height 13
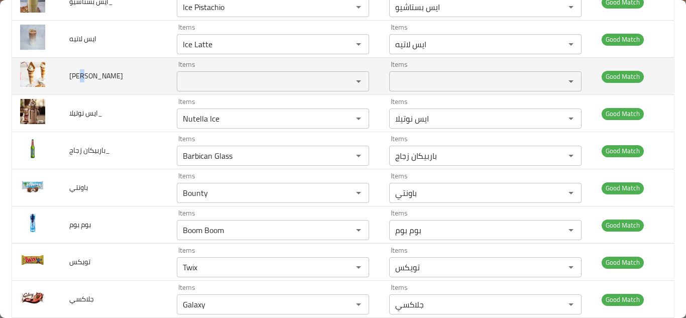
click at [90, 76] on span "ايس لوتس" at bounding box center [96, 75] width 54 height 13
copy span "ايس لوتس"
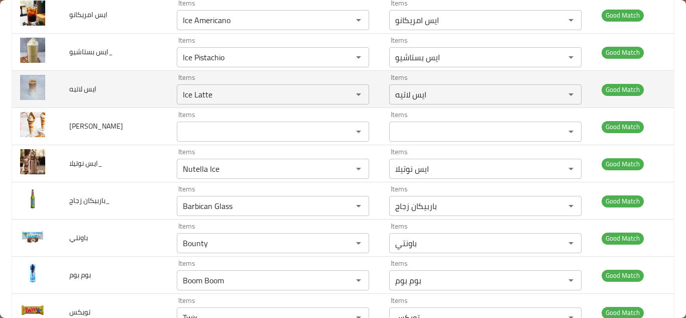
click at [130, 84] on td "ايس لاتيه" at bounding box center [115, 89] width 108 height 37
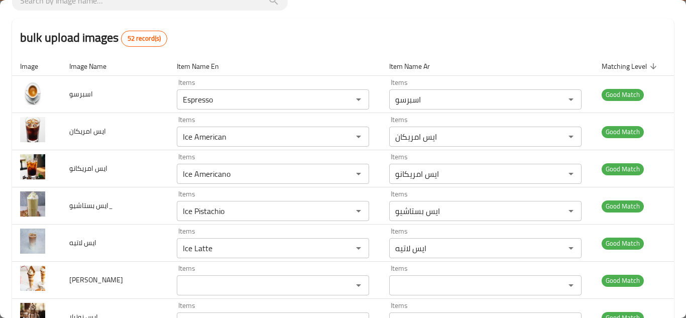
scroll to position [0, 0]
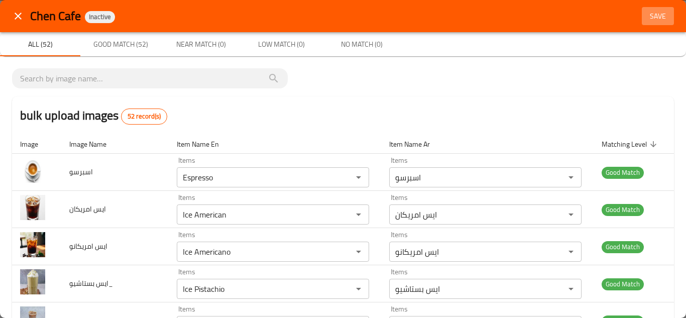
click at [648, 15] on span "Save" at bounding box center [657, 16] width 24 height 13
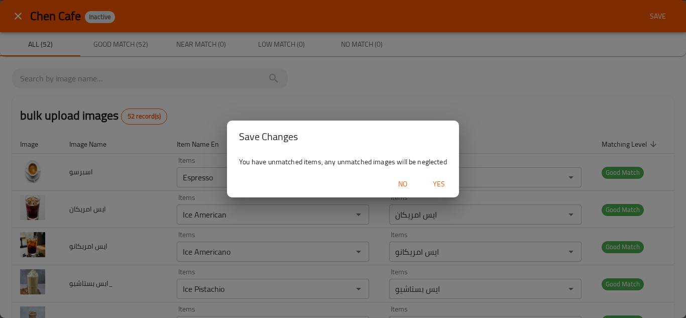
click at [439, 181] on span "Yes" at bounding box center [439, 184] width 24 height 13
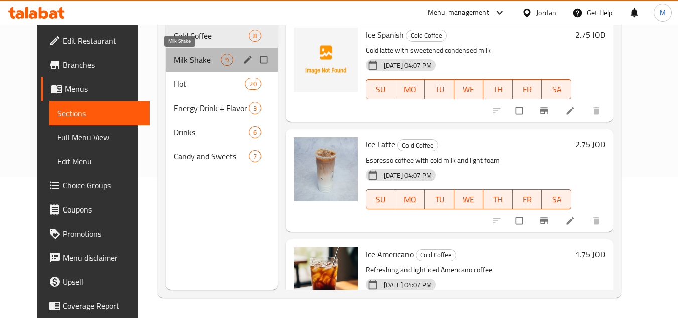
click at [182, 54] on span "Milk Shake" at bounding box center [197, 60] width 47 height 12
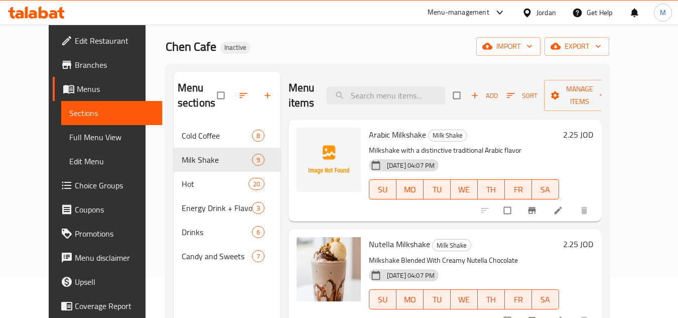
scroll to position [40, 0]
click at [431, 74] on div "Menu items Add Sort Manage items" at bounding box center [445, 96] width 313 height 48
click at [305, 142] on icon "upload picture" at bounding box center [310, 142] width 10 height 10
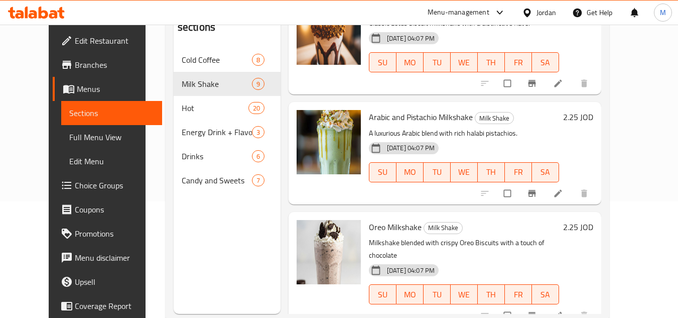
scroll to position [141, 0]
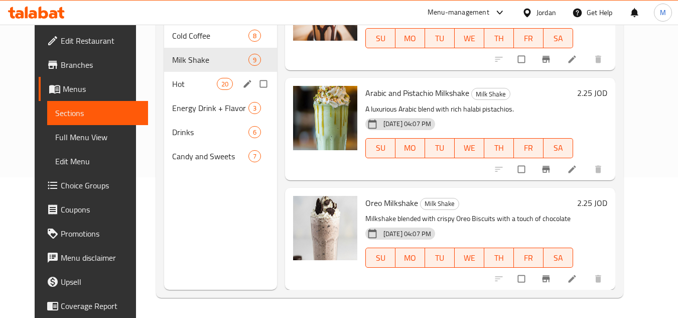
click at [172, 78] on span "Hot" at bounding box center [194, 84] width 44 height 12
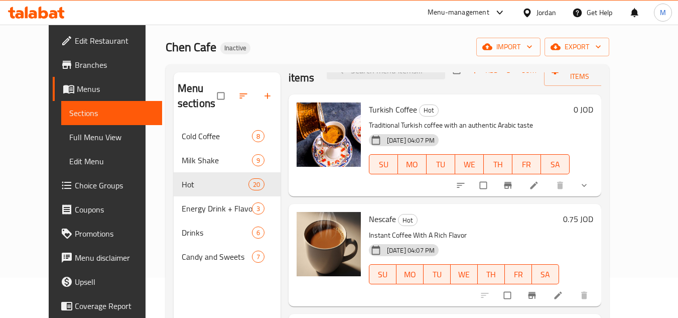
scroll to position [50, 0]
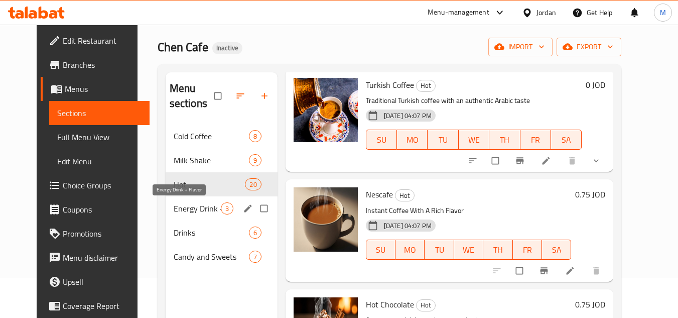
click at [174, 210] on span "Energy Drink + Flavor" at bounding box center [197, 208] width 47 height 12
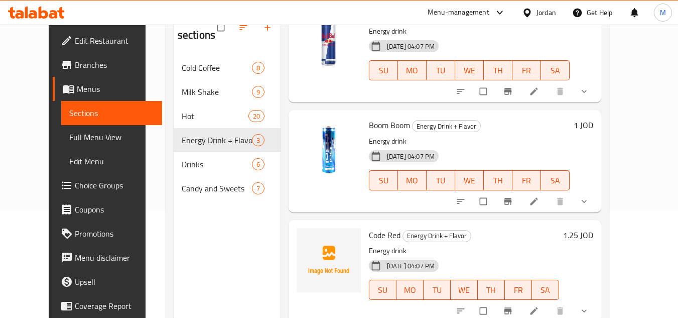
scroll to position [141, 0]
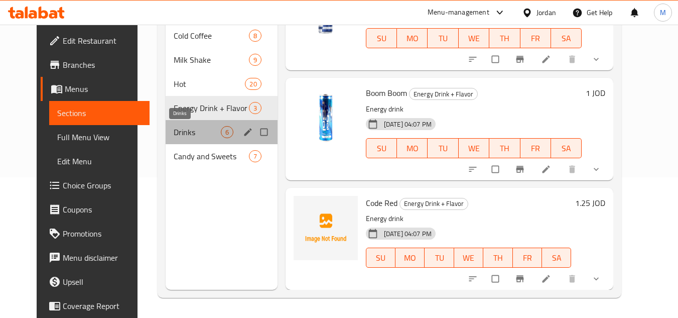
click at [174, 132] on span "Drinks" at bounding box center [197, 132] width 47 height 12
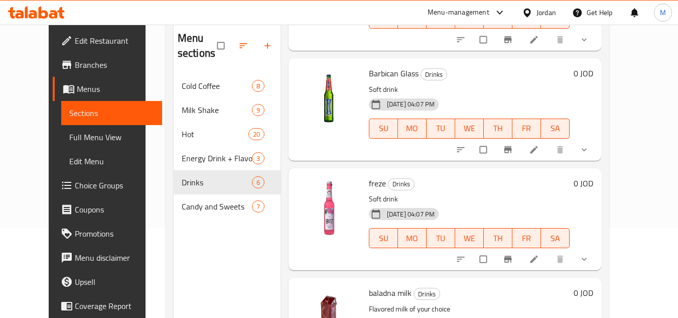
scroll to position [380, 0]
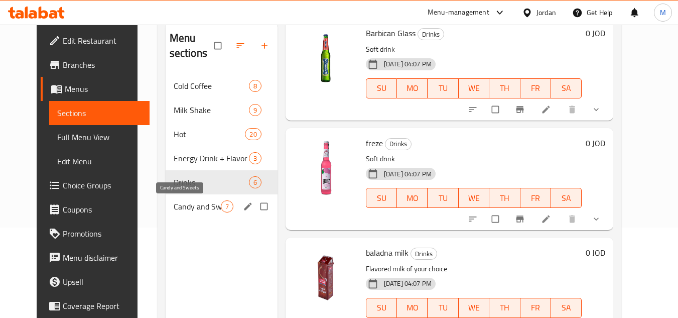
click at [174, 207] on span "Candy and Sweets" at bounding box center [197, 206] width 47 height 12
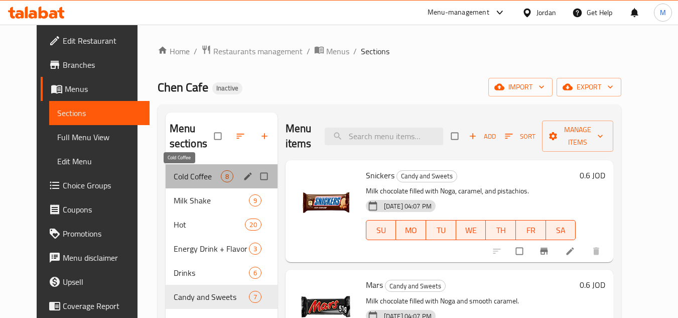
click at [174, 174] on span "Cold Coffee" at bounding box center [197, 176] width 47 height 12
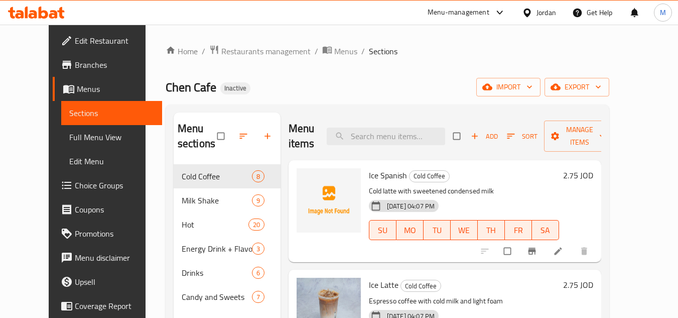
click at [76, 136] on span "Full Menu View" at bounding box center [111, 137] width 85 height 12
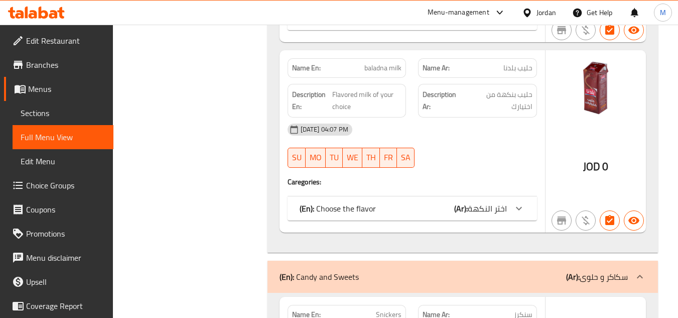
scroll to position [7436, 0]
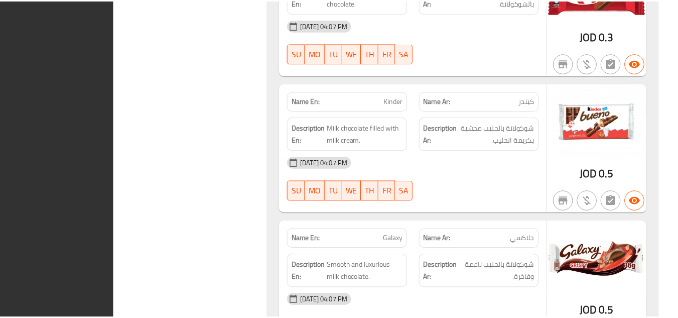
scroll to position [8095, 0]
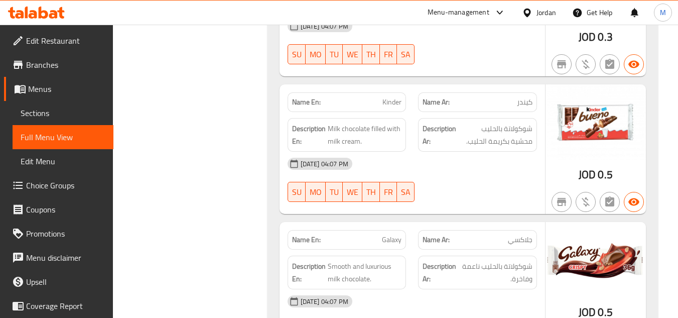
click at [51, 13] on icon at bounding box center [36, 13] width 57 height 12
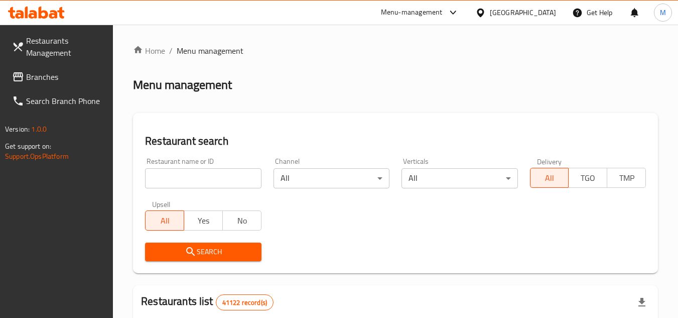
click at [241, 177] on input "search" at bounding box center [203, 178] width 116 height 20
click at [60, 76] on span "Branches" at bounding box center [65, 77] width 79 height 12
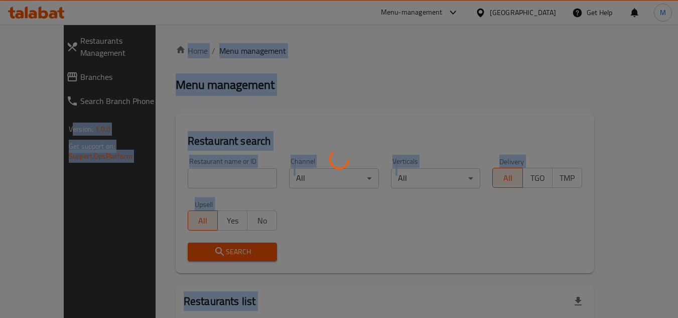
click at [328, 116] on div at bounding box center [339, 159] width 678 height 318
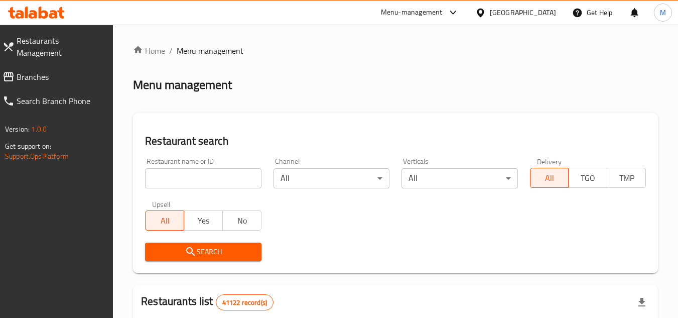
click at [326, 131] on div "Restaurant search Restaurant name or ID Restaurant name or ID Channel All ​ Ver…" at bounding box center [395, 193] width 525 height 160
click at [245, 171] on input "search" at bounding box center [203, 178] width 116 height 20
paste input "705253"
type input "705253"
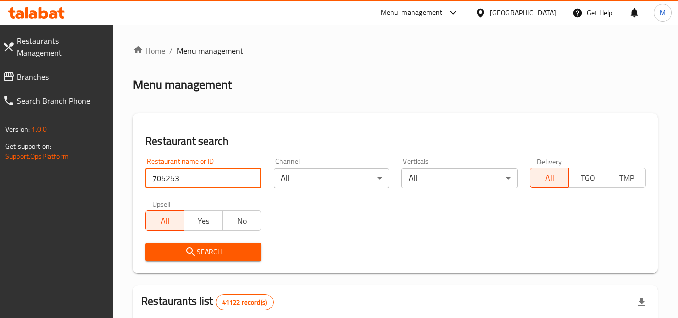
click button "Search" at bounding box center [203, 251] width 116 height 19
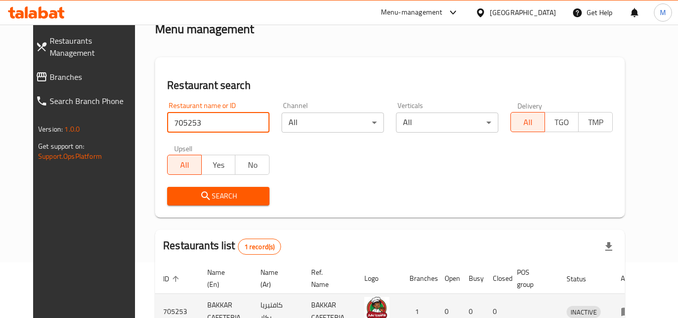
scroll to position [121, 0]
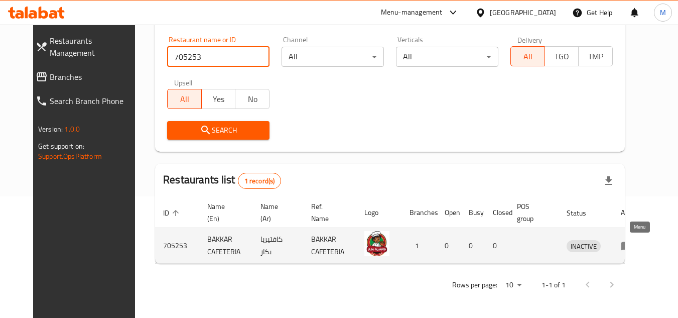
click at [633, 248] on icon "enhanced table" at bounding box center [627, 245] width 12 height 12
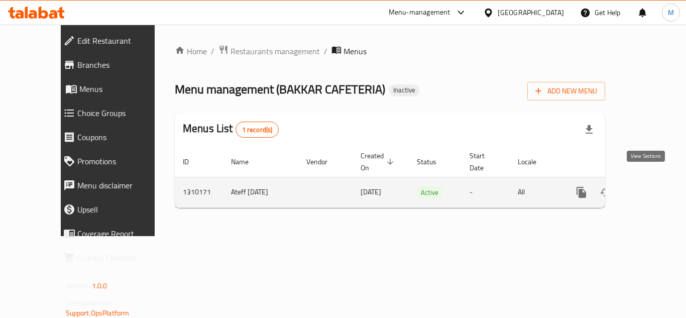
click at [647, 180] on link "enhanced table" at bounding box center [653, 192] width 24 height 24
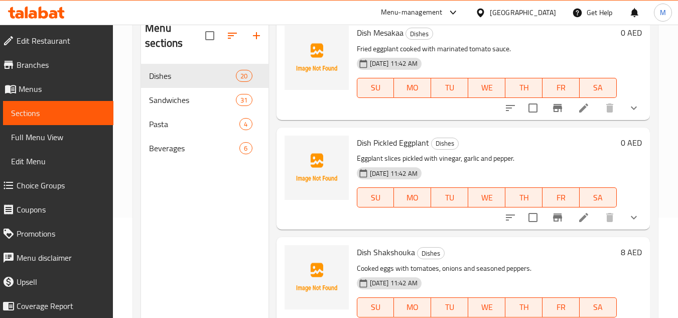
scroll to position [1857, 0]
click at [176, 99] on span "Sandwiches" at bounding box center [178, 100] width 59 height 12
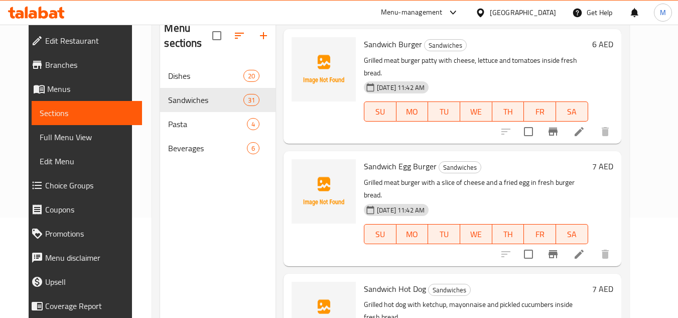
scroll to position [1104, 0]
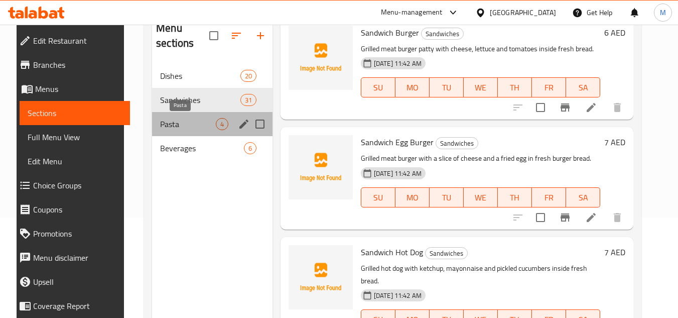
click at [182, 124] on span "Pasta" at bounding box center [188, 124] width 56 height 12
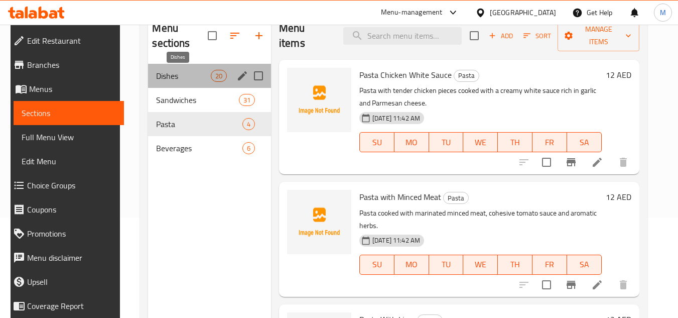
click at [173, 75] on span "Dishes" at bounding box center [183, 76] width 54 height 12
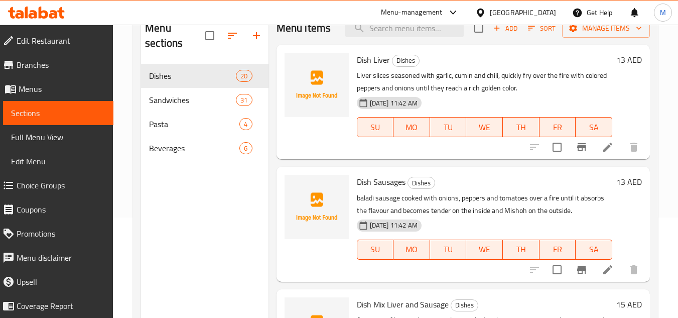
click at [668, 109] on div "Home / Restaurants management / Menus / Sections BAKKAR CAFETERIA Inactive impo…" at bounding box center [395, 141] width 565 height 434
click at [170, 146] on span "Beverages" at bounding box center [180, 148] width 62 height 12
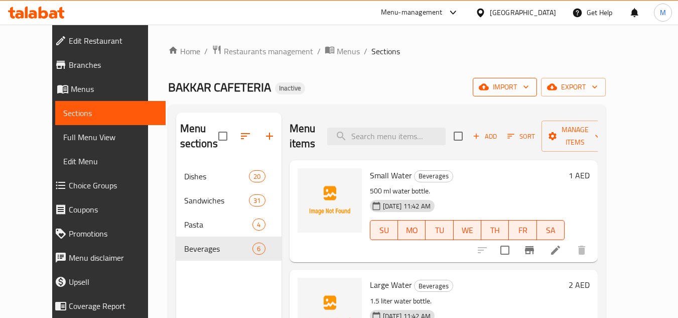
click at [531, 84] on icon "button" at bounding box center [526, 87] width 10 height 10
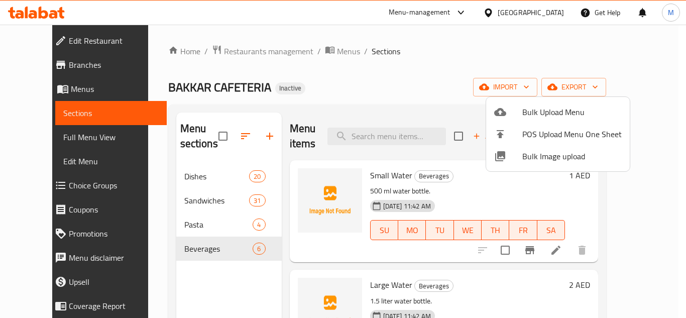
click at [521, 157] on div at bounding box center [508, 156] width 28 height 12
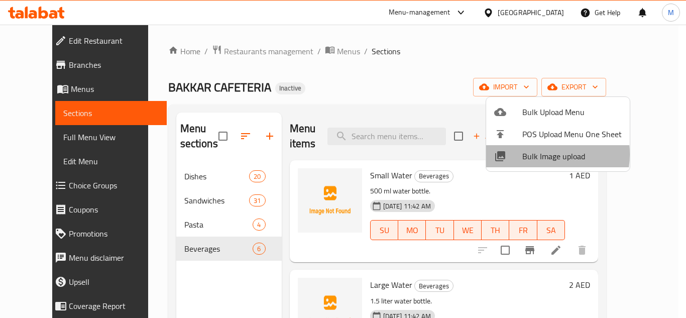
click at [529, 154] on span "Bulk Image upload" at bounding box center [571, 156] width 99 height 12
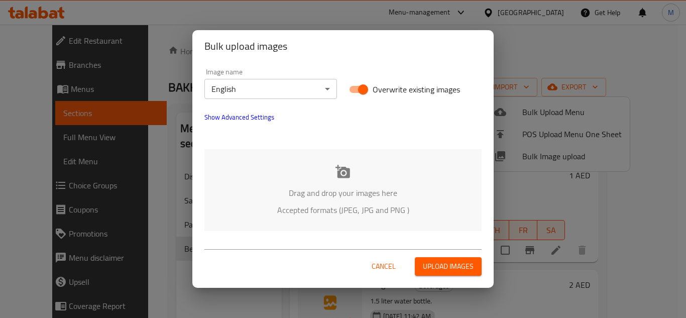
click at [325, 84] on body "​ Menu-management United Arab Emirates Get Help M Edit Restaurant Branches Menu…" at bounding box center [343, 171] width 686 height 293
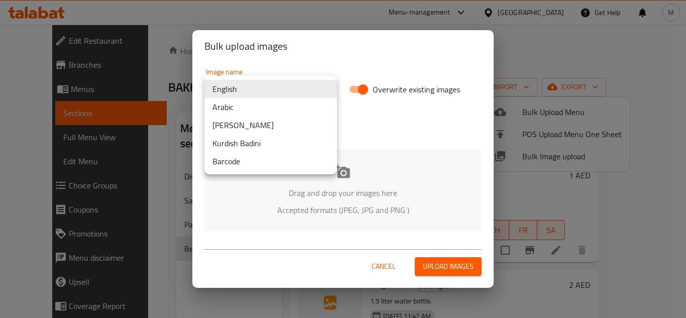
click at [266, 102] on li "Arabic" at bounding box center [270, 107] width 132 height 18
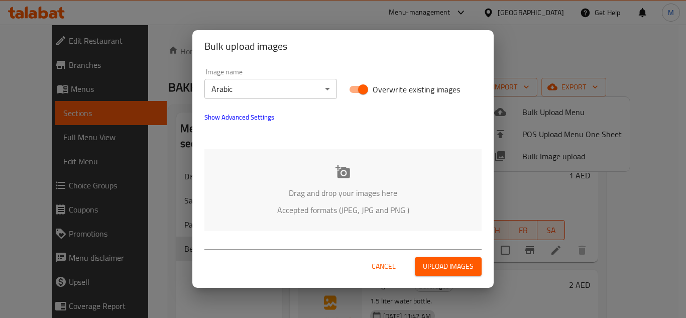
click at [275, 155] on div "Drag and drop your images here Accepted formats (JPEG, JPG and PNG )" at bounding box center [342, 190] width 277 height 82
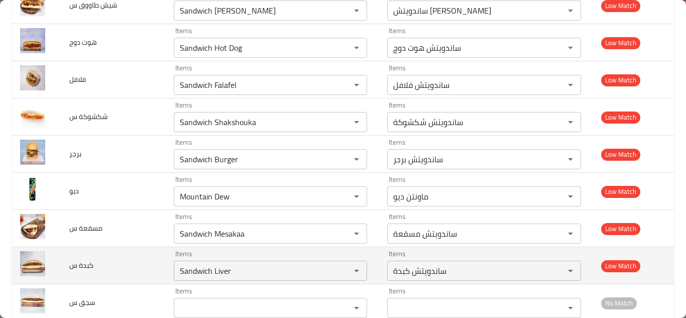
scroll to position [2121, 0]
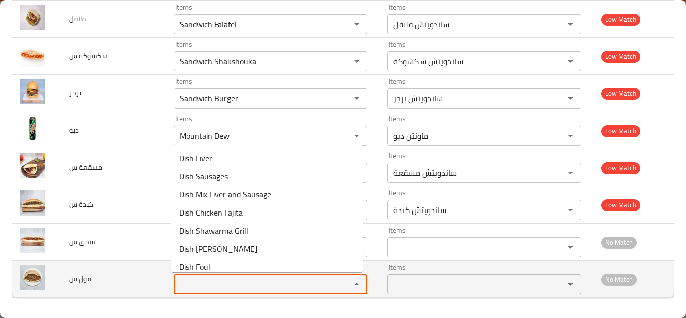
click at [248, 287] on س "Items" at bounding box center [256, 284] width 158 height 14
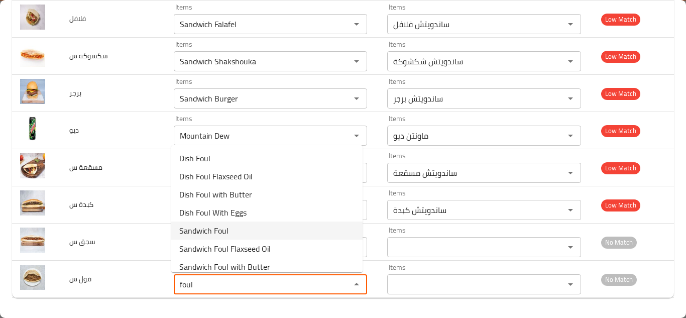
click at [231, 231] on س-option-4 "Sandwich Foul" at bounding box center [266, 230] width 191 height 18
type س "Sandwich Foul"
type س-ar "ساندويتش فول"
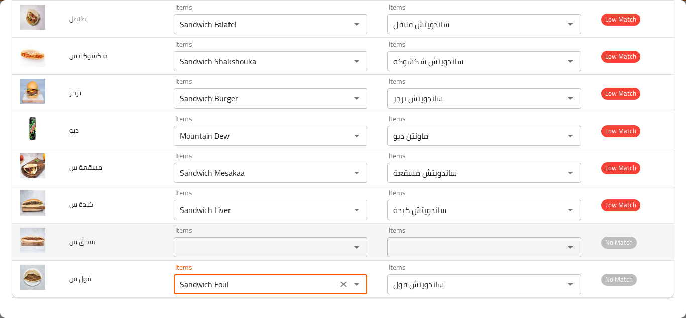
type س "Sandwich Foul"
click at [147, 241] on td "سجق س" at bounding box center [113, 241] width 104 height 37
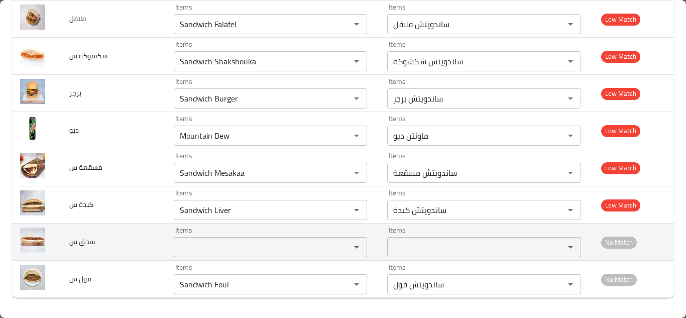
click at [217, 248] on س "Items" at bounding box center [256, 247] width 158 height 14
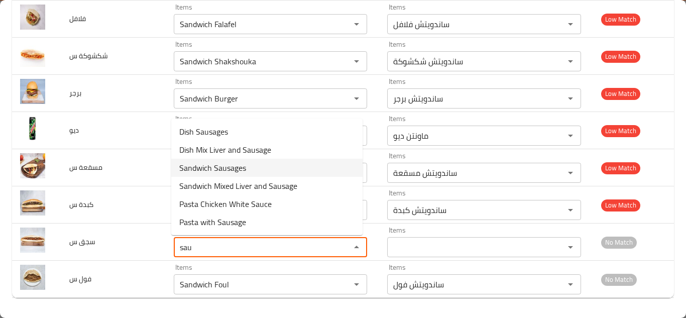
click at [247, 169] on س-option-2 "Sandwich Sausages" at bounding box center [266, 168] width 191 height 18
type س "Sandwich Sausages"
click at [247, 169] on س "Sandwich Mesakaa" at bounding box center [256, 173] width 158 height 14
type س-ar "ساندويتش سجق"
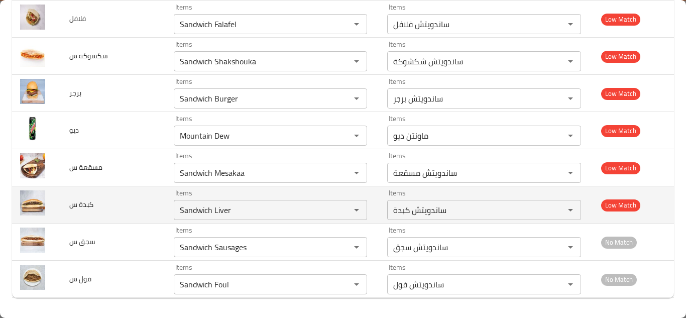
click at [116, 202] on td "كبدة س" at bounding box center [113, 204] width 104 height 37
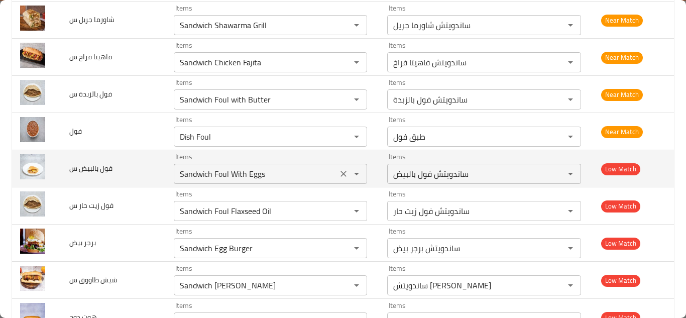
scroll to position [1770, 0]
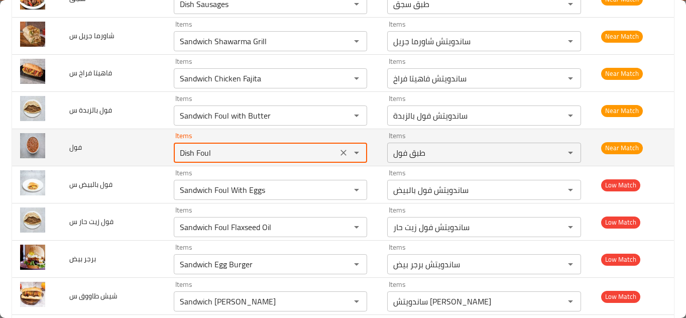
click at [216, 148] on input "Dish Foul" at bounding box center [256, 153] width 158 height 14
click at [222, 147] on input "Dish Foul" at bounding box center [256, 153] width 158 height 14
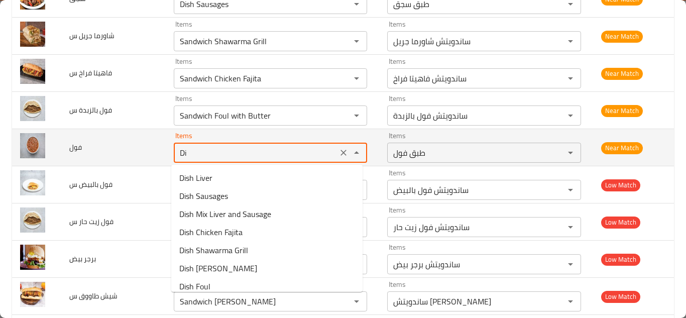
type input "D"
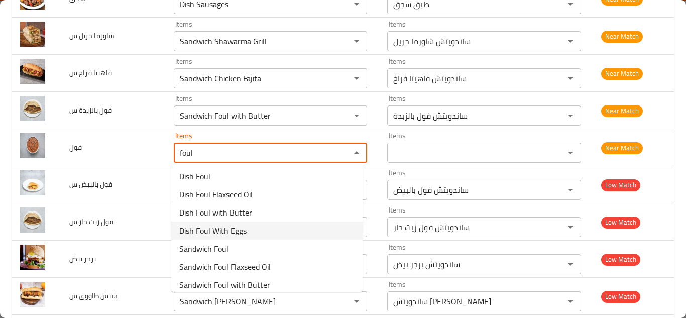
scroll to position [0, 0]
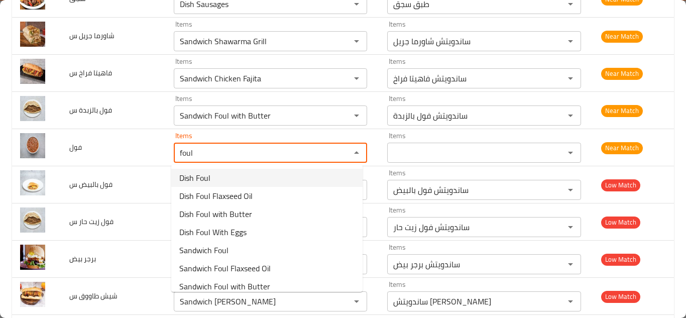
click at [234, 177] on li "Dish Foul" at bounding box center [266, 178] width 191 height 18
click at [234, 177] on div "Items Sandwich Foul With Eggs Items" at bounding box center [270, 184] width 193 height 31
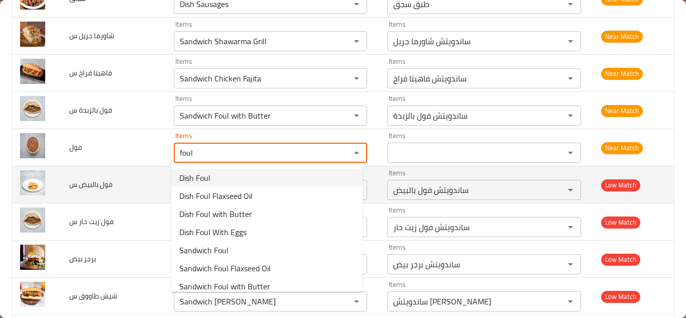
type input "Dish Foul"
type input "طبق فول"
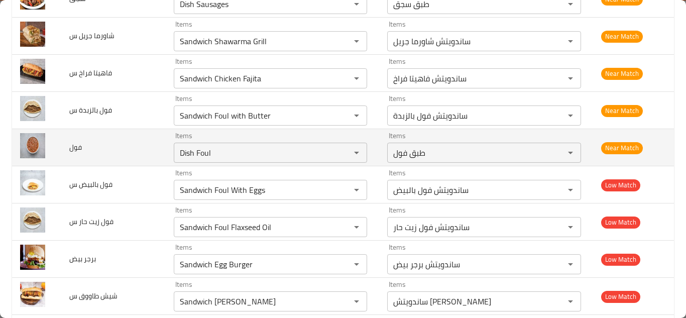
click at [154, 146] on td "فول" at bounding box center [113, 147] width 104 height 37
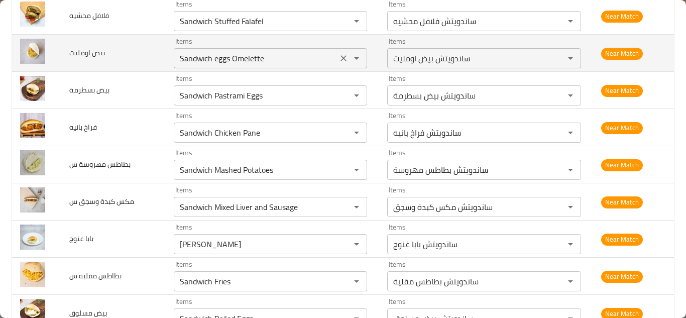
scroll to position [1369, 0]
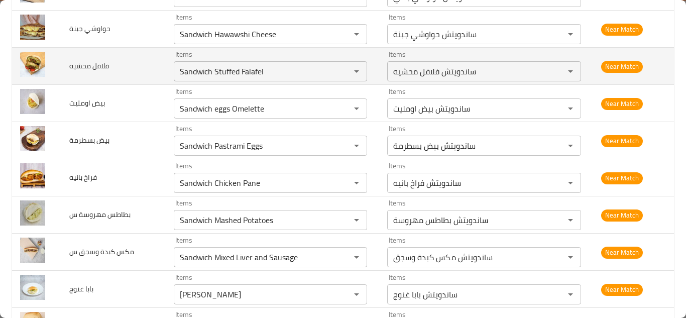
click at [140, 61] on td "فلافل محشيه" at bounding box center [113, 66] width 104 height 37
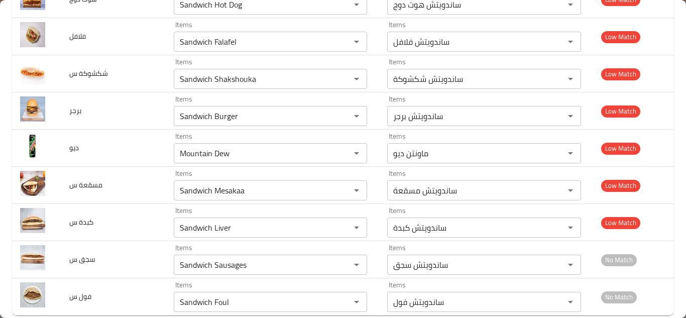
scroll to position [2121, 0]
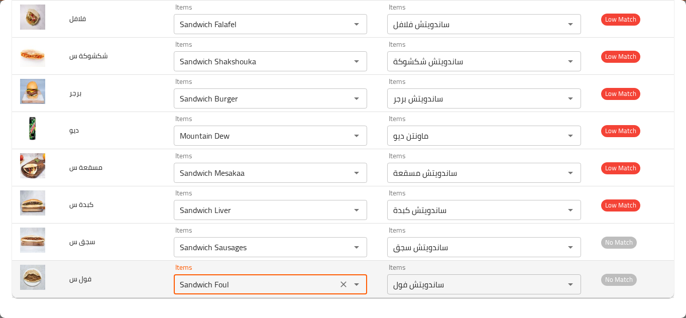
click at [205, 282] on س "Sandwich Foul" at bounding box center [256, 284] width 158 height 14
click at [341, 285] on icon "Clear" at bounding box center [344, 284] width 6 height 6
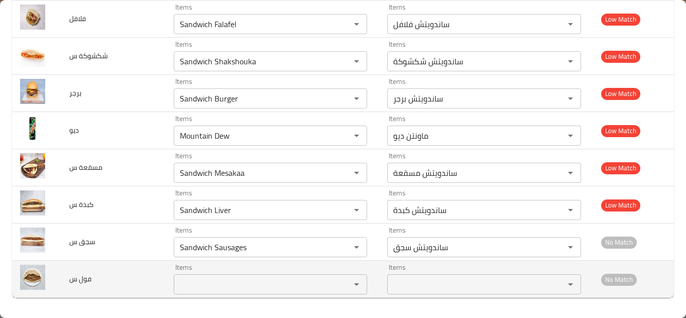
click at [82, 278] on span "فول س" at bounding box center [80, 278] width 22 height 13
copy span "فول س"
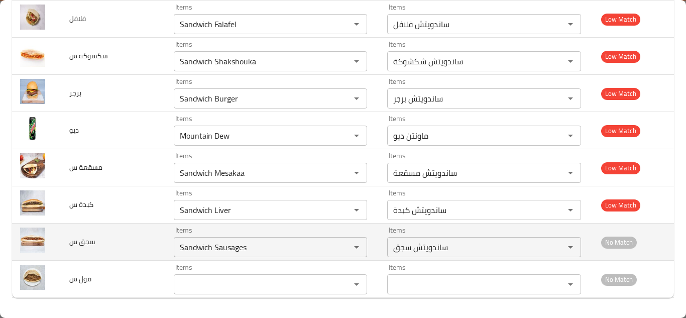
click at [131, 246] on td "سجق س" at bounding box center [113, 241] width 104 height 37
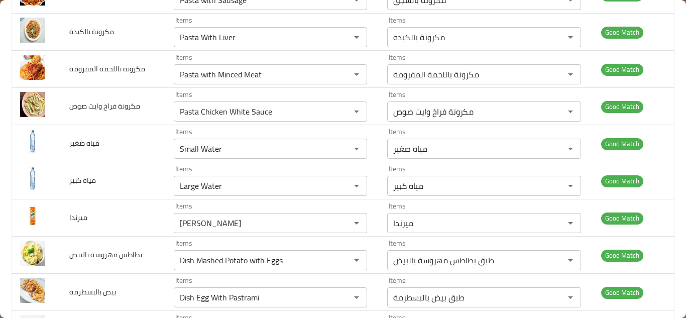
scroll to position [0, 0]
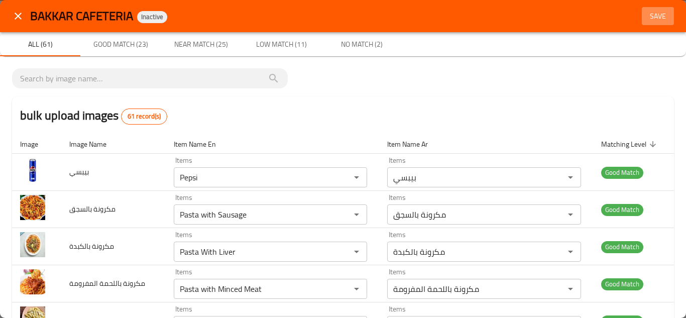
click at [650, 15] on span "Save" at bounding box center [657, 16] width 24 height 13
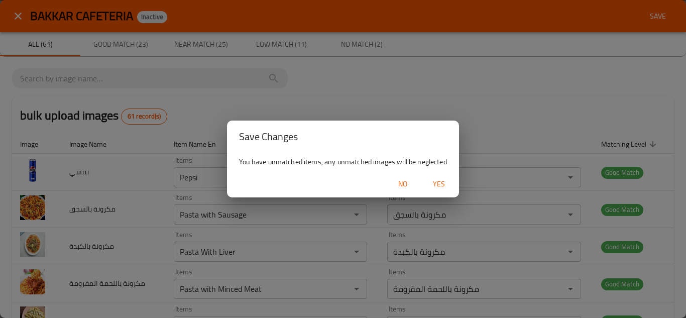
click at [438, 182] on span "Yes" at bounding box center [439, 184] width 24 height 13
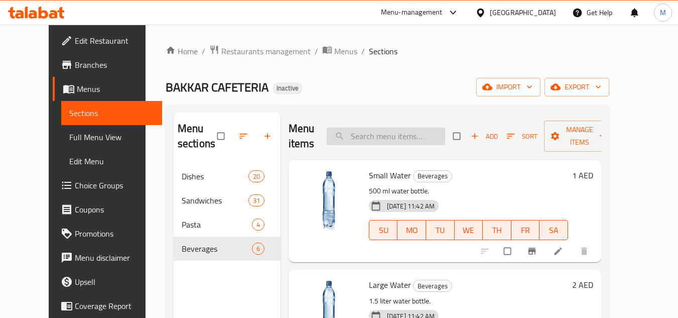
click at [401, 140] on input "search" at bounding box center [386, 136] width 118 height 18
paste input "Sandwich Foul"
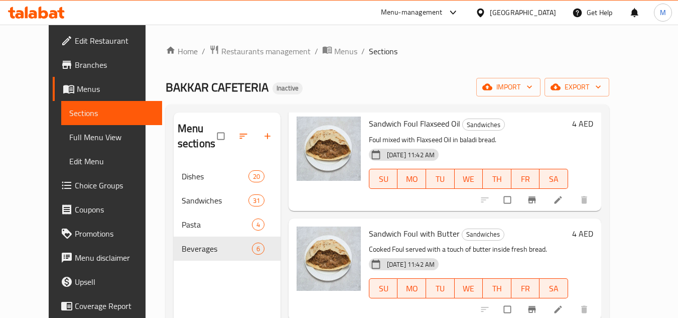
scroll to position [111, 0]
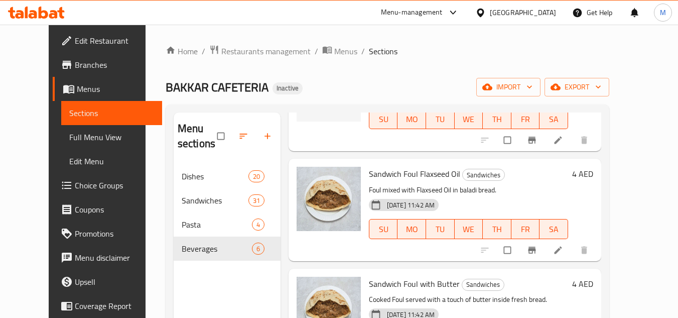
type input "Sandwich Foul"
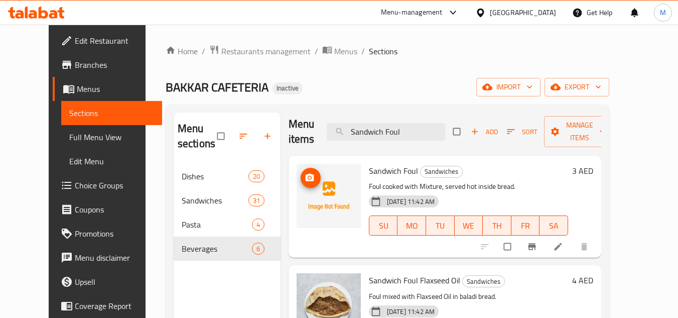
scroll to position [0, 0]
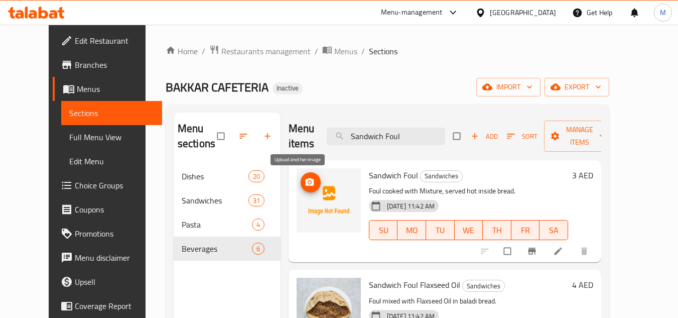
click at [303, 179] on span "upload picture" at bounding box center [311, 182] width 20 height 10
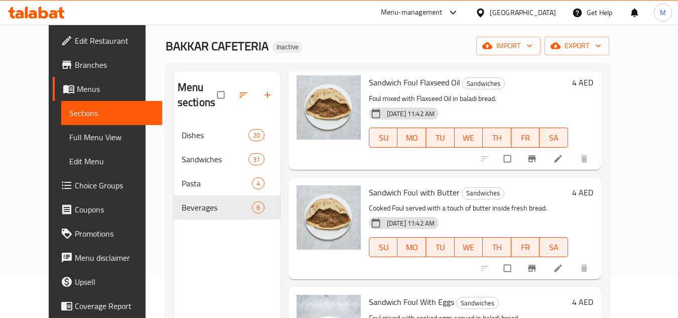
scroll to position [40, 0]
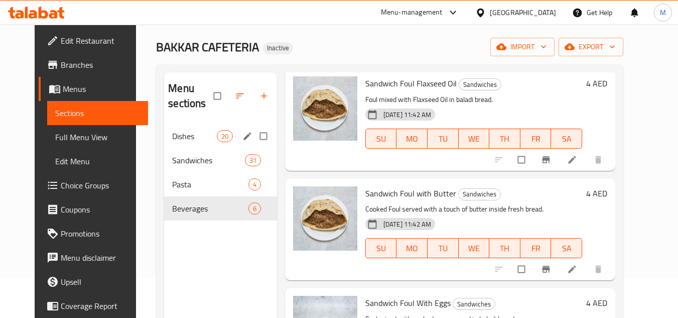
click at [195, 131] on span "Dishes" at bounding box center [194, 136] width 44 height 12
drag, startPoint x: 195, startPoint y: 131, endPoint x: 191, endPoint y: 127, distance: 5.3
click at [194, 132] on span "Dishes" at bounding box center [194, 136] width 44 height 12
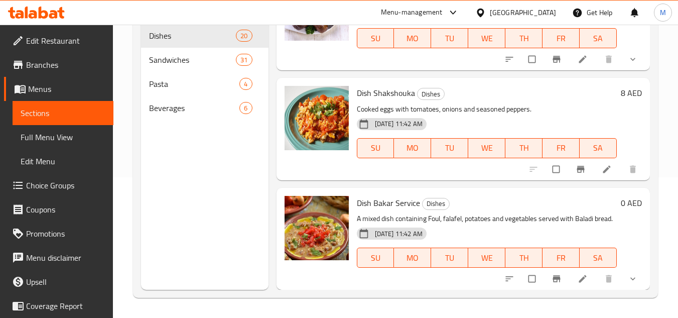
scroll to position [2003, 0]
click at [179, 64] on span "Sandwiches" at bounding box center [178, 60] width 59 height 12
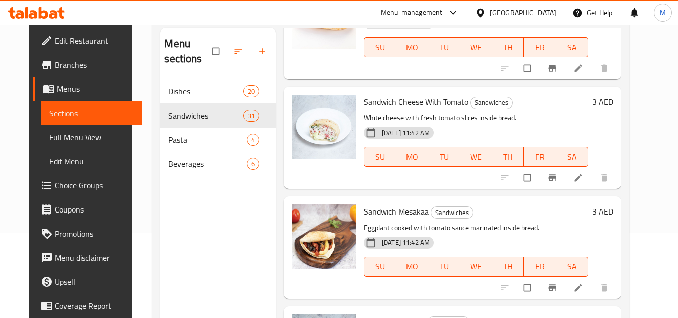
scroll to position [141, 0]
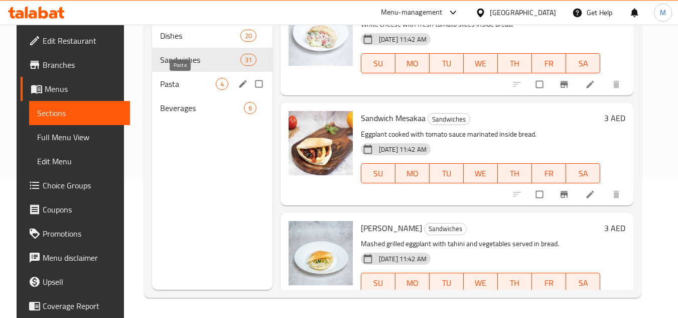
click at [177, 83] on span "Pasta" at bounding box center [188, 84] width 56 height 12
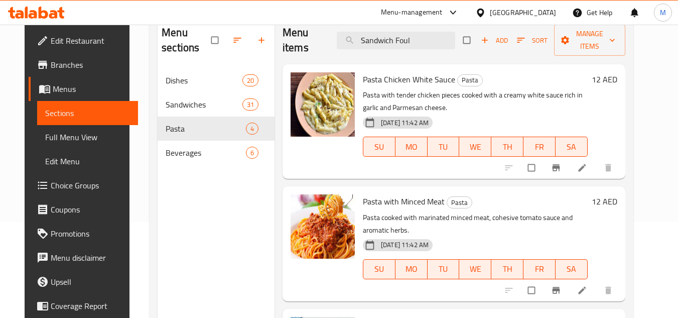
scroll to position [100, 0]
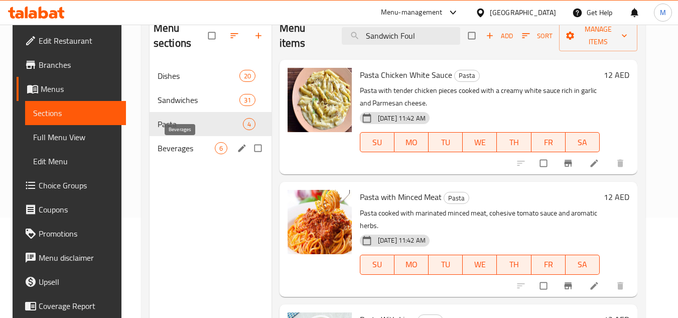
click at [188, 148] on span "Beverages" at bounding box center [186, 148] width 57 height 12
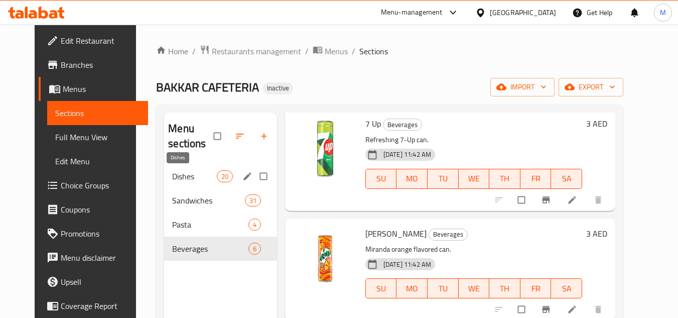
click at [191, 181] on span "Dishes" at bounding box center [194, 176] width 44 height 12
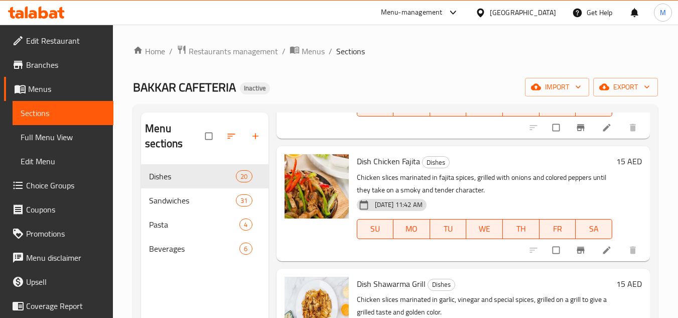
click at [73, 134] on span "Full Menu View" at bounding box center [63, 137] width 85 height 12
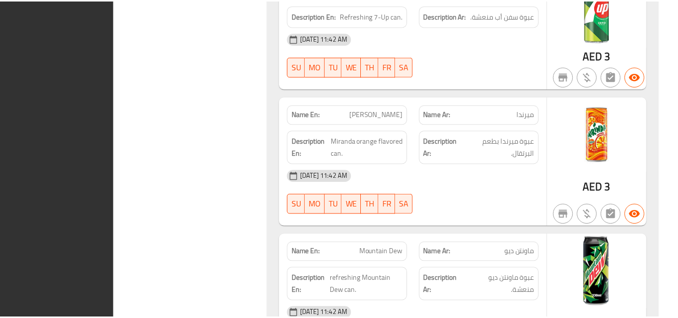
scroll to position [10230, 0]
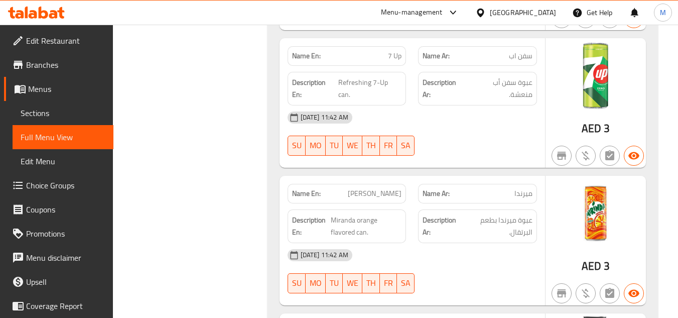
click at [57, 35] on span "Edit Restaurant" at bounding box center [65, 41] width 79 height 12
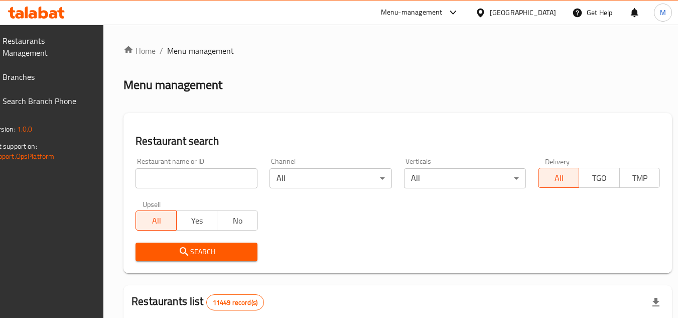
click at [233, 173] on input "search" at bounding box center [197, 178] width 122 height 20
paste input "[PERSON_NAME]"
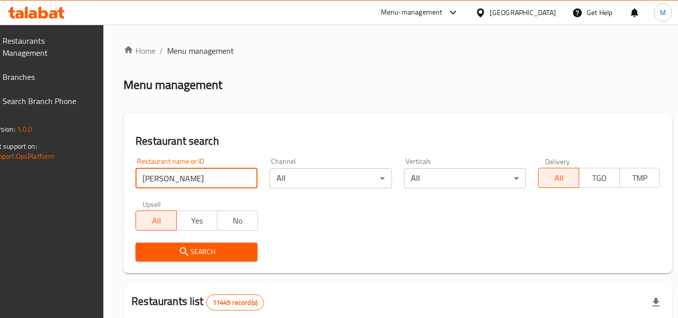
type input "[PERSON_NAME]"
click button "Search" at bounding box center [197, 251] width 122 height 19
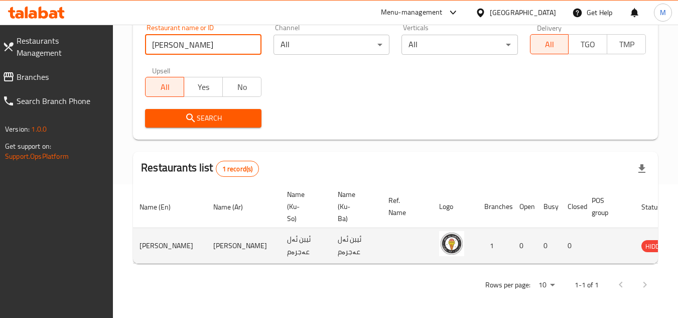
scroll to position [0, 62]
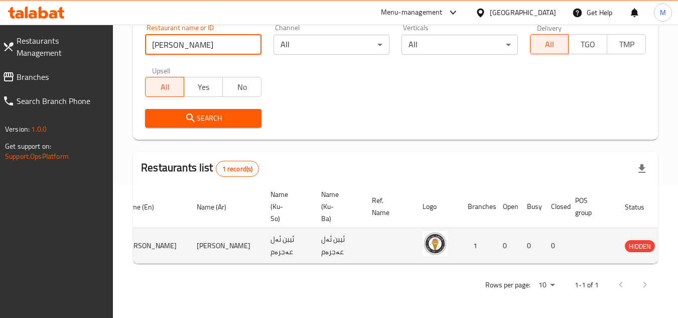
click at [678, 240] on link "enhanced table" at bounding box center [687, 245] width 19 height 12
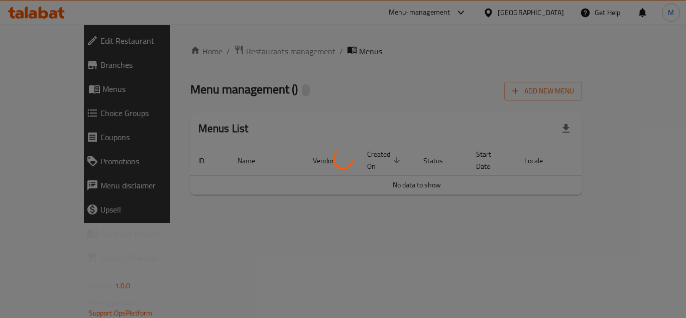
click at [644, 240] on div at bounding box center [343, 159] width 686 height 318
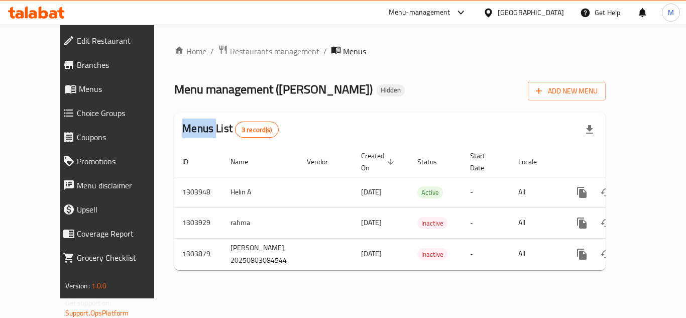
click at [508, 115] on div "Menus List 3 record(s)" at bounding box center [389, 129] width 431 height 34
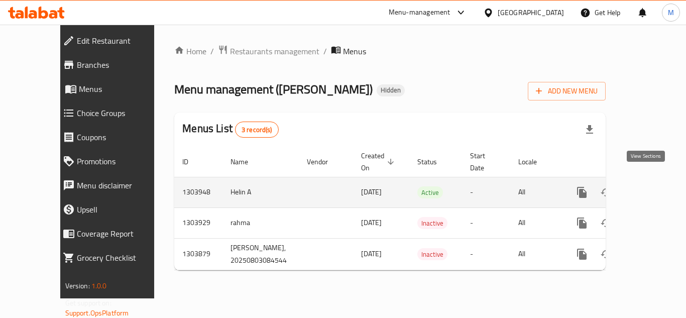
click at [648, 186] on icon "enhanced table" at bounding box center [654, 192] width 12 height 12
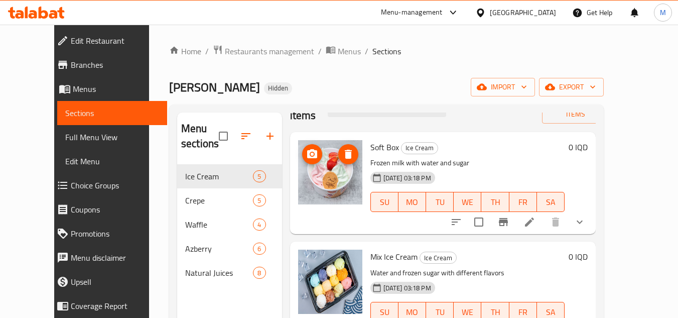
scroll to position [50, 0]
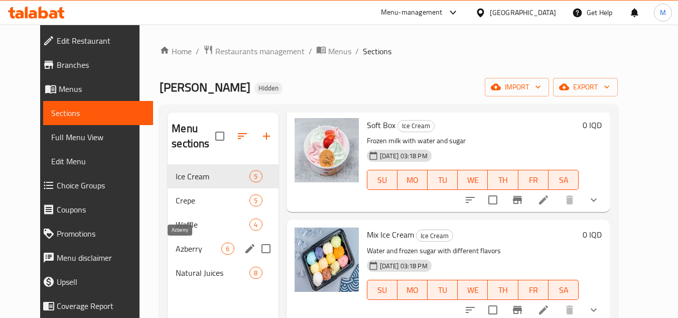
click at [186, 243] on span "Azberry" at bounding box center [199, 248] width 46 height 12
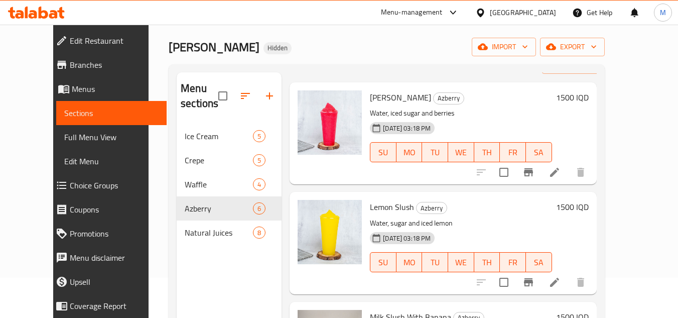
scroll to position [100, 0]
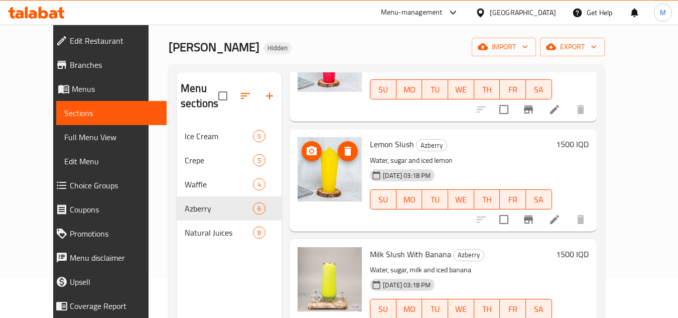
click at [306, 147] on icon "upload picture" at bounding box center [312, 151] width 12 height 12
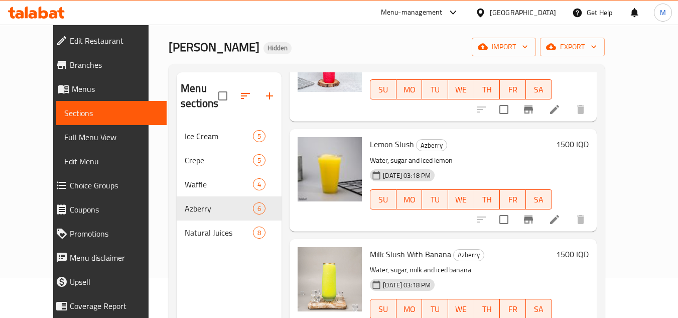
click at [624, 123] on div "Home / Restaurants management / Menus / Sections Ibn Al ajram Hidden import exp…" at bounding box center [387, 201] width 476 height 434
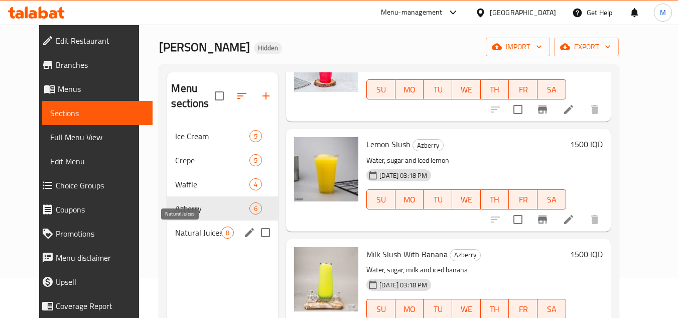
click at [175, 231] on span "Natural Juices" at bounding box center [198, 232] width 46 height 12
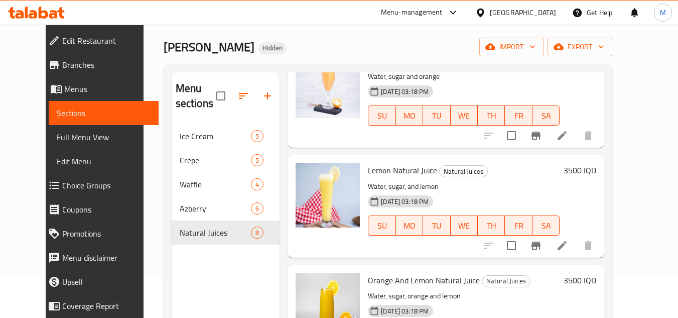
scroll to position [50, 0]
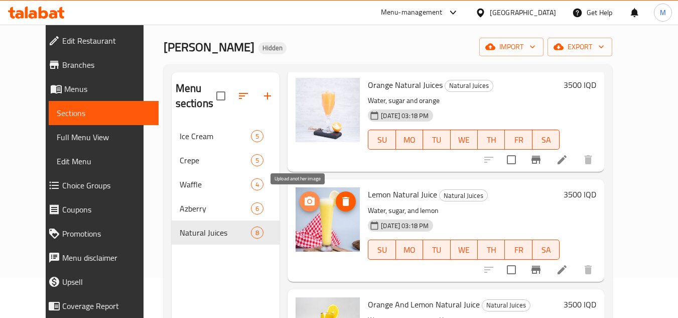
click at [305, 200] on icon "upload picture" at bounding box center [310, 200] width 10 height 9
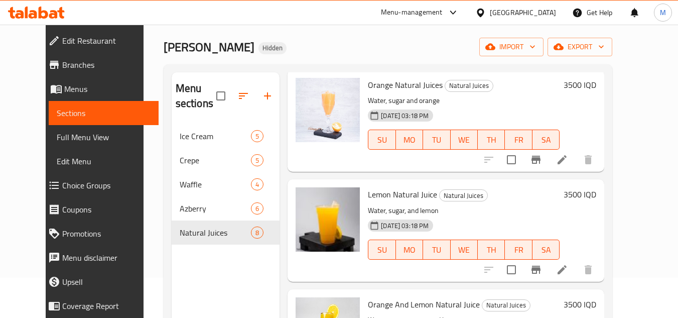
click at [633, 175] on div "Home / Restaurants management / Menus / Sections Ibn Al ajram Hidden import exp…" at bounding box center [388, 201] width 489 height 434
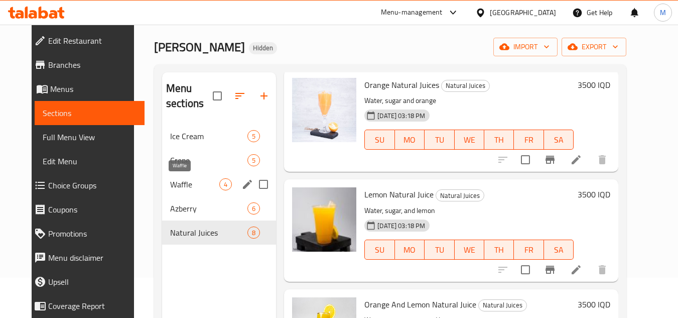
click at [170, 179] on span "Waffle" at bounding box center [194, 184] width 49 height 12
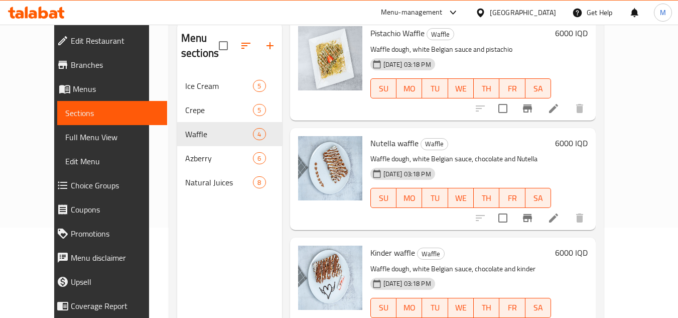
scroll to position [141, 0]
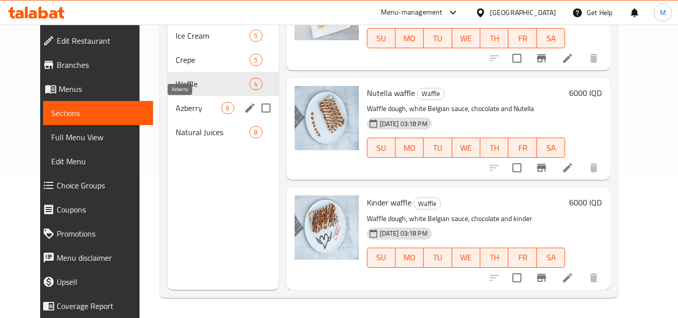
click at [179, 108] on span "Azberry" at bounding box center [199, 108] width 46 height 12
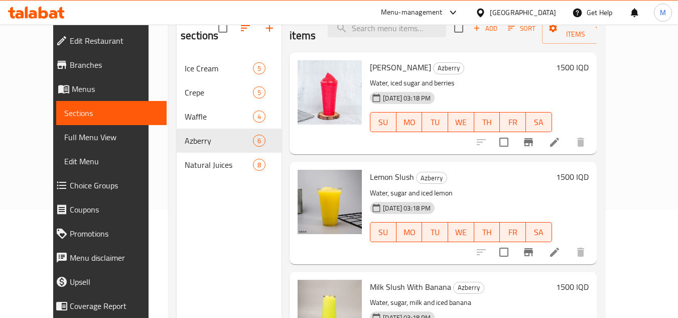
scroll to position [90, 0]
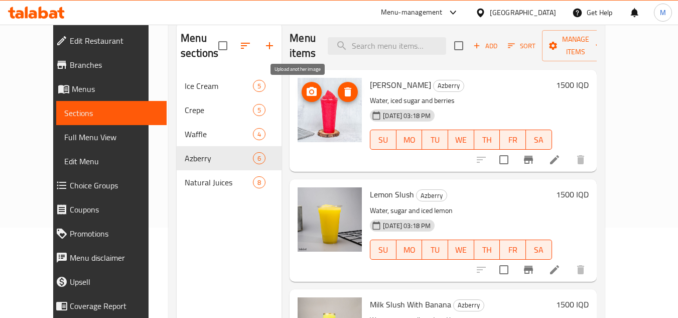
click at [307, 95] on icon "upload picture" at bounding box center [312, 91] width 10 height 9
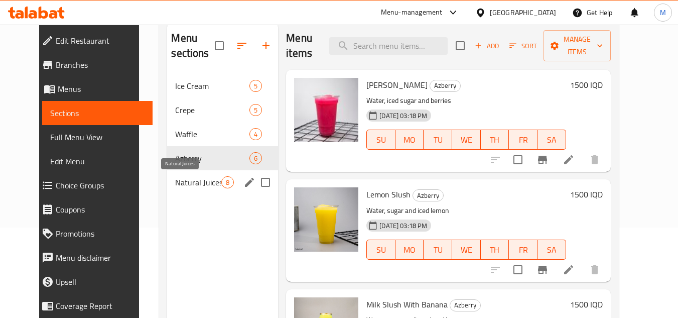
click at [175, 186] on span "Natural Juices" at bounding box center [198, 182] width 46 height 12
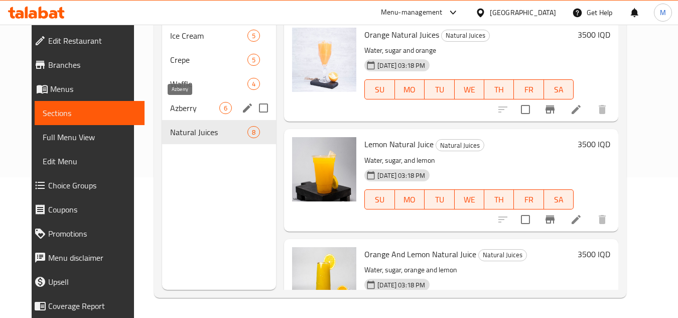
click at [188, 109] on span "Azberry" at bounding box center [194, 108] width 49 height 12
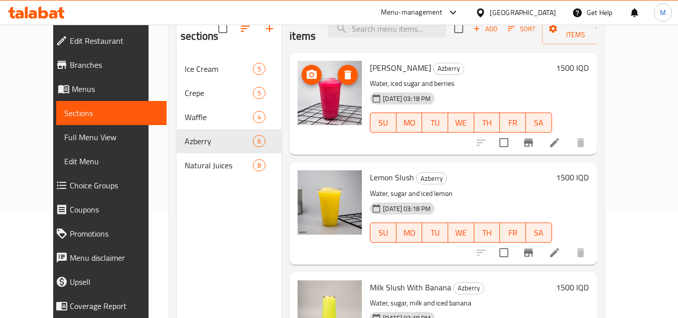
scroll to position [90, 0]
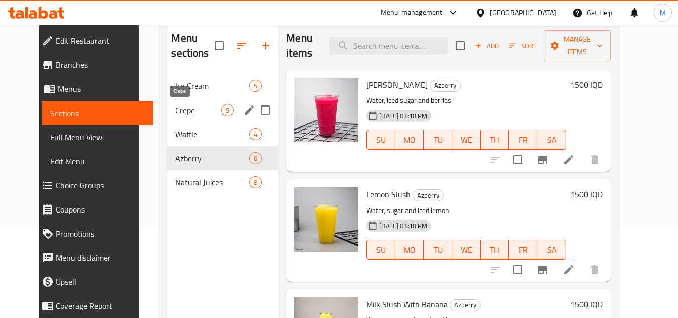
click at [175, 109] on span "Crepe" at bounding box center [198, 110] width 46 height 12
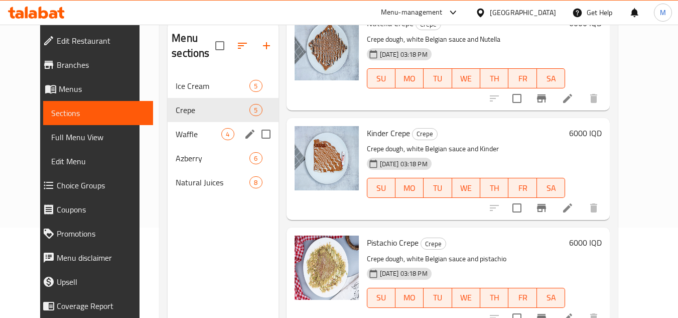
scroll to position [170, 0]
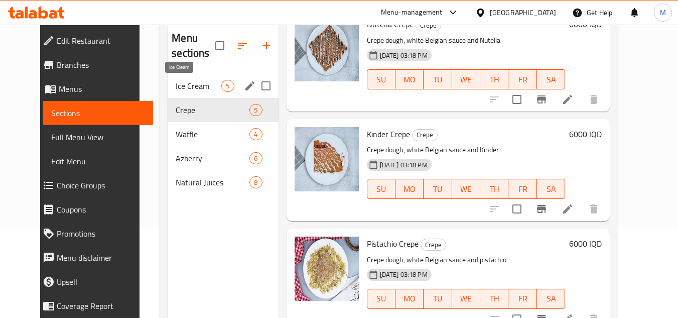
click at [186, 87] on span "Ice Cream" at bounding box center [199, 86] width 46 height 12
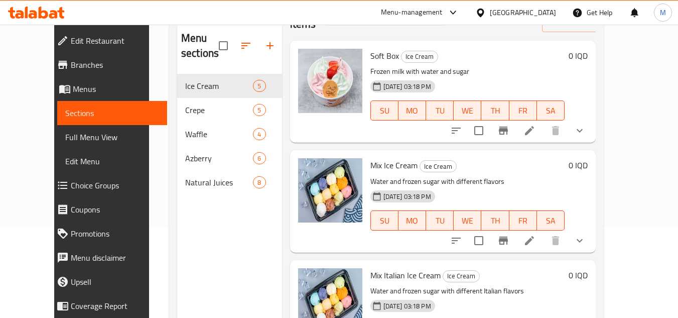
scroll to position [20, 0]
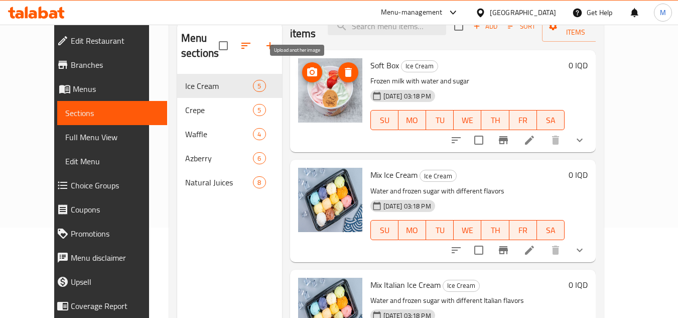
click at [302, 70] on span "upload picture" at bounding box center [312, 72] width 20 height 12
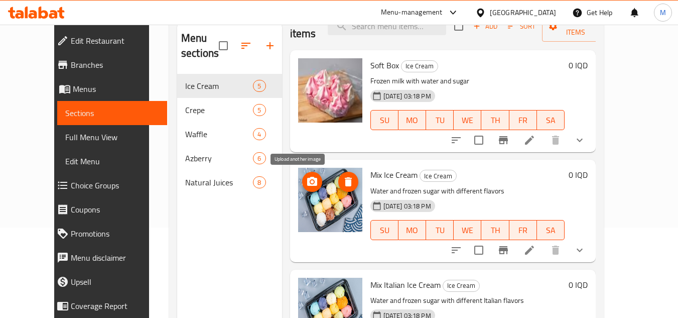
click at [302, 175] on button "upload picture" at bounding box center [312, 182] width 20 height 20
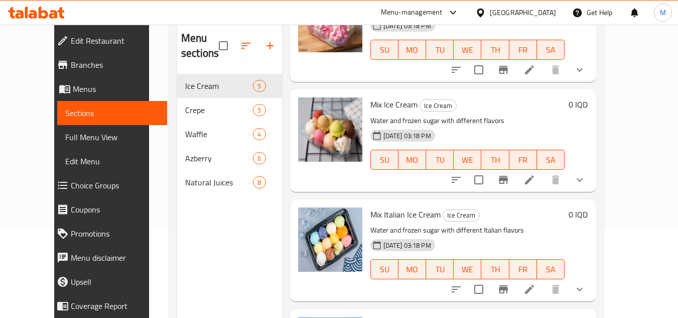
scroll to position [120, 0]
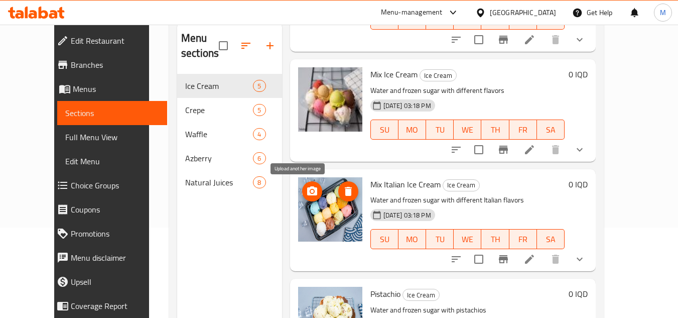
click at [305, 187] on span "upload picture" at bounding box center [312, 191] width 20 height 12
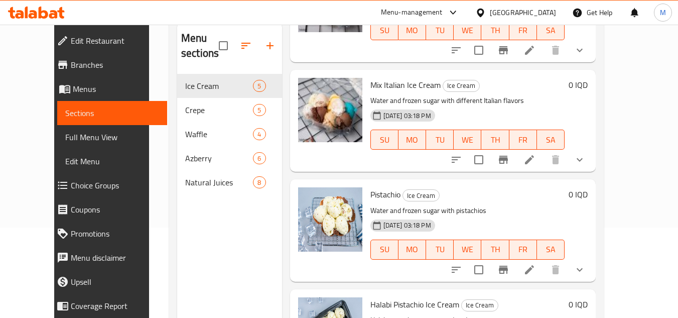
scroll to position [220, 0]
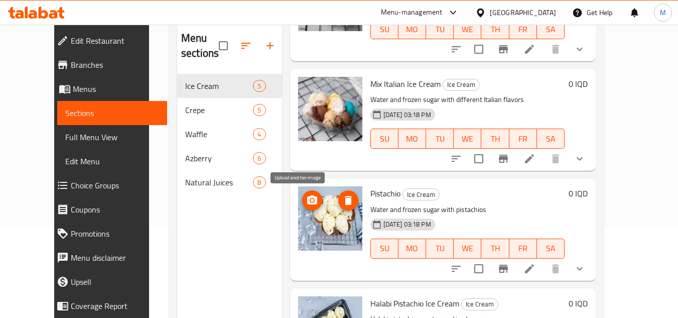
click at [307, 198] on icon "upload picture" at bounding box center [312, 199] width 10 height 9
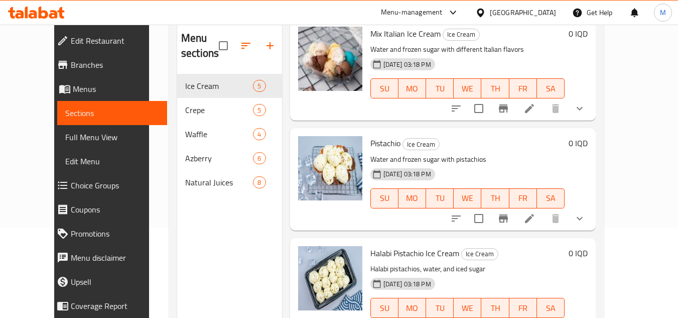
scroll to position [141, 0]
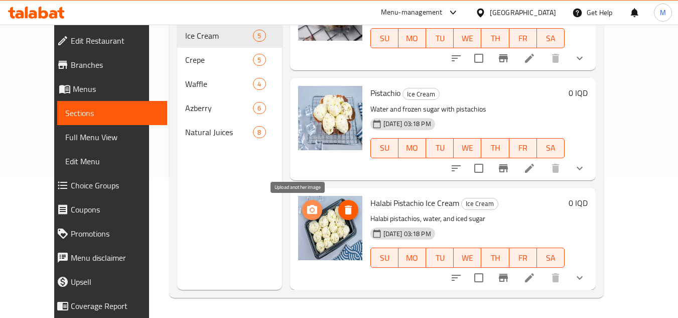
click at [307, 208] on icon "upload picture" at bounding box center [312, 209] width 10 height 9
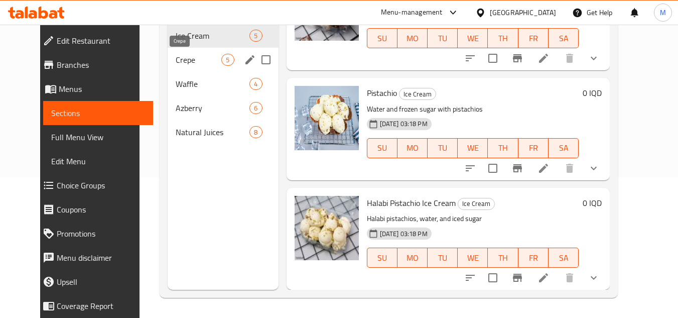
click at [176, 57] on span "Crepe" at bounding box center [199, 60] width 46 height 12
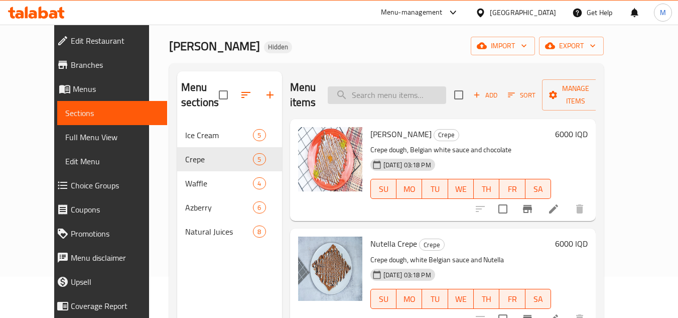
scroll to position [40, 0]
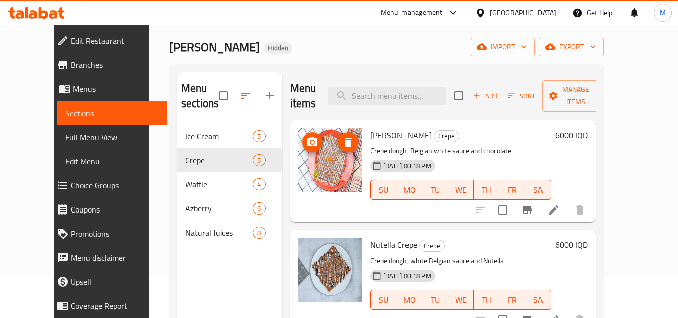
click at [310, 142] on circle "upload picture" at bounding box center [311, 142] width 3 height 3
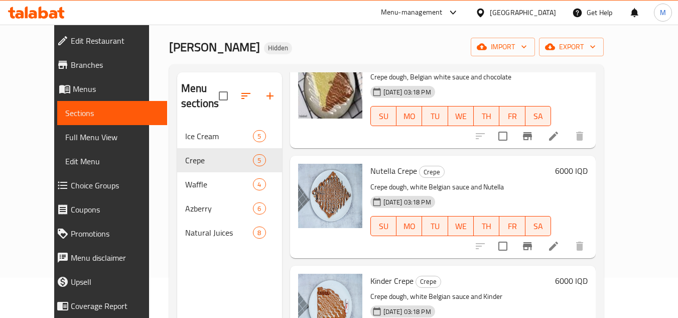
scroll to position [100, 0]
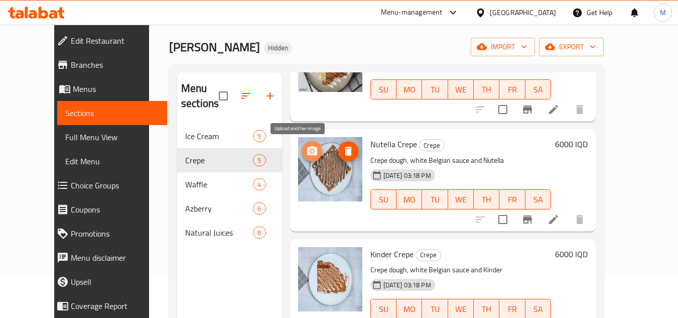
click at [303, 145] on button "upload picture" at bounding box center [312, 151] width 20 height 20
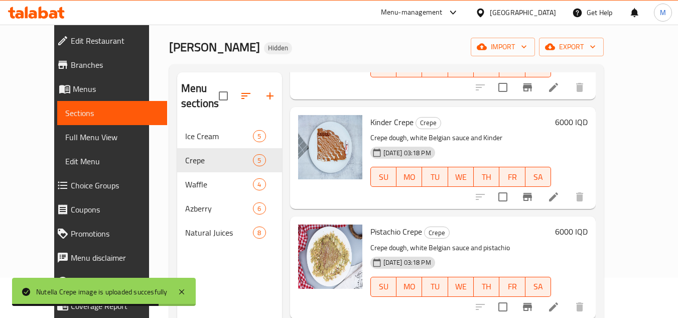
scroll to position [251, 0]
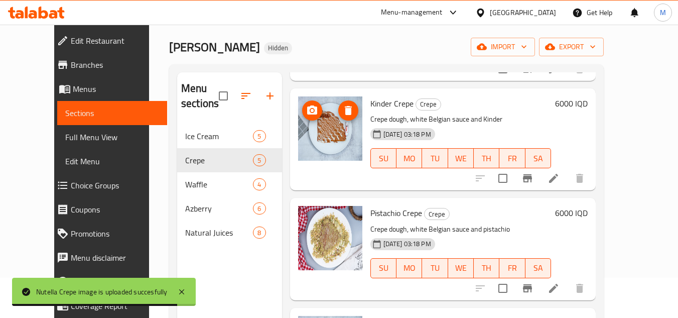
click at [307, 107] on icon "upload picture" at bounding box center [312, 109] width 10 height 9
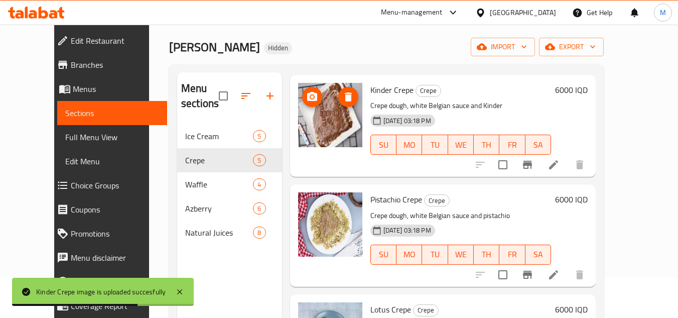
scroll to position [271, 0]
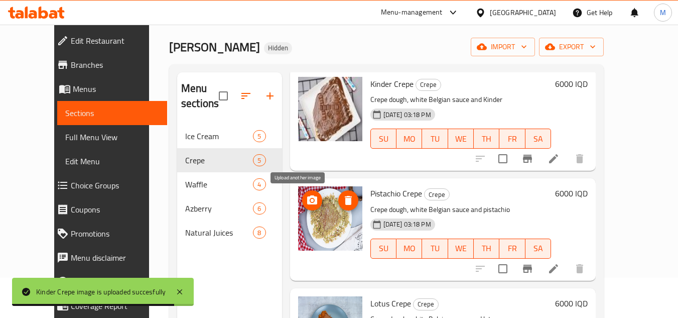
click at [310, 199] on circle "upload picture" at bounding box center [311, 200] width 3 height 3
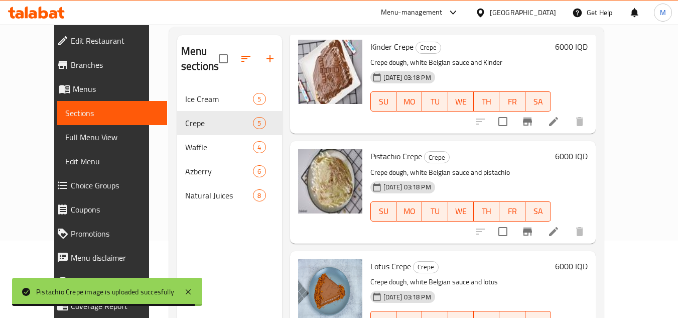
scroll to position [141, 0]
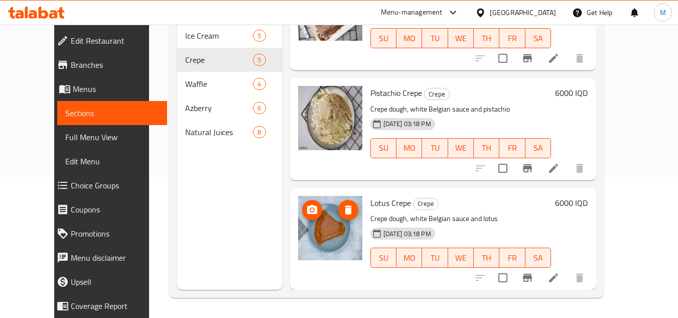
click at [310, 210] on circle "upload picture" at bounding box center [311, 209] width 3 height 3
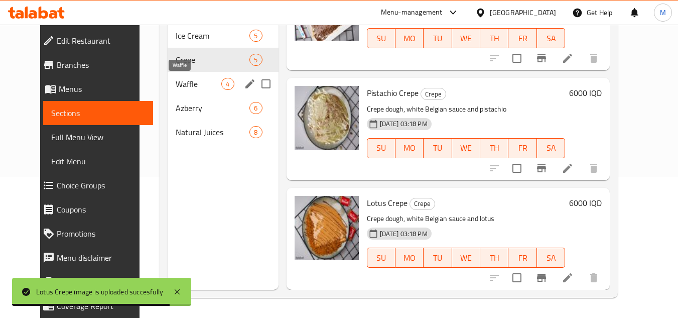
click at [188, 80] on span "Waffle" at bounding box center [199, 84] width 46 height 12
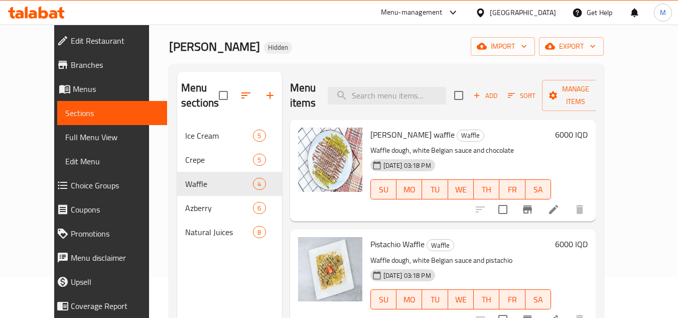
scroll to position [40, 0]
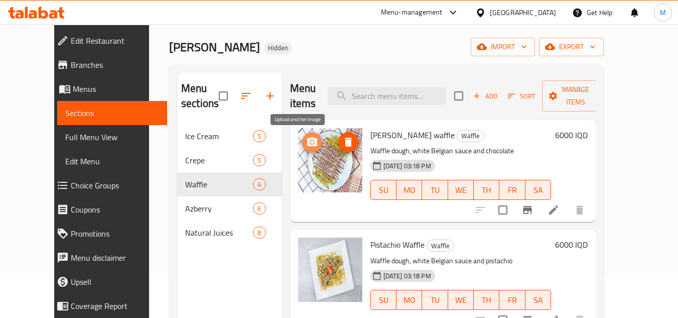
click at [306, 147] on icon "upload picture" at bounding box center [312, 142] width 12 height 12
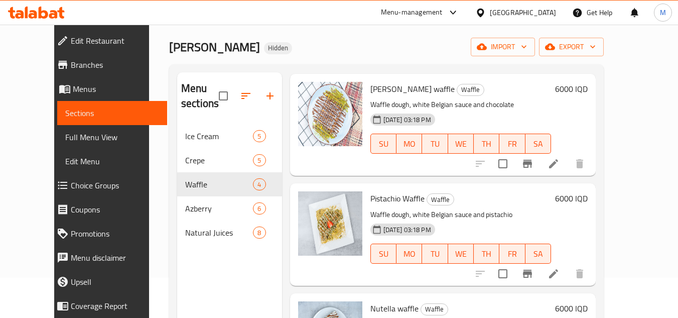
scroll to position [100, 0]
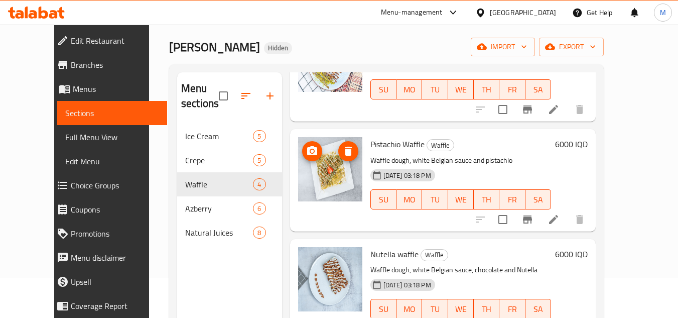
click at [307, 149] on icon "upload picture" at bounding box center [312, 150] width 10 height 9
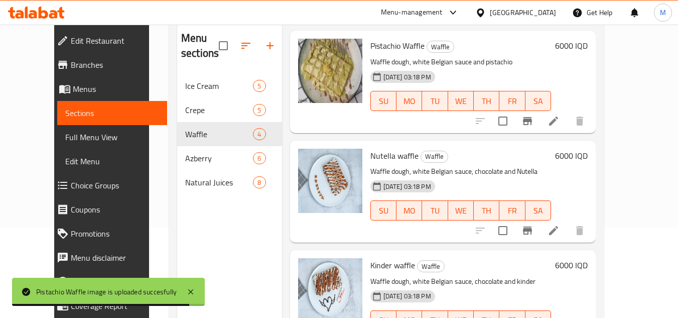
scroll to position [151, 0]
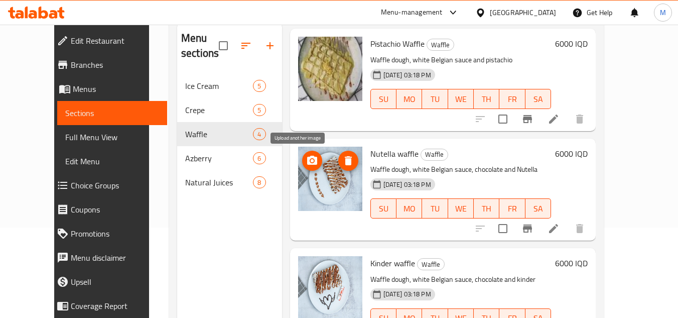
click at [307, 157] on icon "upload picture" at bounding box center [312, 160] width 10 height 9
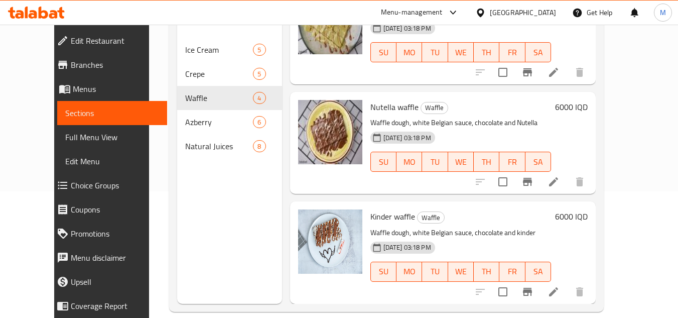
scroll to position [141, 0]
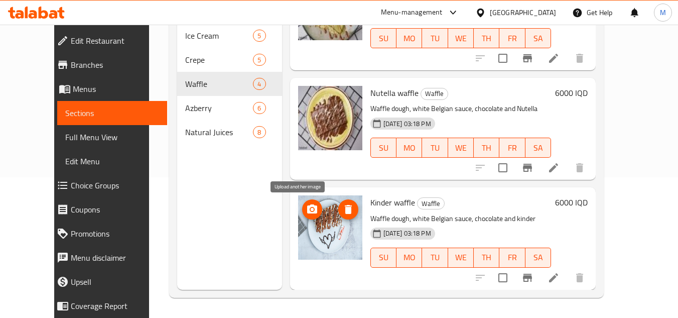
click at [306, 203] on icon "upload picture" at bounding box center [312, 209] width 12 height 12
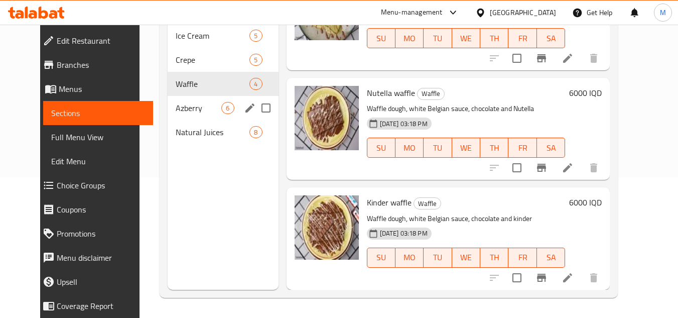
click at [176, 108] on span "Azberry" at bounding box center [199, 108] width 46 height 12
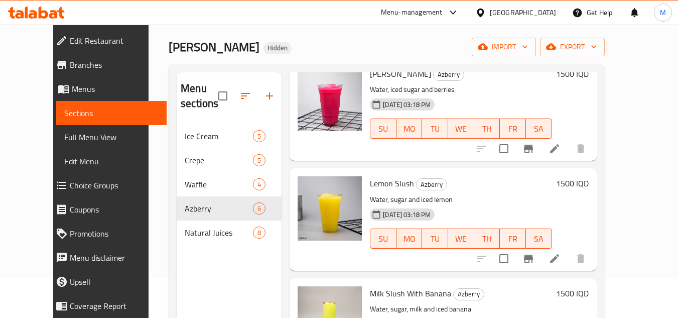
scroll to position [201, 0]
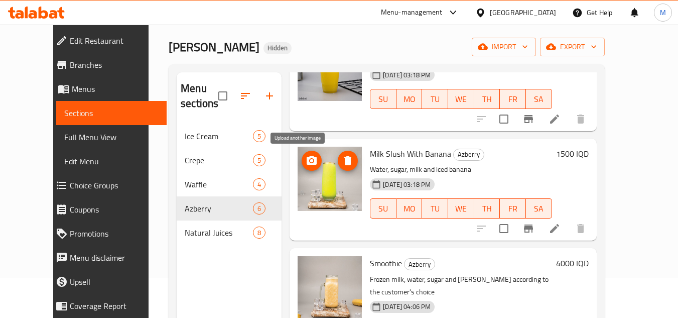
click at [307, 159] on icon "upload picture" at bounding box center [312, 160] width 10 height 9
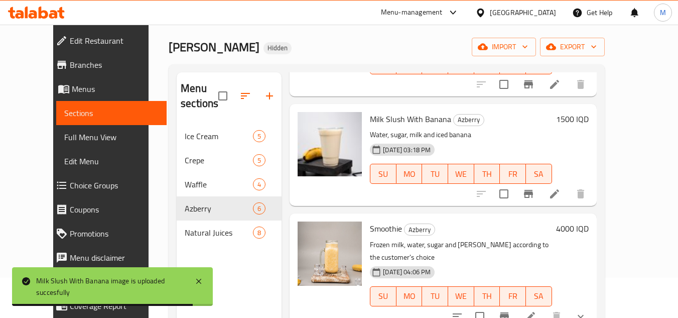
scroll to position [301, 0]
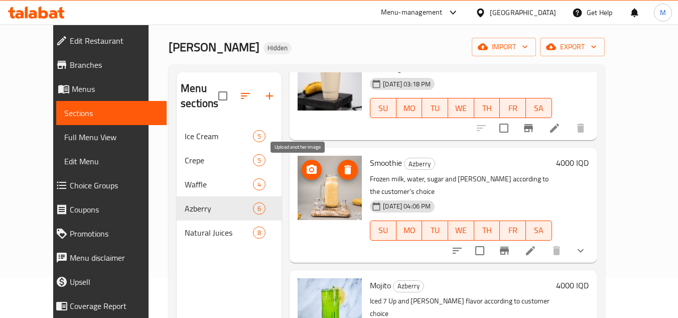
click at [310, 170] on circle "upload picture" at bounding box center [311, 169] width 3 height 3
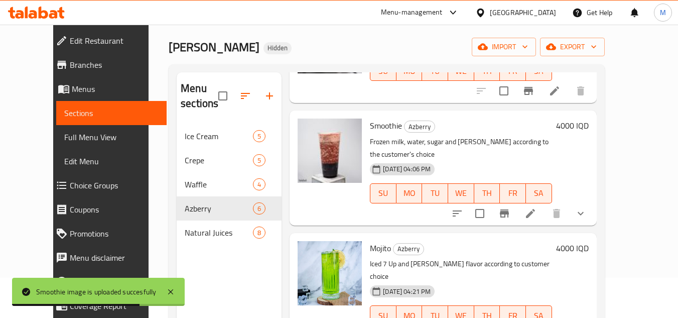
scroll to position [380, 0]
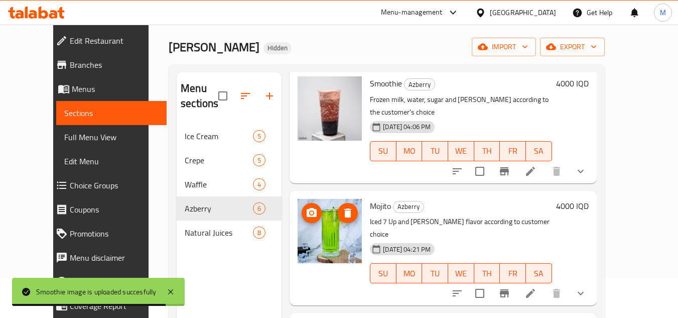
click at [306, 207] on icon "upload picture" at bounding box center [312, 213] width 12 height 12
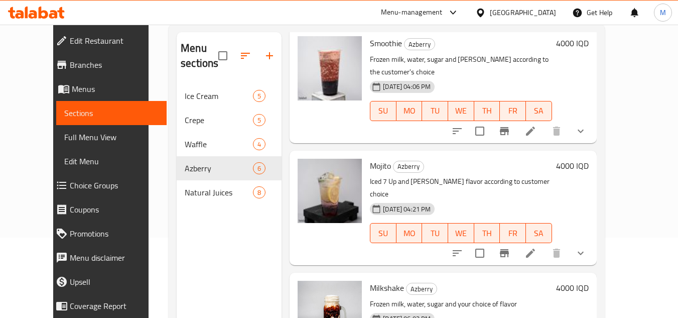
scroll to position [141, 0]
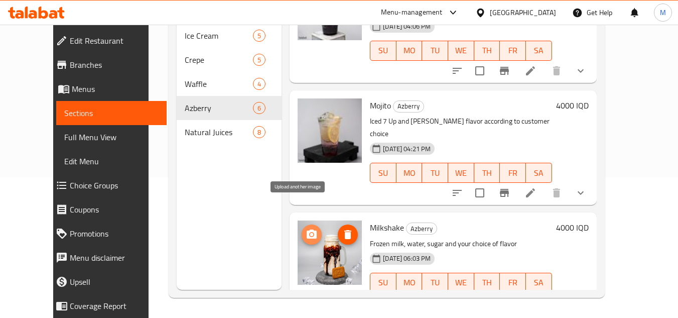
click at [307, 229] on icon "upload picture" at bounding box center [312, 233] width 10 height 9
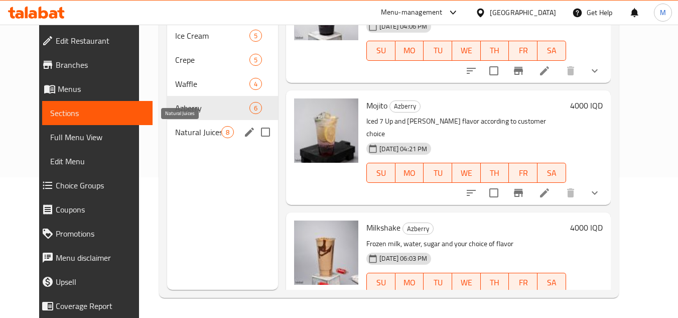
click at [175, 137] on span "Natural Juices" at bounding box center [198, 132] width 46 height 12
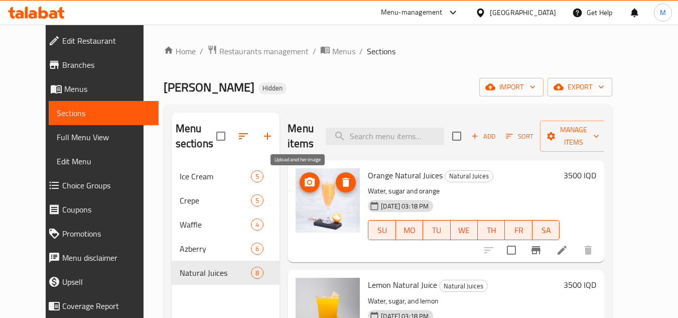
click at [305, 181] on icon "upload picture" at bounding box center [310, 181] width 10 height 9
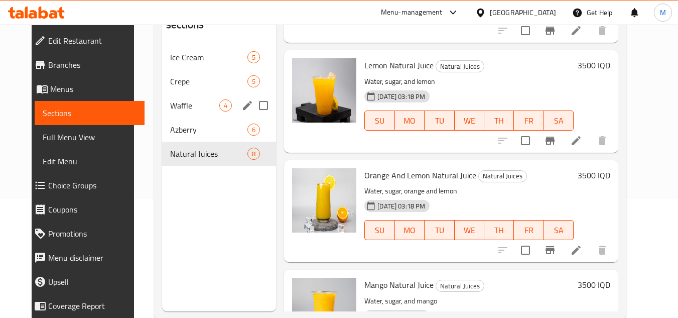
scroll to position [141, 0]
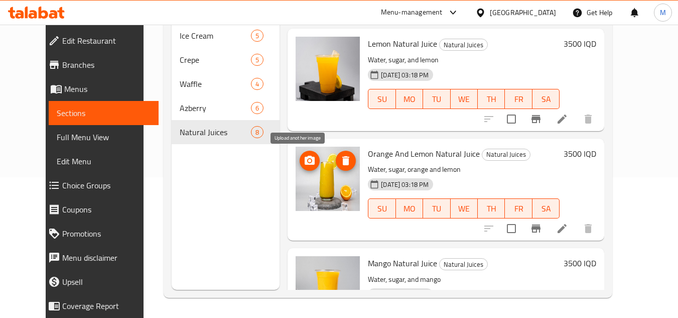
click at [305, 158] on icon "upload picture" at bounding box center [310, 160] width 10 height 9
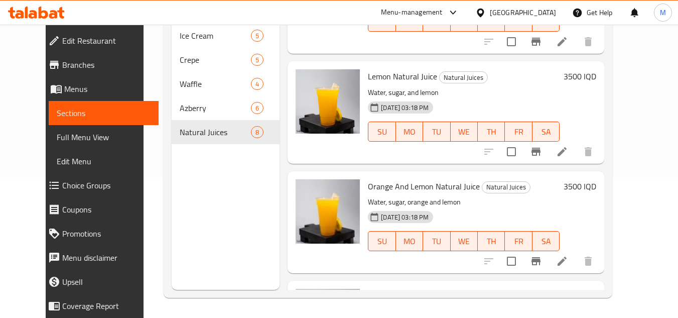
scroll to position [50, 0]
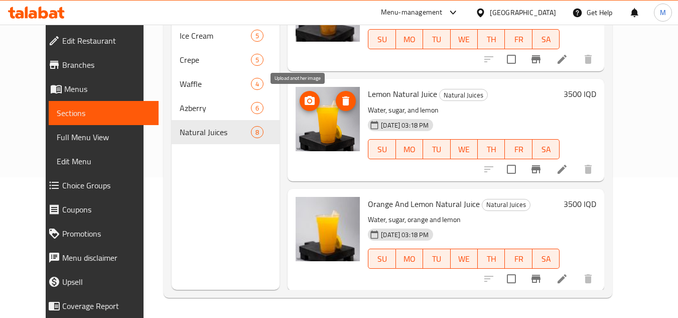
click at [305, 103] on icon "upload picture" at bounding box center [310, 100] width 10 height 9
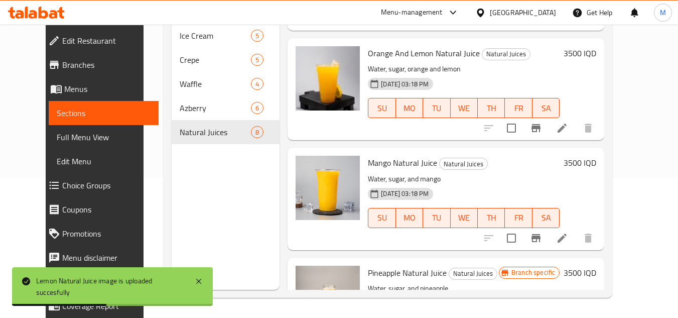
scroll to position [251, 0]
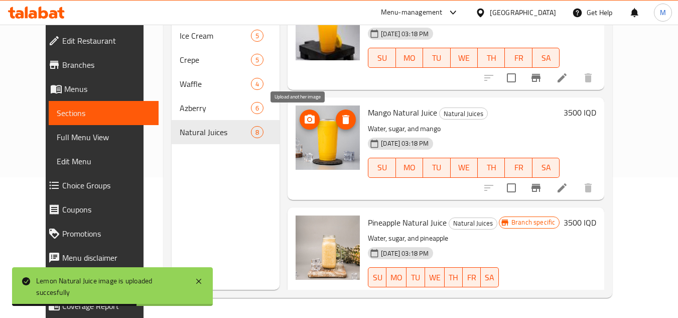
click at [300, 112] on button "upload picture" at bounding box center [310, 119] width 20 height 20
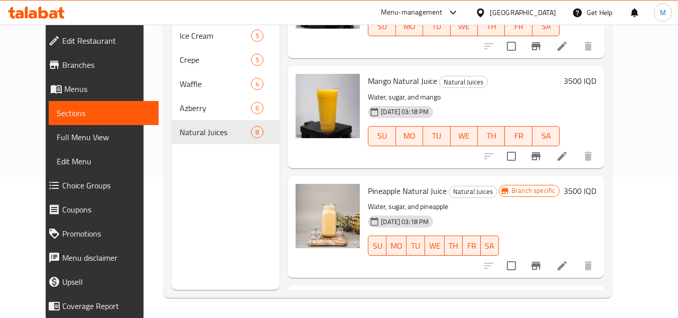
scroll to position [401, 0]
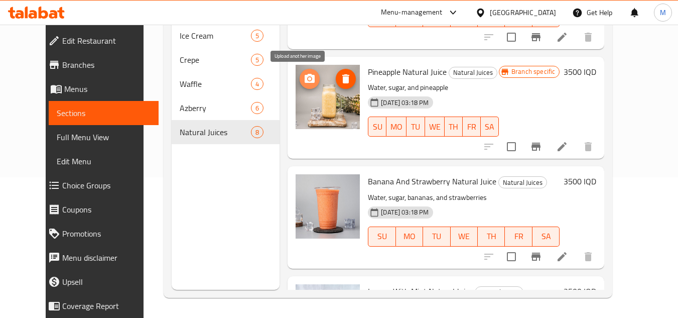
click at [300, 73] on span "upload picture" at bounding box center [310, 79] width 20 height 12
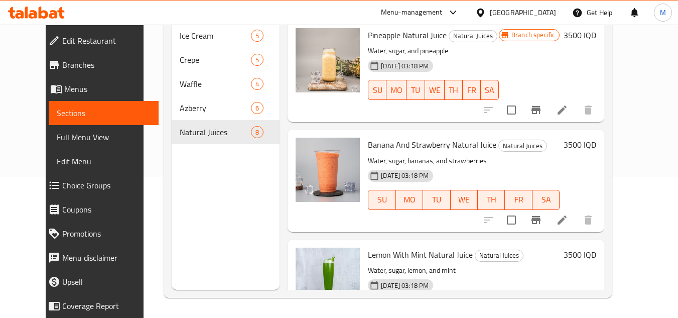
scroll to position [452, 0]
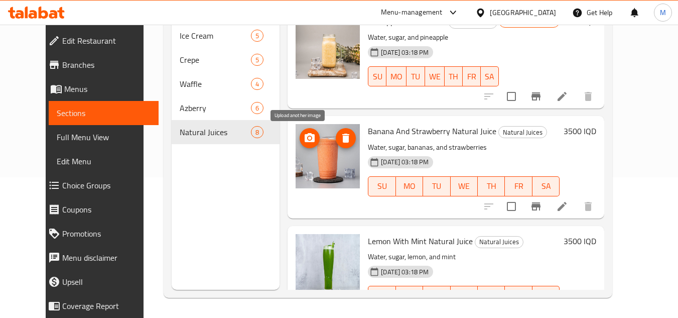
click at [304, 132] on icon "upload picture" at bounding box center [310, 138] width 12 height 12
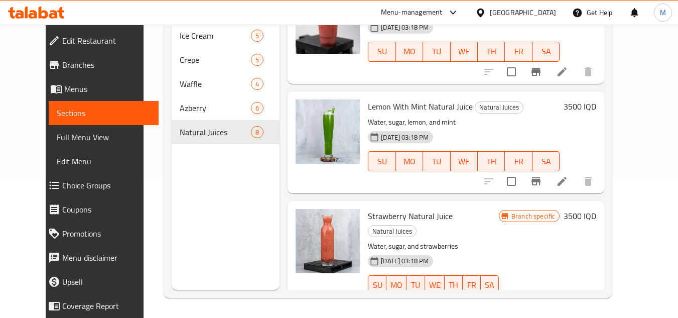
scroll to position [600, 0]
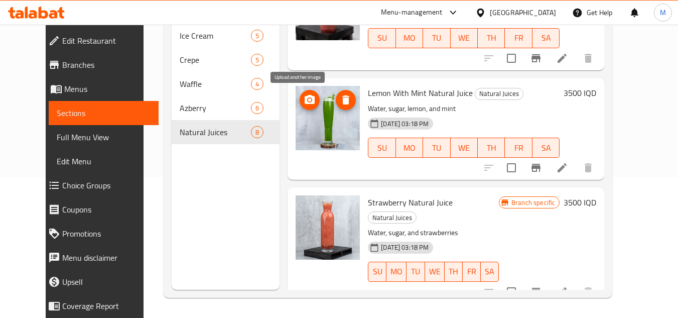
click at [304, 95] on icon "upload picture" at bounding box center [310, 100] width 12 height 12
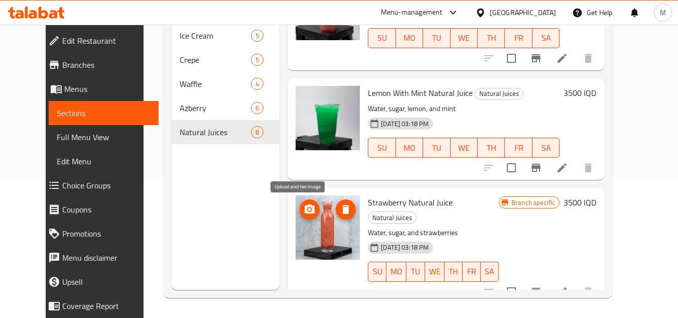
click at [300, 201] on button "upload picture" at bounding box center [310, 209] width 20 height 20
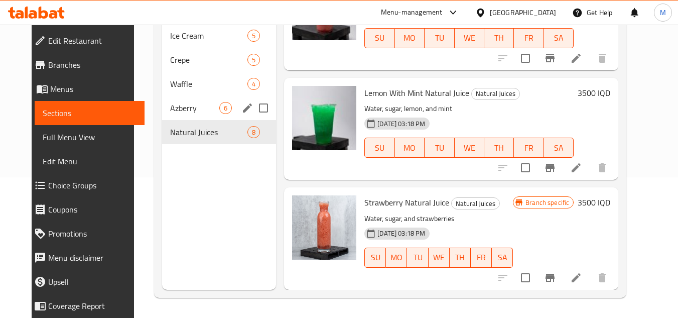
click at [175, 105] on span "Azberry" at bounding box center [194, 108] width 49 height 12
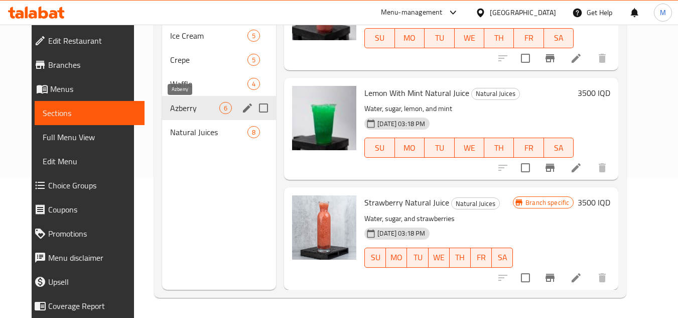
scroll to position [380, 0]
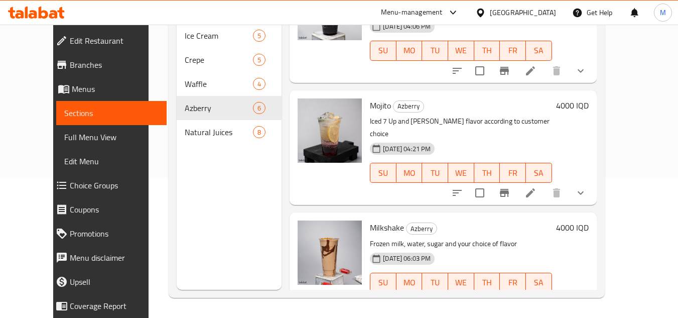
click at [89, 40] on span "Edit Restaurant" at bounding box center [114, 41] width 89 height 12
